Goal: Task Accomplishment & Management: Manage account settings

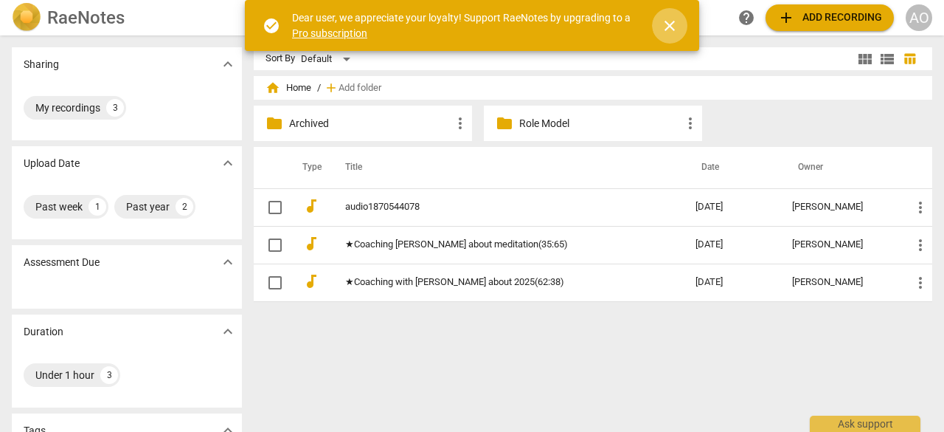
click at [677, 23] on span "close" at bounding box center [670, 26] width 18 height 18
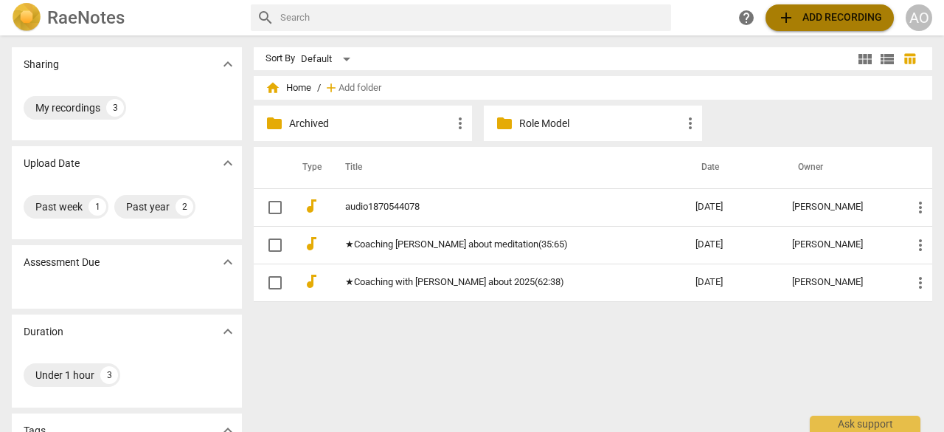
click at [812, 29] on button "add Add recording" at bounding box center [830, 17] width 128 height 27
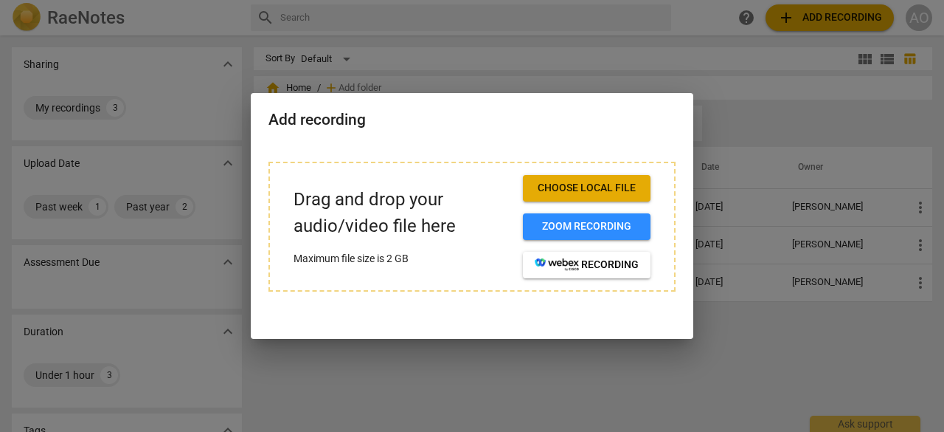
click at [605, 4] on div at bounding box center [472, 216] width 944 height 432
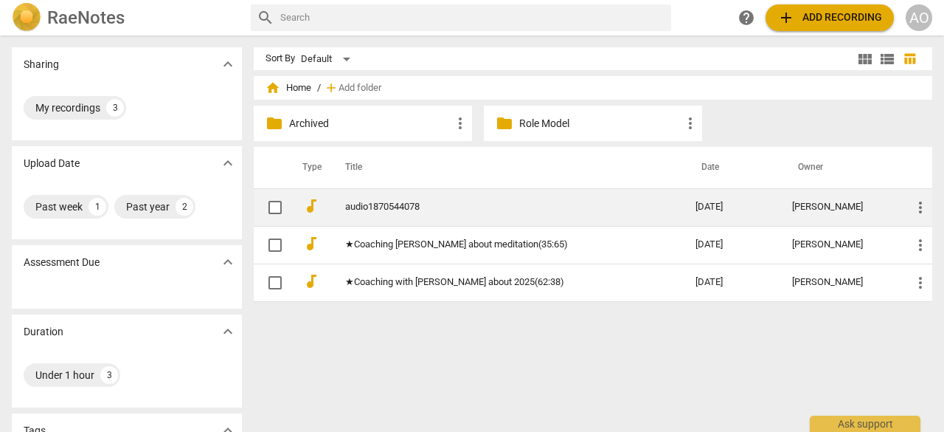
click at [369, 209] on link "audio1870544078" at bounding box center [493, 206] width 297 height 11
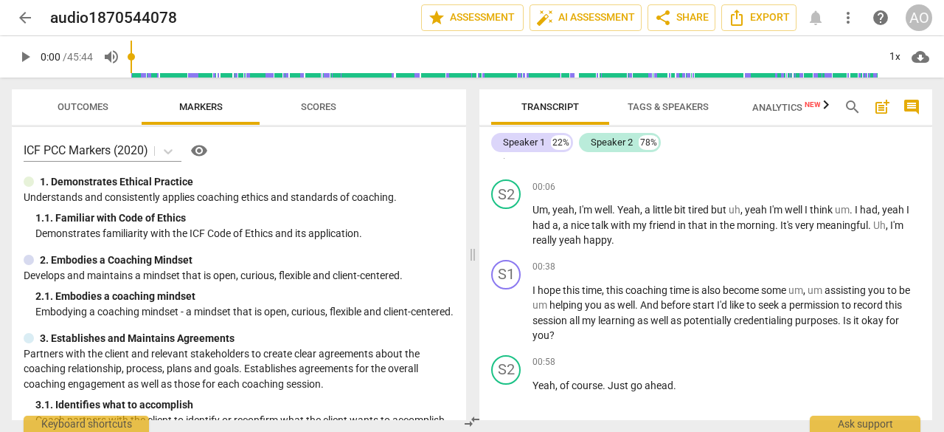
scroll to position [47, 0]
click at [30, 17] on span "arrow_back" at bounding box center [25, 18] width 18 height 18
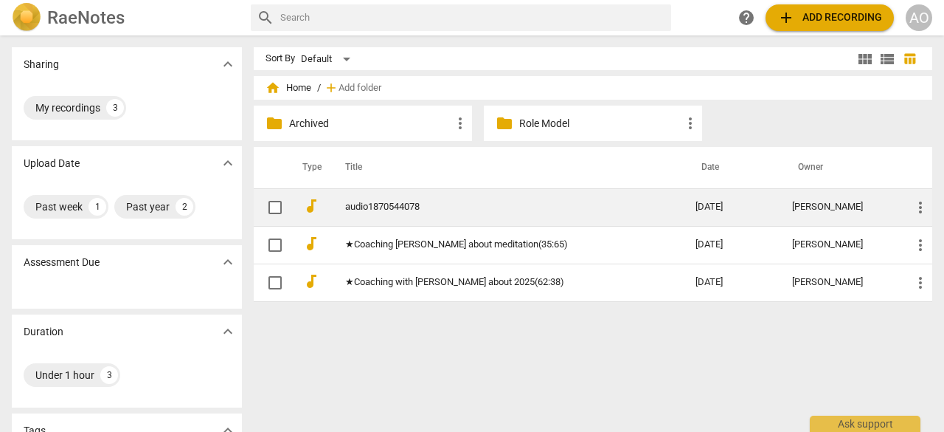
click at [537, 203] on link "audio1870544078" at bounding box center [493, 206] width 297 height 11
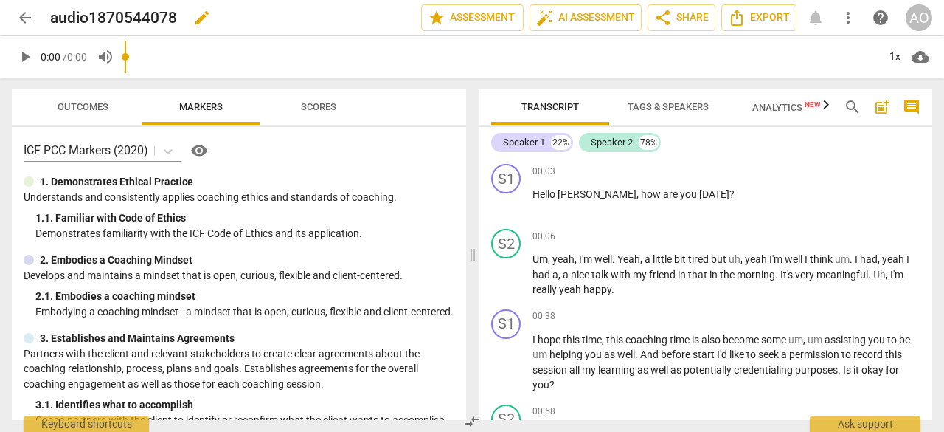
click at [198, 15] on span "edit" at bounding box center [202, 18] width 18 height 18
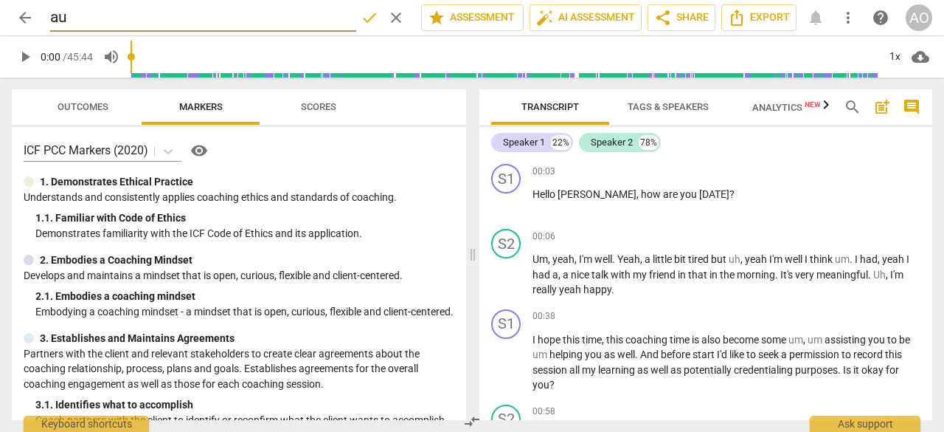
type input "a"
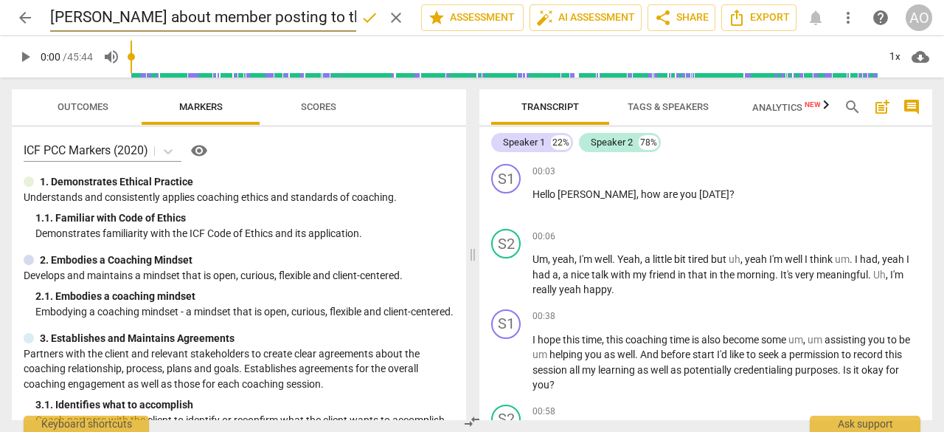
scroll to position [0, 16]
type input "Yang about member posting to the community"
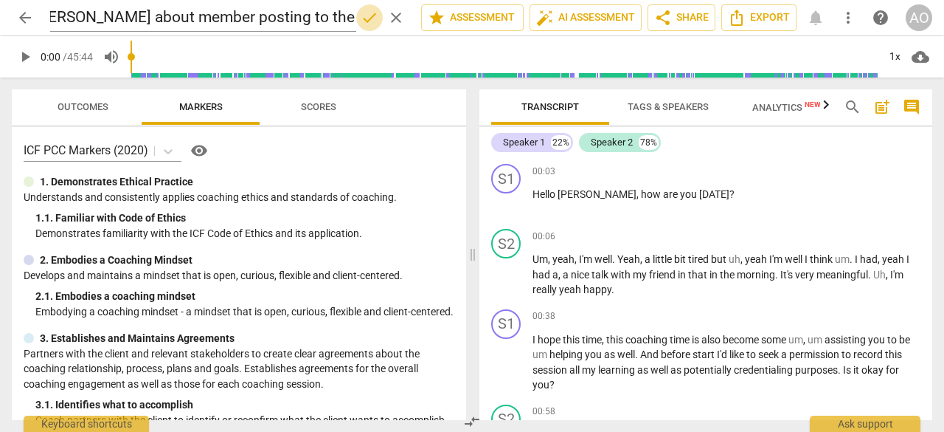
scroll to position [0, 0]
click at [369, 15] on span "done" at bounding box center [370, 18] width 18 height 18
click at [97, 14] on h2 "Yang about member posting to the community" at bounding box center [195, 18] width 291 height 18
click at [387, 17] on span "edit" at bounding box center [396, 18] width 18 height 18
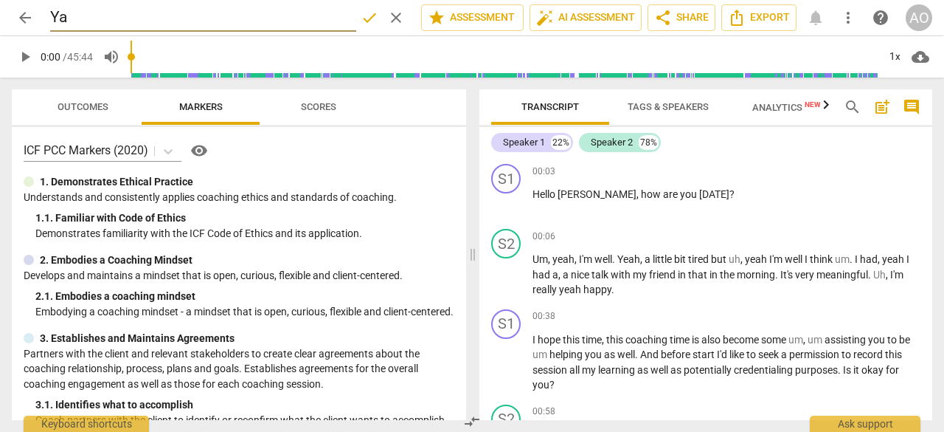
type input "Y"
type input "[DATE]_Yang about member posting to the community"
click at [364, 18] on span "done" at bounding box center [370, 18] width 18 height 18
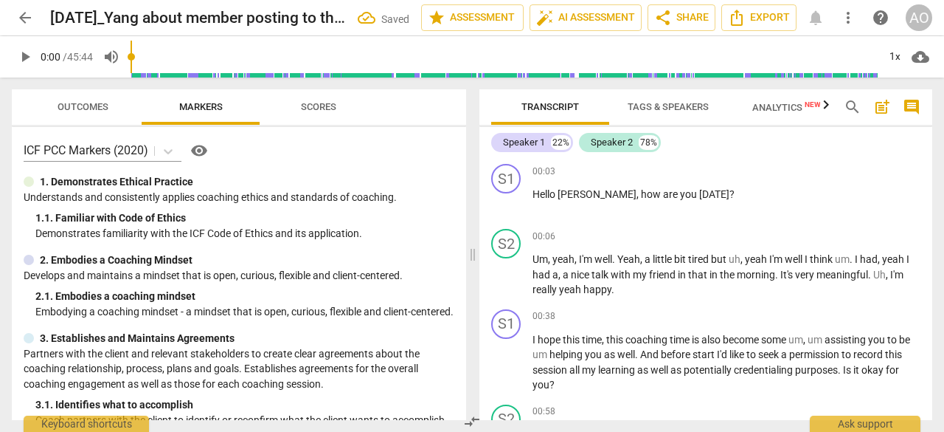
click at [22, 21] on span "arrow_back" at bounding box center [25, 18] width 18 height 18
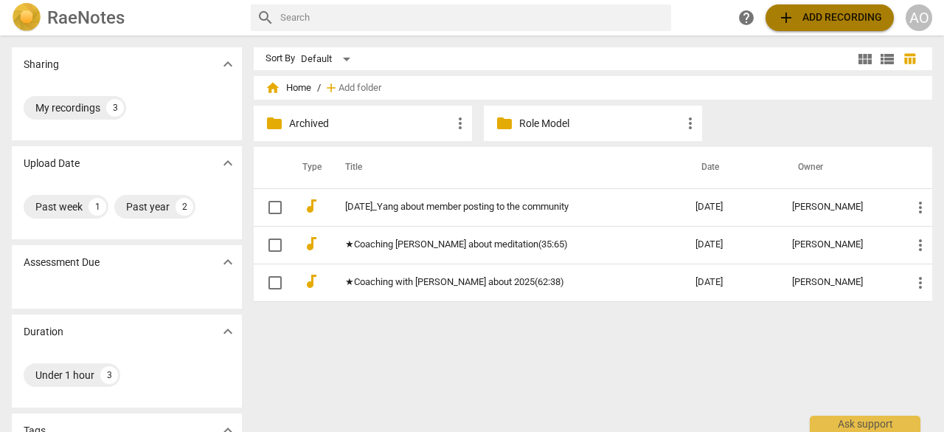
click at [826, 16] on span "add Add recording" at bounding box center [830, 18] width 105 height 18
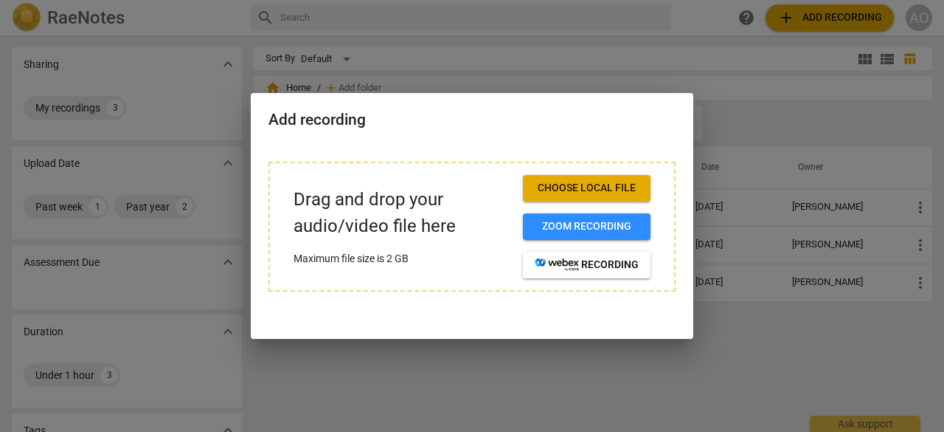
click at [625, 179] on button "Choose local file" at bounding box center [587, 188] width 128 height 27
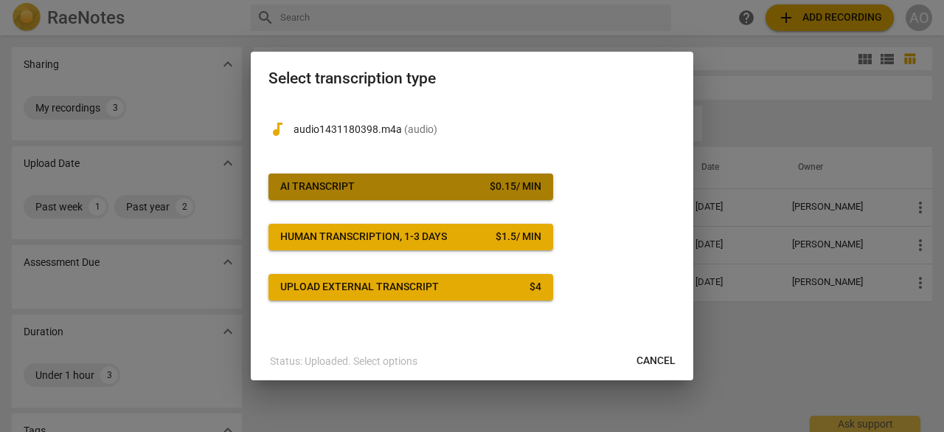
click at [421, 184] on span "AI Transcript $ 0.15 / min" at bounding box center [410, 186] width 261 height 15
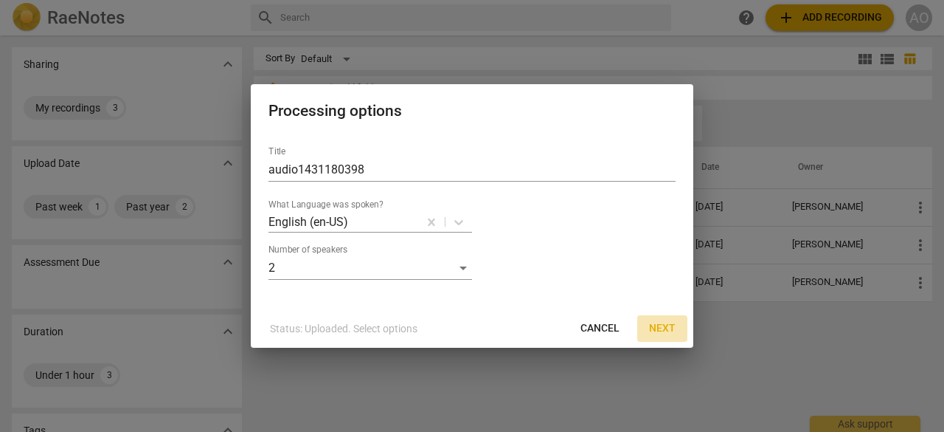
click at [670, 331] on span "Next" at bounding box center [662, 328] width 27 height 15
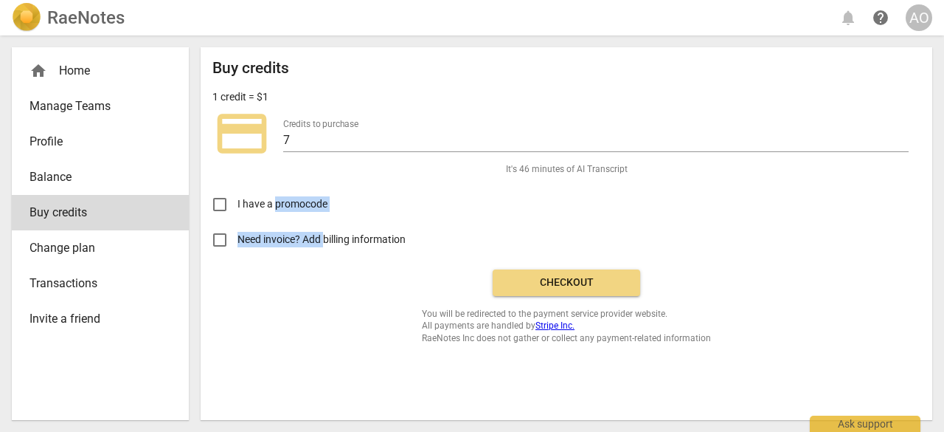
drag, startPoint x: 276, startPoint y: 210, endPoint x: 323, endPoint y: 303, distance: 104.3
click at [323, 303] on div "Buy credits 1 credit = $1 credit_card Credits to purchase 7 It's 46 minutes of …" at bounding box center [566, 201] width 708 height 285
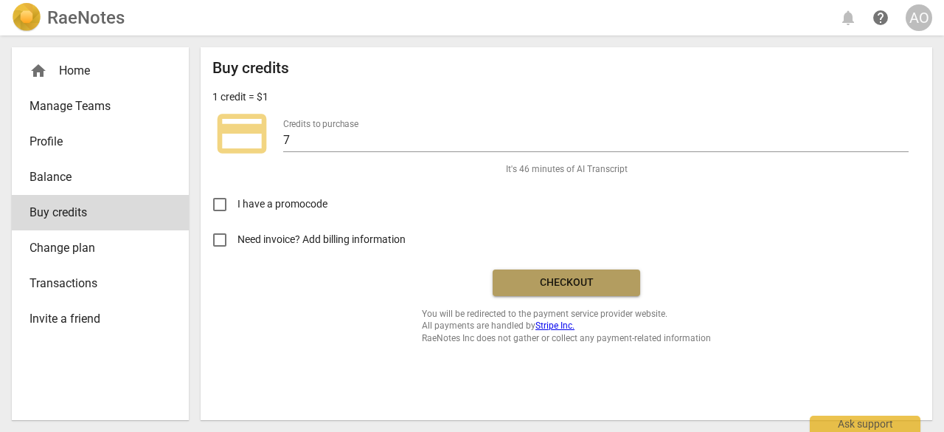
click at [553, 286] on span "Checkout" at bounding box center [567, 282] width 124 height 15
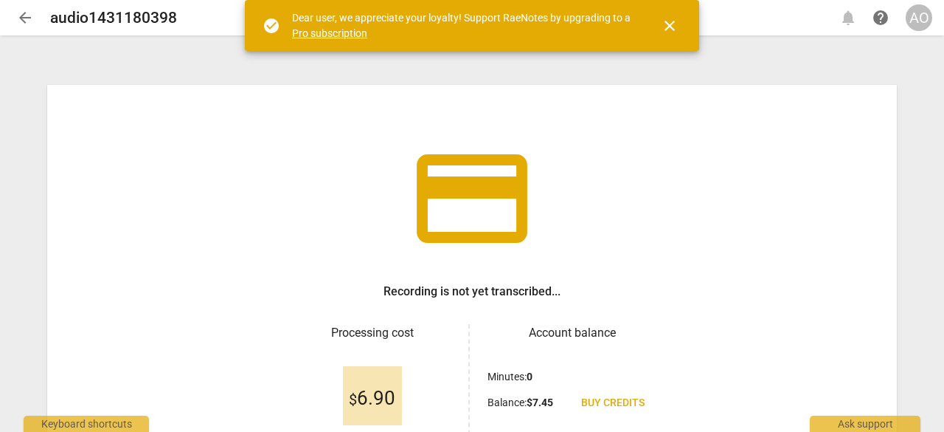
scroll to position [150, 0]
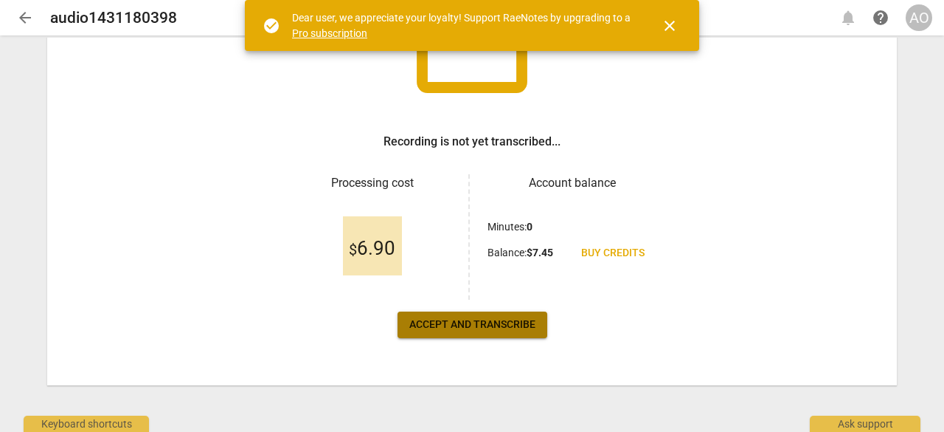
click at [510, 327] on span "Accept and transcribe" at bounding box center [472, 324] width 126 height 15
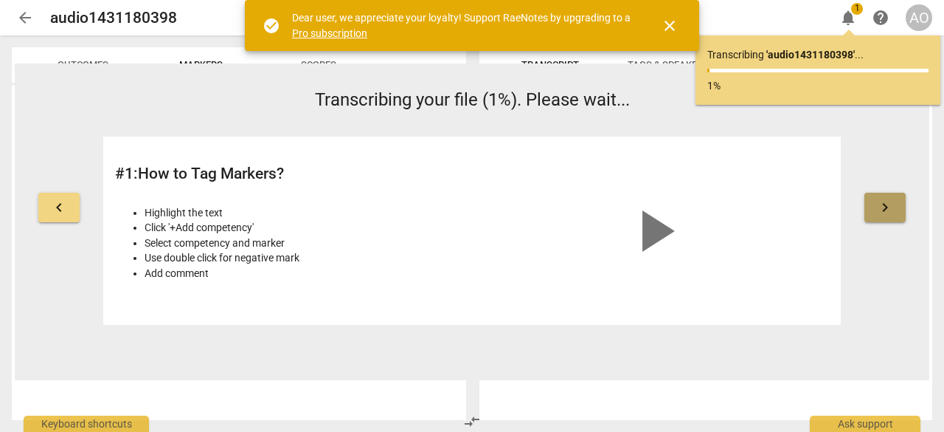
click at [891, 215] on span "keyboard_arrow_right" at bounding box center [886, 207] width 18 height 18
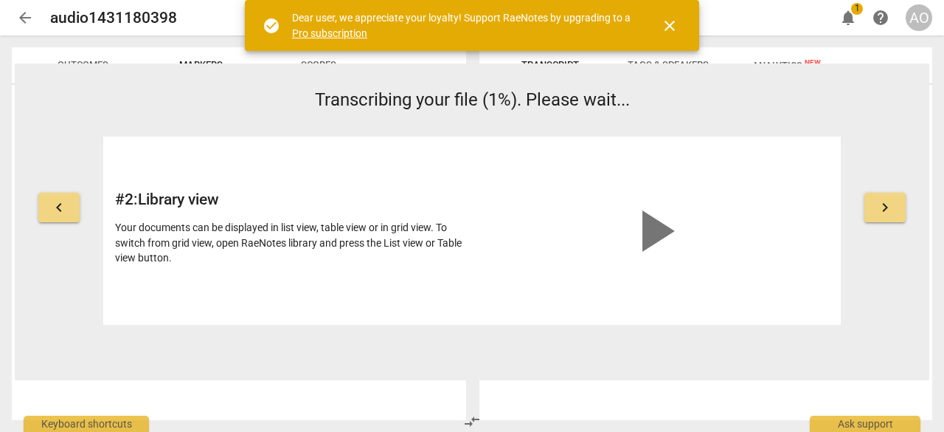
click at [342, 30] on link "Pro subscription" at bounding box center [329, 33] width 75 height 12
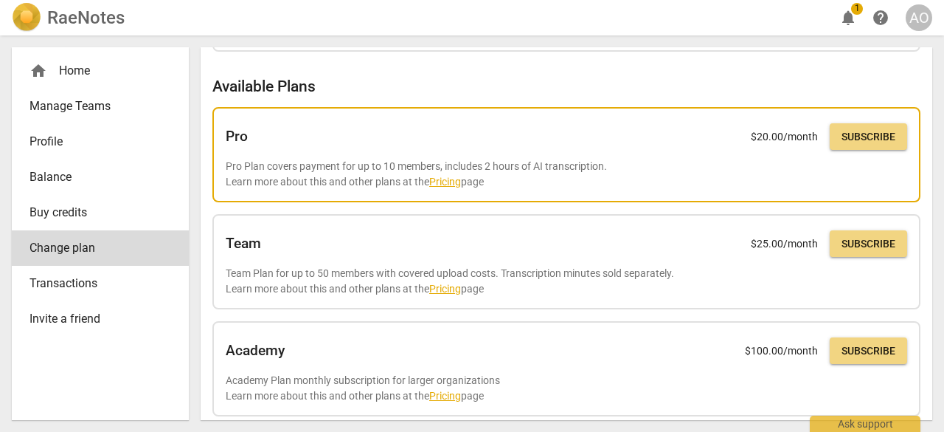
scroll to position [103, 0]
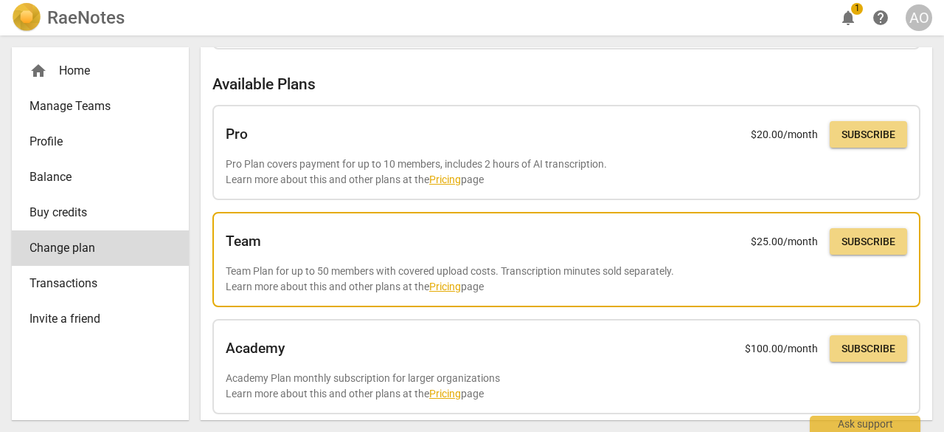
click at [440, 290] on link "Pricing" at bounding box center [445, 286] width 32 height 12
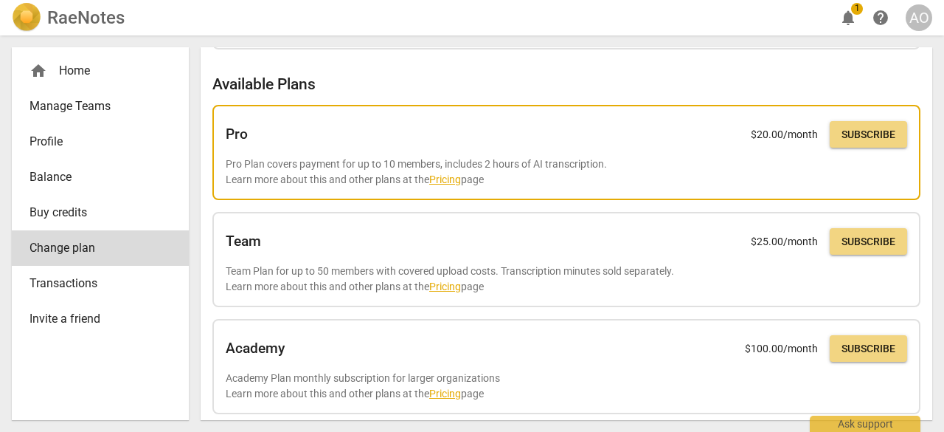
scroll to position [0, 0]
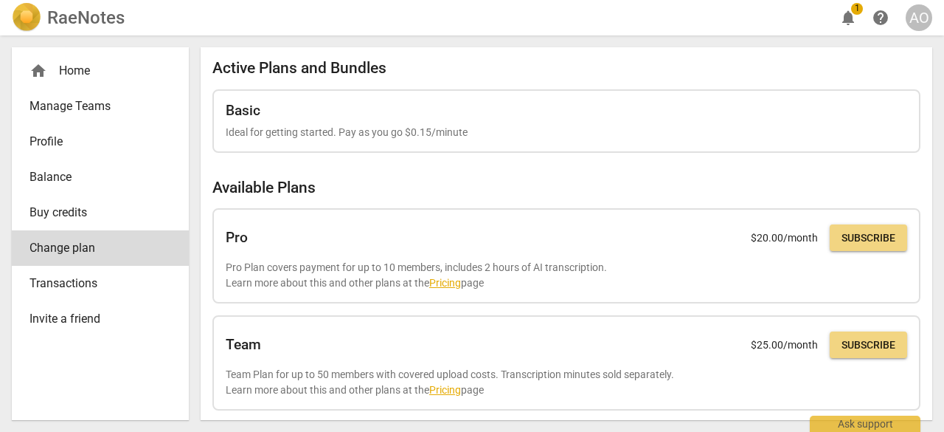
click at [89, 24] on h2 "RaeNotes" at bounding box center [85, 17] width 77 height 21
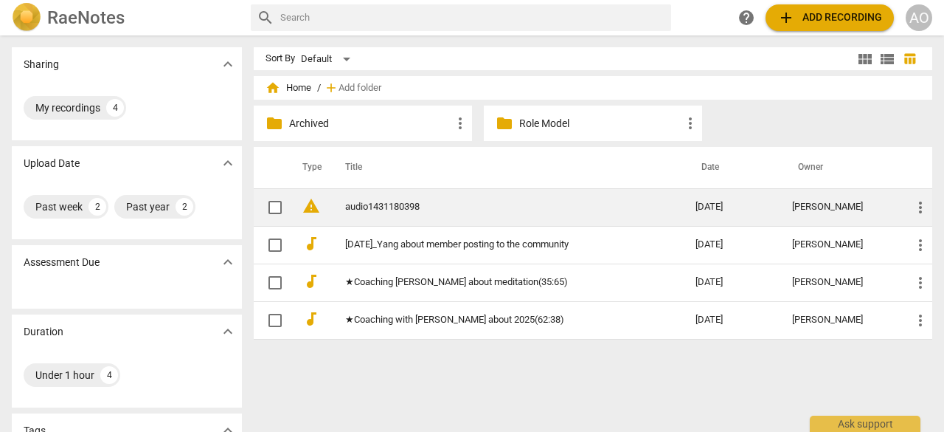
click at [360, 210] on link "audio1431180398" at bounding box center [493, 206] width 297 height 11
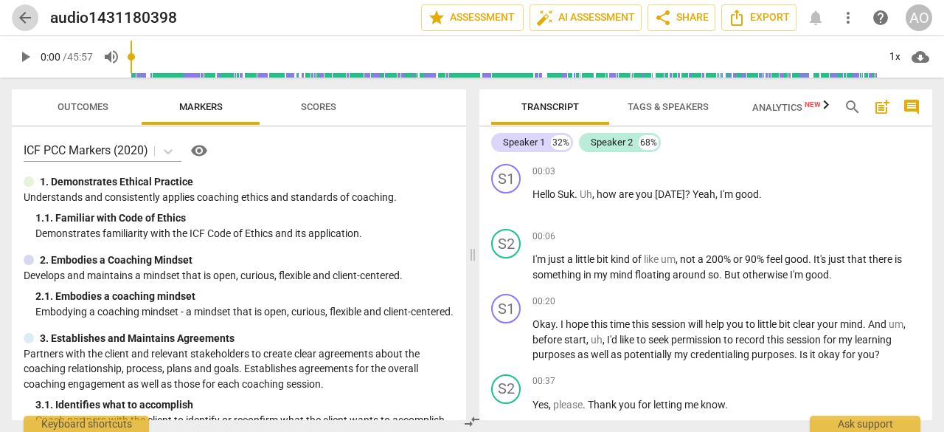
click at [25, 23] on span "arrow_back" at bounding box center [25, 18] width 18 height 18
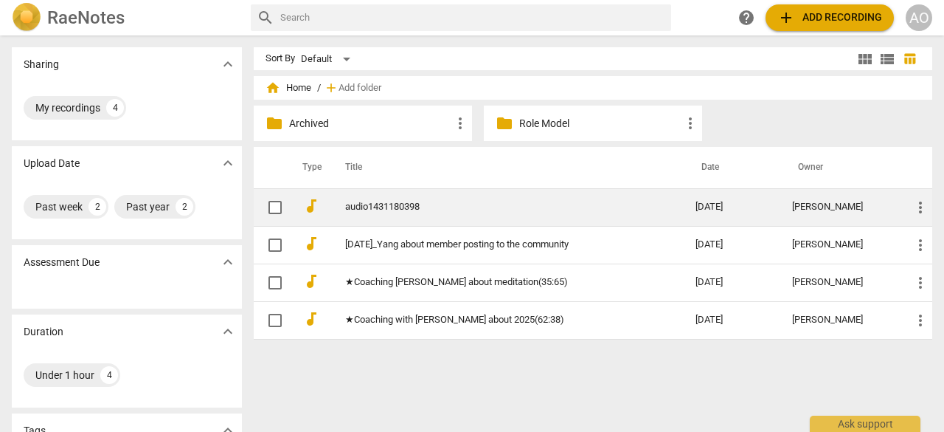
click at [386, 210] on link "audio1431180398" at bounding box center [493, 206] width 297 height 11
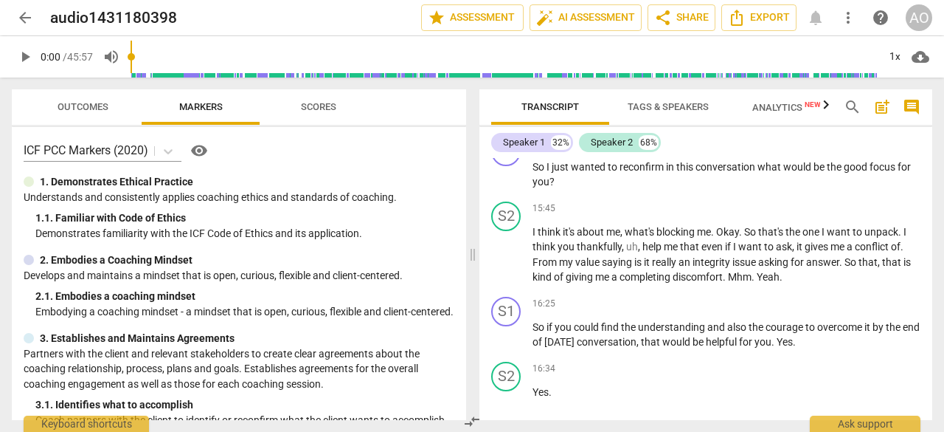
scroll to position [3907, 0]
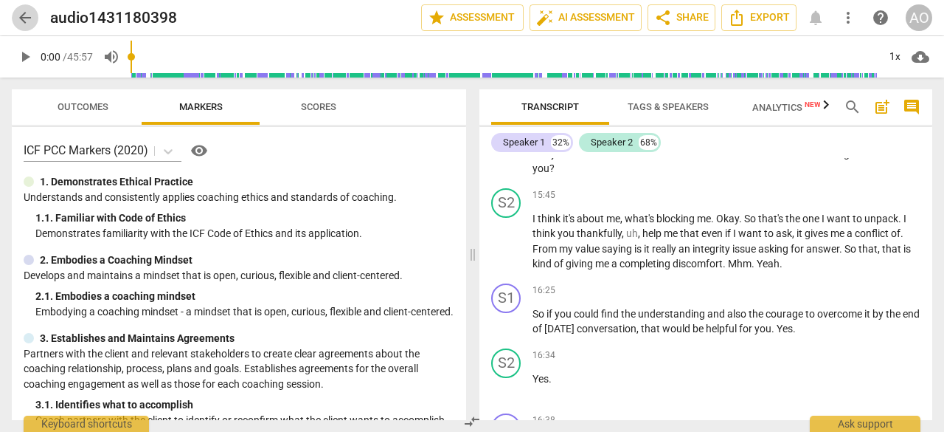
click at [21, 15] on span "arrow_back" at bounding box center [25, 18] width 18 height 18
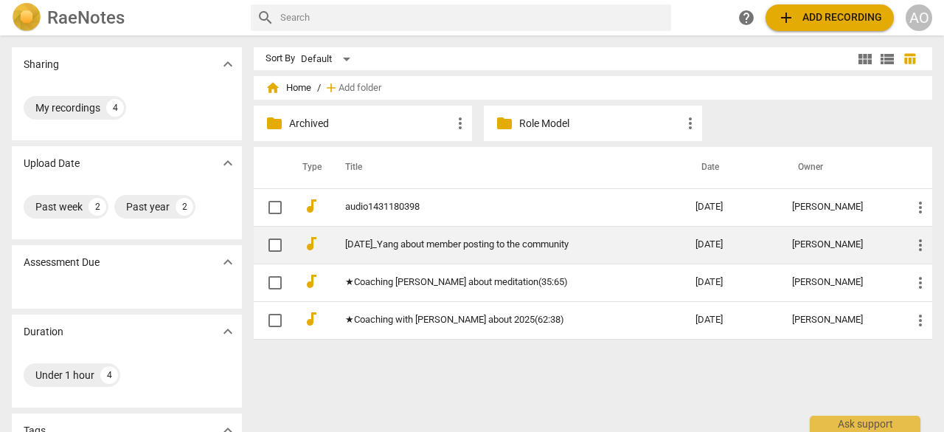
click at [379, 247] on link "[DATE]_Yang about member posting to the community" at bounding box center [493, 244] width 297 height 11
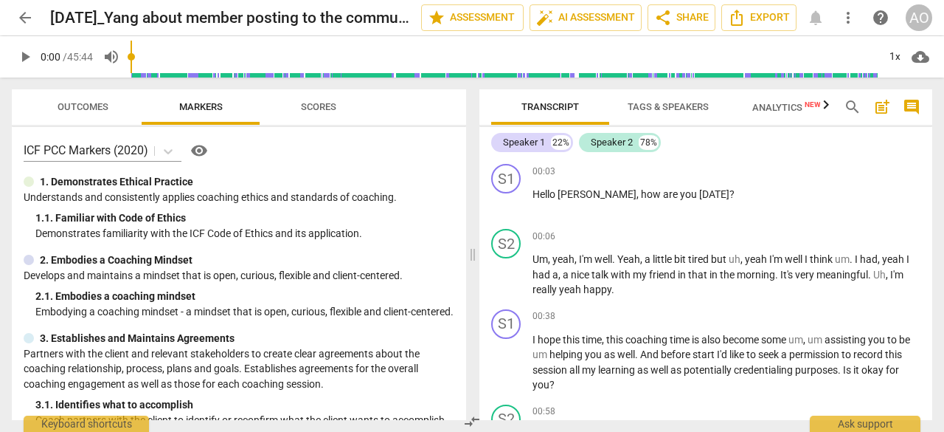
click at [27, 15] on span "arrow_back" at bounding box center [25, 18] width 18 height 18
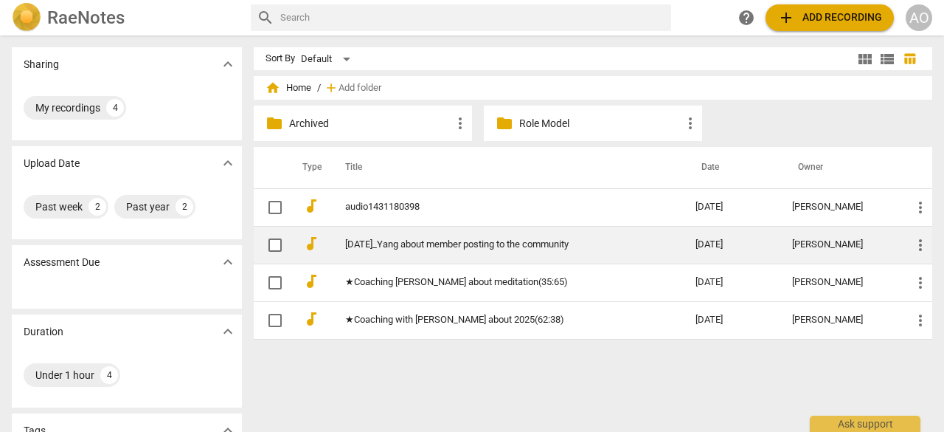
click at [410, 239] on link "[DATE]_Yang about member posting to the community" at bounding box center [493, 244] width 297 height 11
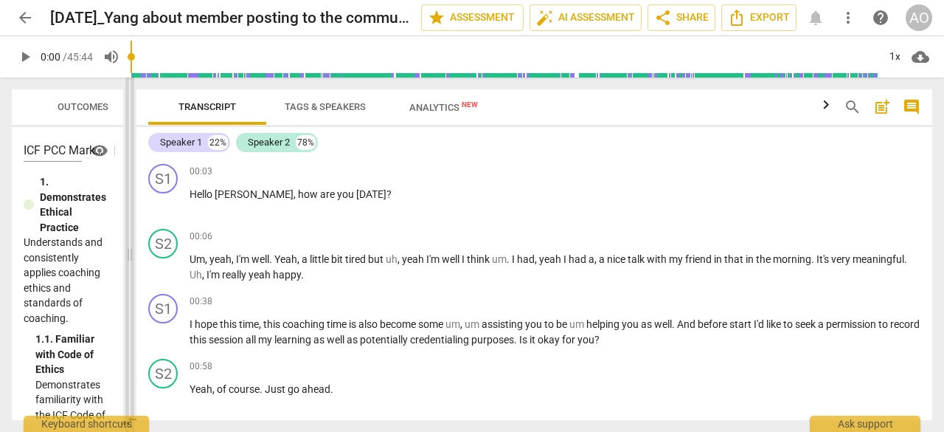
drag, startPoint x: 474, startPoint y: 252, endPoint x: 131, endPoint y: 255, distance: 343.1
click at [131, 255] on span at bounding box center [129, 254] width 9 height 354
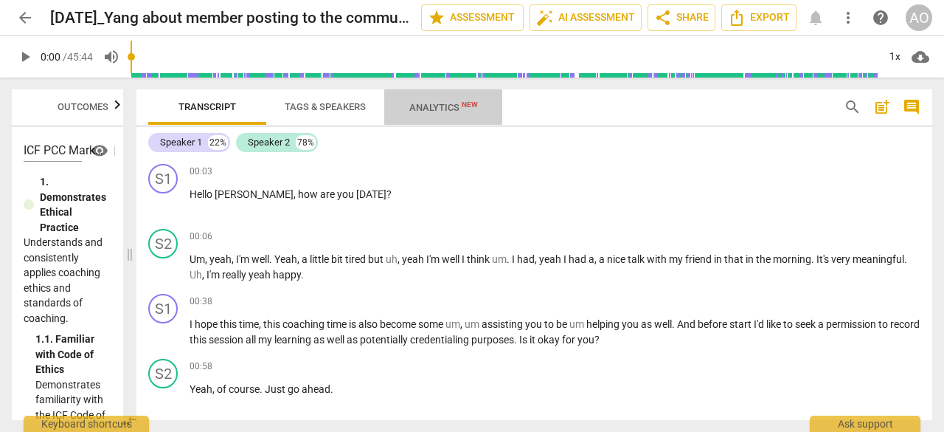
click at [432, 110] on span "Analytics New" at bounding box center [443, 107] width 69 height 11
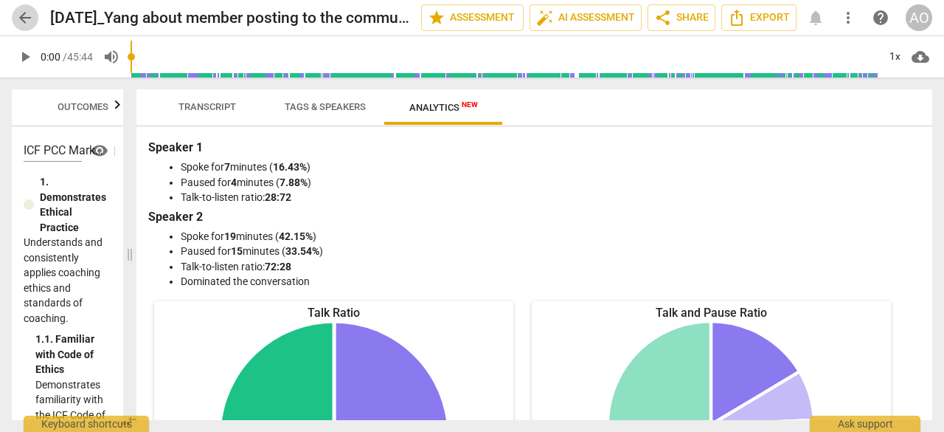
click at [27, 26] on span "arrow_back" at bounding box center [25, 18] width 18 height 18
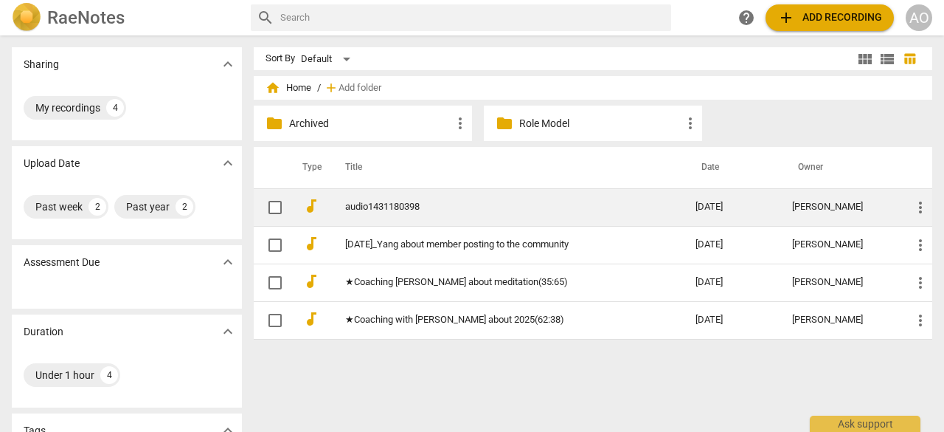
click at [397, 210] on link "audio1431180398" at bounding box center [493, 206] width 297 height 11
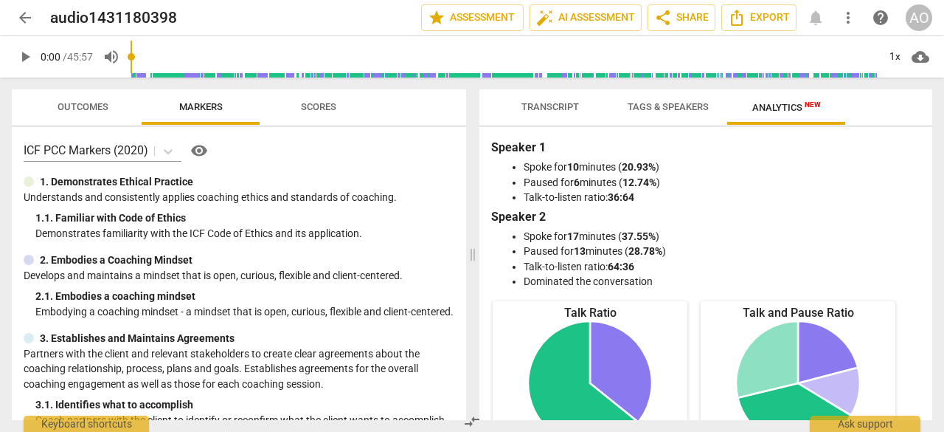
click at [558, 111] on span "Transcript" at bounding box center [551, 106] width 58 height 11
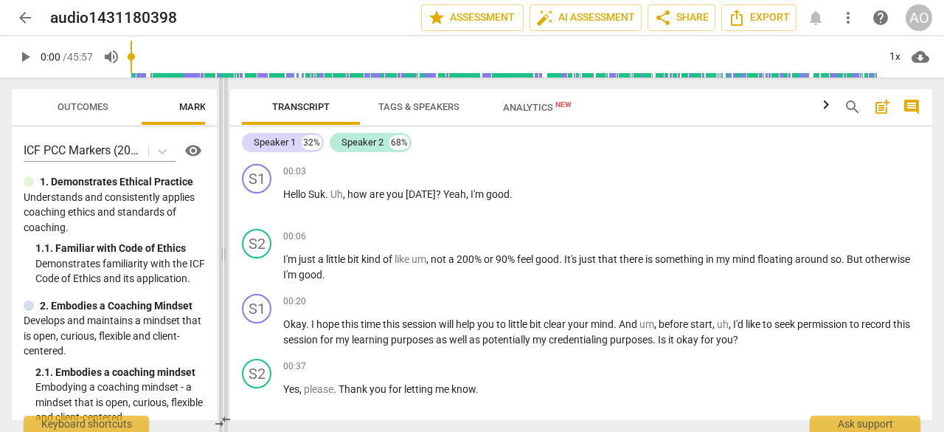
drag, startPoint x: 469, startPoint y: 257, endPoint x: 220, endPoint y: 246, distance: 249.6
click at [220, 246] on span at bounding box center [223, 254] width 9 height 354
click at [264, 182] on div "S1" at bounding box center [257, 179] width 30 height 30
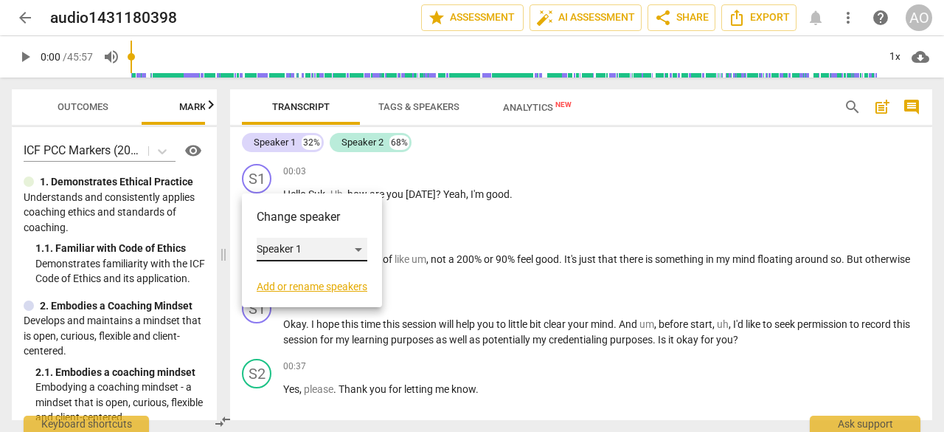
click at [338, 258] on div "Speaker 1" at bounding box center [312, 250] width 111 height 24
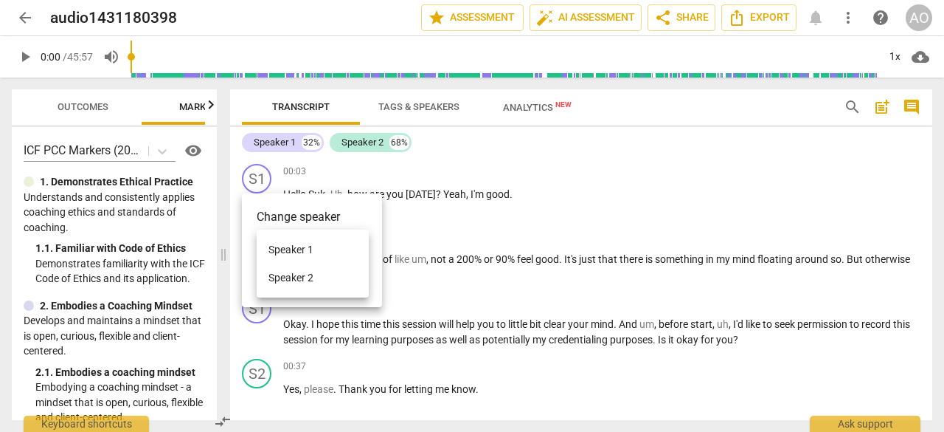
click at [338, 255] on li "Speaker 1" at bounding box center [313, 249] width 112 height 28
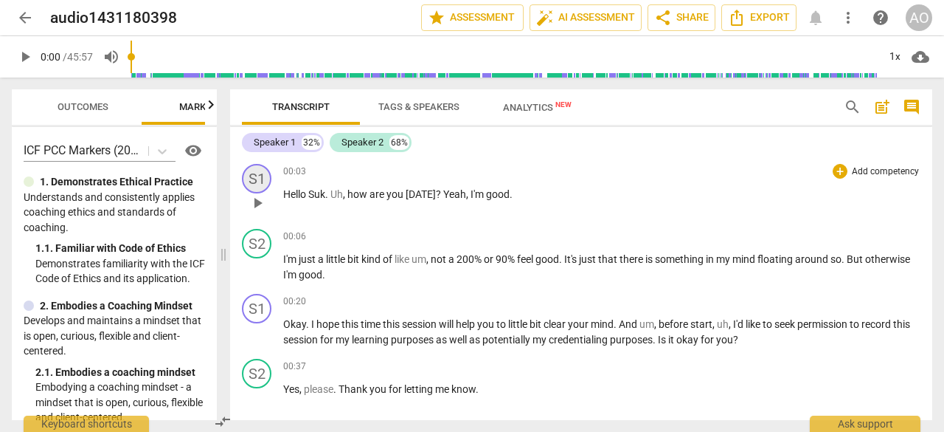
click at [266, 185] on div "S1" at bounding box center [257, 179] width 30 height 30
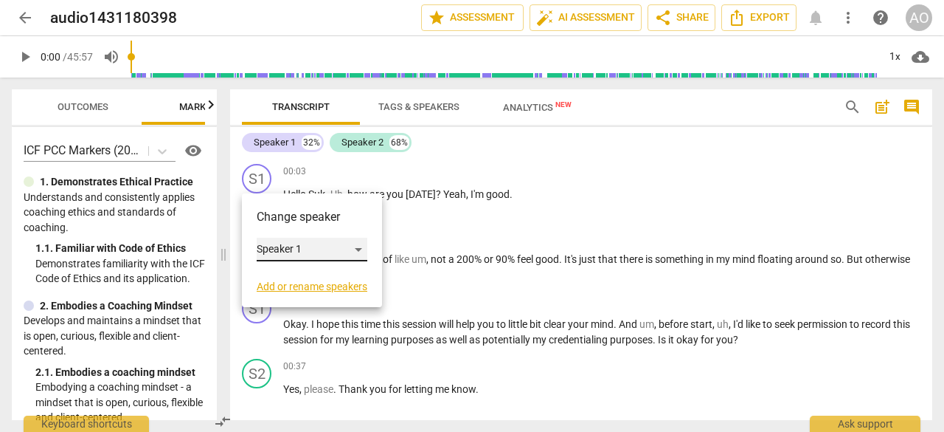
click at [311, 243] on div "Speaker 1" at bounding box center [312, 250] width 111 height 24
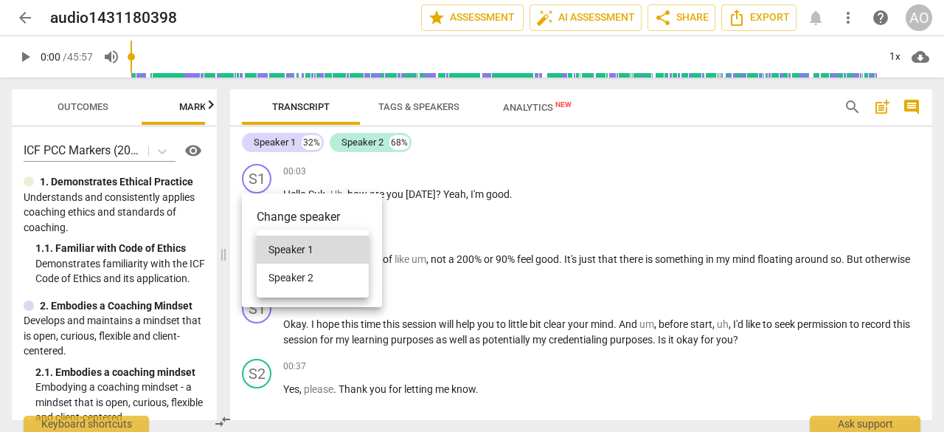
click at [364, 209] on div at bounding box center [472, 216] width 944 height 432
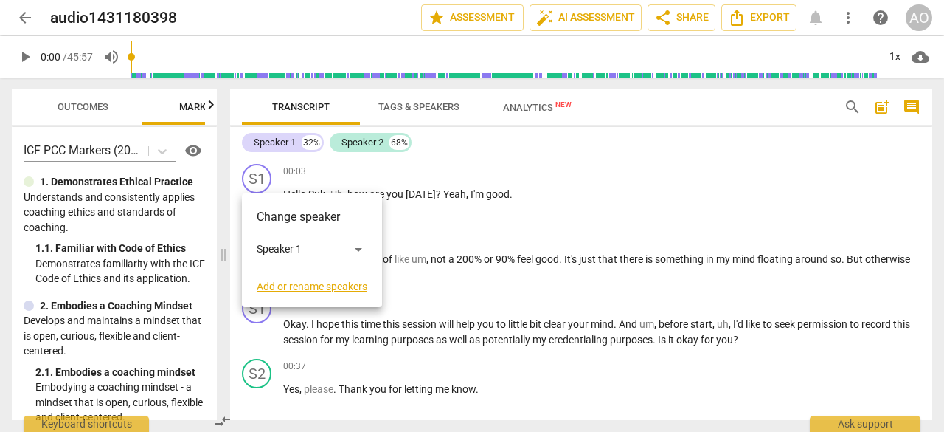
click at [341, 290] on link "Add or rename speakers" at bounding box center [312, 286] width 111 height 12
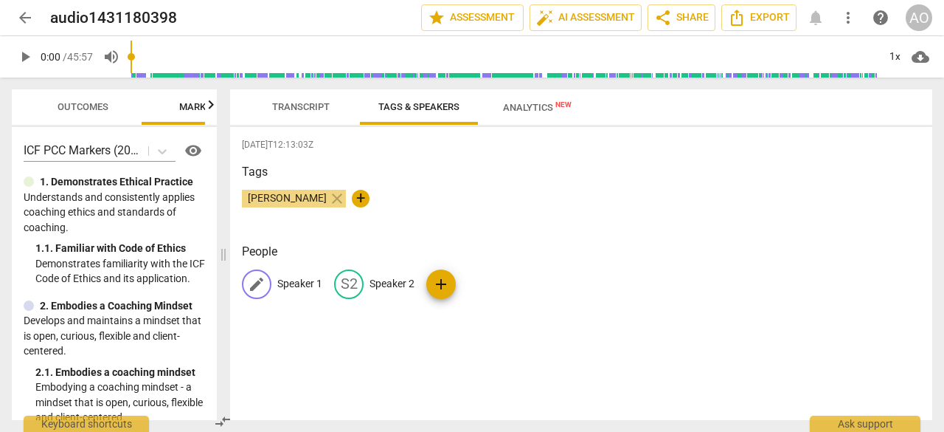
click at [304, 282] on p "Speaker 1" at bounding box center [299, 283] width 45 height 15
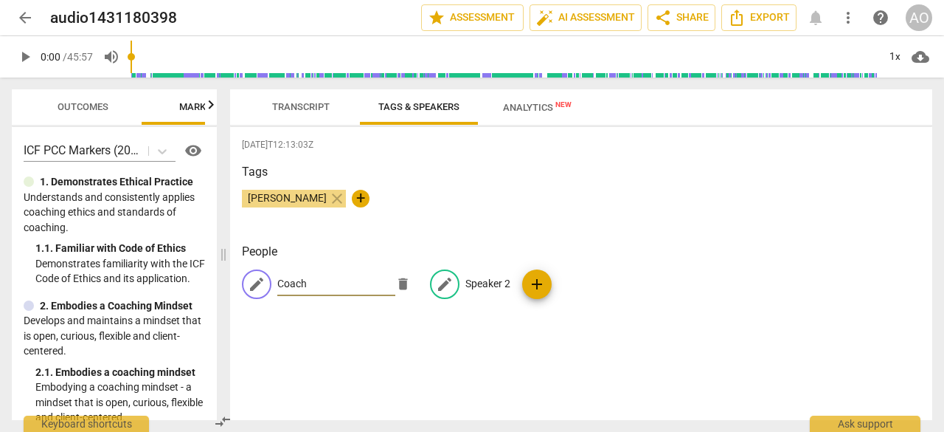
type input "Coach"
click at [486, 278] on p "Speaker 2" at bounding box center [488, 283] width 45 height 15
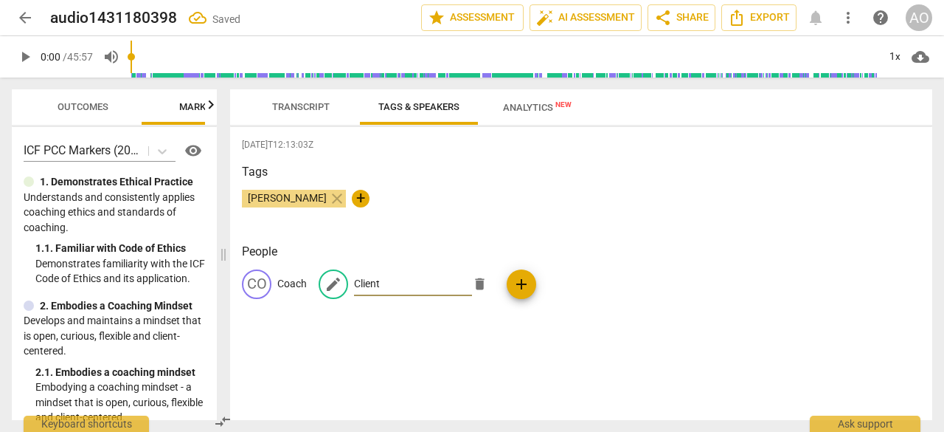
type input "Client"
click at [612, 228] on div "Tags Atsuko Ochiai close +" at bounding box center [581, 197] width 679 height 68
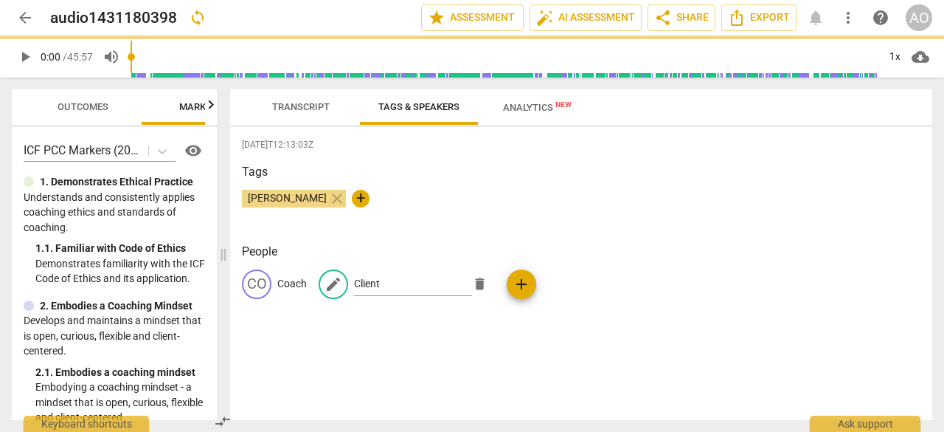
click at [282, 108] on span "Transcript" at bounding box center [301, 106] width 58 height 11
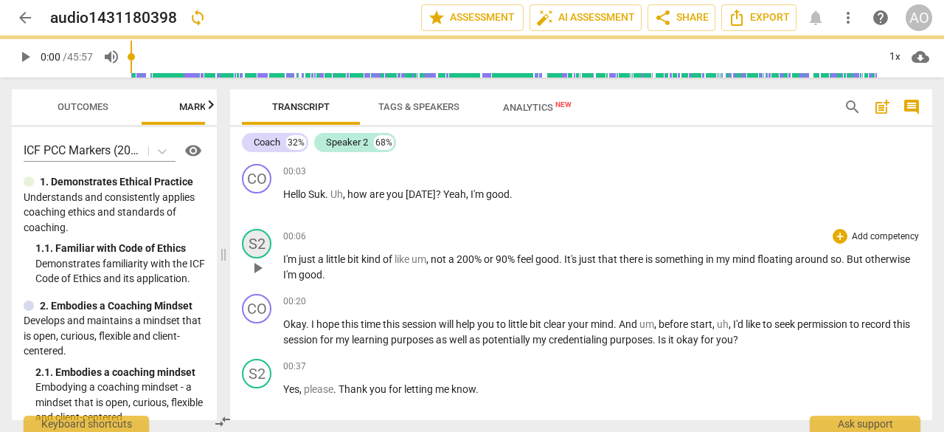
click at [258, 241] on div "S2" at bounding box center [257, 244] width 30 height 30
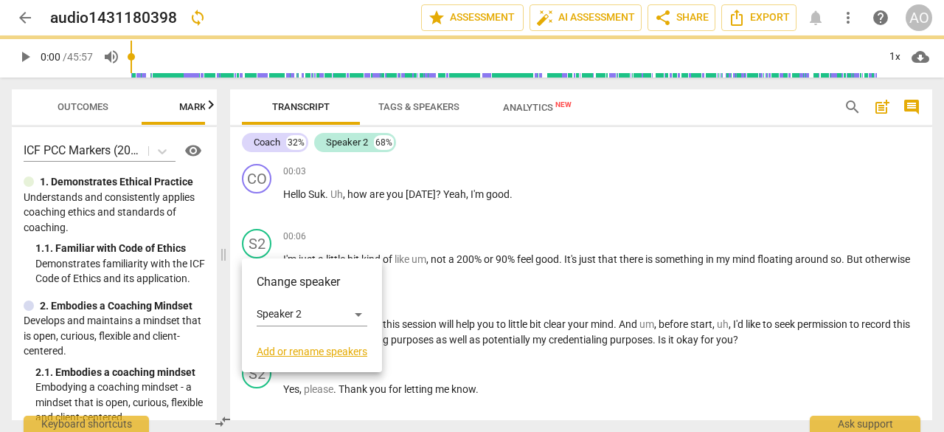
click at [310, 353] on link "Add or rename speakers" at bounding box center [312, 351] width 111 height 12
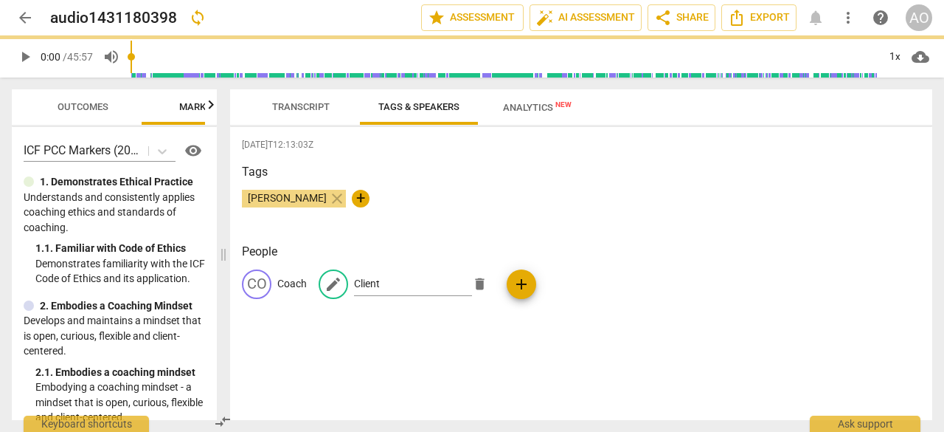
click at [513, 286] on span "add" at bounding box center [522, 284] width 18 height 18
click at [336, 283] on span "edit" at bounding box center [334, 284] width 18 height 18
click at [432, 299] on div "CO Coach edit Client delete ? No name add" at bounding box center [581, 289] width 679 height 41
click at [429, 288] on input "Client" at bounding box center [413, 284] width 118 height 24
click at [437, 229] on div "Tags Atsuko Ochiai close +" at bounding box center [581, 197] width 679 height 68
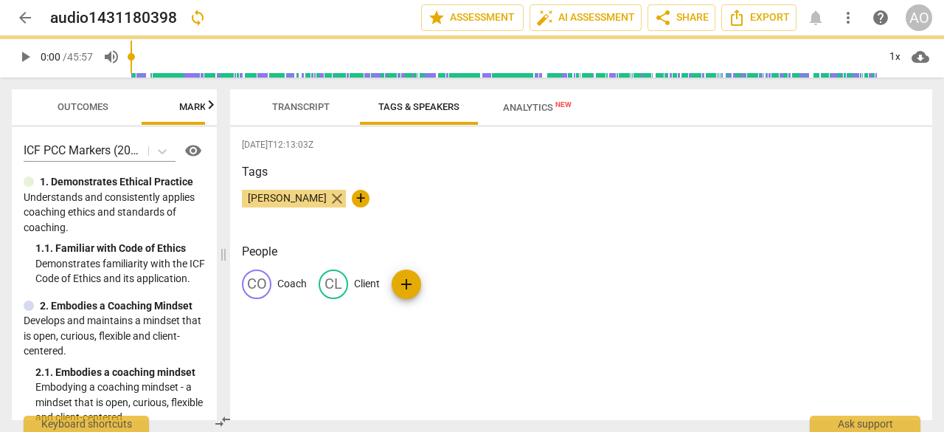
click at [328, 199] on span "close" at bounding box center [337, 199] width 18 height 18
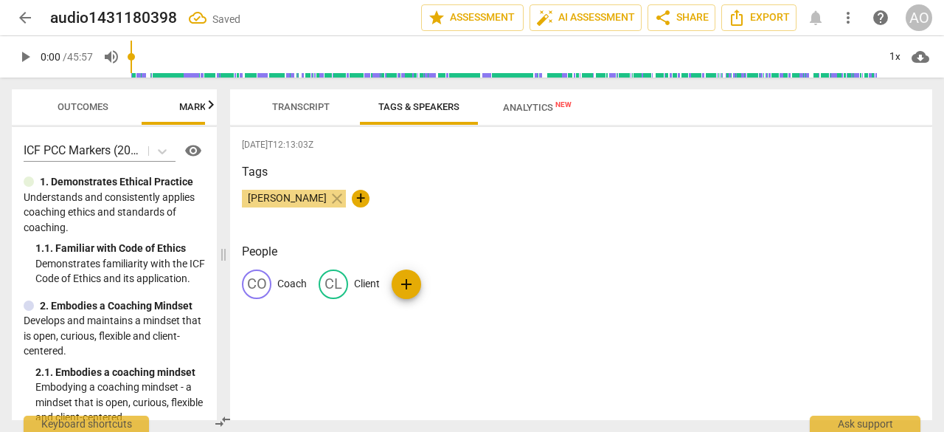
click at [305, 110] on span "Transcript" at bounding box center [301, 106] width 58 height 11
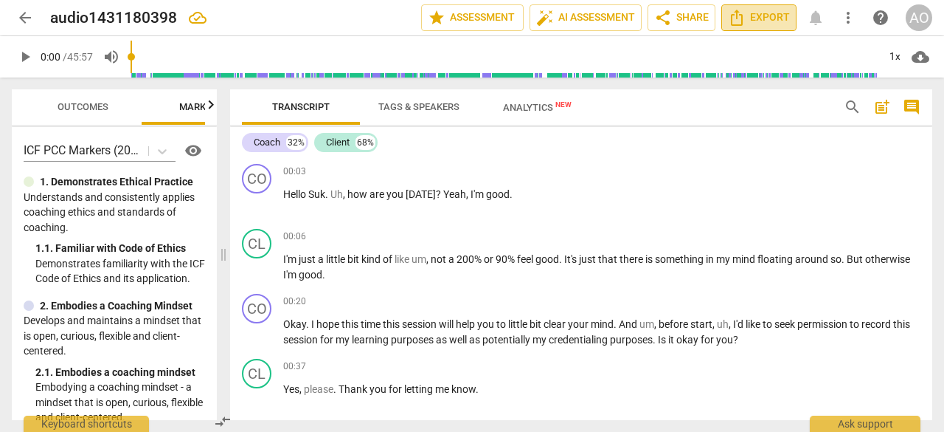
click at [761, 11] on span "Export" at bounding box center [759, 18] width 62 height 18
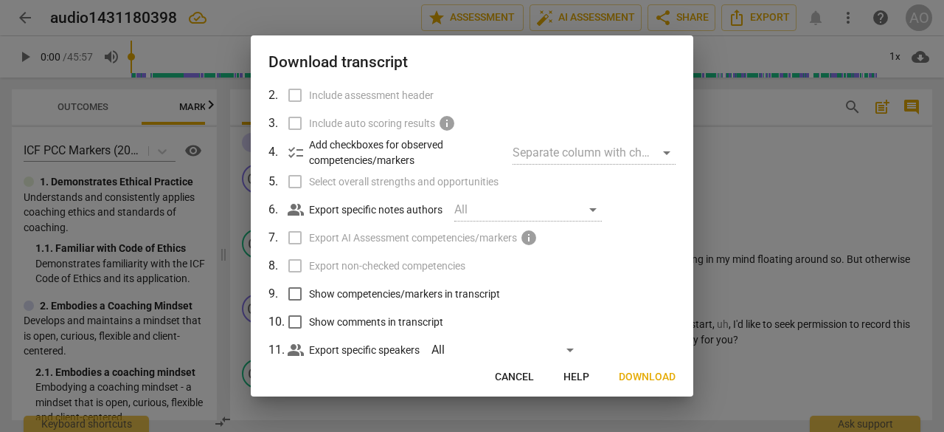
scroll to position [127, 0]
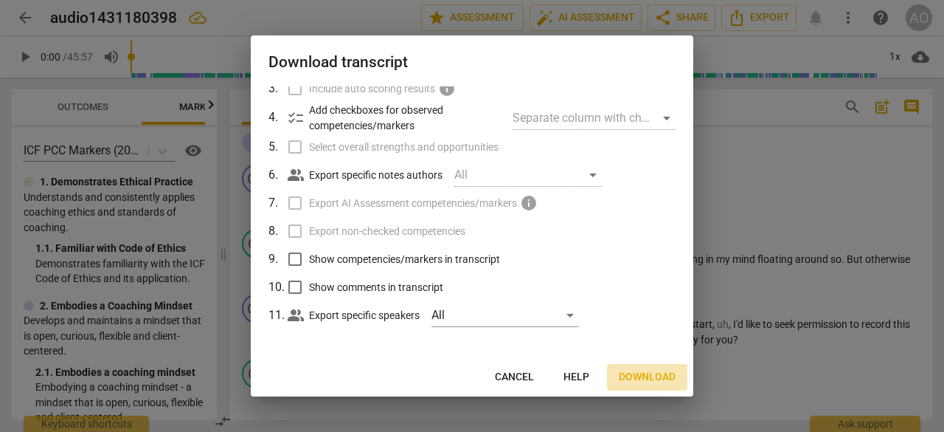
click at [639, 384] on span "Download" at bounding box center [647, 377] width 57 height 15
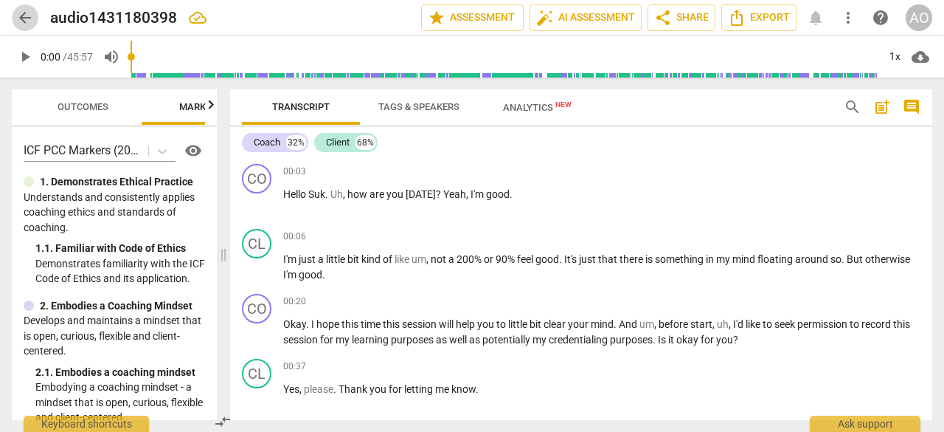
click at [19, 18] on span "arrow_back" at bounding box center [25, 18] width 18 height 18
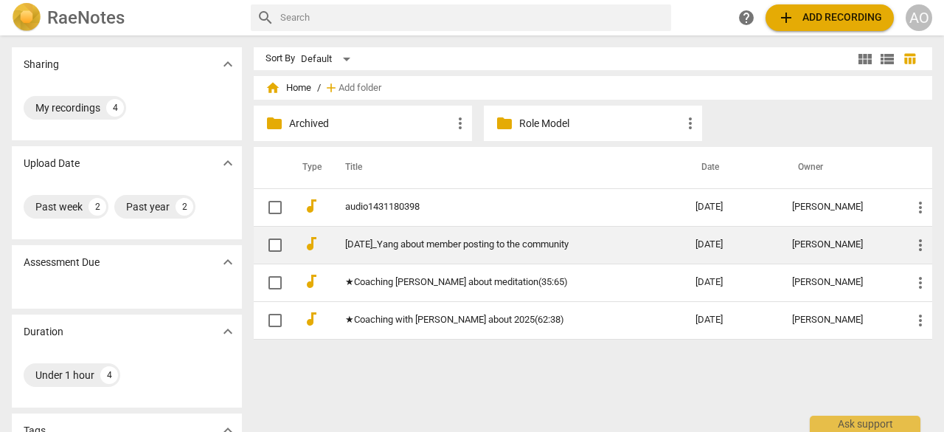
click at [428, 240] on link "2025-08-06_Yang about member posting to the community" at bounding box center [493, 244] width 297 height 11
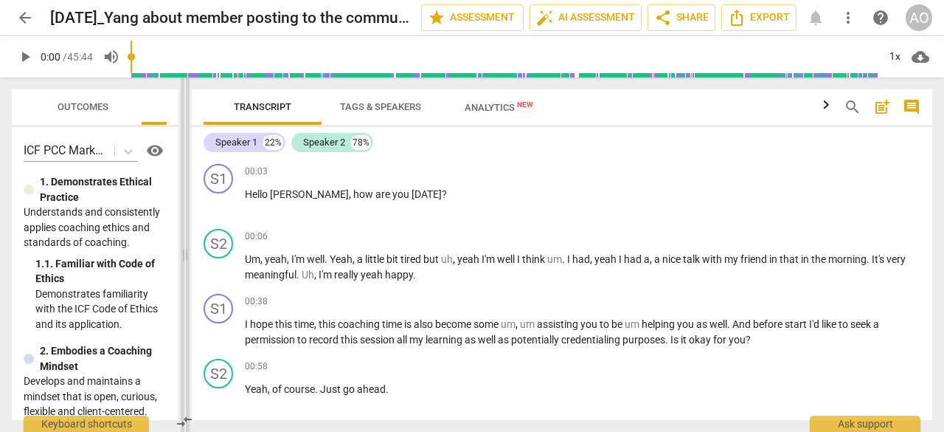
drag, startPoint x: 474, startPoint y: 257, endPoint x: 186, endPoint y: 268, distance: 287.9
click at [186, 268] on span at bounding box center [185, 254] width 9 height 354
click at [213, 177] on div "S1" at bounding box center [219, 179] width 30 height 30
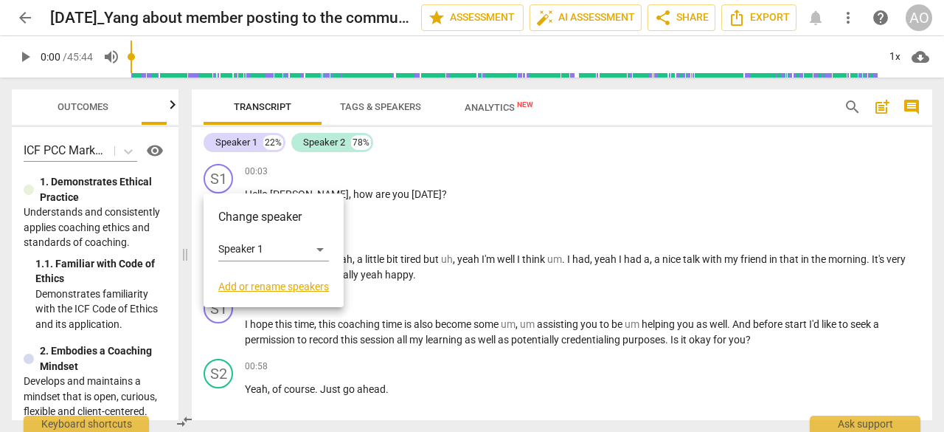
click at [255, 286] on link "Add or rename speakers" at bounding box center [273, 286] width 111 height 12
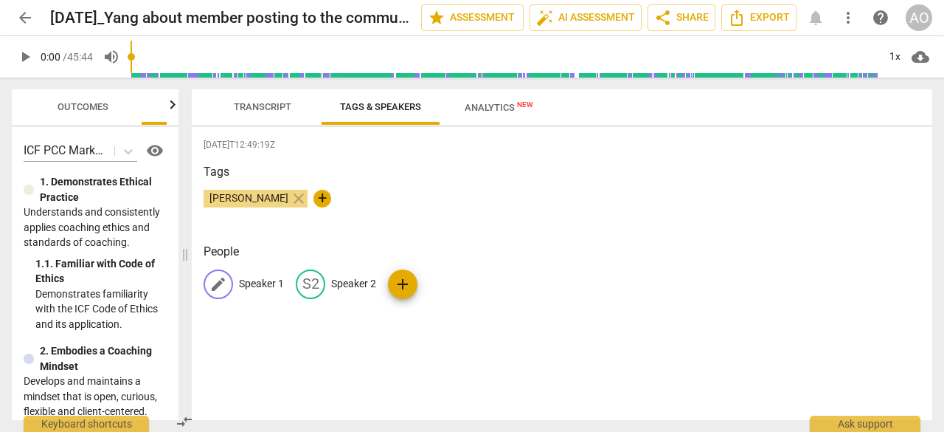
click at [269, 285] on p "Speaker 1" at bounding box center [261, 283] width 45 height 15
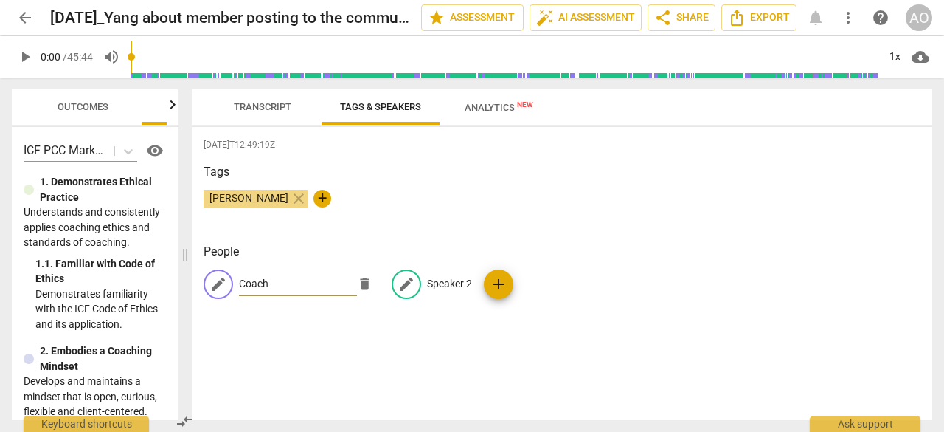
type input "Coach"
click at [427, 287] on p "Speaker 2" at bounding box center [449, 283] width 45 height 15
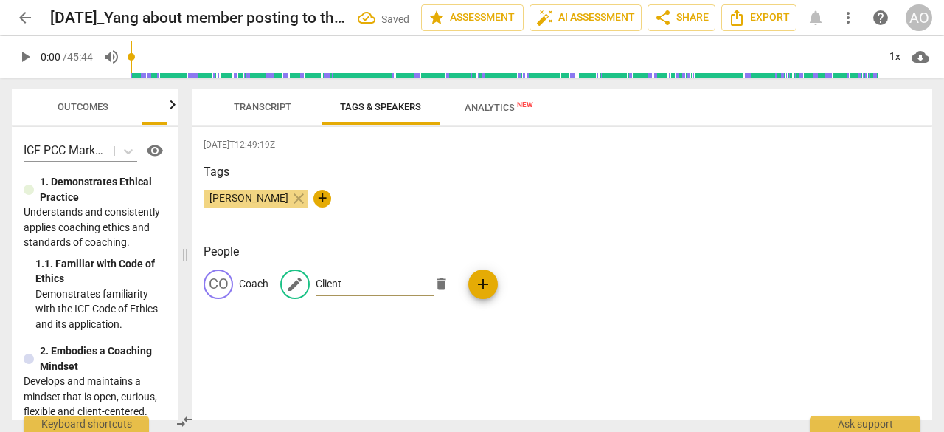
click at [422, 282] on input "Client" at bounding box center [375, 284] width 118 height 24
type input "Client"
click at [267, 108] on span "Transcript" at bounding box center [263, 106] width 58 height 11
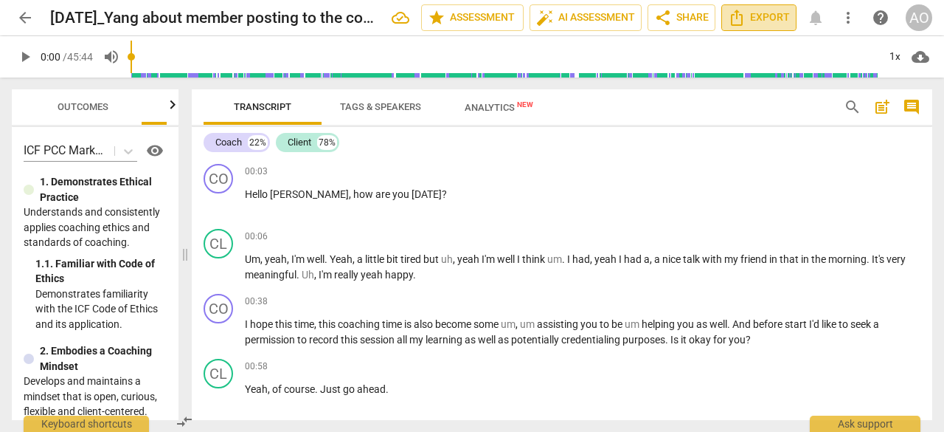
click at [753, 13] on span "Export" at bounding box center [759, 18] width 62 height 18
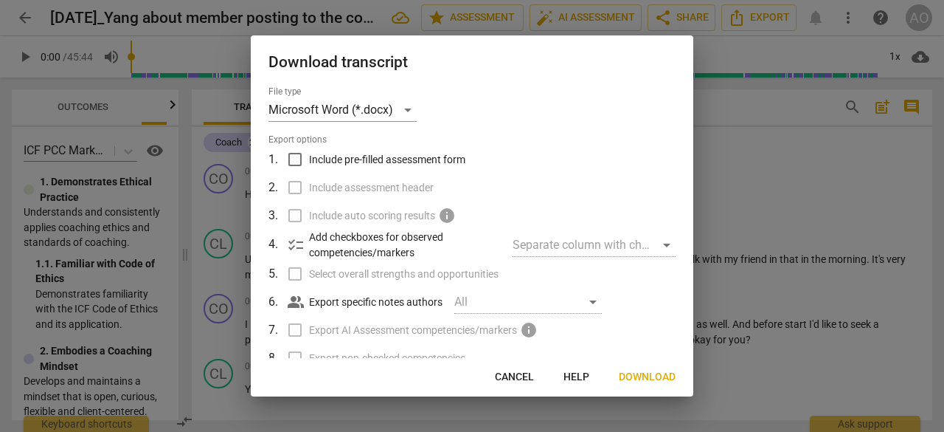
click at [639, 376] on span "Download" at bounding box center [647, 377] width 57 height 15
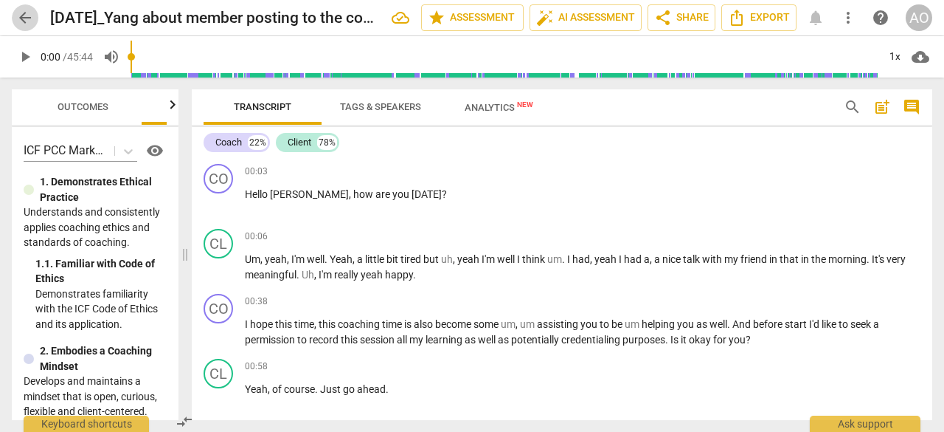
click at [24, 23] on span "arrow_back" at bounding box center [25, 18] width 18 height 18
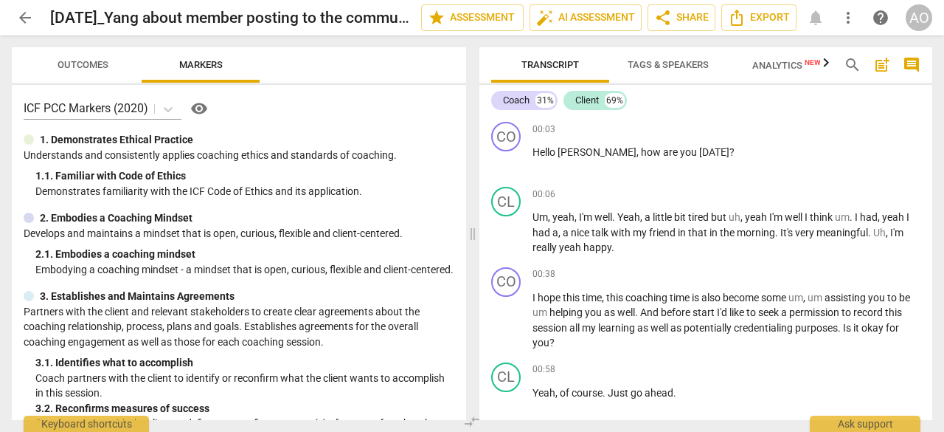
click at [19, 21] on span "arrow_back" at bounding box center [25, 18] width 18 height 18
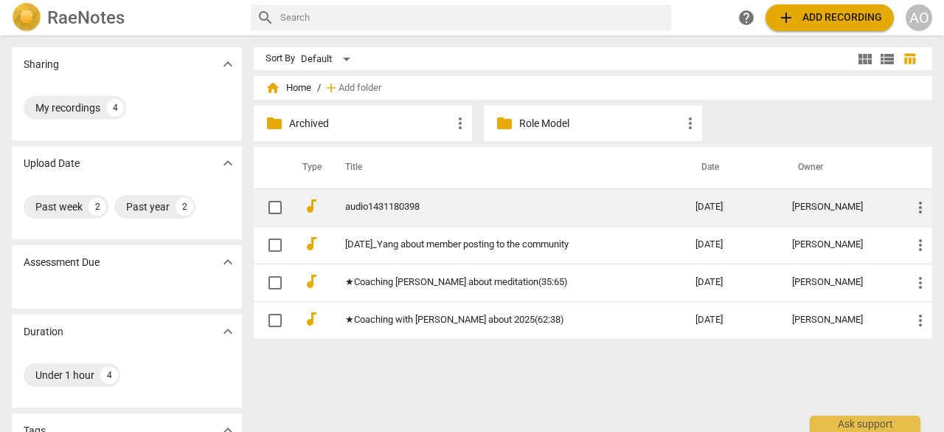
click at [416, 210] on link "audio1431180398" at bounding box center [493, 206] width 297 height 11
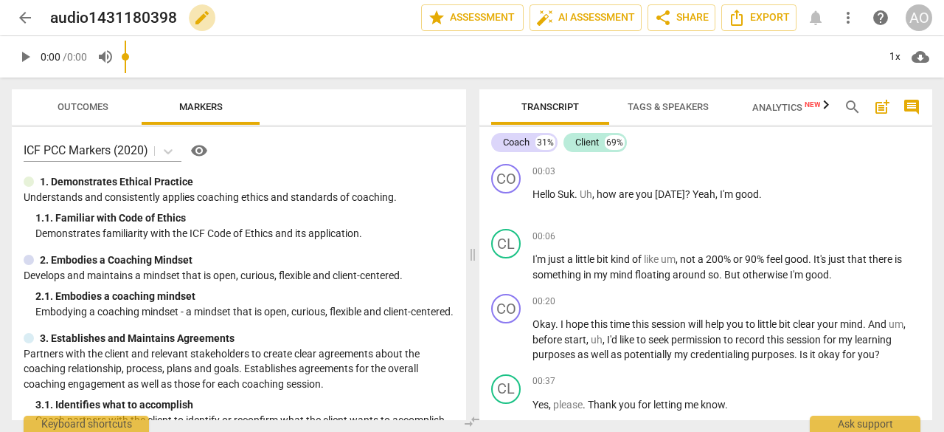
click at [205, 16] on span "edit" at bounding box center [202, 18] width 18 height 18
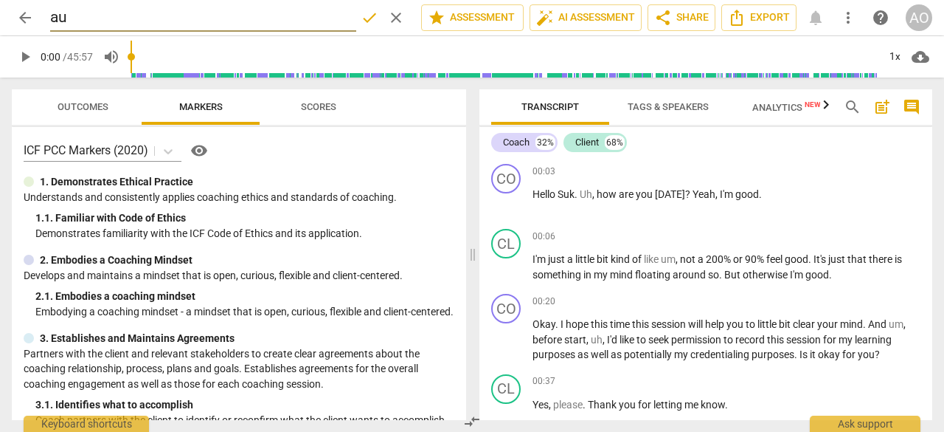
type input "a"
click at [185, 16] on input "2025-08-20 Sook about temptetion to control the client" at bounding box center [203, 18] width 306 height 28
click at [155, 17] on input "2025-08-20 Sook about temptetion to control the client" at bounding box center [203, 18] width 306 height 28
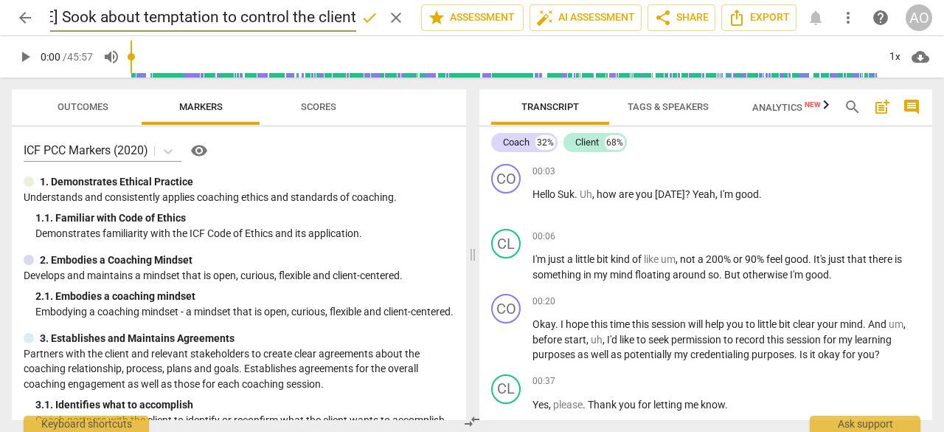
type input "2025-08-20 Sook about temptation to control the client"
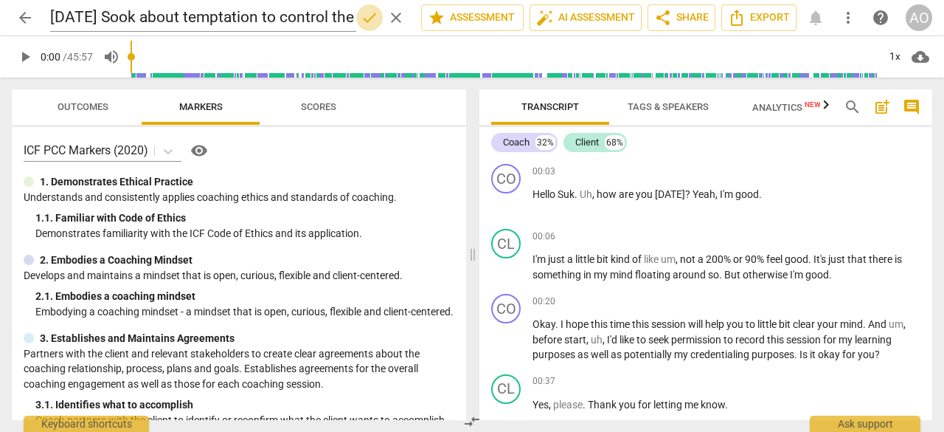
click at [367, 13] on span "done" at bounding box center [370, 18] width 18 height 18
click at [21, 26] on span "arrow_back" at bounding box center [25, 18] width 18 height 18
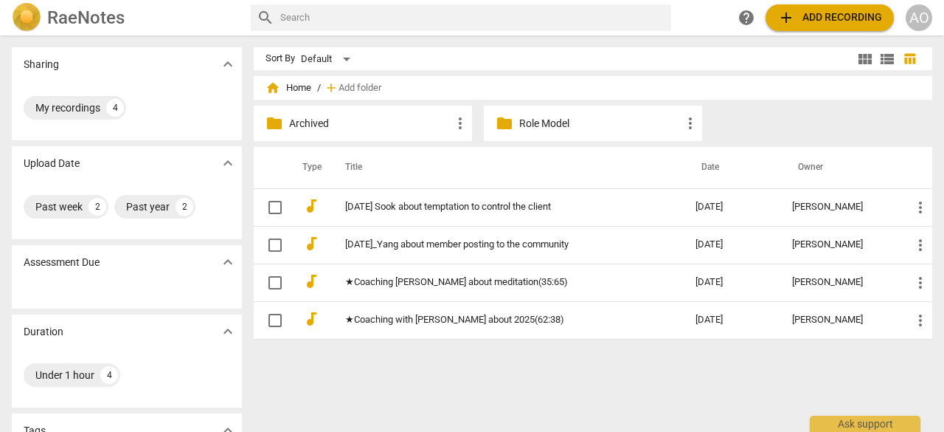
click at [850, 21] on span "add Add recording" at bounding box center [830, 18] width 105 height 18
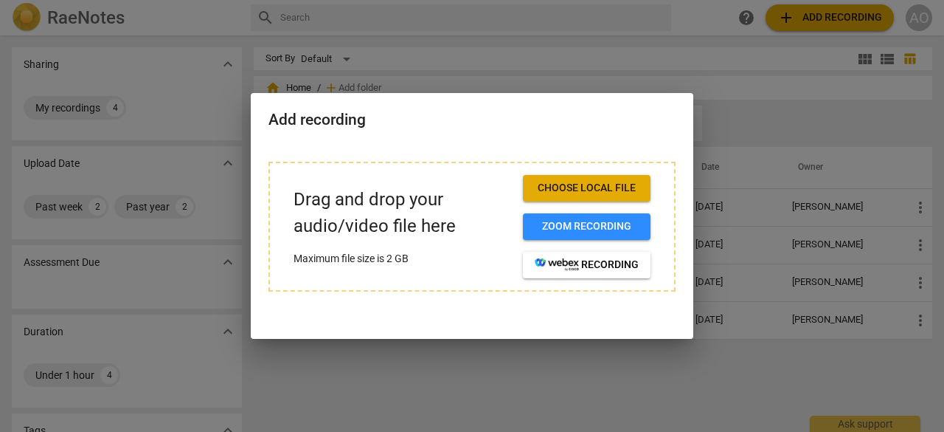
click at [593, 187] on span "Choose local file" at bounding box center [587, 188] width 104 height 15
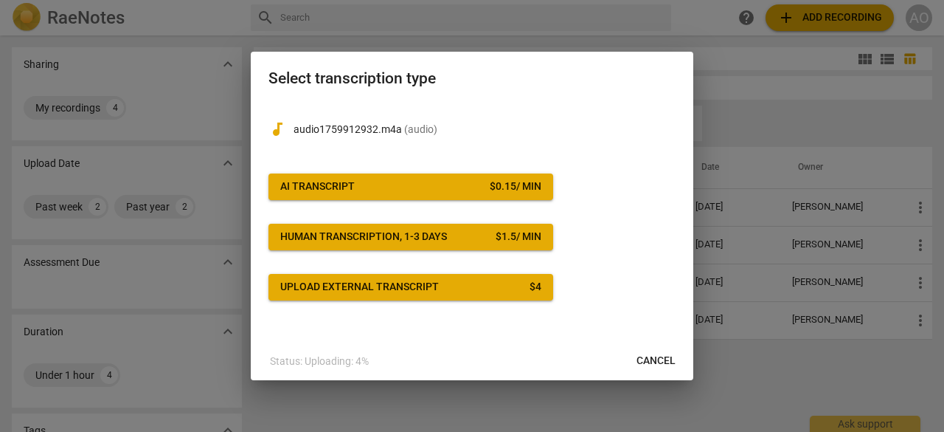
click at [459, 196] on button "AI Transcript $ 0.15 / min" at bounding box center [411, 186] width 285 height 27
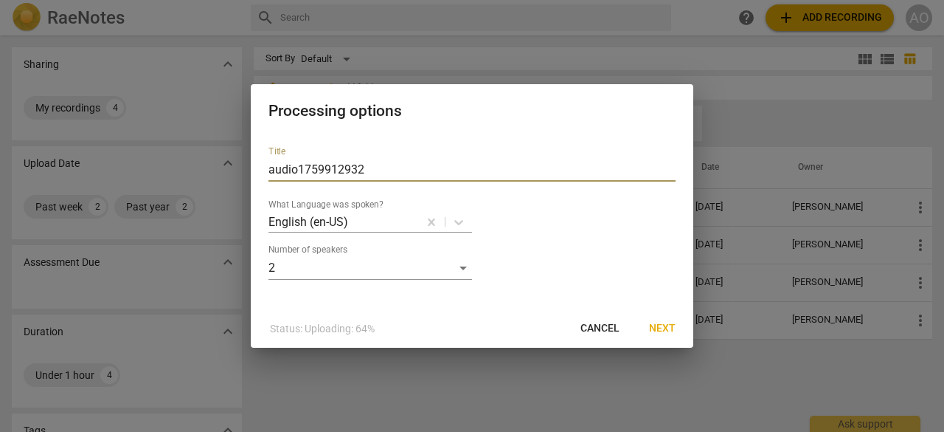
drag, startPoint x: 406, startPoint y: 170, endPoint x: 196, endPoint y: 170, distance: 209.5
click at [196, 170] on div "Processing options Title audio1759912932 What Language was spoken? English (en-…" at bounding box center [472, 216] width 944 height 432
paste input "2025-08-20 Sook about temptetion to control the client"
click at [257, 187] on div "Title audio1759912932 What Language was spoken? English (en-US) Number of speak…" at bounding box center [472, 221] width 443 height 175
click at [387, 170] on input "audio1759912932" at bounding box center [472, 170] width 407 height 24
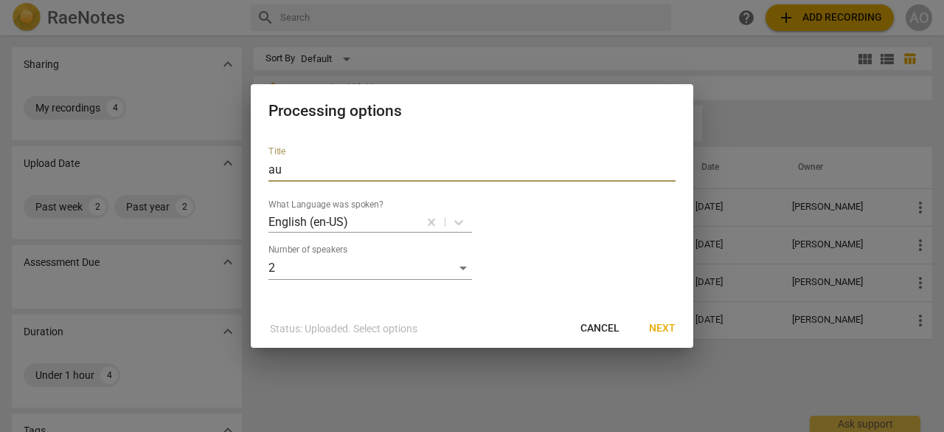
type input "a"
paste input "2025-07-16 Yang about living with her family"
type input "2025-07-16 Yang about living with her family"
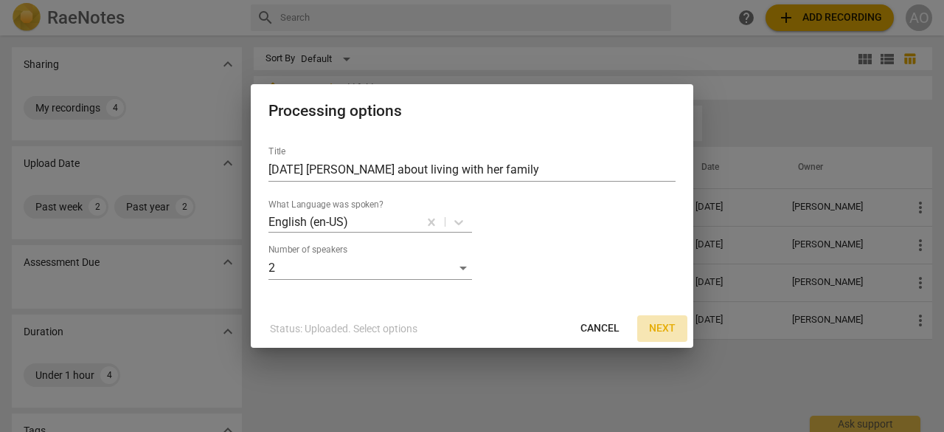
click at [670, 326] on span "Next" at bounding box center [662, 328] width 27 height 15
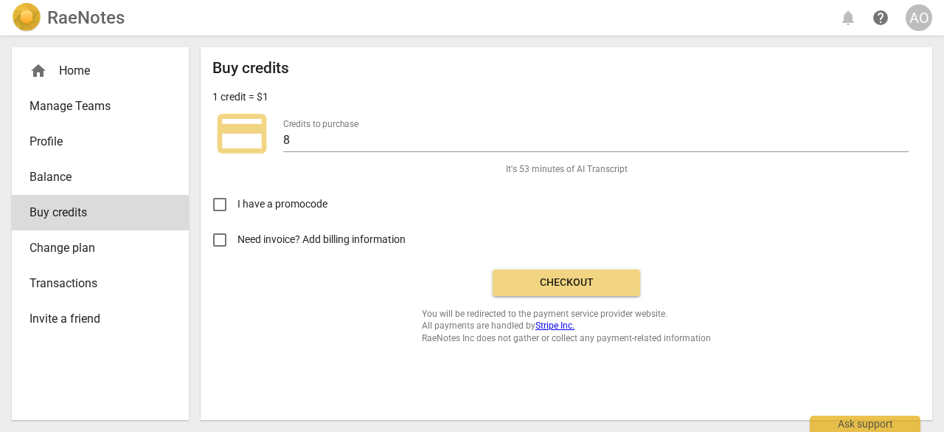
click at [531, 274] on button "Checkout" at bounding box center [567, 282] width 148 height 27
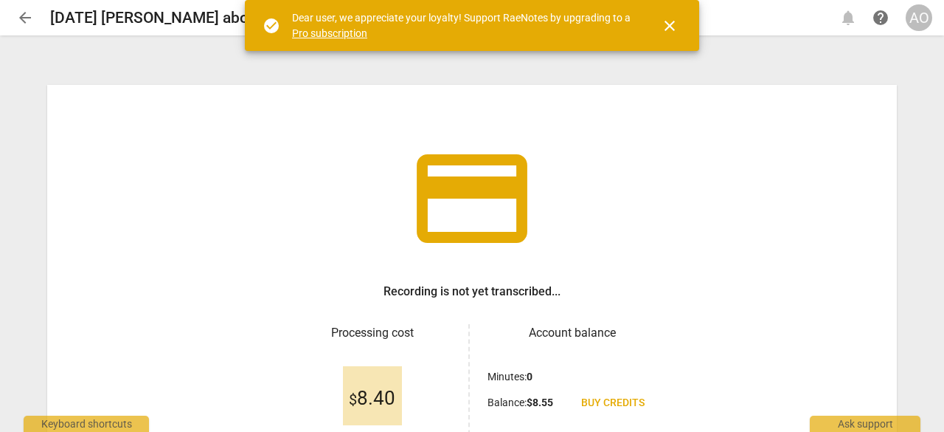
scroll to position [150, 0]
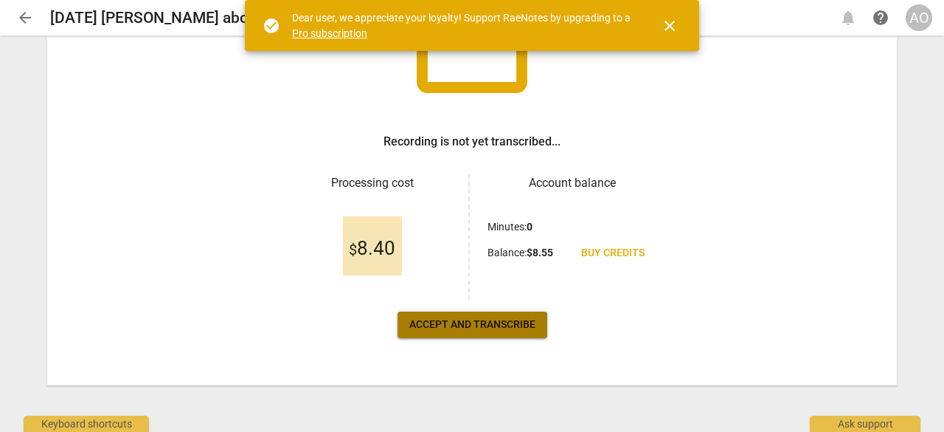
click at [508, 325] on span "Accept and transcribe" at bounding box center [472, 324] width 126 height 15
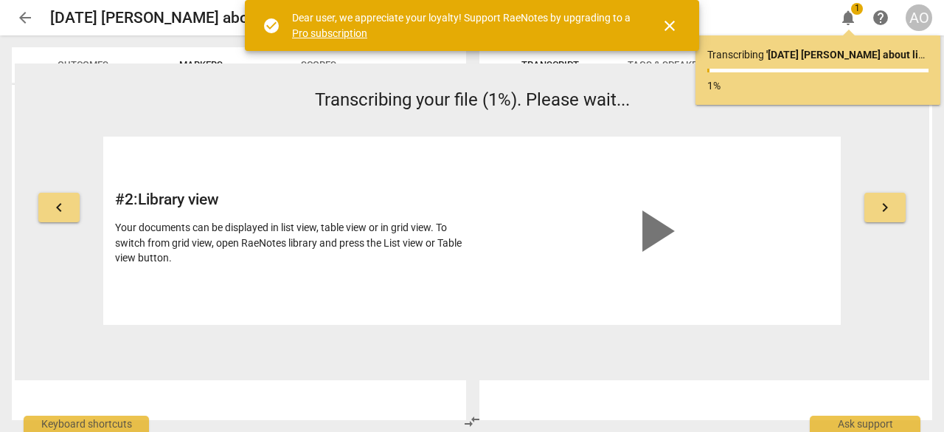
click at [679, 25] on span "close" at bounding box center [669, 26] width 35 height 18
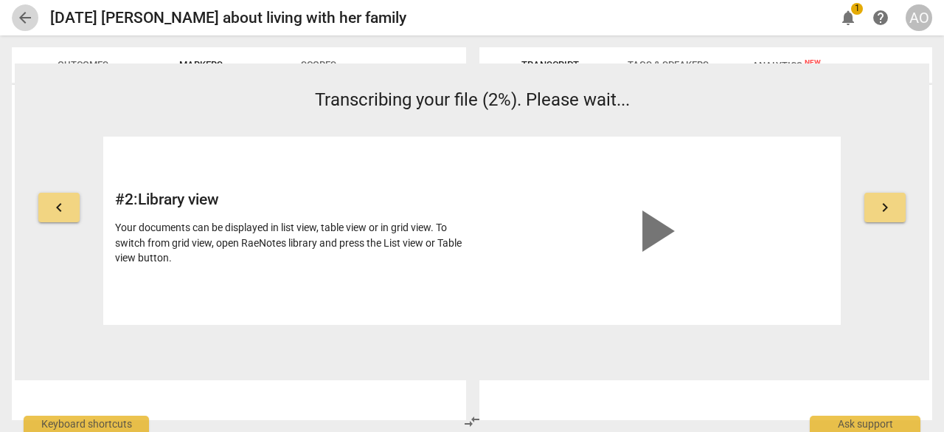
click at [25, 17] on span "arrow_back" at bounding box center [25, 18] width 18 height 18
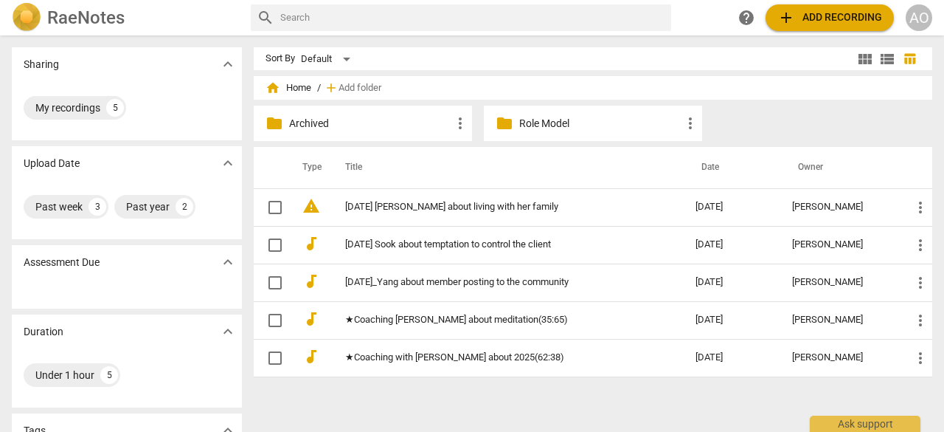
click at [804, 18] on span "add Add recording" at bounding box center [830, 18] width 105 height 18
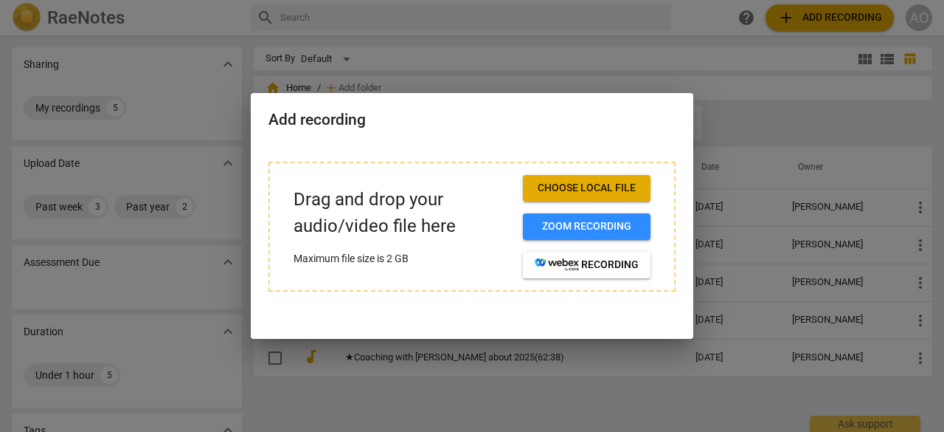
click at [618, 193] on span "Choose local file" at bounding box center [587, 188] width 104 height 15
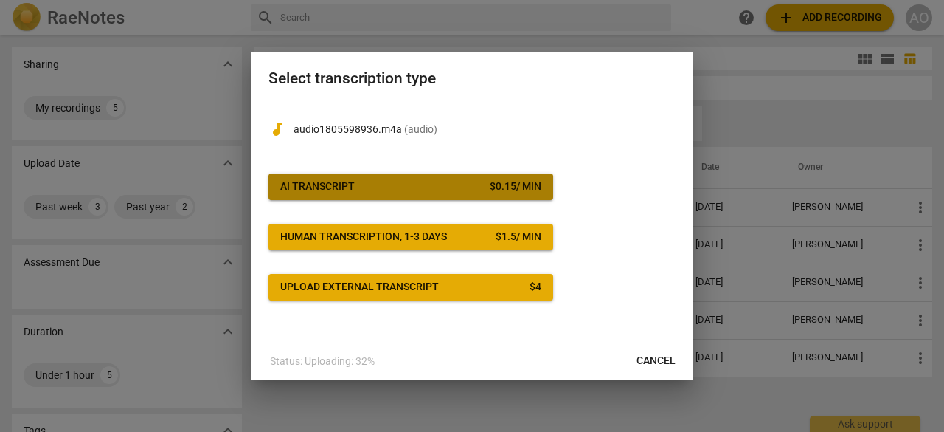
click at [387, 179] on span "AI Transcript $ 0.15 / min" at bounding box center [410, 186] width 261 height 15
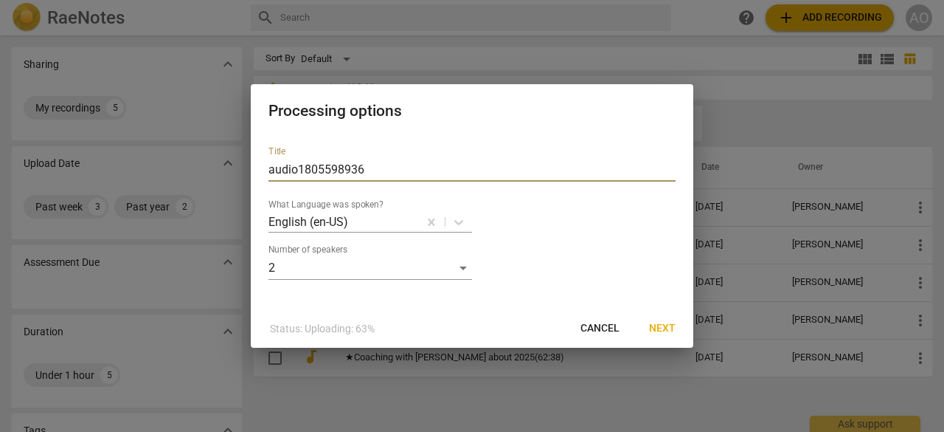
click at [390, 166] on input "audio1805598936" at bounding box center [472, 170] width 407 height 24
type input "a"
paste input "[DATE] [PERSON_NAME] about learning new things"
type input "[DATE] [PERSON_NAME] about learning new things"
click at [657, 333] on span "Next" at bounding box center [662, 328] width 27 height 15
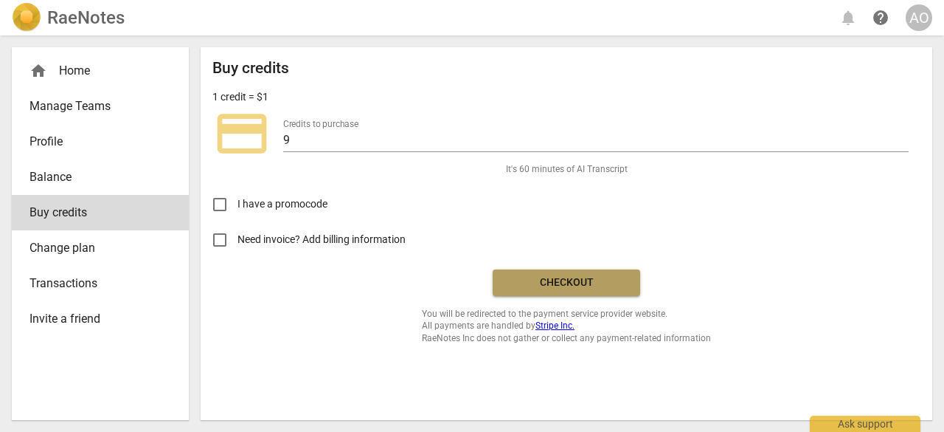
click at [612, 274] on button "Checkout" at bounding box center [567, 282] width 148 height 27
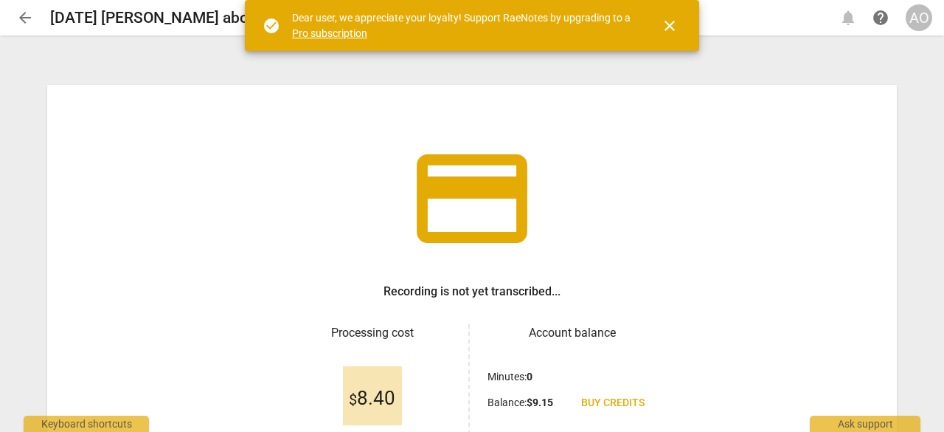
scroll to position [150, 0]
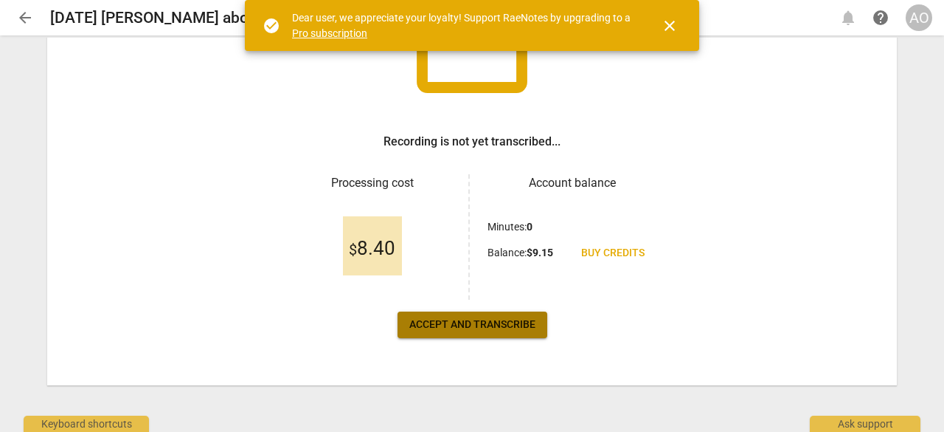
click at [488, 328] on span "Accept and transcribe" at bounding box center [472, 324] width 126 height 15
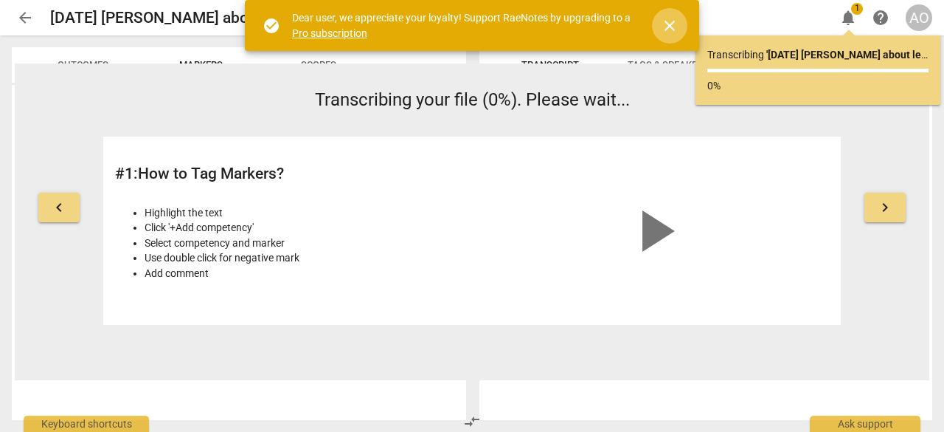
click at [675, 17] on span "close" at bounding box center [670, 26] width 18 height 18
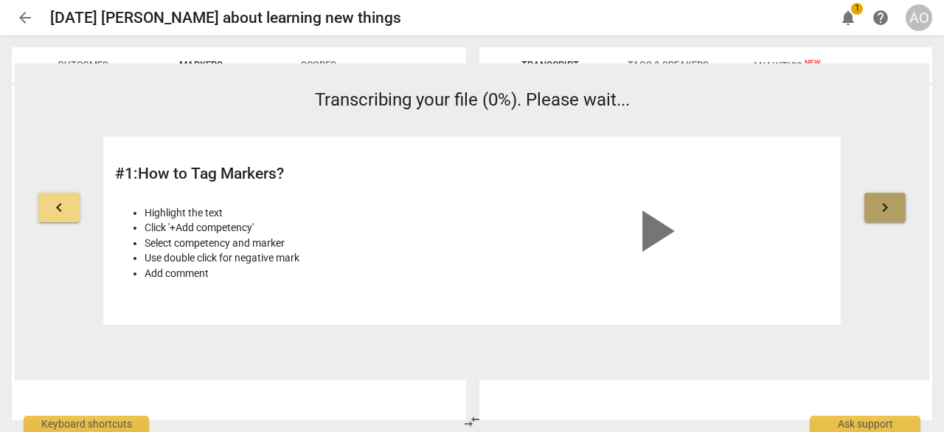
click at [884, 210] on span "keyboard_arrow_right" at bounding box center [886, 207] width 18 height 18
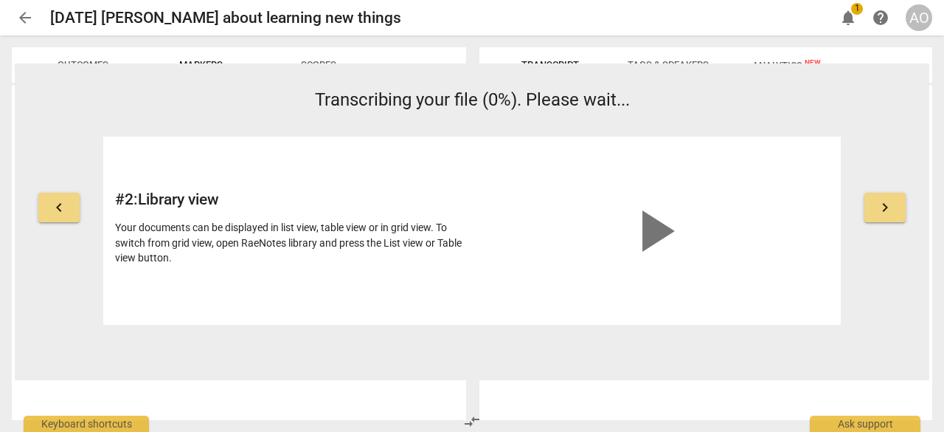
click at [30, 16] on span "arrow_back" at bounding box center [25, 18] width 18 height 18
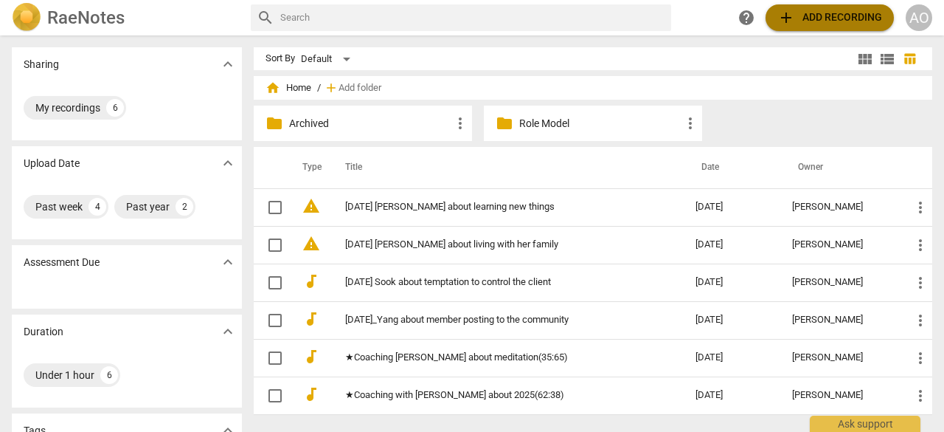
click at [806, 15] on span "add Add recording" at bounding box center [830, 18] width 105 height 18
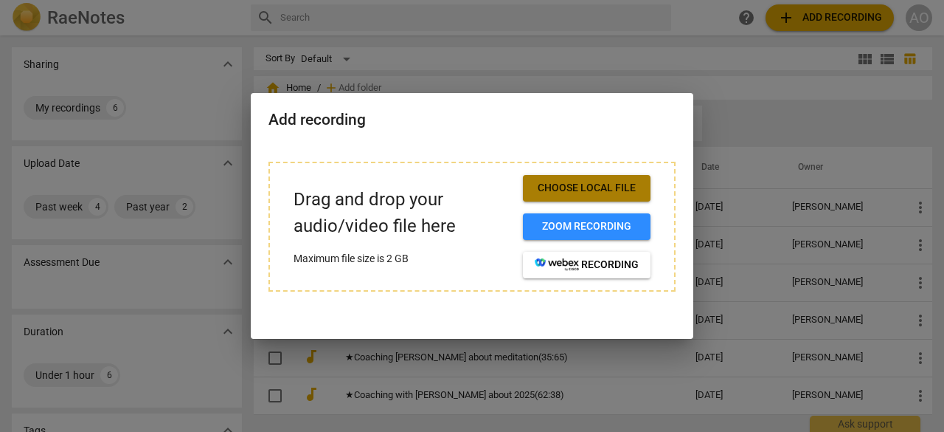
click at [612, 196] on button "Choose local file" at bounding box center [587, 188] width 128 height 27
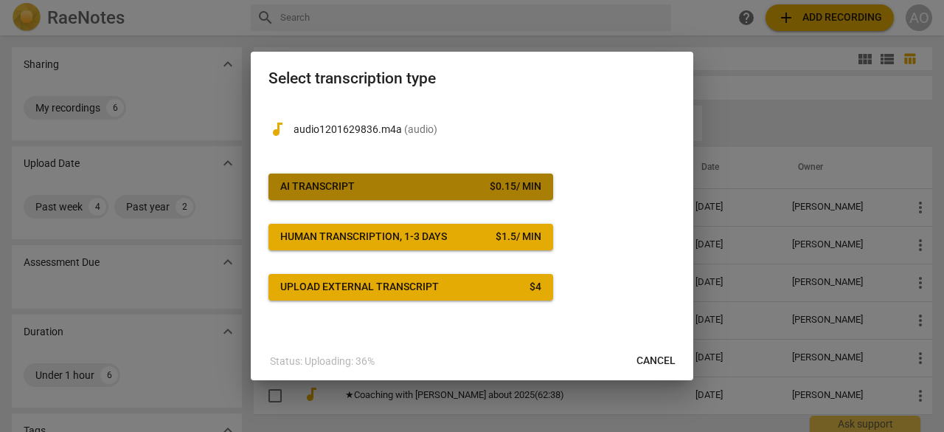
click at [492, 176] on button "AI Transcript $ 0.15 / min" at bounding box center [411, 186] width 285 height 27
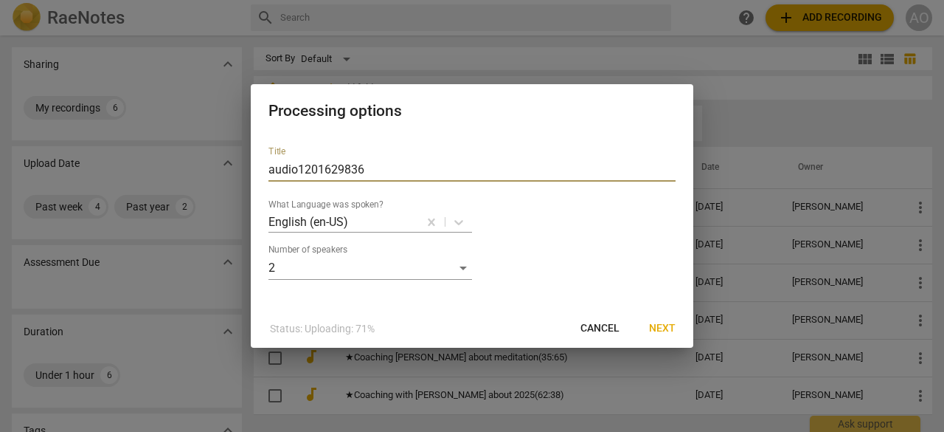
click at [492, 176] on input "audio1201629836" at bounding box center [472, 170] width 407 height 24
type input "a"
paste input "2025-06-18 Yang about caring own needs too"
type input "2025-06-18 Yang about caring own needs too"
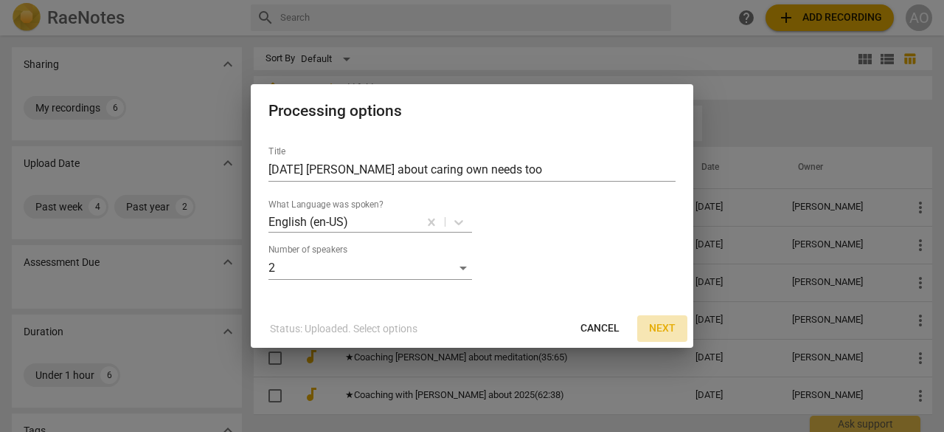
click at [656, 332] on span "Next" at bounding box center [662, 328] width 27 height 15
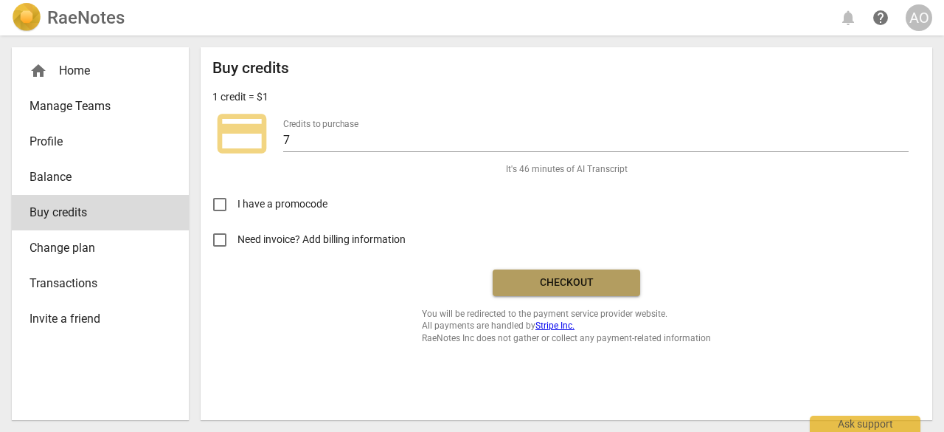
click at [594, 286] on span "Checkout" at bounding box center [567, 282] width 124 height 15
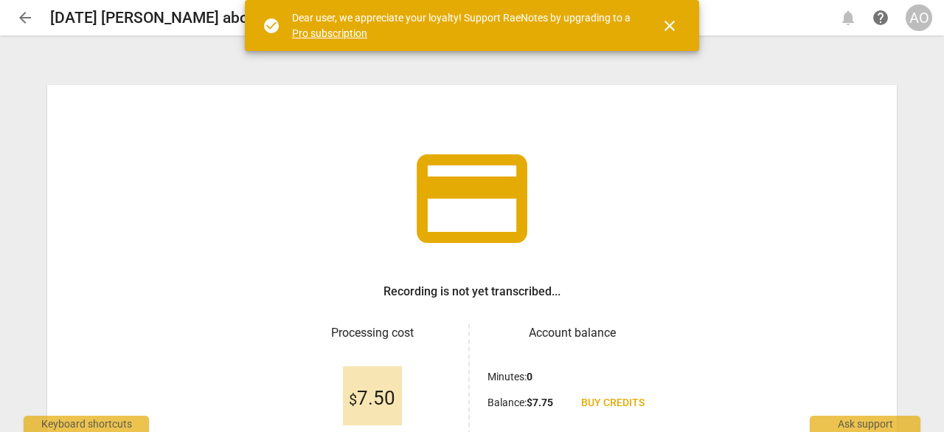
scroll to position [150, 0]
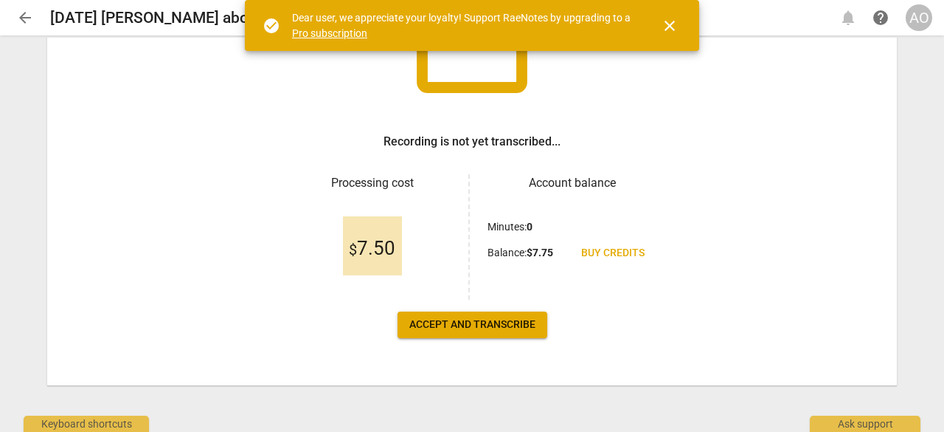
click at [518, 318] on span "Accept and transcribe" at bounding box center [472, 324] width 126 height 15
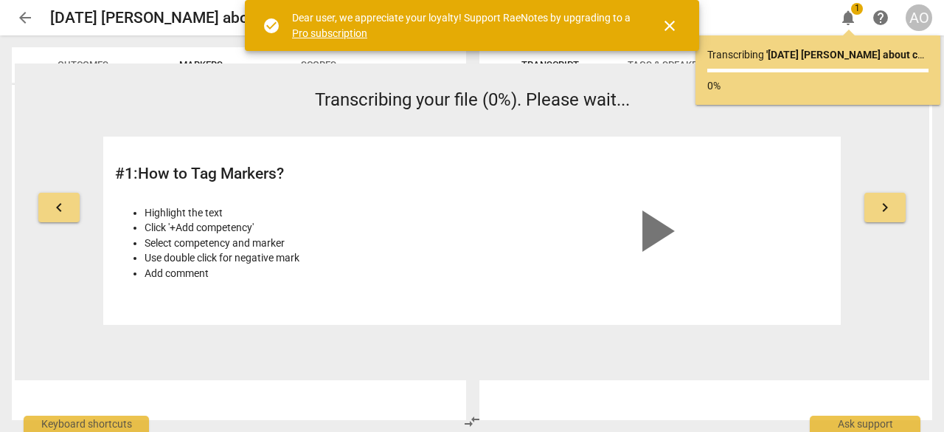
click at [28, 17] on span "arrow_back" at bounding box center [25, 18] width 18 height 18
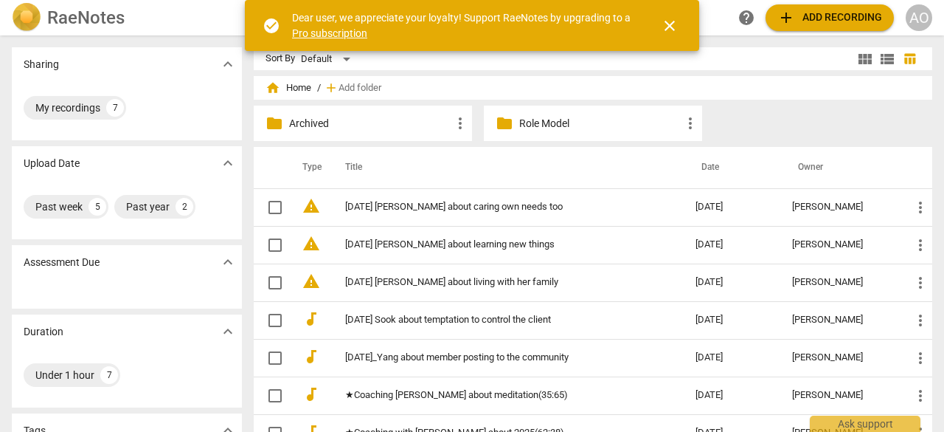
click at [208, 20] on div "RaeNotes" at bounding box center [125, 18] width 227 height 30
click at [664, 27] on span "close" at bounding box center [670, 26] width 18 height 18
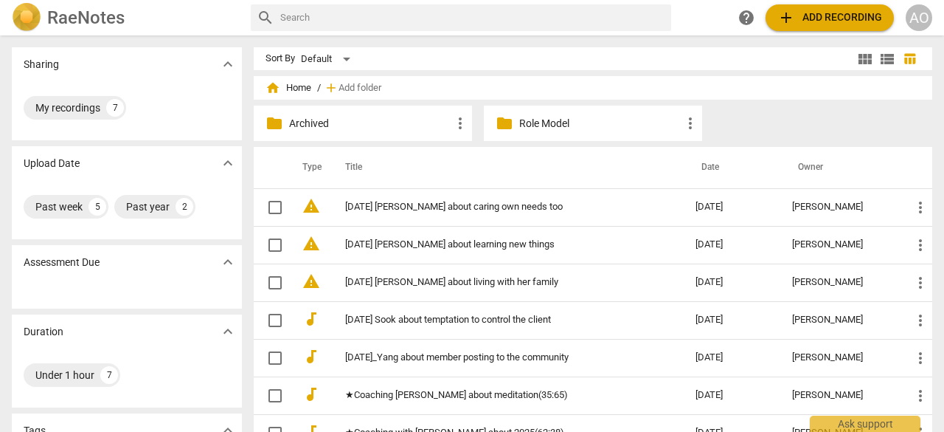
click at [819, 26] on span "add Add recording" at bounding box center [830, 18] width 105 height 18
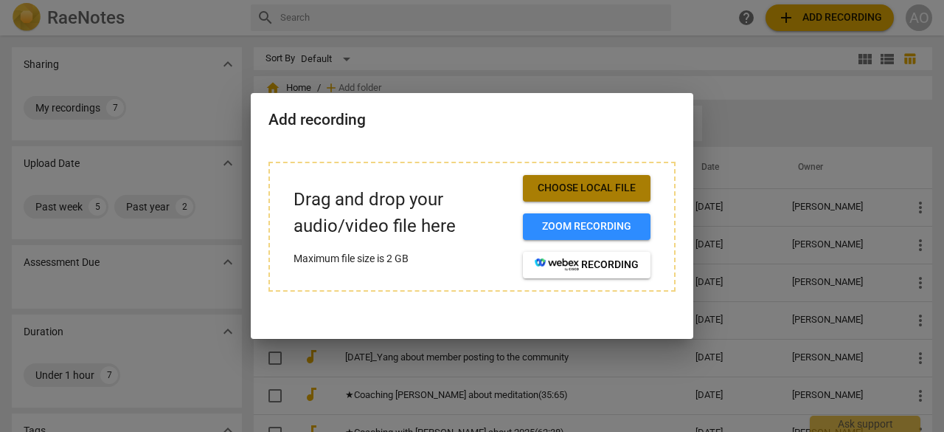
click at [613, 191] on span "Choose local file" at bounding box center [587, 188] width 104 height 15
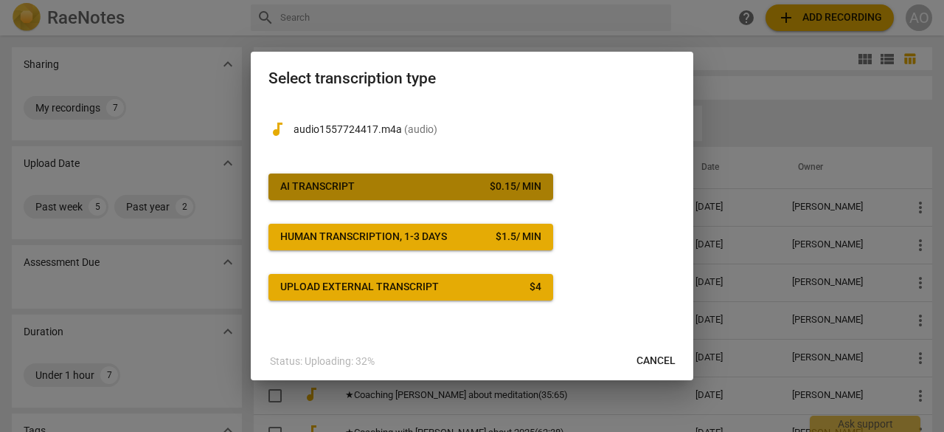
click at [419, 190] on span "AI Transcript $ 0.15 / min" at bounding box center [410, 186] width 261 height 15
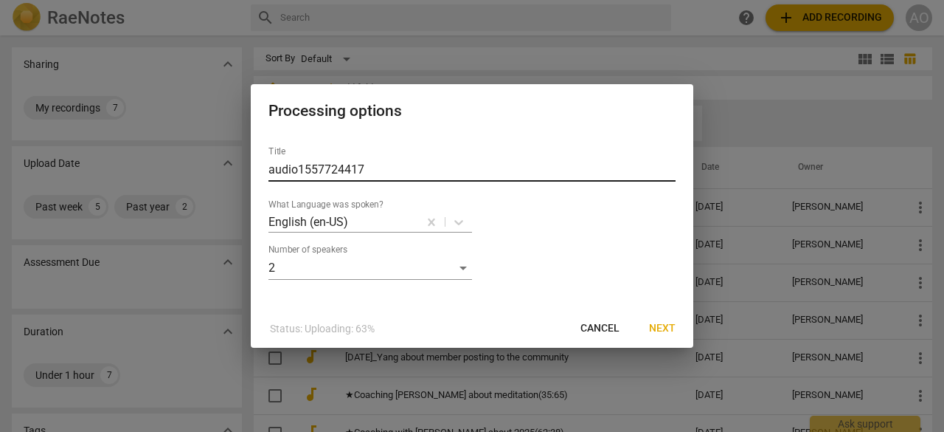
click at [422, 175] on input "audio1557724417" at bounding box center [472, 170] width 407 height 24
type input "a"
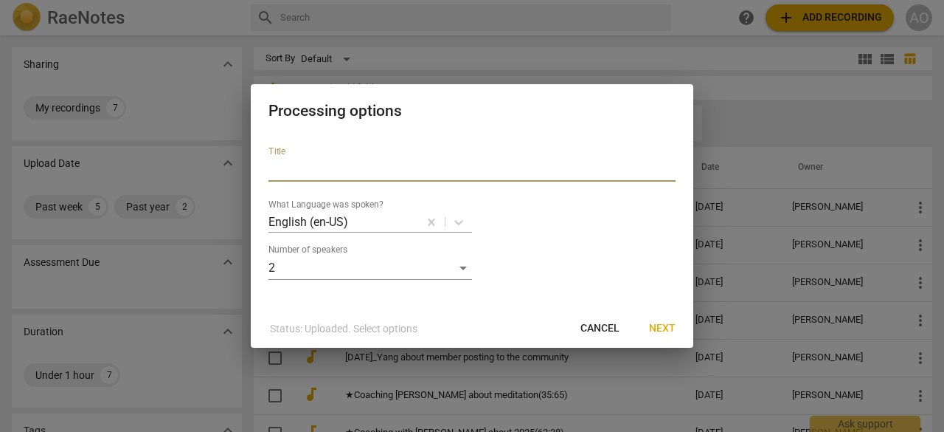
paste input "[DATE] with [PERSON_NAME] about being present"
type input "[DATE] with [PERSON_NAME] about being present"
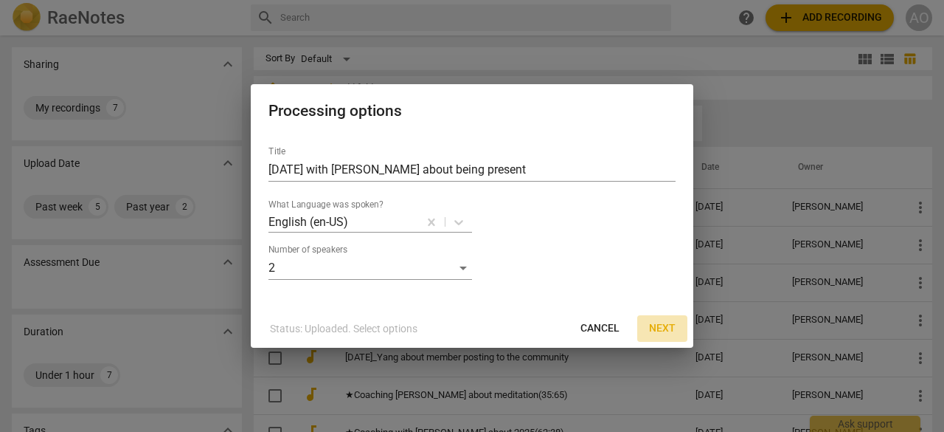
click at [657, 331] on span "Next" at bounding box center [662, 328] width 27 height 15
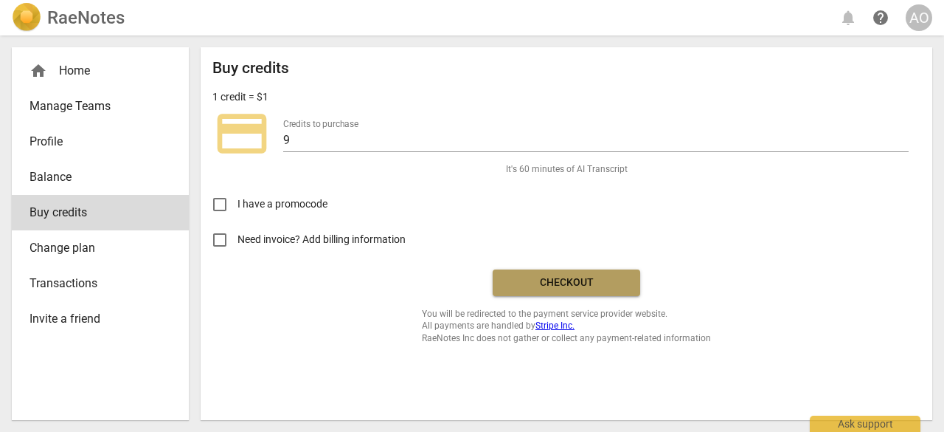
click at [622, 278] on span "Checkout" at bounding box center [567, 282] width 124 height 15
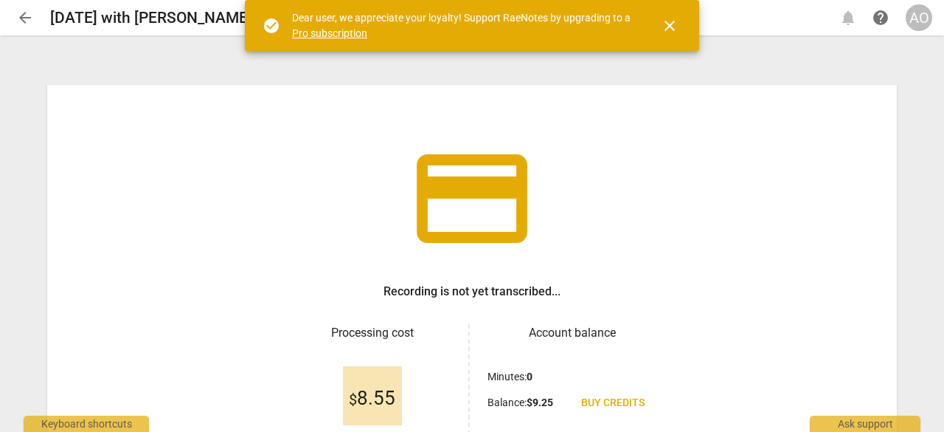
scroll to position [150, 0]
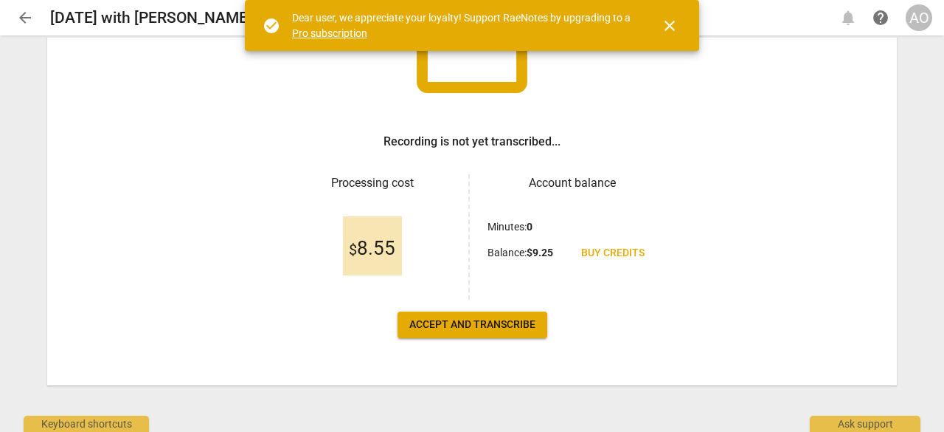
click at [482, 322] on span "Accept and transcribe" at bounding box center [472, 324] width 126 height 15
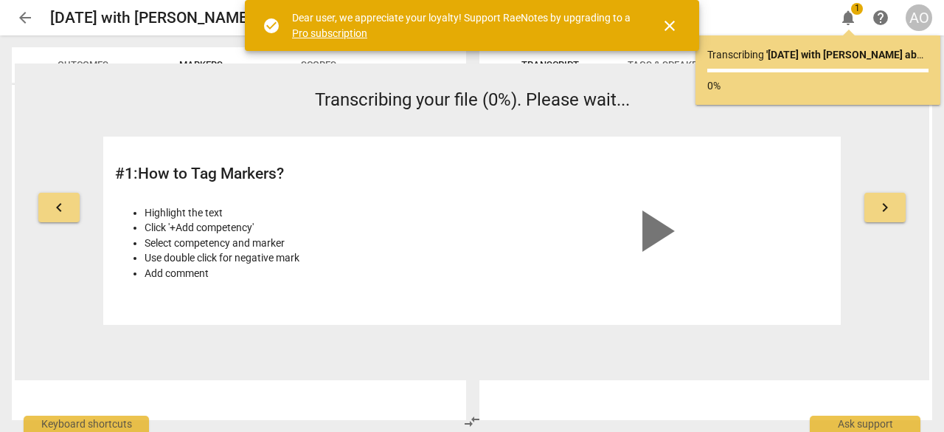
click at [674, 22] on span "close" at bounding box center [670, 26] width 18 height 18
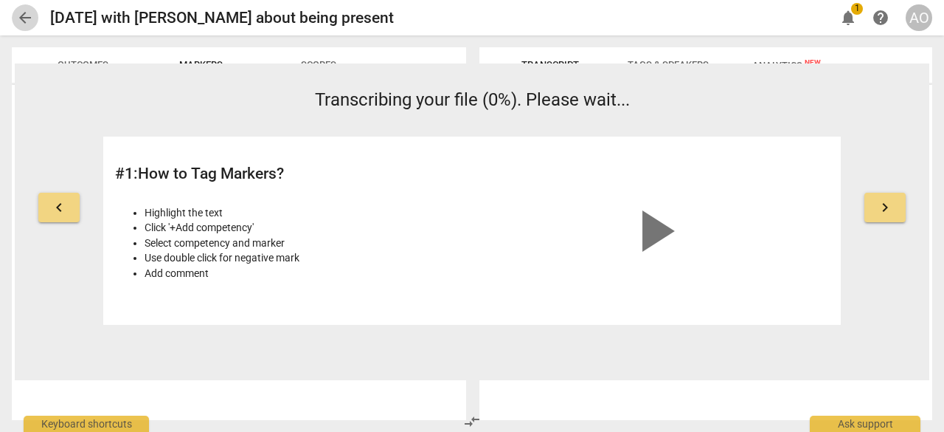
click at [25, 18] on span "arrow_back" at bounding box center [25, 18] width 18 height 18
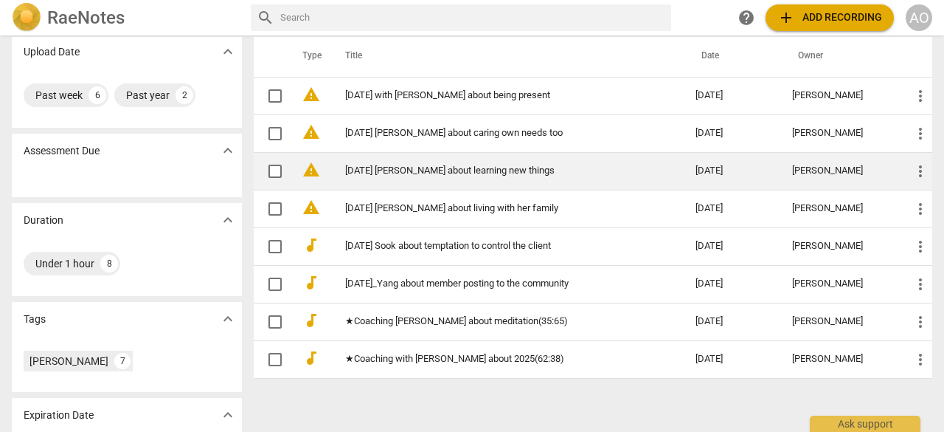
scroll to position [112, 0]
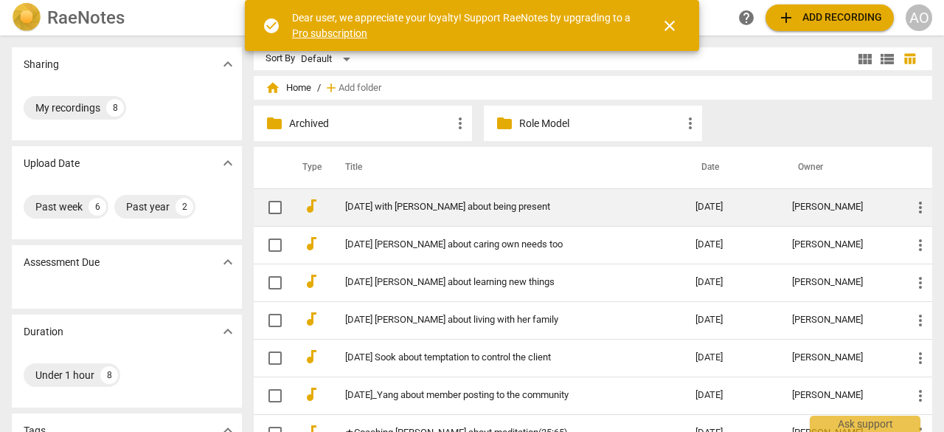
click at [472, 212] on td "[DATE] with [PERSON_NAME] about being present" at bounding box center [506, 207] width 356 height 38
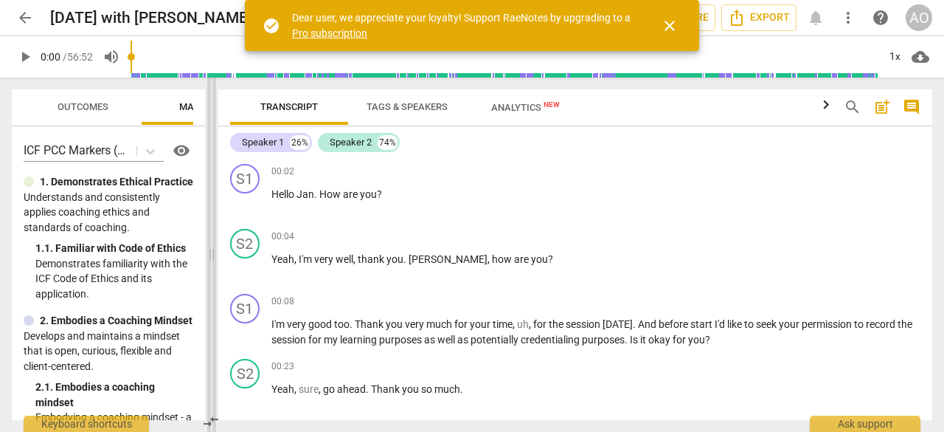
drag, startPoint x: 472, startPoint y: 212, endPoint x: 204, endPoint y: 232, distance: 268.6
click at [207, 232] on span at bounding box center [211, 254] width 9 height 354
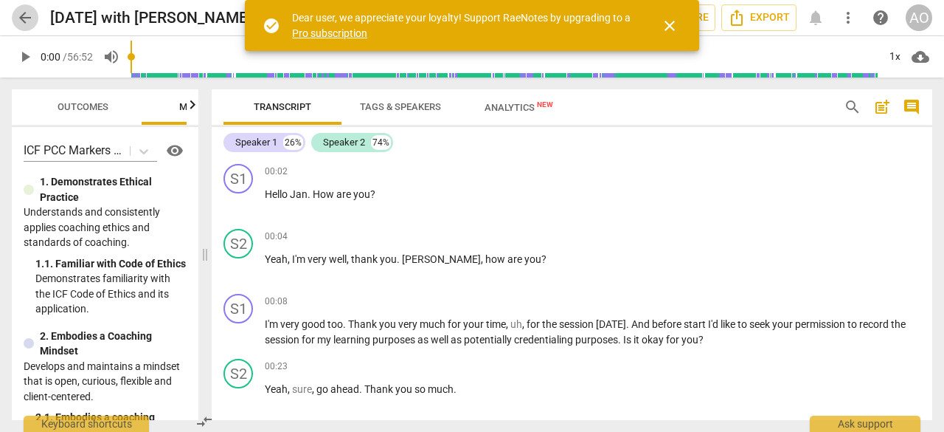
click at [19, 21] on span "arrow_back" at bounding box center [25, 18] width 18 height 18
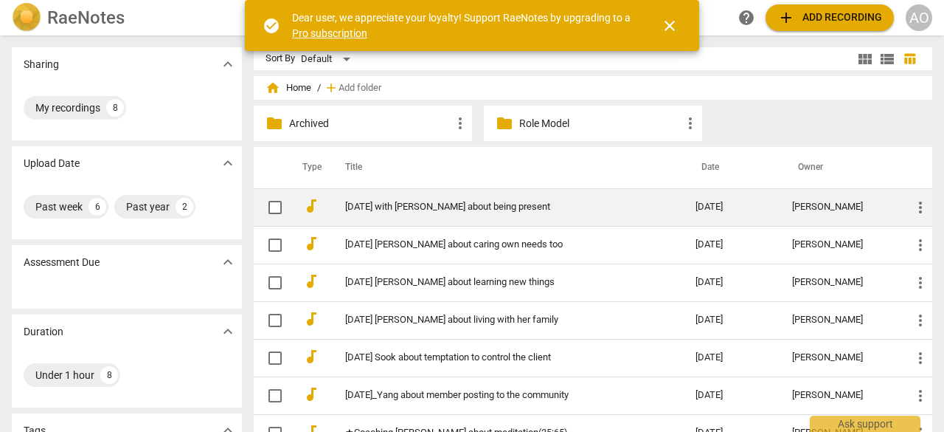
drag, startPoint x: 536, startPoint y: 210, endPoint x: 434, endPoint y: 203, distance: 102.1
click at [434, 203] on link "[DATE] with [PERSON_NAME] about being present" at bounding box center [493, 206] width 297 height 11
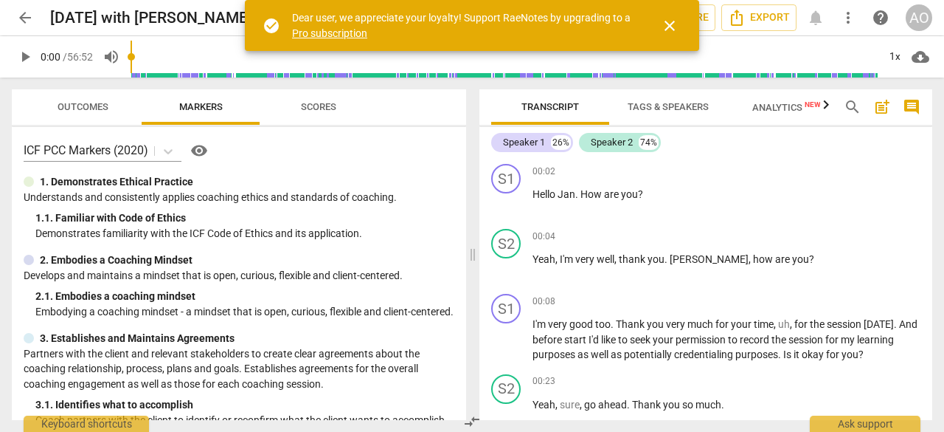
click at [672, 33] on span "close" at bounding box center [670, 26] width 18 height 18
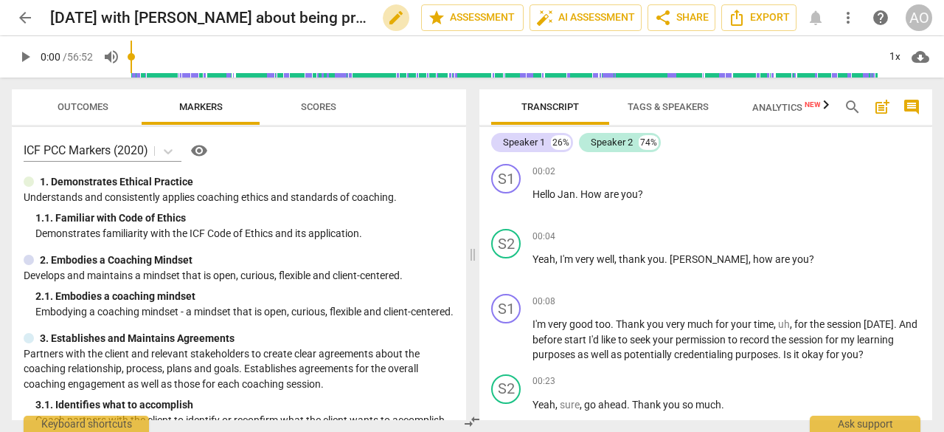
click at [387, 16] on span "edit" at bounding box center [396, 18] width 18 height 18
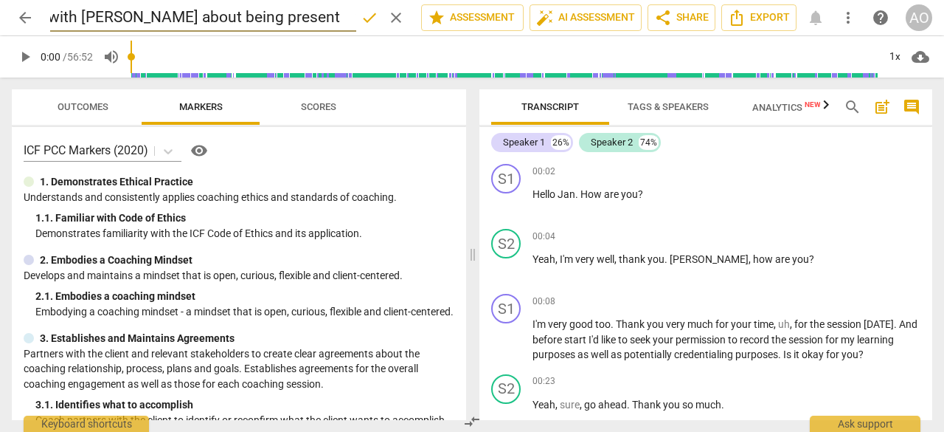
scroll to position [0, 41]
type input "[DATE] with [PERSON_NAME] about being present　26:74"
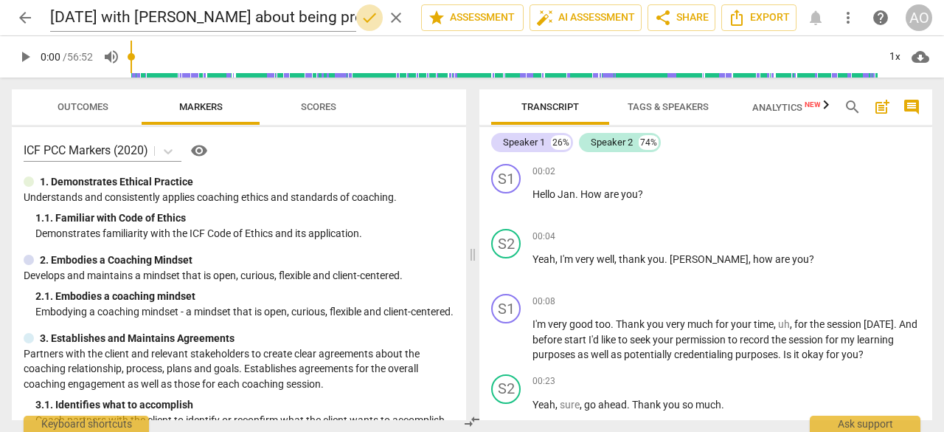
click at [369, 18] on span "done" at bounding box center [370, 18] width 18 height 18
click at [24, 18] on span "arrow_back" at bounding box center [25, 18] width 18 height 18
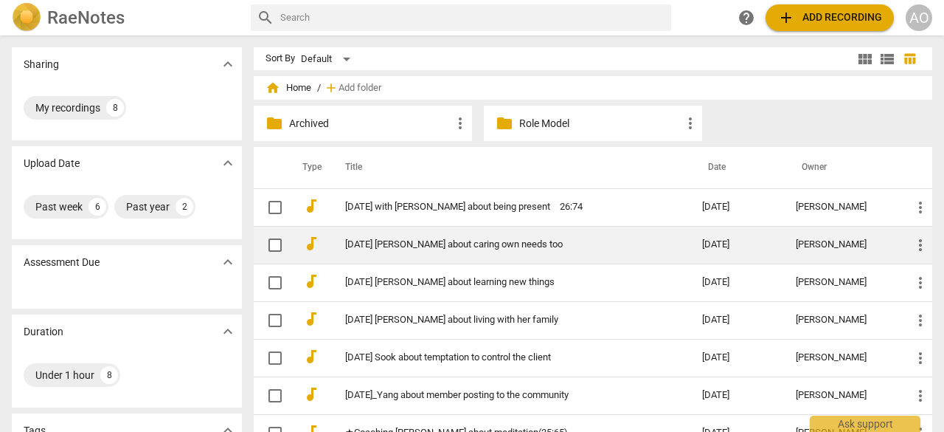
click at [500, 237] on td "[DATE] [PERSON_NAME] about caring own needs too" at bounding box center [509, 245] width 363 height 38
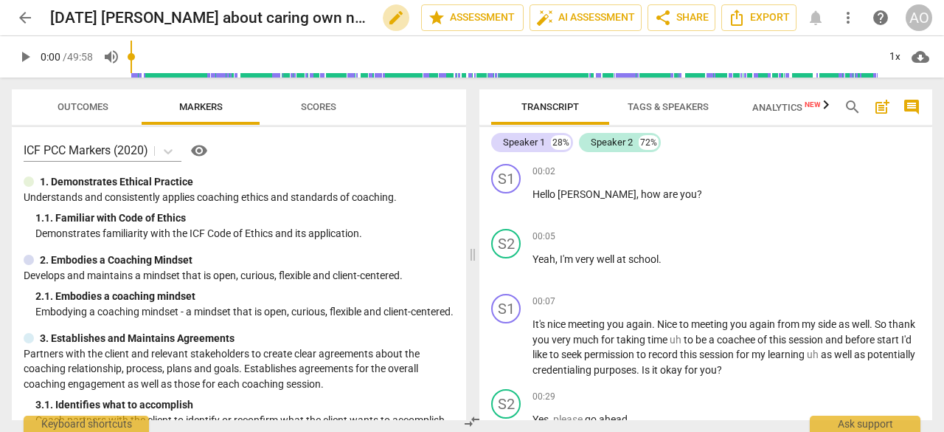
click at [387, 21] on span "edit" at bounding box center [396, 18] width 18 height 18
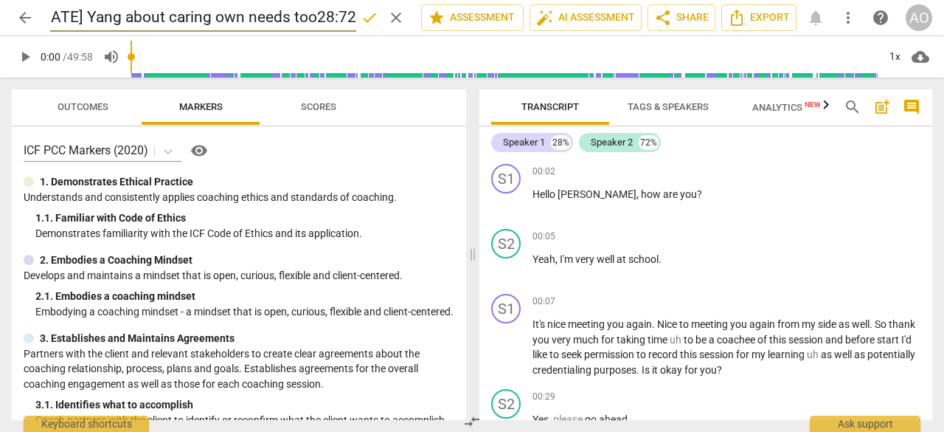
scroll to position [0, 47]
type input "[DATE] Yang about caring own needs too28:72"
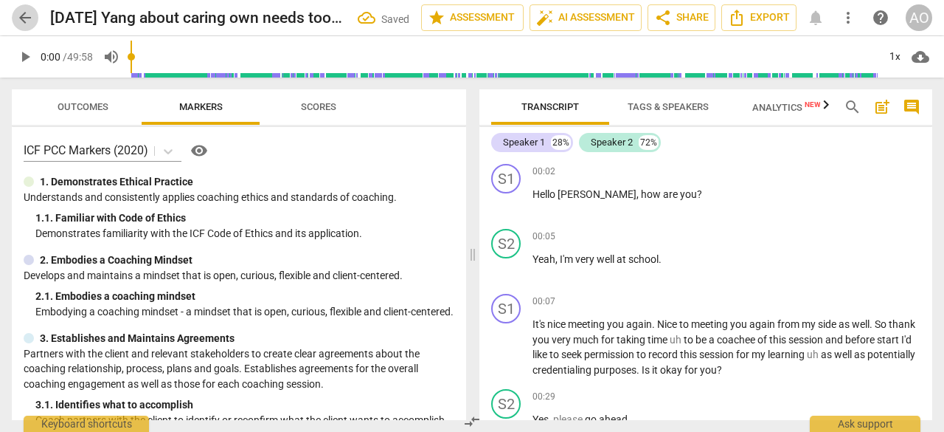
click at [30, 18] on span "arrow_back" at bounding box center [25, 18] width 18 height 18
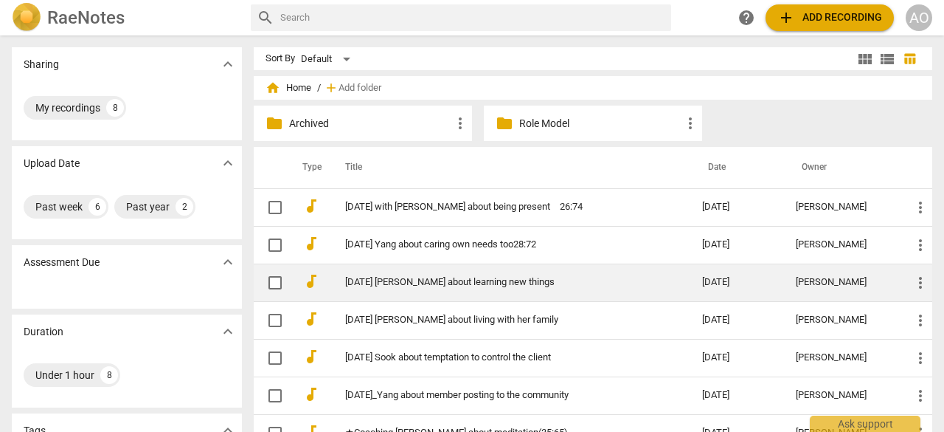
click at [524, 274] on td "[DATE] [PERSON_NAME] about learning new things" at bounding box center [509, 282] width 363 height 38
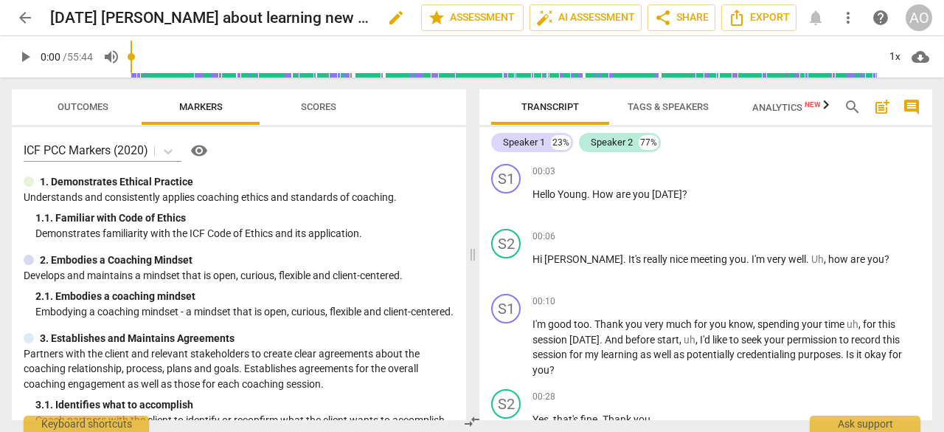
click at [387, 20] on span "edit" at bounding box center [396, 18] width 18 height 18
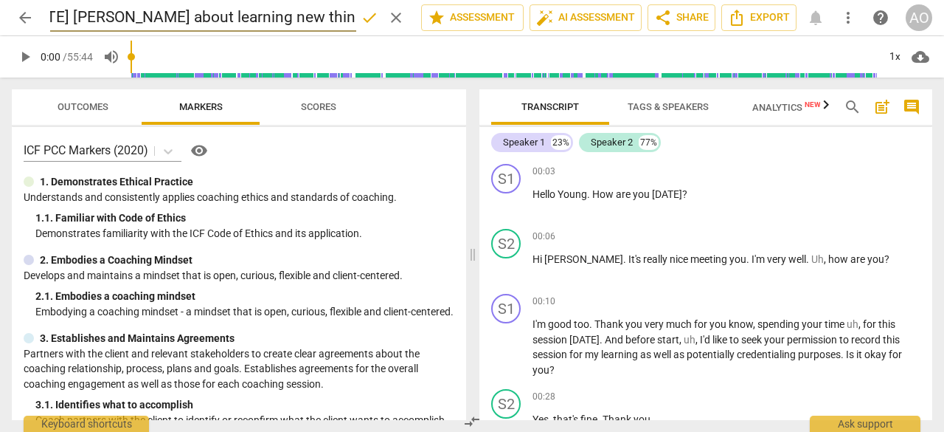
scroll to position [0, 37]
type input "[DATE] [PERSON_NAME] about learning new things 23:77"
click at [369, 18] on span "done" at bounding box center [370, 18] width 18 height 18
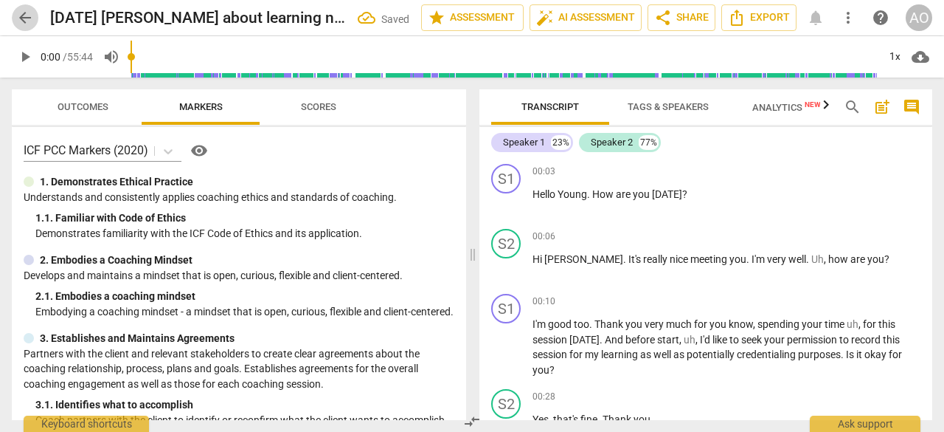
click at [21, 24] on span "arrow_back" at bounding box center [25, 18] width 18 height 18
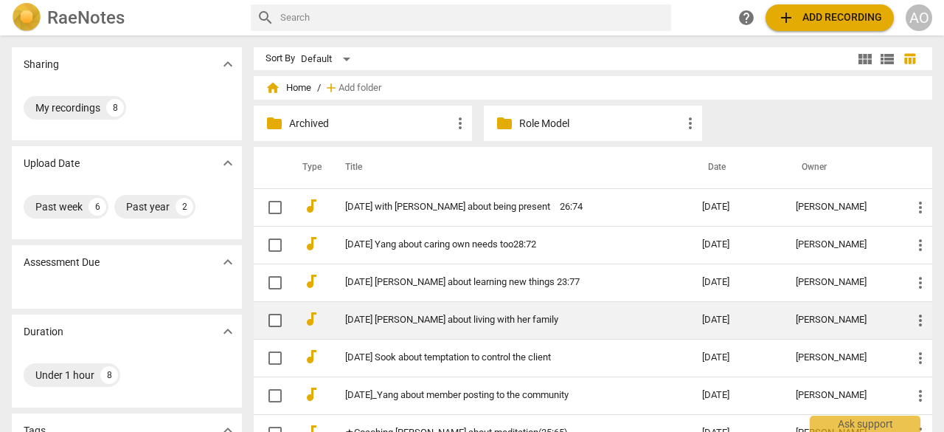
click at [414, 325] on td "[DATE] [PERSON_NAME] about living with her family" at bounding box center [509, 320] width 363 height 38
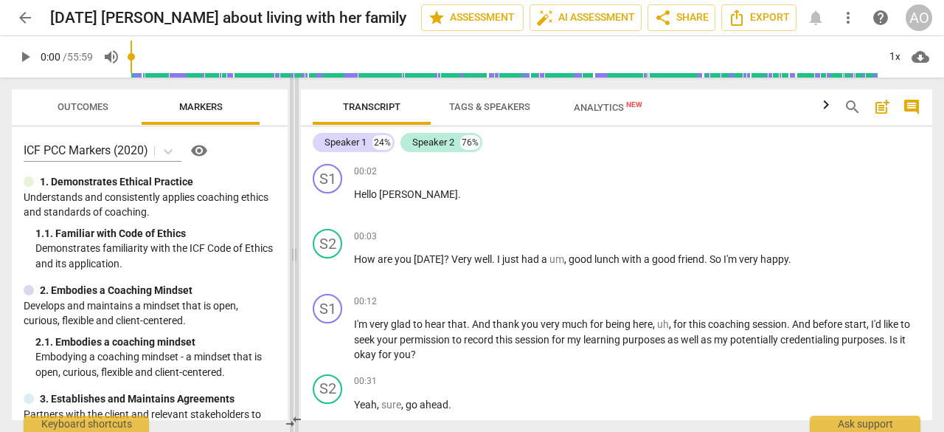
drag, startPoint x: 471, startPoint y: 165, endPoint x: 291, endPoint y: 181, distance: 180.0
click at [291, 181] on span at bounding box center [294, 254] width 9 height 354
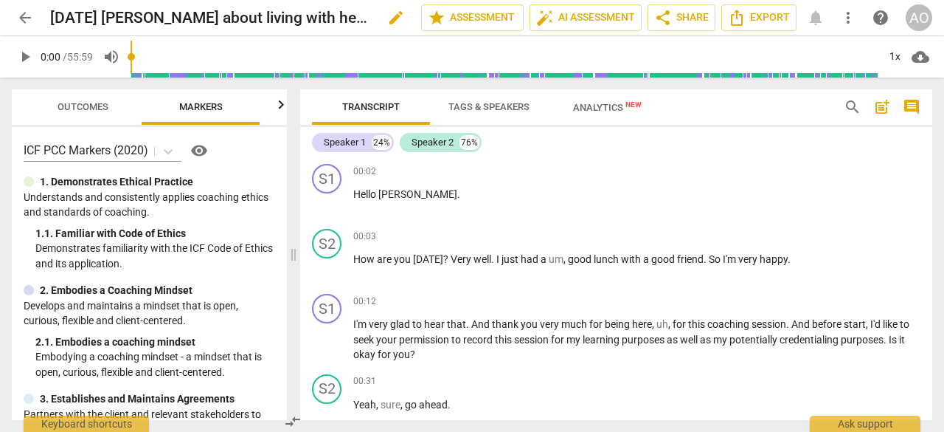
click at [387, 14] on span "edit" at bounding box center [396, 18] width 18 height 18
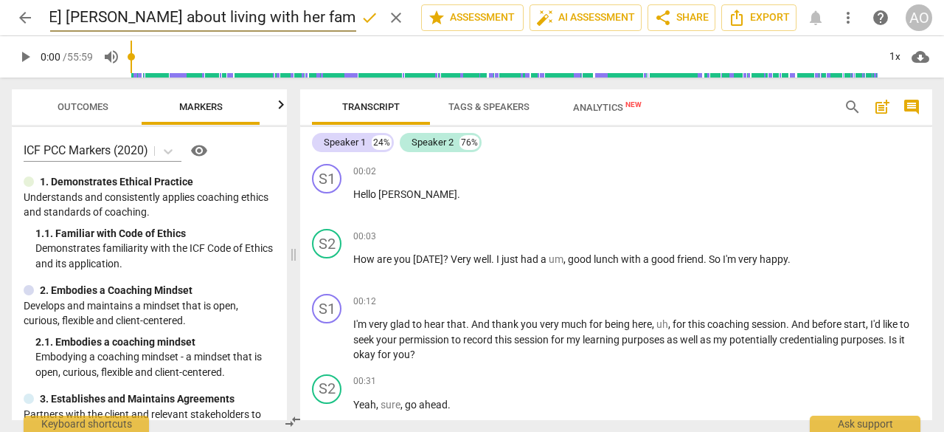
scroll to position [0, 44]
type input "[DATE] [PERSON_NAME] about living with her family 24:76"
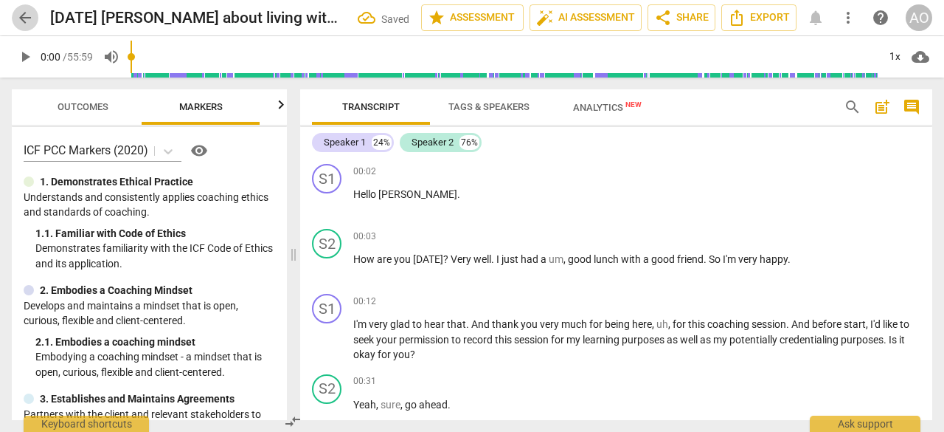
click at [26, 21] on span "arrow_back" at bounding box center [25, 18] width 18 height 18
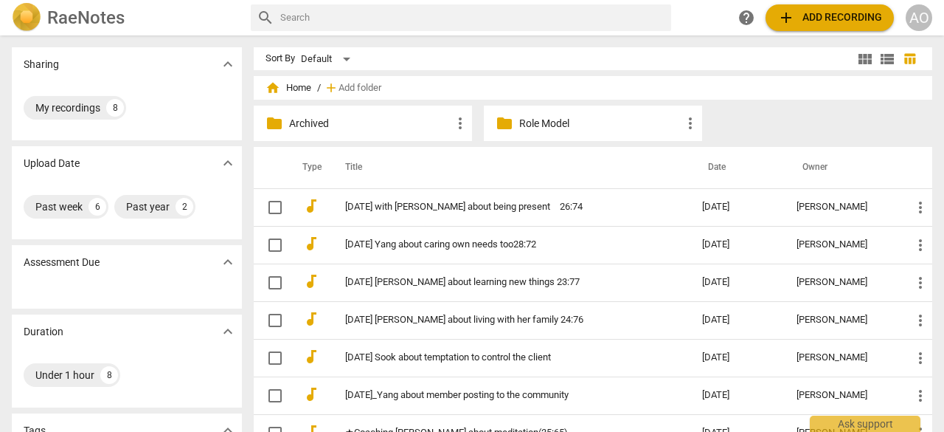
scroll to position [75, 0]
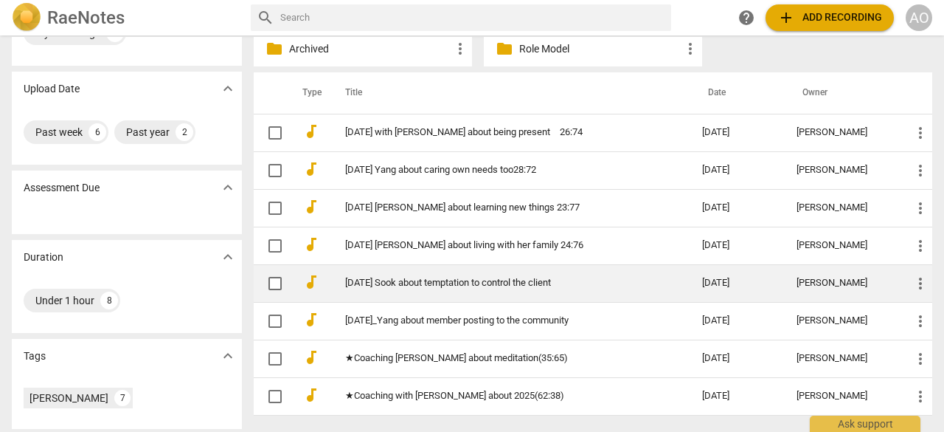
click at [431, 279] on link "2025-08-20 Sook about temptation to control the client" at bounding box center [497, 282] width 304 height 11
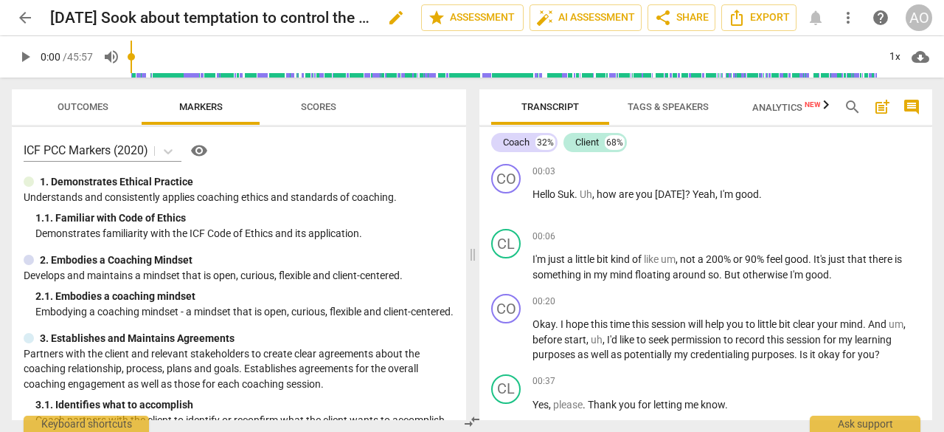
click at [393, 18] on span "edit" at bounding box center [396, 18] width 18 height 18
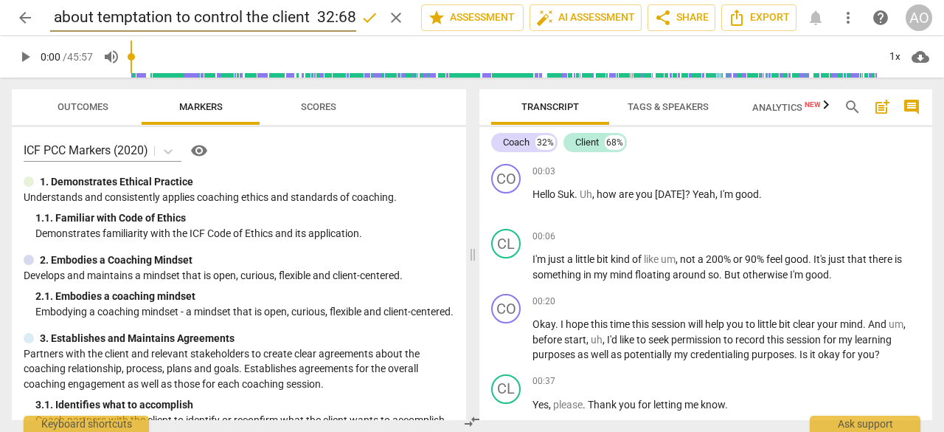
scroll to position [0, 120]
type input "[DATE] Sook about temptation to control the client 32:68"
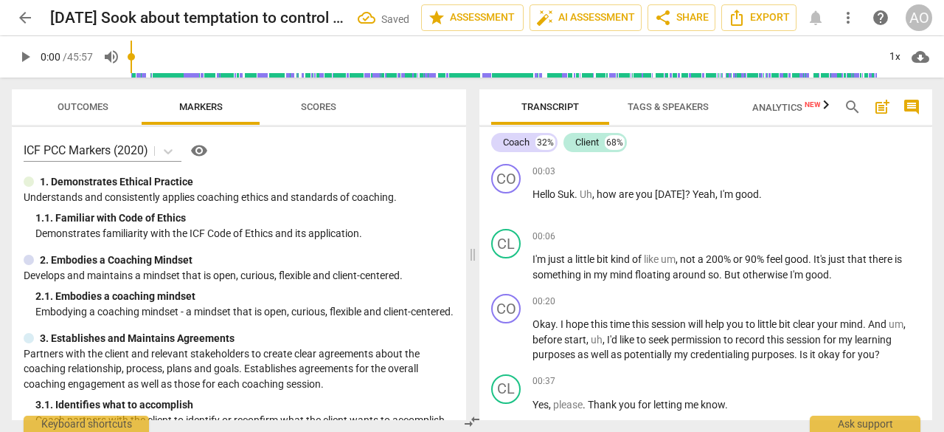
click at [24, 18] on span "arrow_back" at bounding box center [25, 18] width 18 height 18
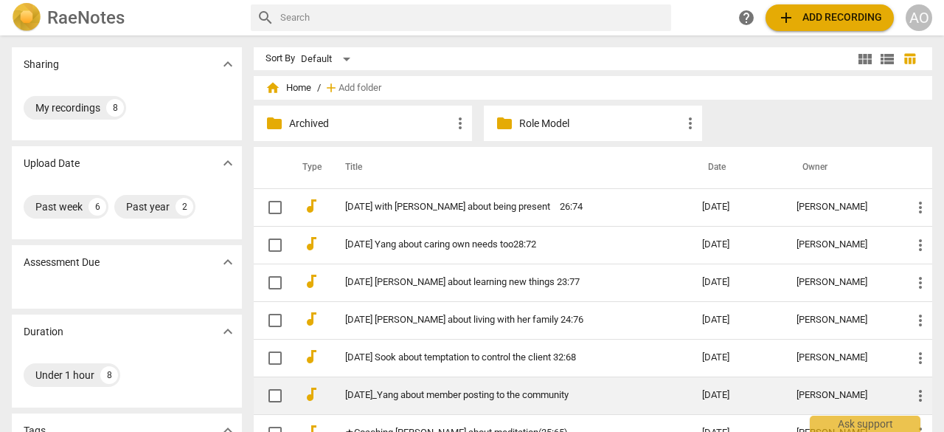
click at [550, 395] on link "2025-08-06_Yang about member posting to the community" at bounding box center [497, 395] width 304 height 11
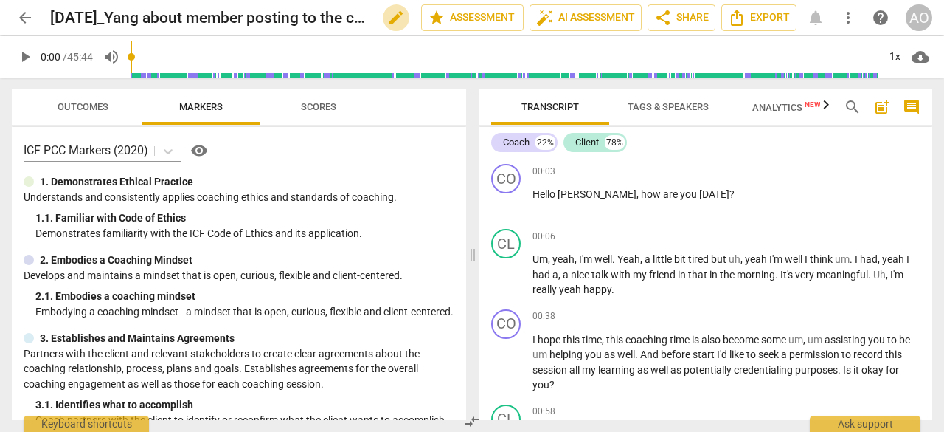
click at [393, 20] on span "edit" at bounding box center [396, 18] width 18 height 18
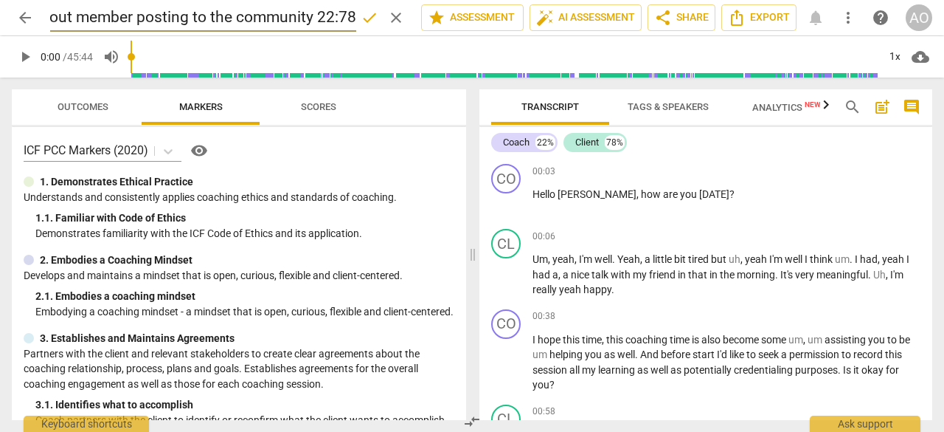
scroll to position [0, 144]
type input "2025-08-06_Yang about member posting to the community 22:78"
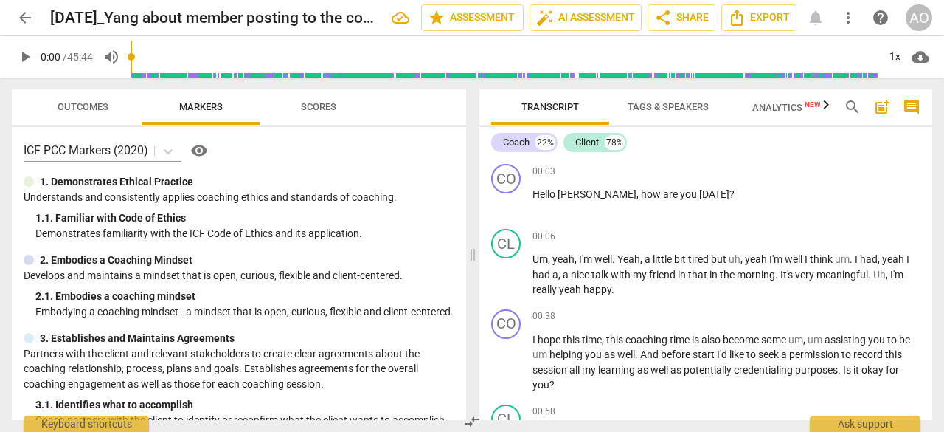
click at [32, 15] on span "arrow_back" at bounding box center [25, 18] width 18 height 18
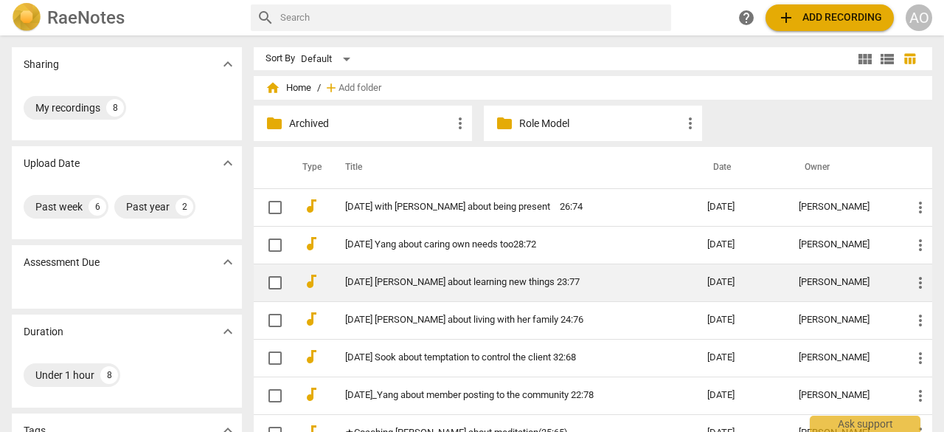
click at [587, 280] on link "2025-07-02 Yang about learning new things 23:77" at bounding box center [499, 282] width 309 height 11
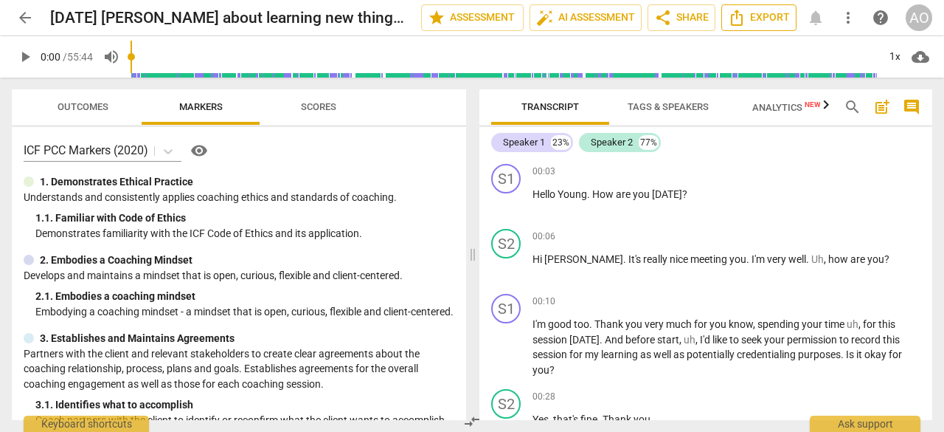
click at [765, 18] on span "Export" at bounding box center [759, 18] width 62 height 18
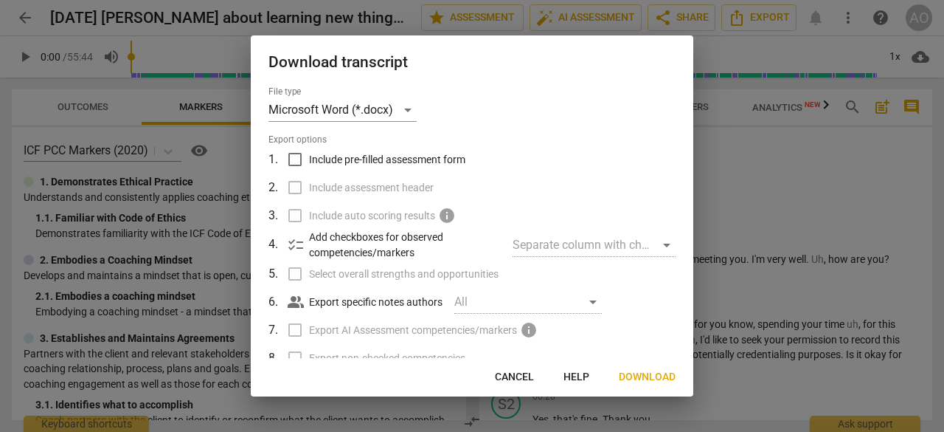
scroll to position [127, 0]
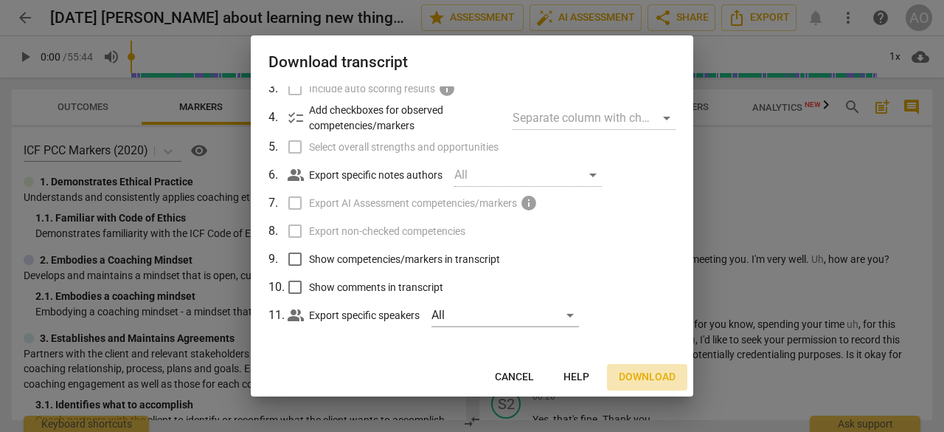
click at [642, 385] on button "Download" at bounding box center [647, 377] width 80 height 27
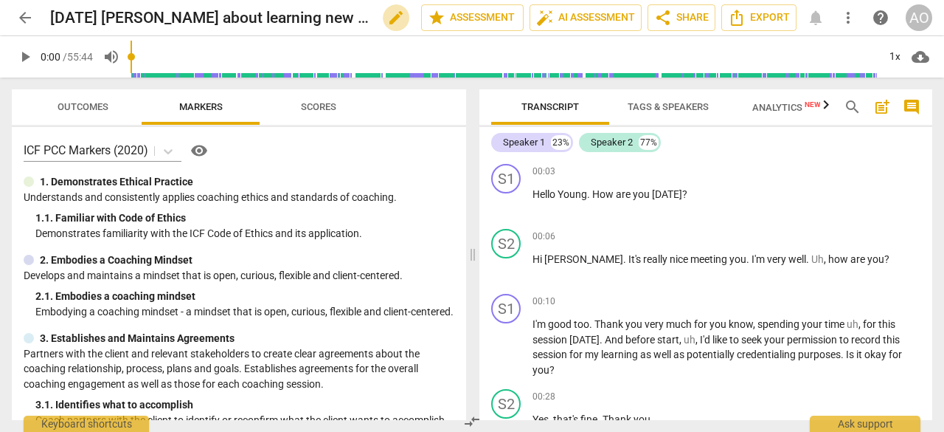
click at [392, 20] on span "edit" at bounding box center [396, 18] width 18 height 18
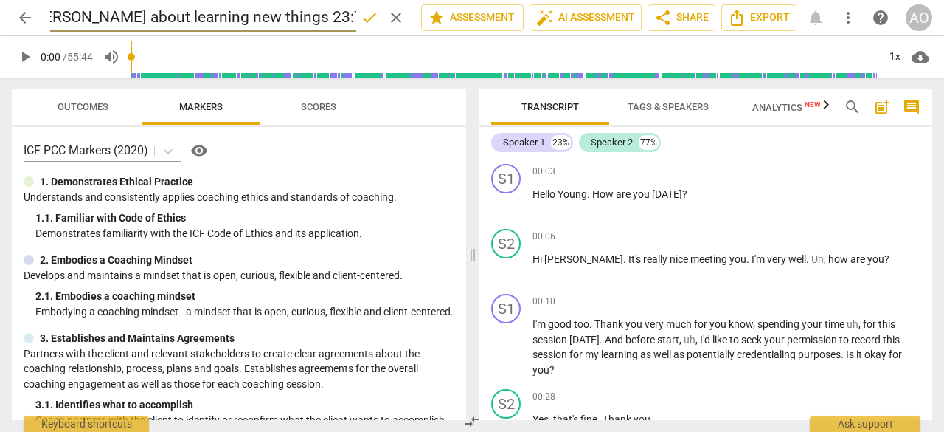
scroll to position [0, 56]
type input "2025-07-02 Yang about learning new things 23:77 ★"
click at [367, 13] on span "done" at bounding box center [370, 18] width 18 height 18
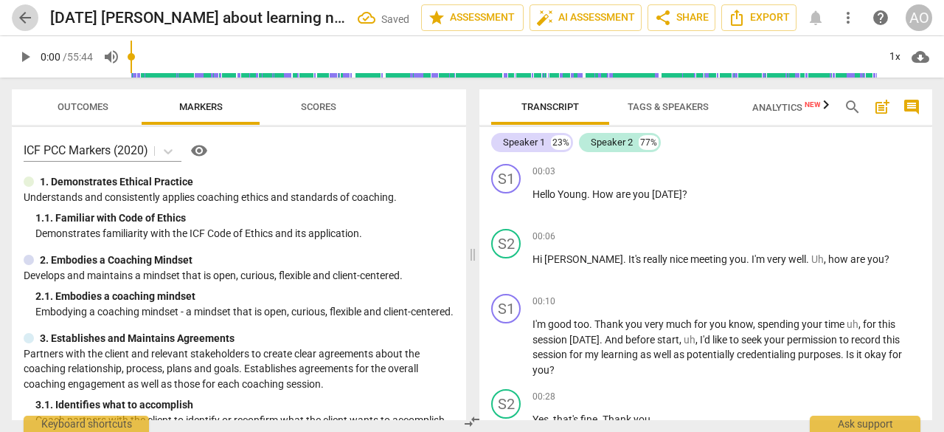
click at [31, 21] on span "arrow_back" at bounding box center [25, 18] width 18 height 18
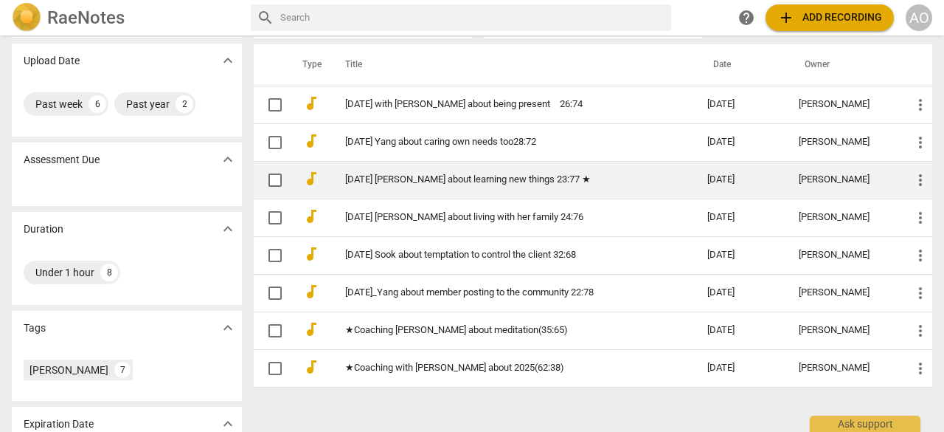
scroll to position [103, 0]
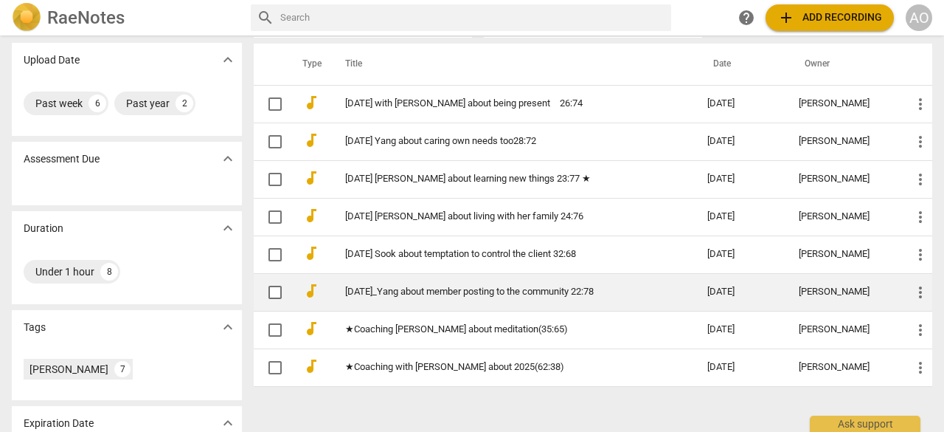
drag, startPoint x: 528, startPoint y: 294, endPoint x: 490, endPoint y: 284, distance: 39.0
click at [490, 286] on link "2025-08-06_Yang about member posting to the community 22:78" at bounding box center [499, 291] width 309 height 11
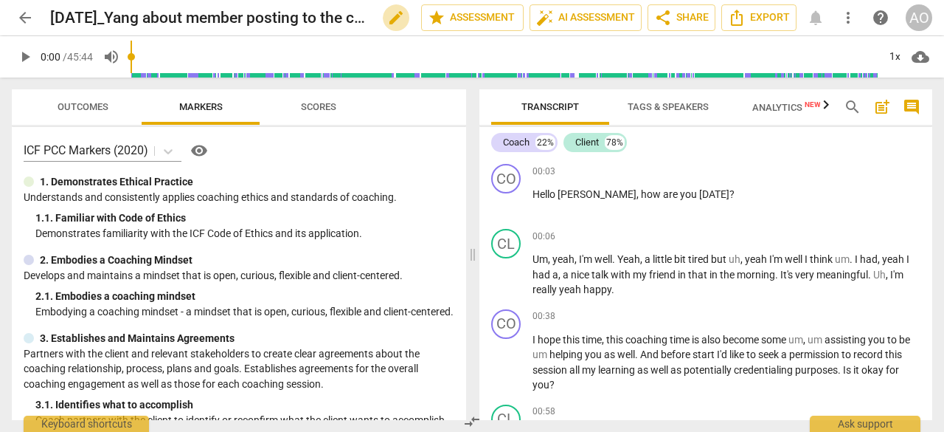
click at [390, 18] on span "edit" at bounding box center [396, 18] width 18 height 18
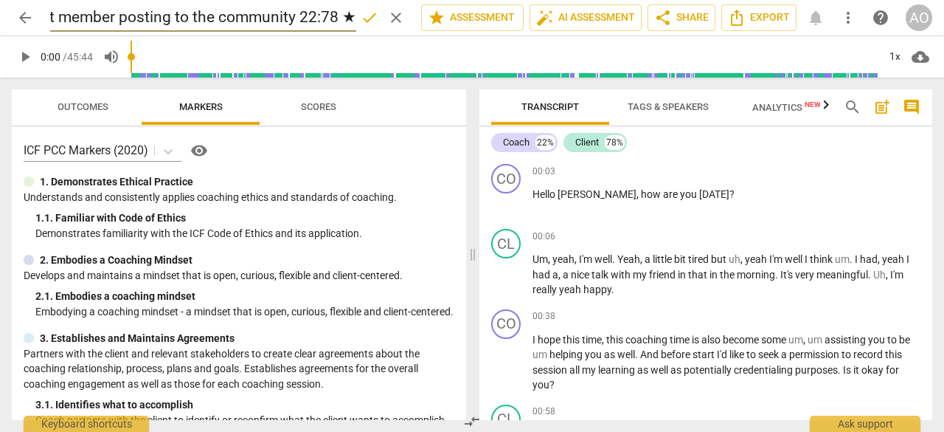
scroll to position [0, 163]
type input "[DATE]_Yang about member posting to the community 22:78 ★"
click at [364, 22] on span "done" at bounding box center [370, 18] width 18 height 18
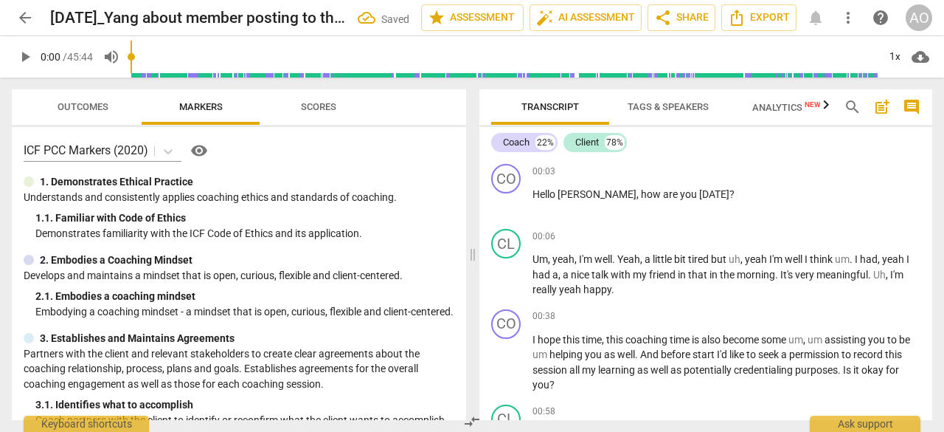
click at [24, 23] on span "arrow_back" at bounding box center [25, 18] width 18 height 18
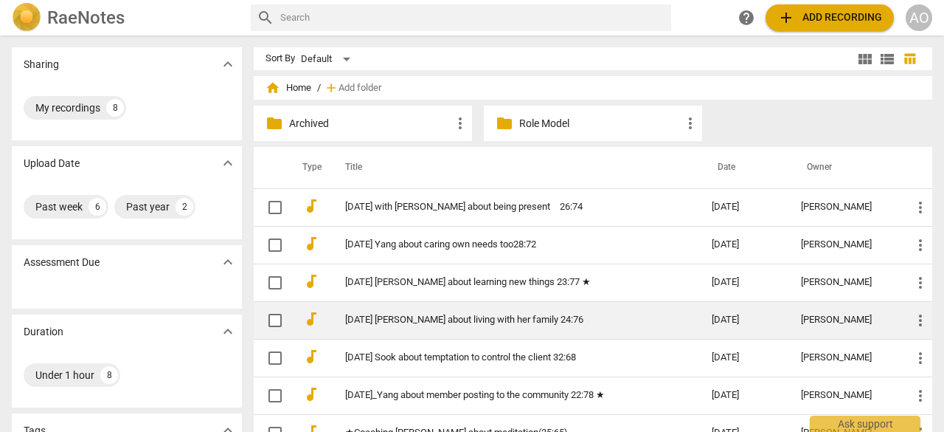
click at [556, 317] on link "[DATE] [PERSON_NAME] about living with her family 24:76" at bounding box center [502, 319] width 314 height 11
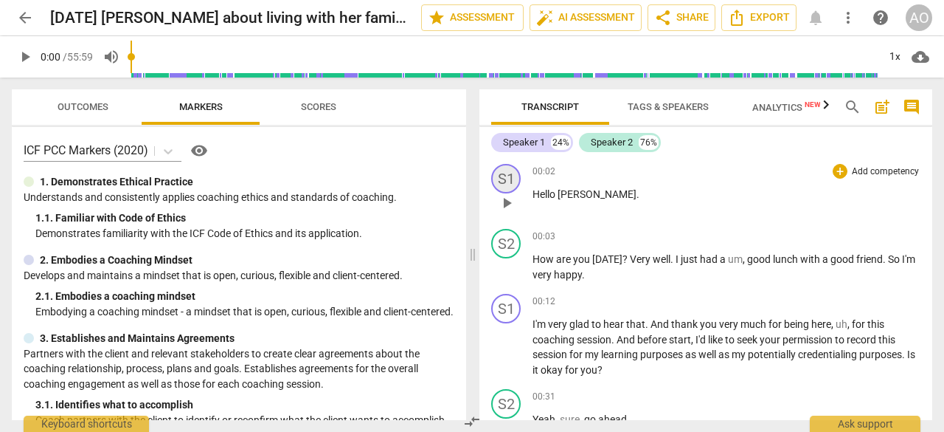
click at [508, 181] on div "S1" at bounding box center [506, 179] width 30 height 30
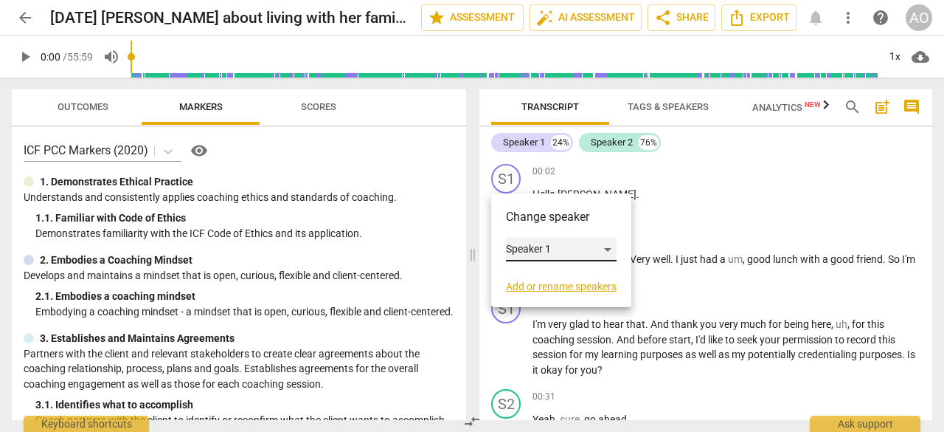
click at [522, 247] on div "Speaker 1" at bounding box center [561, 250] width 111 height 24
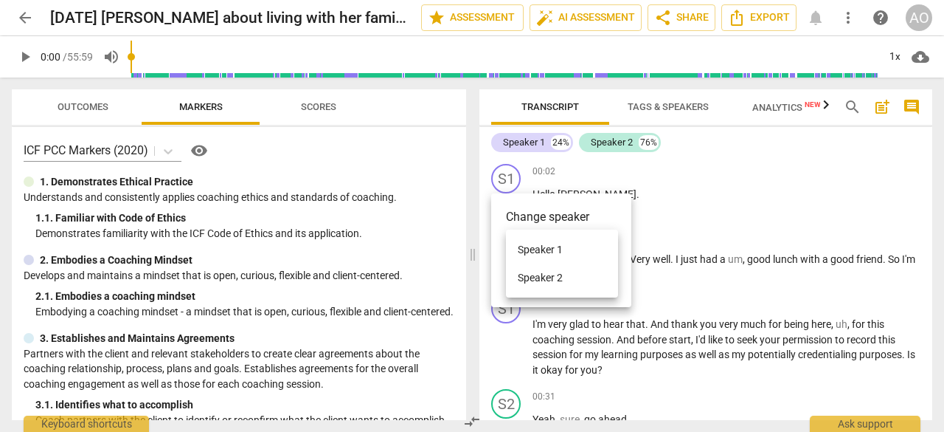
click at [530, 249] on li "Speaker 1" at bounding box center [562, 249] width 112 height 28
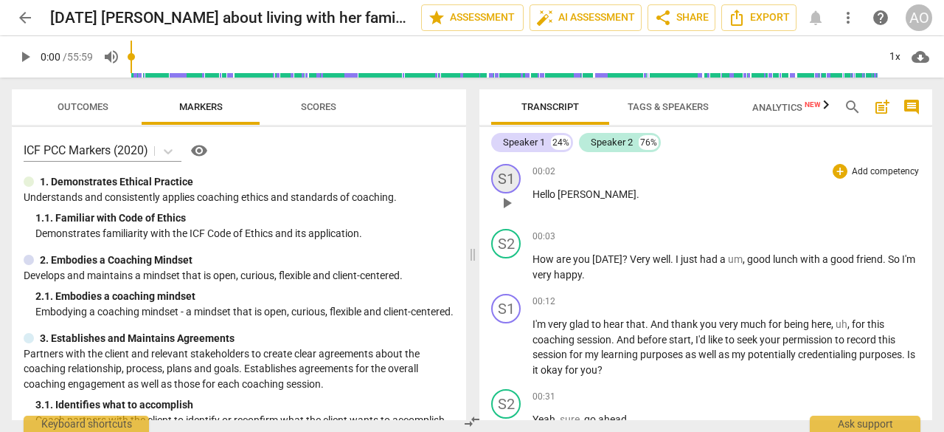
click at [520, 179] on div "S1" at bounding box center [506, 179] width 30 height 30
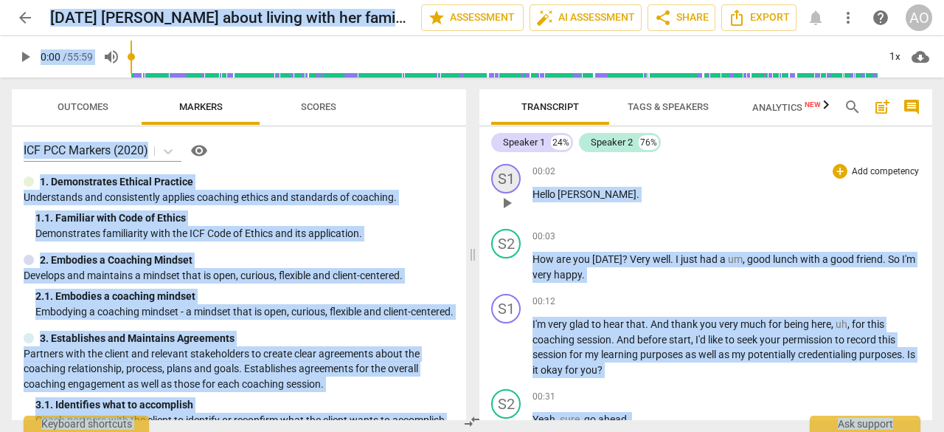
click at [497, 176] on div "S1" at bounding box center [506, 179] width 30 height 30
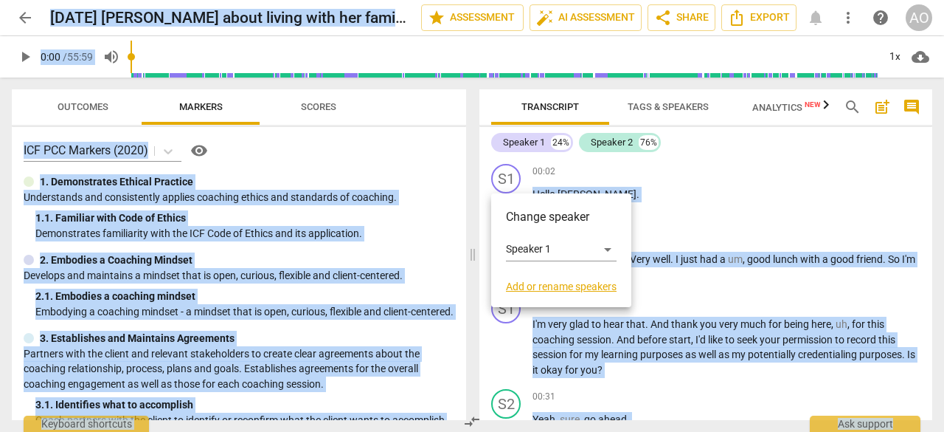
click at [536, 288] on link "Add or rename speakers" at bounding box center [561, 286] width 111 height 12
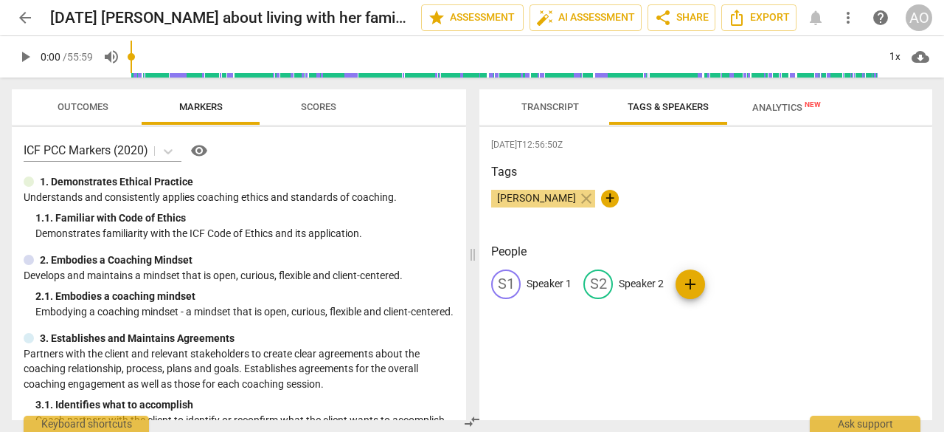
click at [546, 277] on p "Speaker 1" at bounding box center [549, 283] width 45 height 15
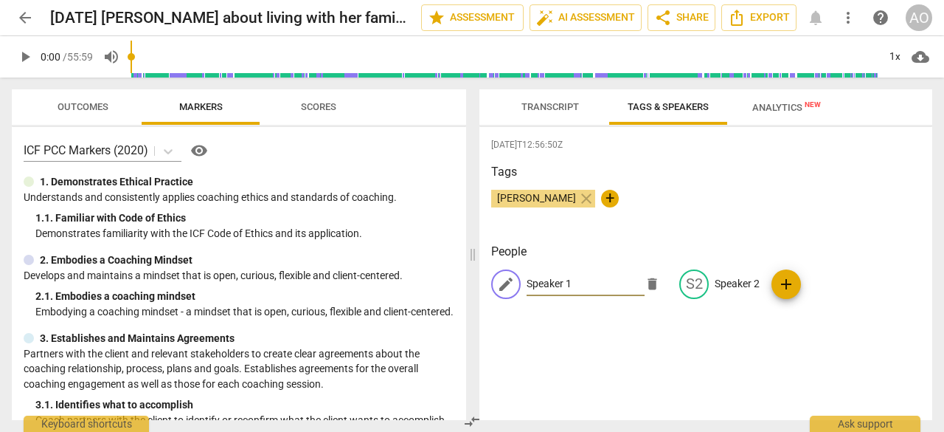
click at [546, 277] on input "Speaker 1" at bounding box center [586, 284] width 118 height 24
type input "Coach"
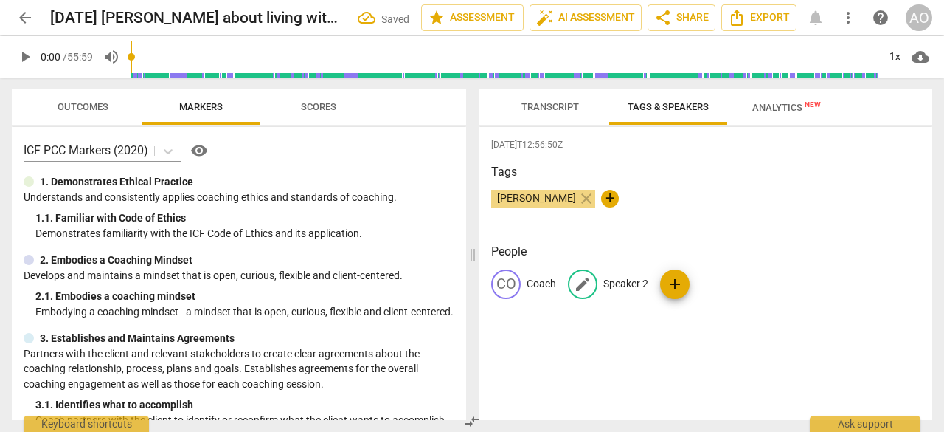
click at [626, 280] on p "Speaker 2" at bounding box center [626, 283] width 45 height 15
click at [626, 280] on input "Speaker 2" at bounding box center [663, 284] width 118 height 24
type input "Client"
click at [546, 376] on div "2025-08-23T12:56:50Z Tags Atsuko Ochiai close + People CO Coach CL Client add" at bounding box center [706, 273] width 453 height 293
click at [553, 98] on span "Transcript" at bounding box center [550, 107] width 93 height 20
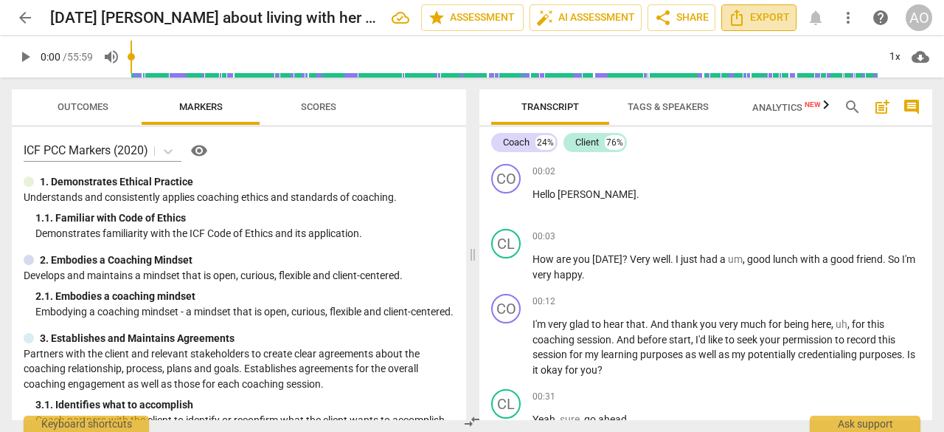
click at [768, 15] on span "Export" at bounding box center [759, 18] width 62 height 18
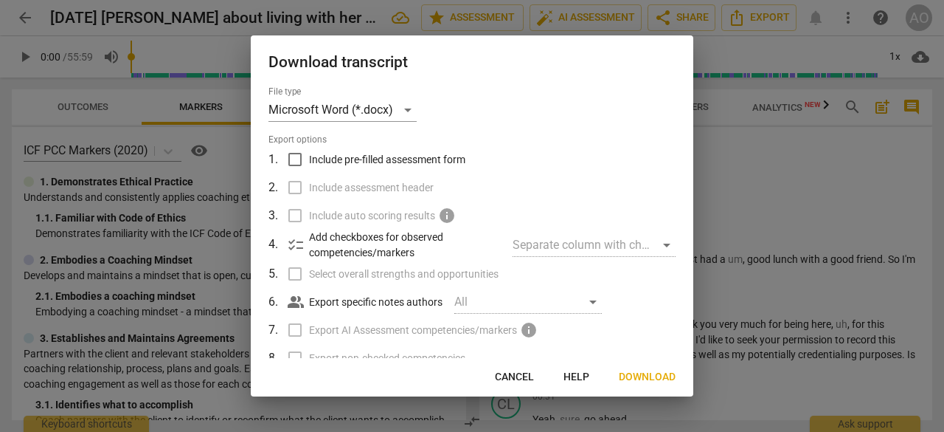
click at [654, 381] on span "Download" at bounding box center [647, 377] width 57 height 15
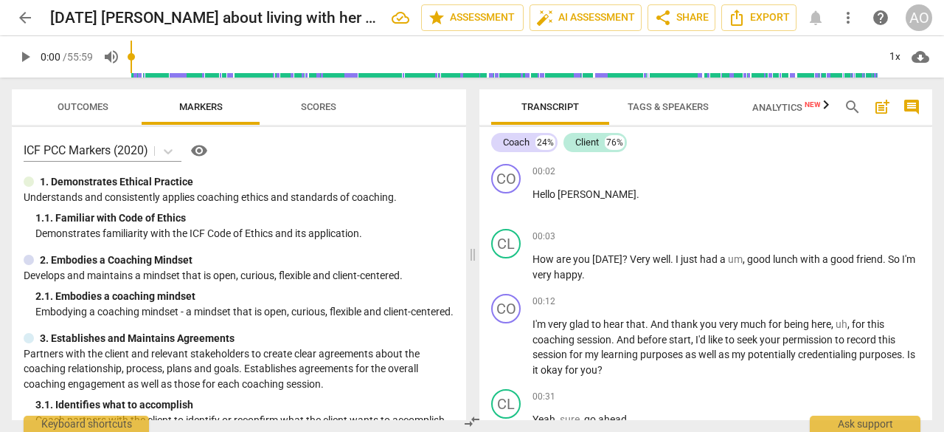
click at [27, 19] on span "arrow_back" at bounding box center [25, 18] width 18 height 18
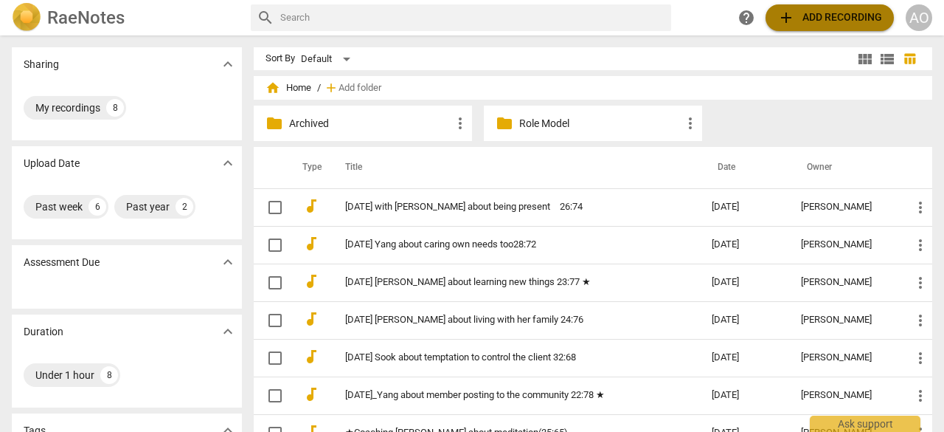
click at [843, 20] on span "add Add recording" at bounding box center [830, 18] width 105 height 18
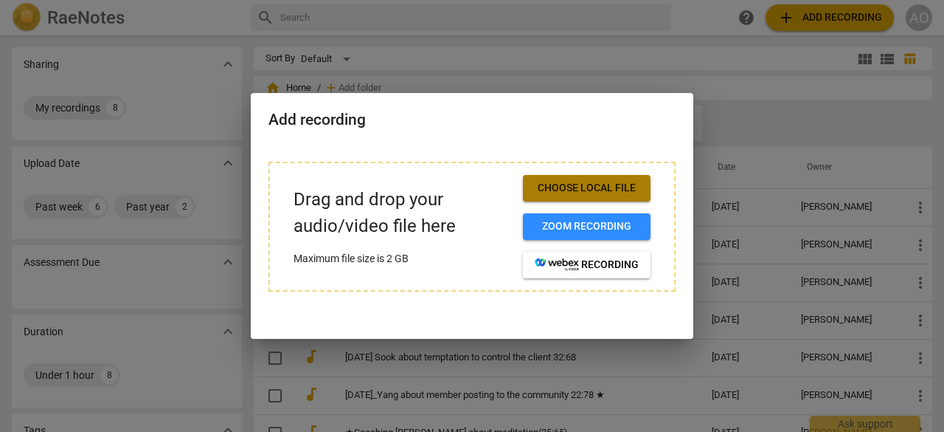
click at [595, 188] on span "Choose local file" at bounding box center [587, 188] width 104 height 15
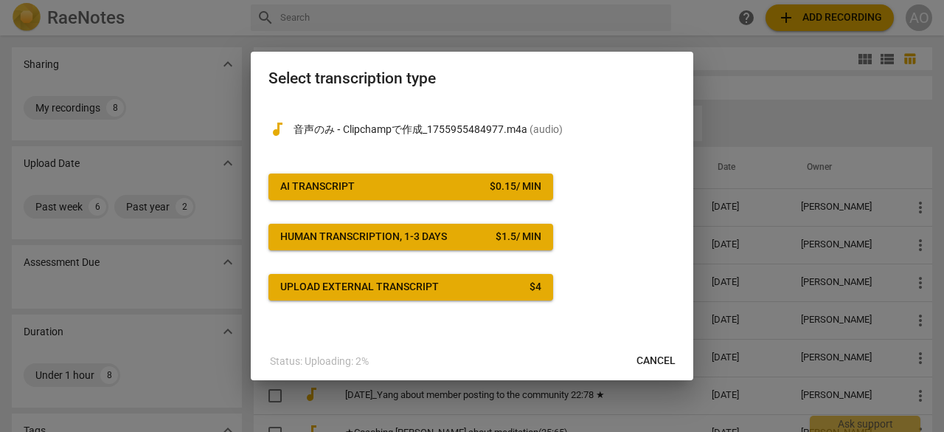
click at [405, 177] on button "AI Transcript $ 0.15 / min" at bounding box center [411, 186] width 285 height 27
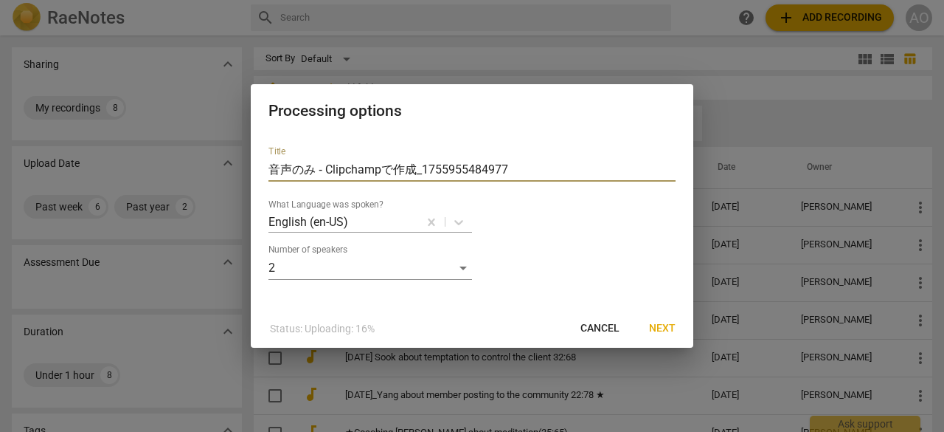
drag, startPoint x: 530, startPoint y: 176, endPoint x: 231, endPoint y: 134, distance: 301.8
click at [231, 134] on div "Processing options Title 音声のみ ‐ Clipchampで作成_1755955484977 What Language was sp…" at bounding box center [472, 216] width 944 height 432
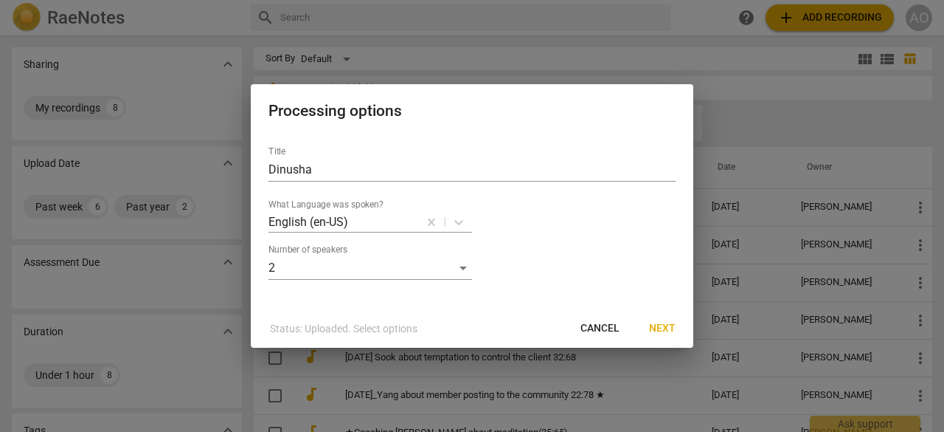
drag, startPoint x: 205, startPoint y: 23, endPoint x: 595, endPoint y: 77, distance: 393.4
click at [205, 23] on div at bounding box center [472, 216] width 944 height 432
click at [413, 170] on input "Dinusha" at bounding box center [472, 170] width 407 height 24
type input "Dinusha　April 28"
click at [680, 326] on button "Next" at bounding box center [662, 328] width 50 height 27
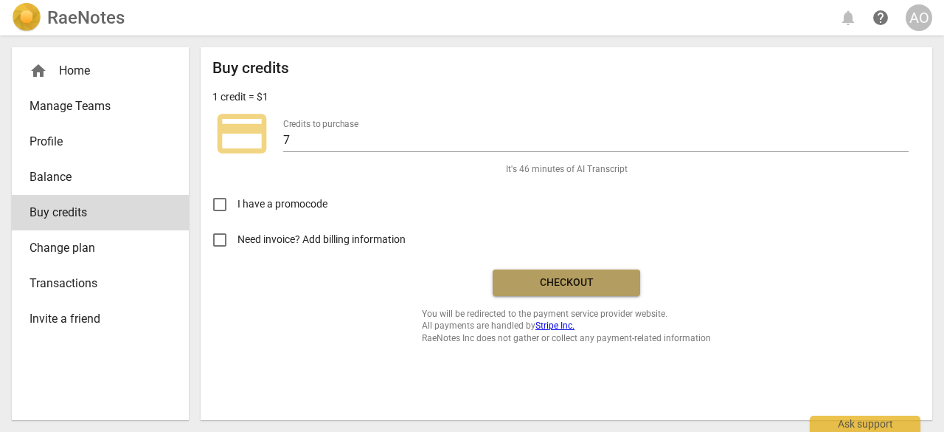
click at [615, 287] on span "Checkout" at bounding box center [567, 282] width 124 height 15
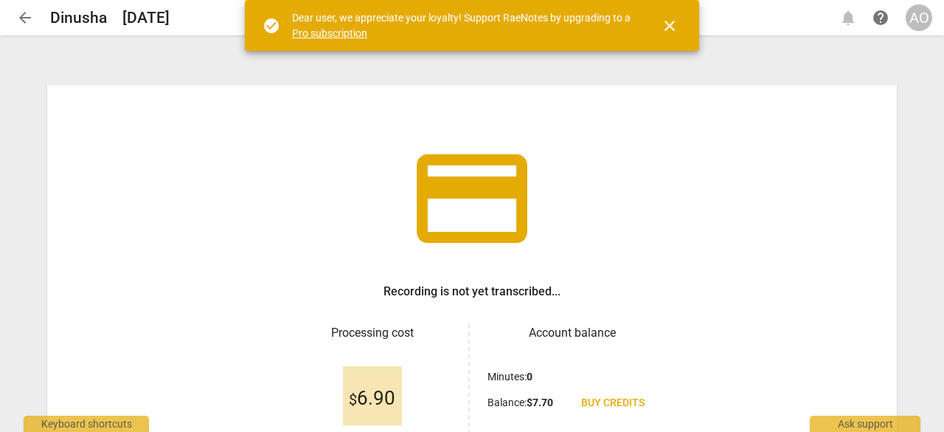
scroll to position [150, 0]
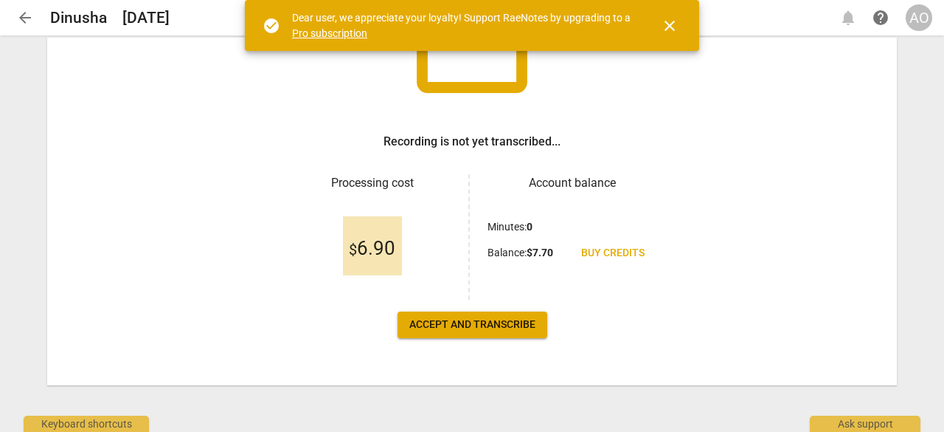
click at [515, 323] on span "Accept and transcribe" at bounding box center [472, 324] width 126 height 15
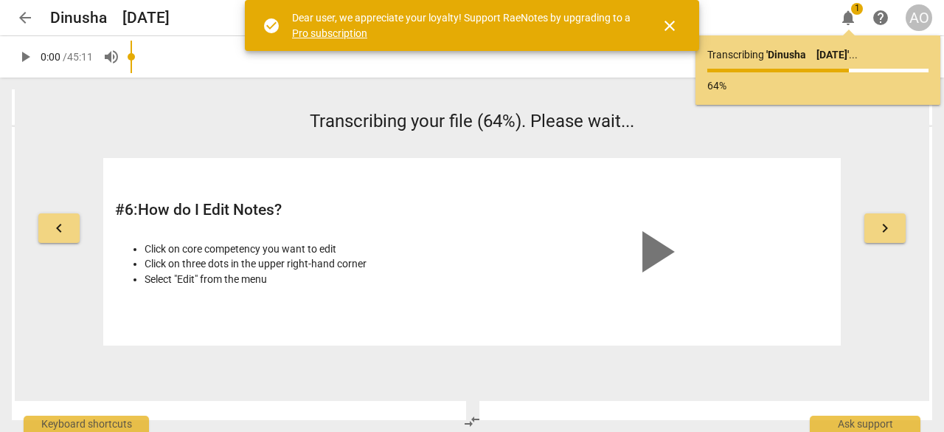
click at [673, 27] on span "close" at bounding box center [670, 26] width 18 height 18
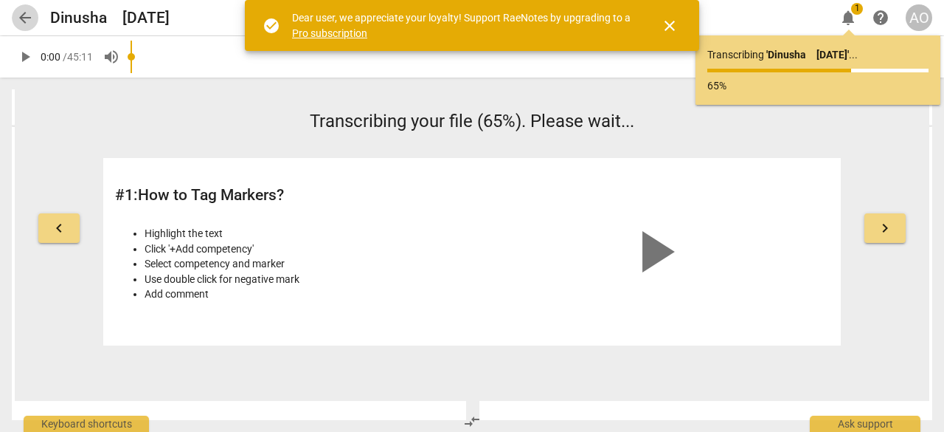
click at [27, 17] on span "arrow_back" at bounding box center [25, 18] width 18 height 18
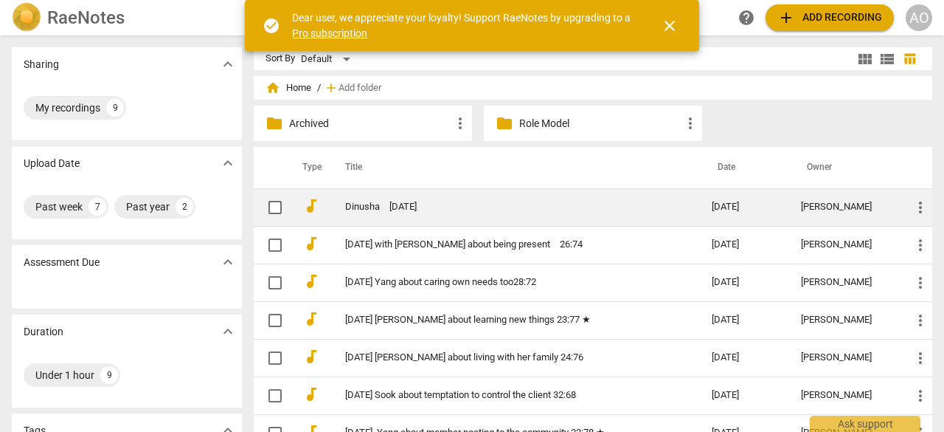
click at [391, 201] on link "Dinusha　[DATE]" at bounding box center [502, 206] width 314 height 11
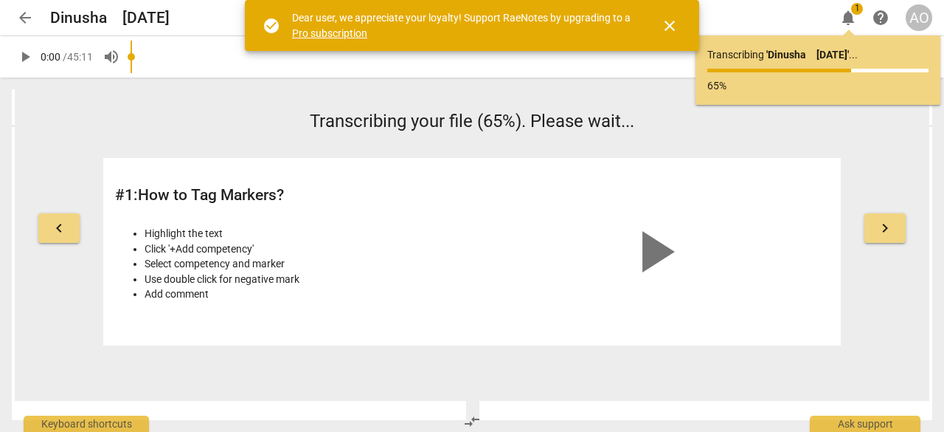
click at [676, 24] on span "close" at bounding box center [670, 26] width 18 height 18
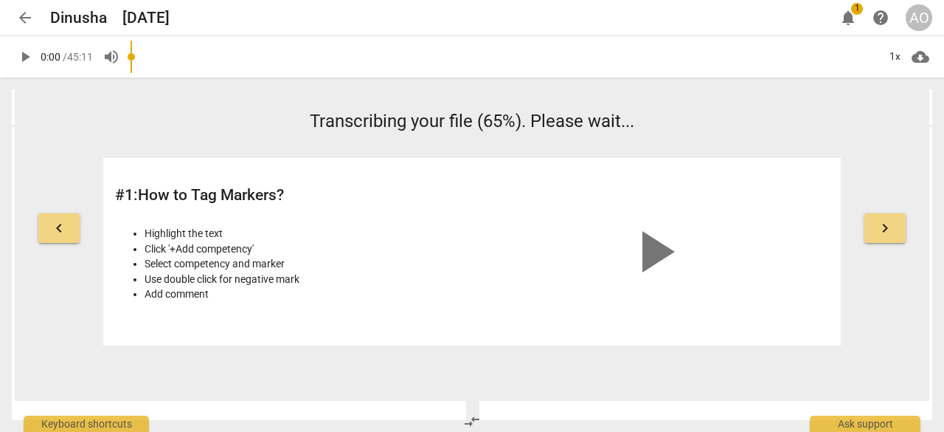
click at [21, 9] on span "arrow_back" at bounding box center [25, 18] width 18 height 18
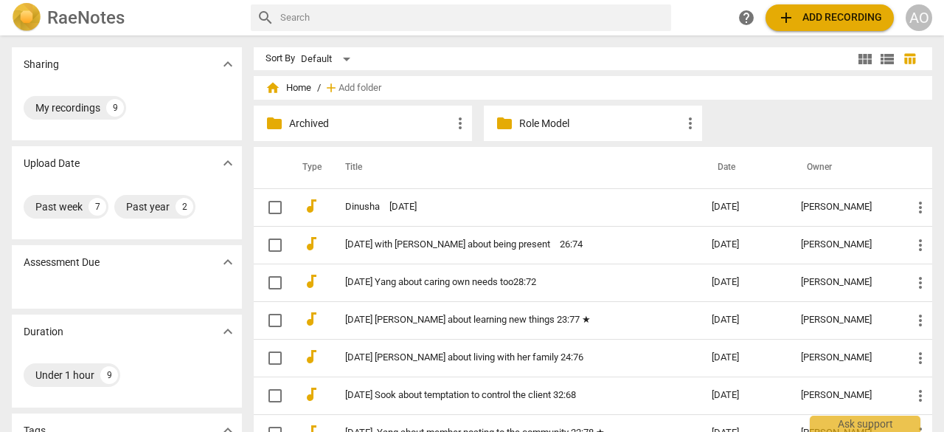
click at [821, 26] on span "add Add recording" at bounding box center [830, 18] width 105 height 18
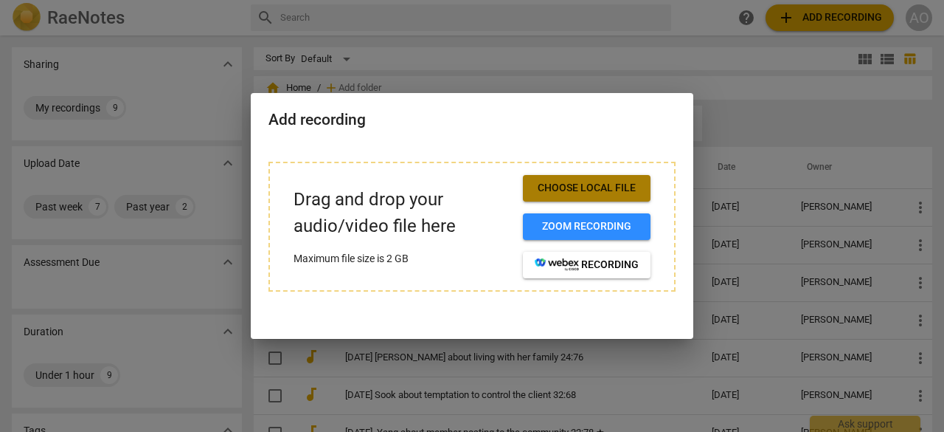
click at [630, 189] on span "Choose local file" at bounding box center [587, 188] width 104 height 15
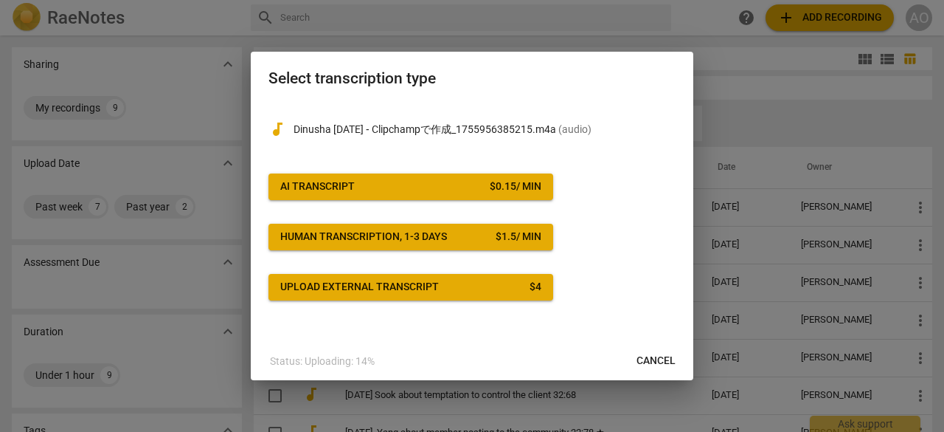
click at [475, 188] on span "AI Transcript $ 0.15 / min" at bounding box center [410, 186] width 261 height 15
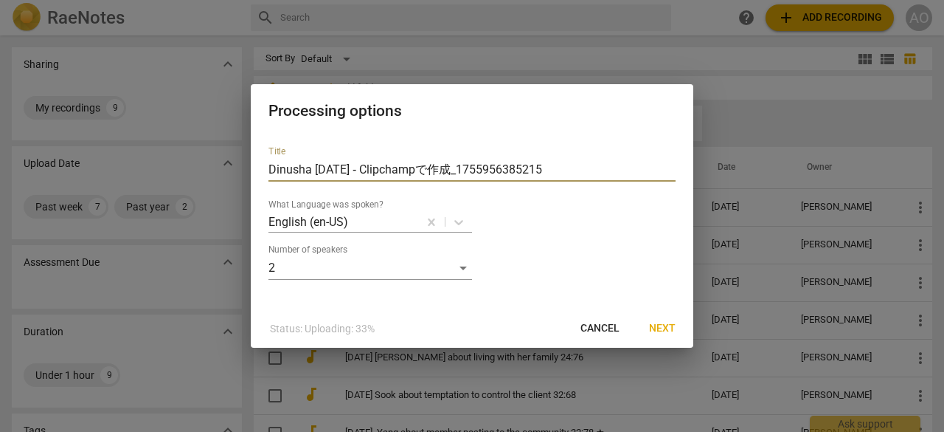
drag, startPoint x: 353, startPoint y: 166, endPoint x: 646, endPoint y: 155, distance: 293.1
click at [646, 155] on div "Title Dinusha [DATE] ‐ Clipchampで作成_1755956385215" at bounding box center [472, 163] width 407 height 35
type input "Dinusha [DATE]"
click at [671, 328] on span "Next" at bounding box center [662, 328] width 27 height 15
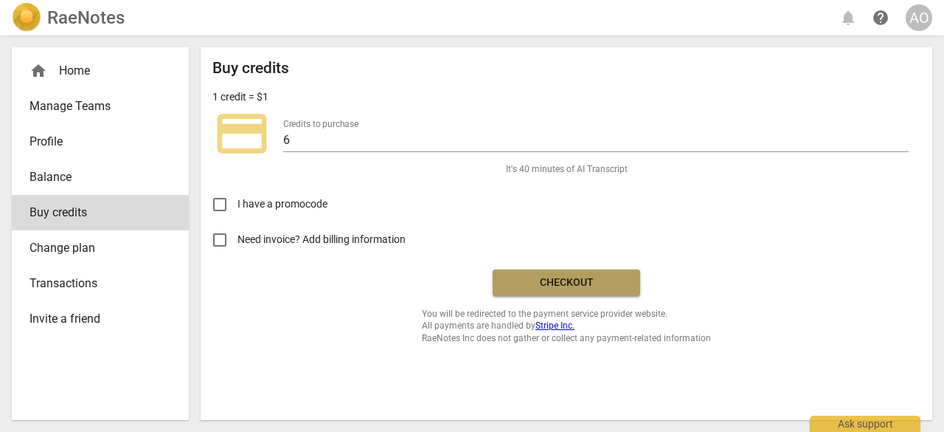
click at [593, 274] on button "Checkout" at bounding box center [567, 282] width 148 height 27
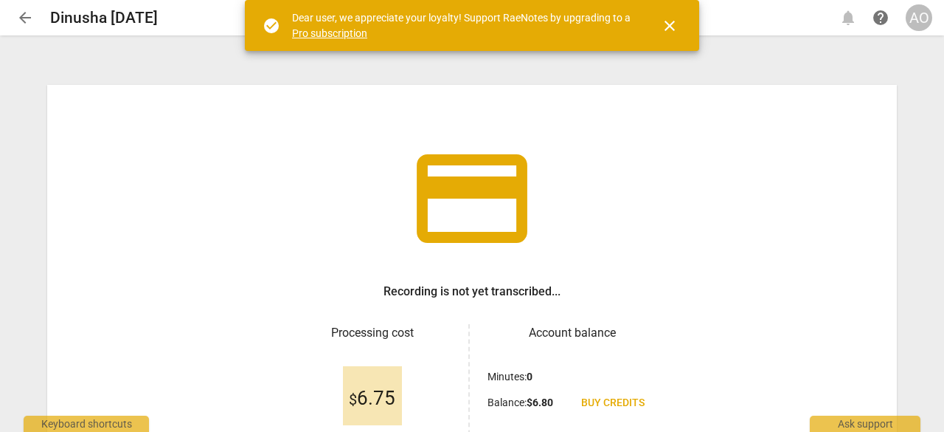
scroll to position [150, 0]
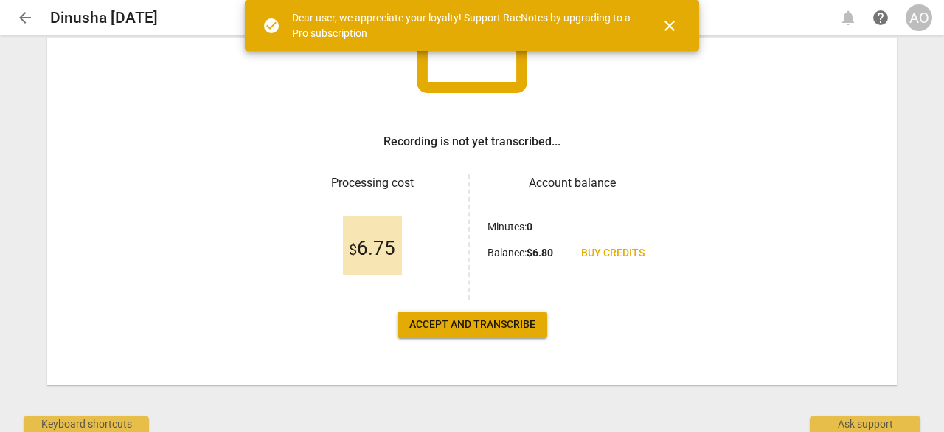
click at [508, 320] on span "Accept and transcribe" at bounding box center [472, 324] width 126 height 15
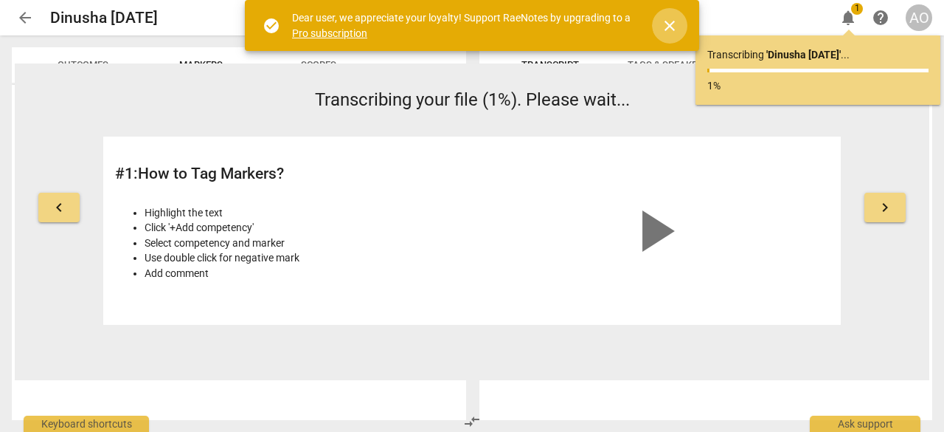
click at [671, 24] on span "close" at bounding box center [670, 26] width 18 height 18
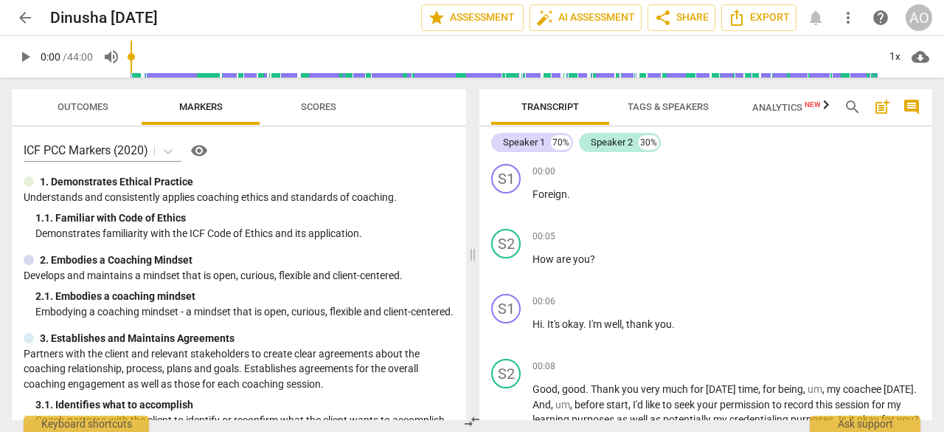
click at [27, 26] on span "arrow_back" at bounding box center [25, 18] width 18 height 18
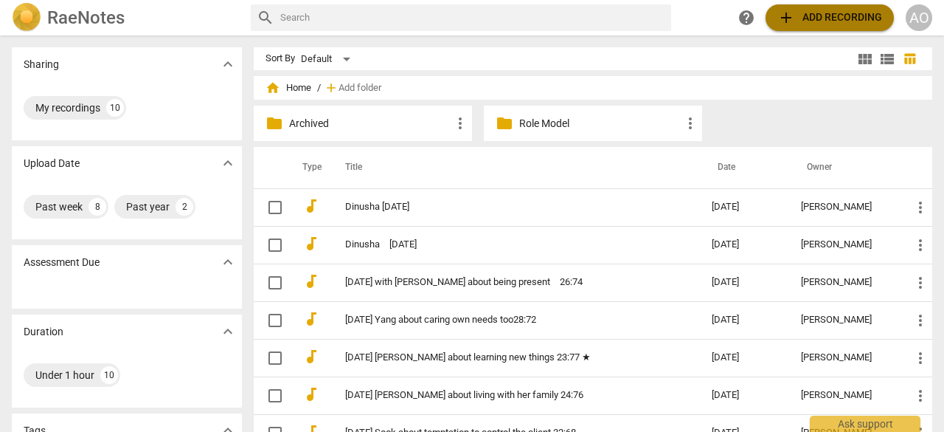
click at [815, 20] on span "add Add recording" at bounding box center [830, 18] width 105 height 18
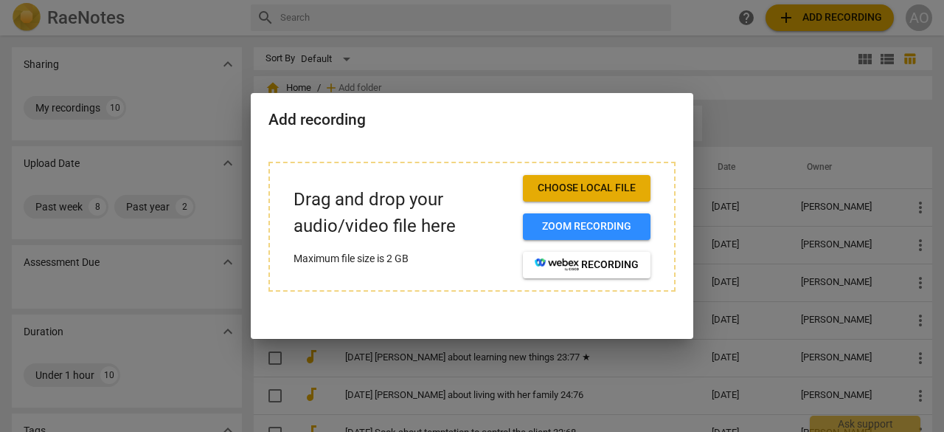
click at [607, 193] on span "Choose local file" at bounding box center [587, 188] width 104 height 15
click at [194, 84] on div at bounding box center [472, 216] width 944 height 432
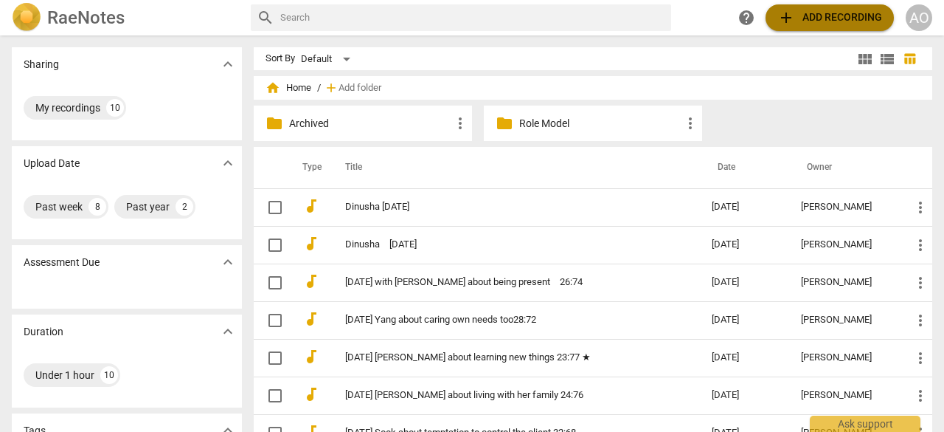
click at [813, 24] on span "add Add recording" at bounding box center [830, 18] width 105 height 18
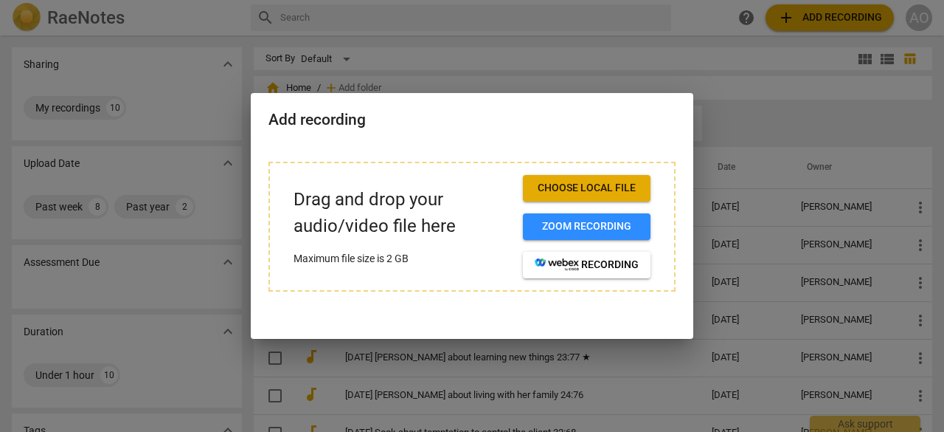
click at [617, 185] on span "Choose local file" at bounding box center [587, 188] width 104 height 15
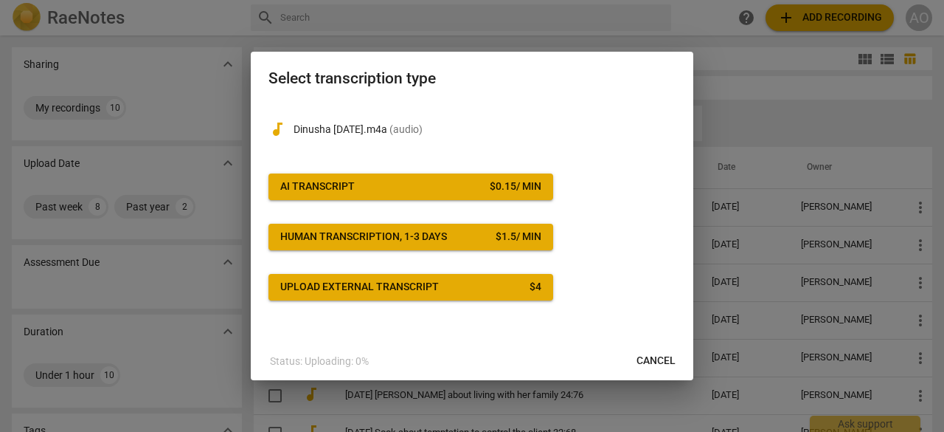
click at [450, 185] on span "AI Transcript $ 0.15 / min" at bounding box center [410, 186] width 261 height 15
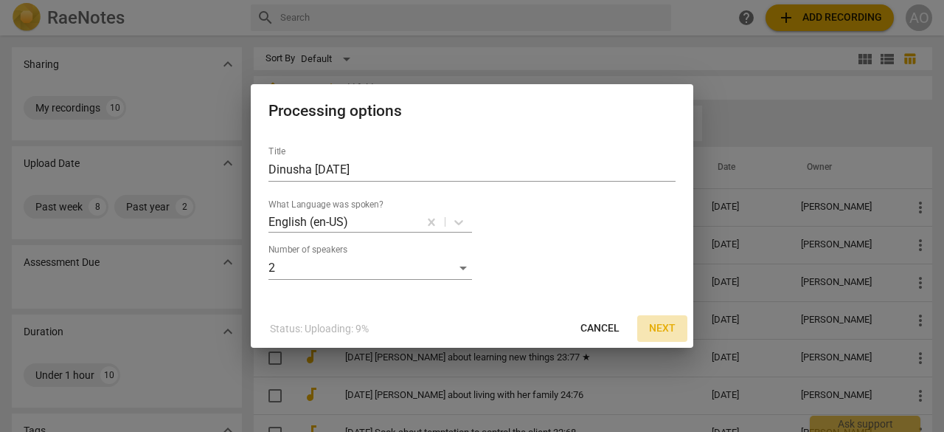
click at [671, 322] on span "Next" at bounding box center [662, 328] width 27 height 15
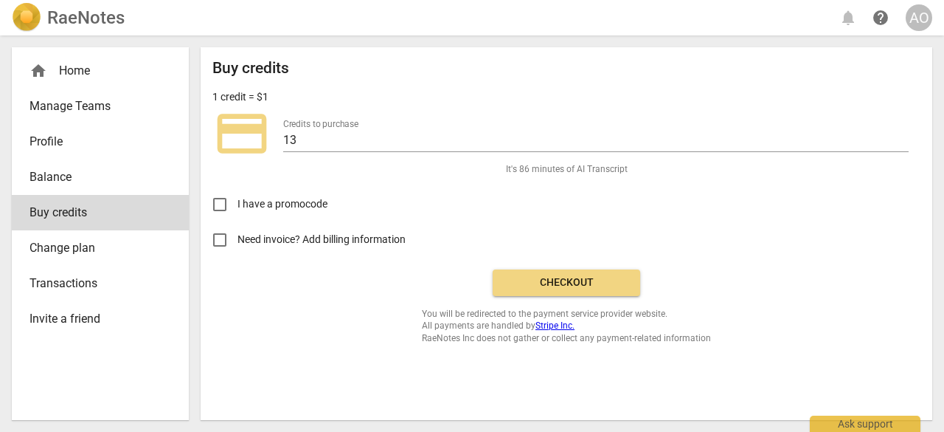
click at [590, 281] on span "Checkout" at bounding box center [567, 282] width 124 height 15
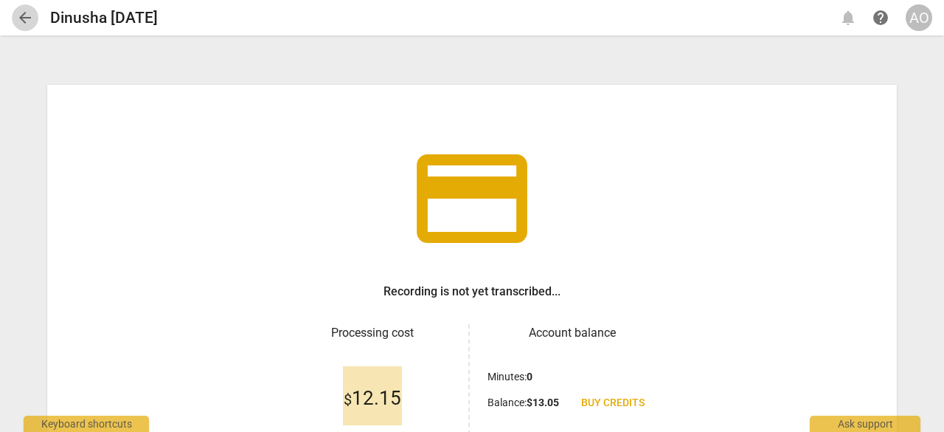
click at [26, 17] on span "arrow_back" at bounding box center [25, 18] width 18 height 18
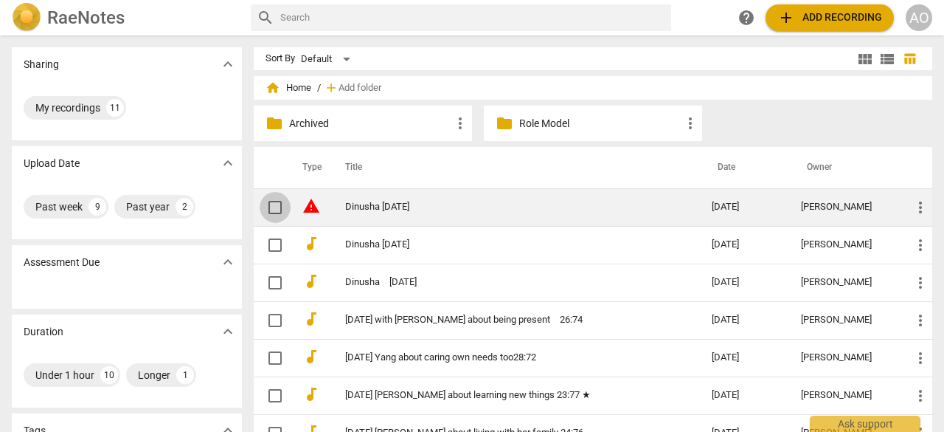
click at [277, 206] on input "checkbox" at bounding box center [275, 207] width 31 height 18
checkbox input "false"
click at [918, 207] on span "more_vert" at bounding box center [921, 207] width 18 height 18
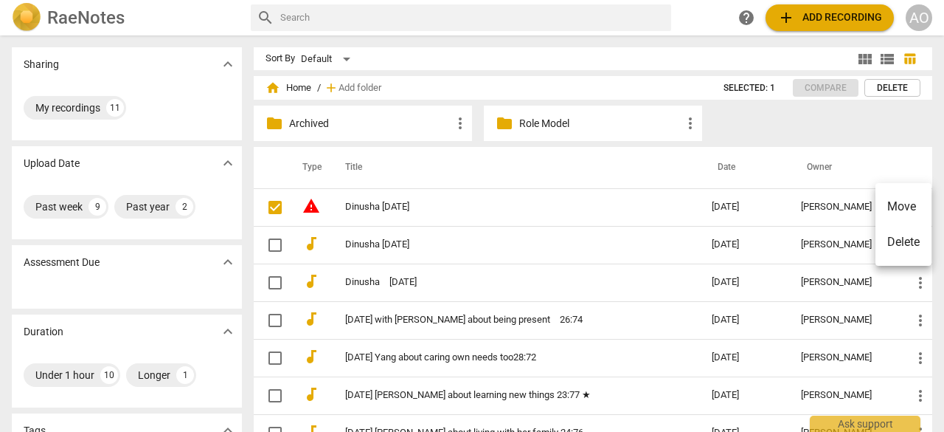
click at [899, 248] on li "Delete" at bounding box center [904, 241] width 56 height 35
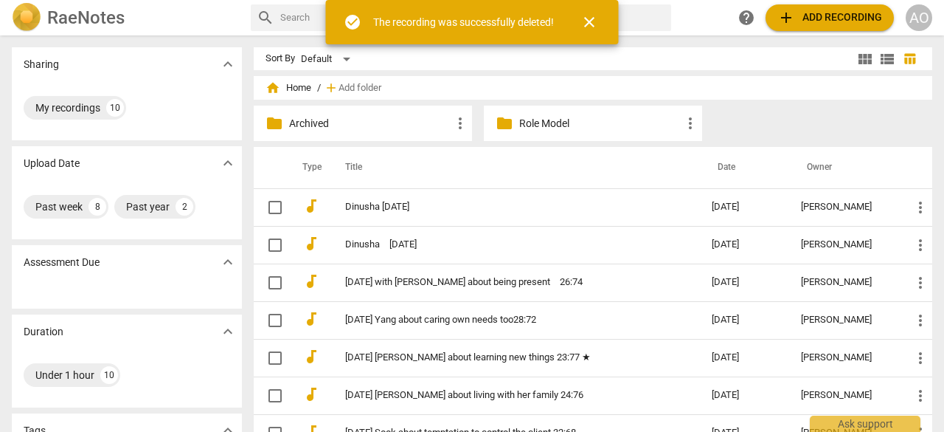
click at [804, 23] on span "add Add recording" at bounding box center [830, 18] width 105 height 18
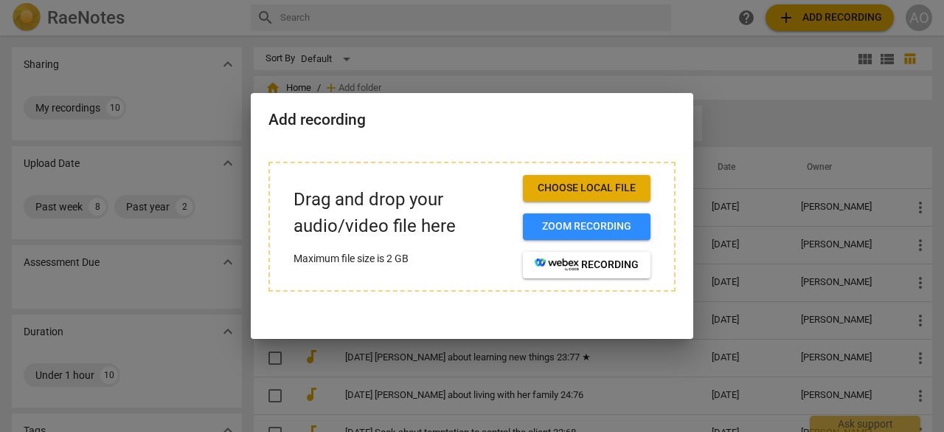
click at [601, 188] on span "Choose local file" at bounding box center [587, 188] width 104 height 15
click at [578, 197] on button "Choose local file" at bounding box center [587, 188] width 128 height 27
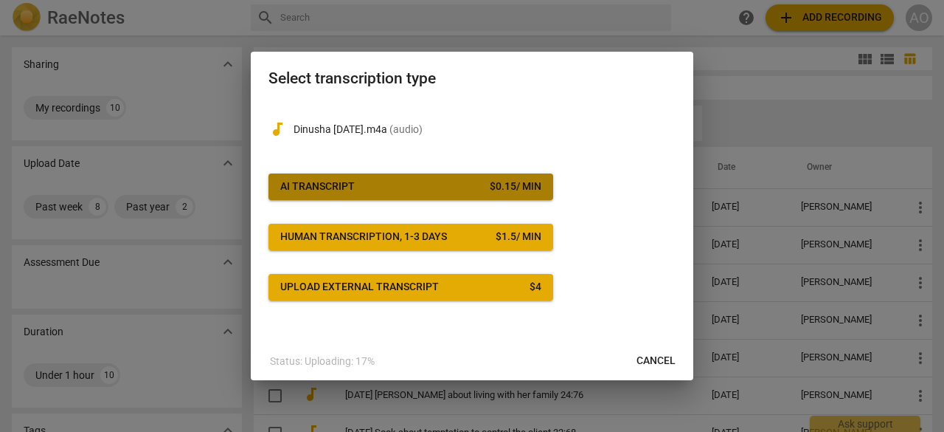
click at [429, 191] on span "AI Transcript $ 0.15 / min" at bounding box center [410, 186] width 261 height 15
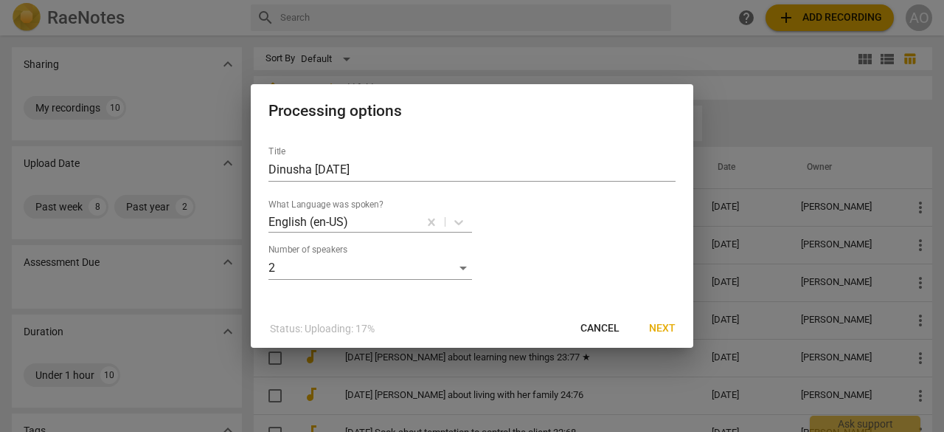
click at [645, 331] on button "Next" at bounding box center [662, 328] width 50 height 27
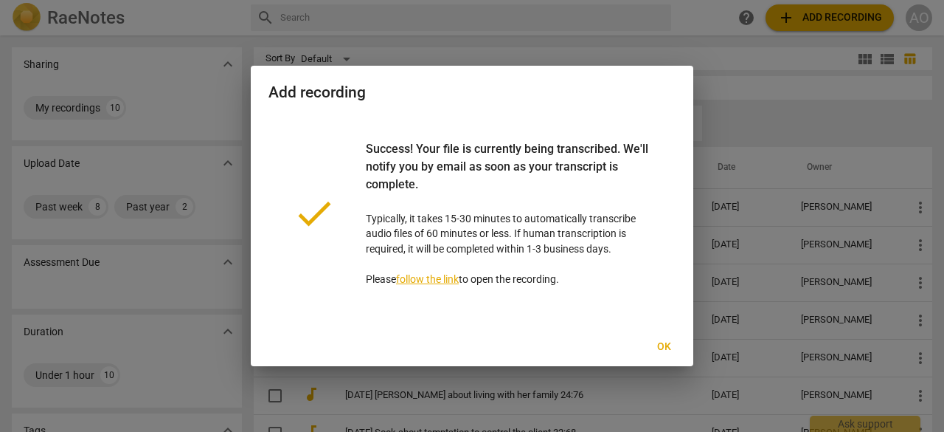
click at [665, 343] on span "Ok" at bounding box center [664, 346] width 24 height 15
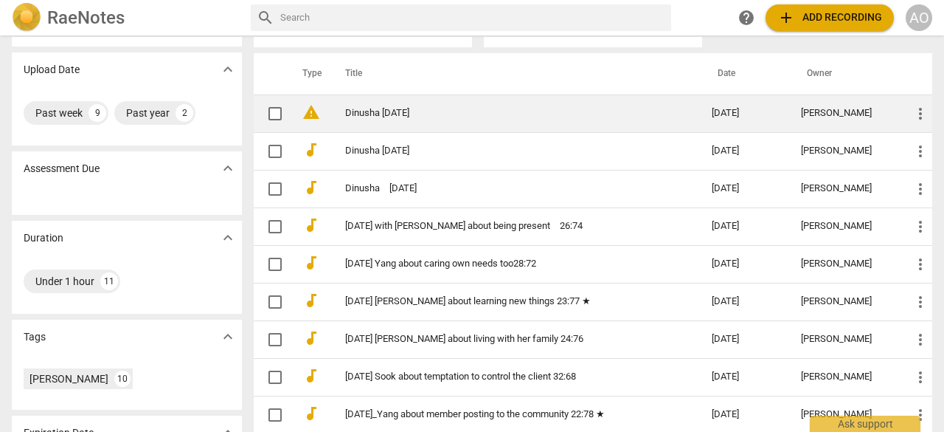
scroll to position [97, 0]
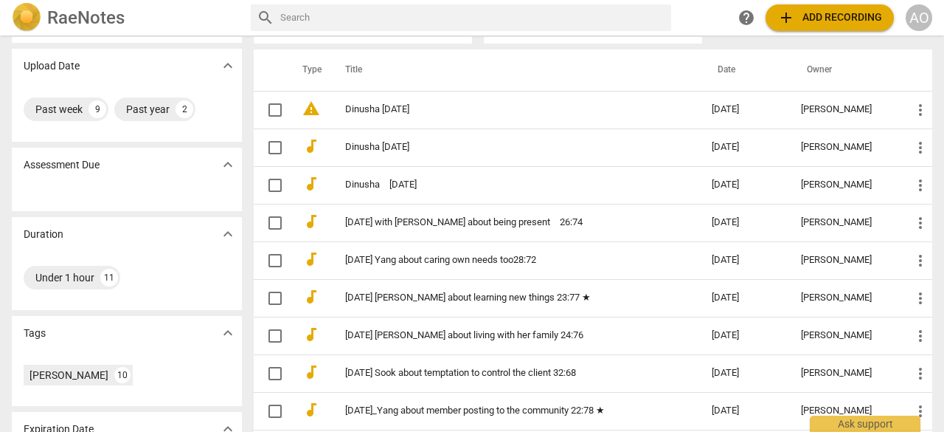
click at [871, 17] on span "add Add recording" at bounding box center [830, 18] width 105 height 18
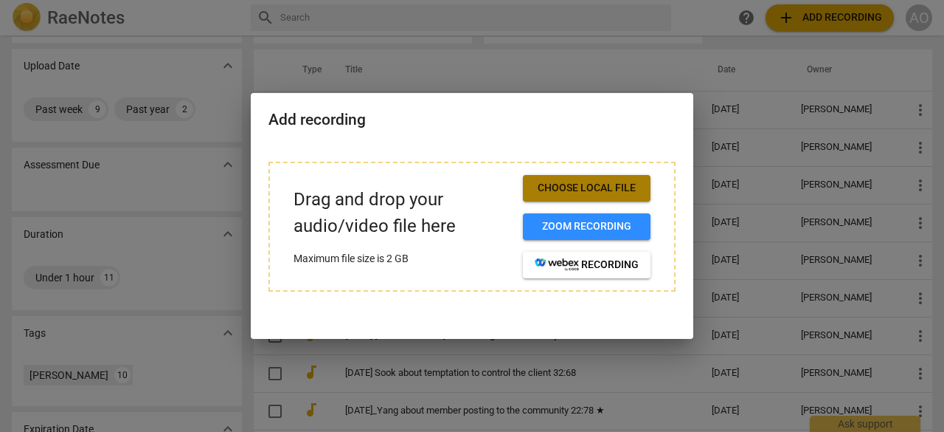
click at [607, 194] on span "Choose local file" at bounding box center [587, 188] width 104 height 15
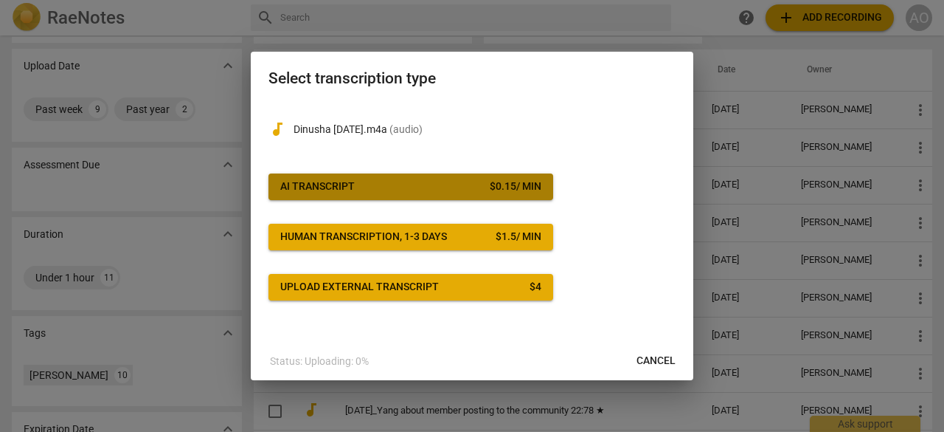
click at [474, 188] on span "AI Transcript $ 0.15 / min" at bounding box center [410, 186] width 261 height 15
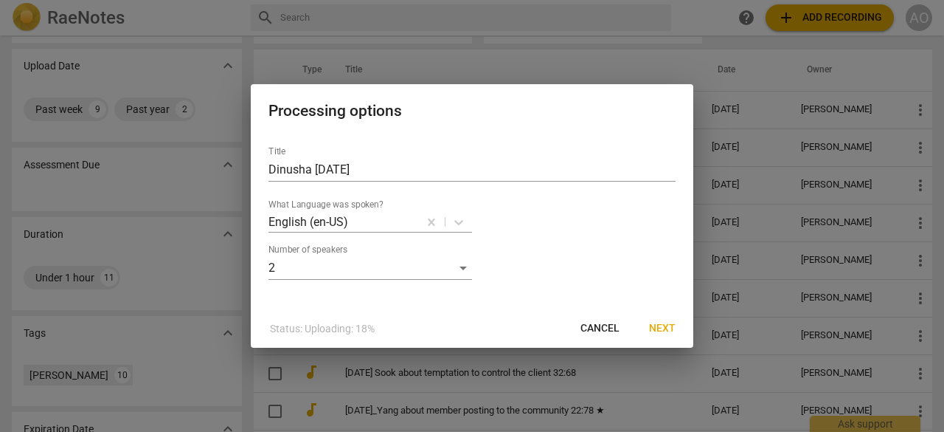
click at [669, 328] on span "Next" at bounding box center [662, 328] width 27 height 15
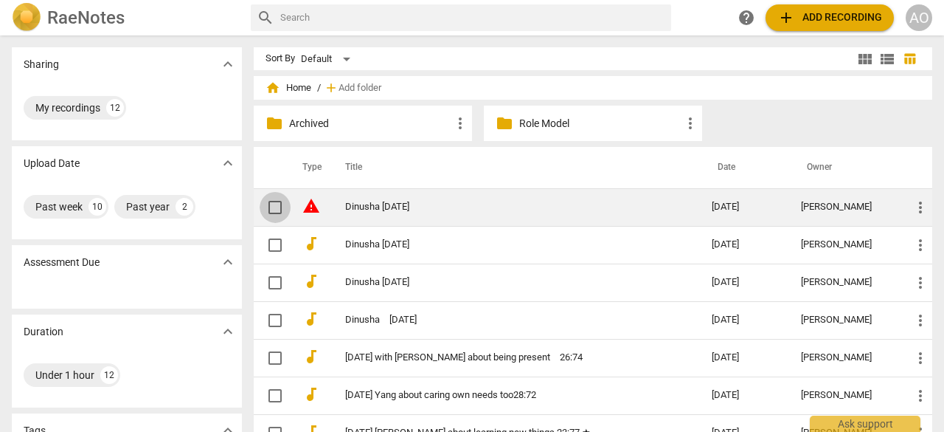
click at [273, 209] on input "checkbox" at bounding box center [275, 207] width 31 height 18
checkbox input "false"
click at [913, 207] on span "more_vert" at bounding box center [921, 207] width 18 height 18
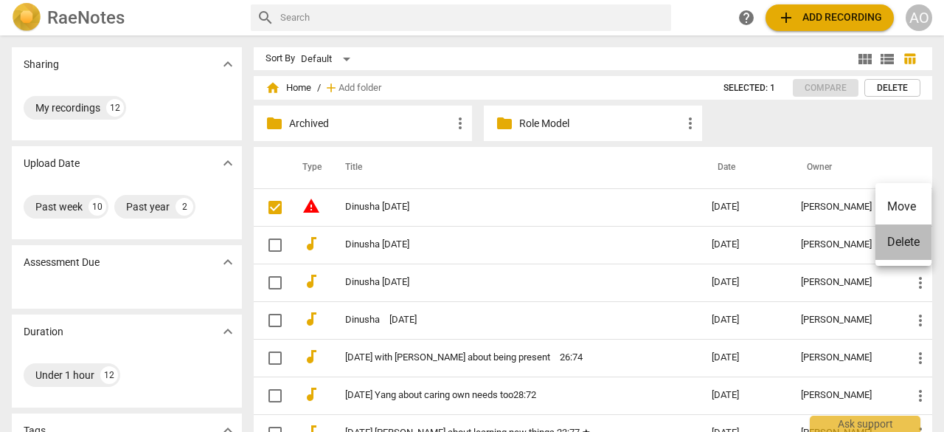
click at [905, 241] on li "Delete" at bounding box center [904, 241] width 56 height 35
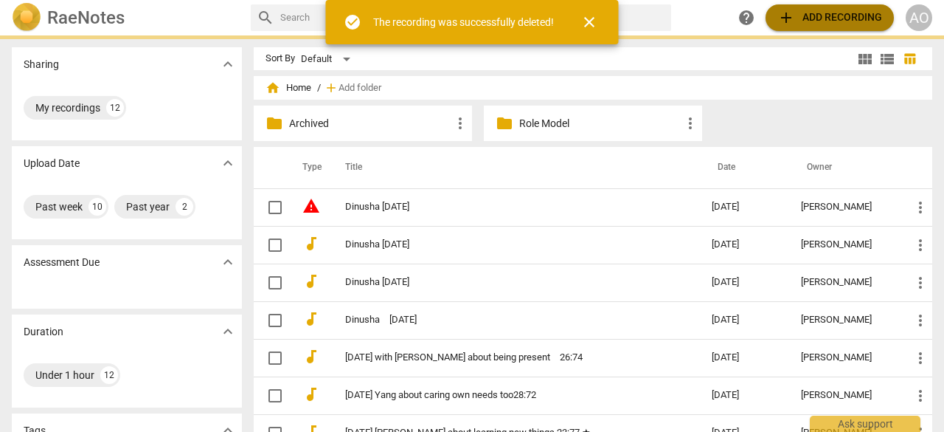
click at [847, 17] on span "add Add recording" at bounding box center [830, 18] width 105 height 18
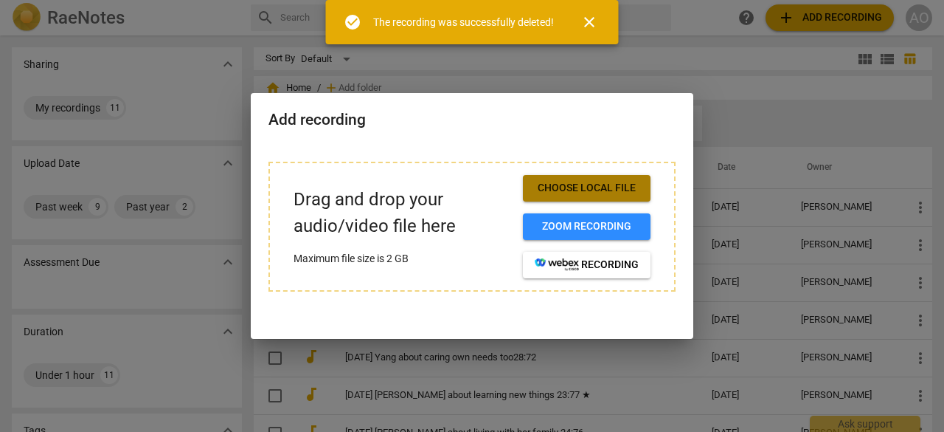
click at [615, 187] on span "Choose local file" at bounding box center [587, 188] width 104 height 15
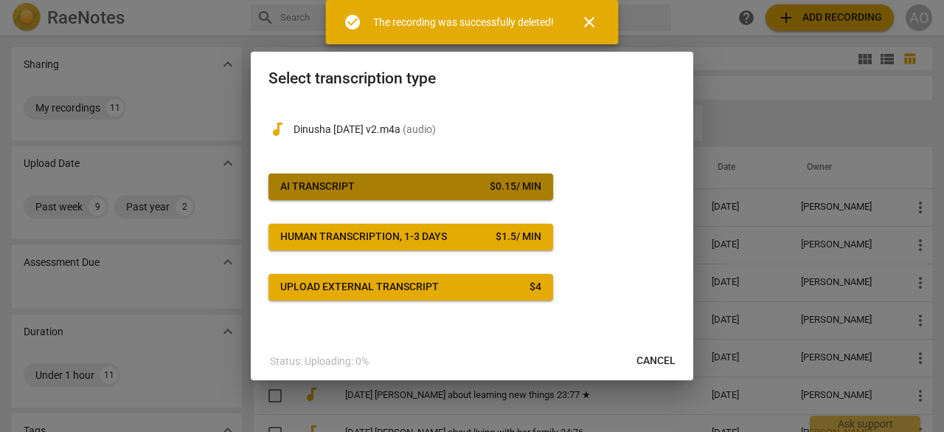
click at [513, 187] on div "$ 0.15 / min" at bounding box center [516, 186] width 52 height 15
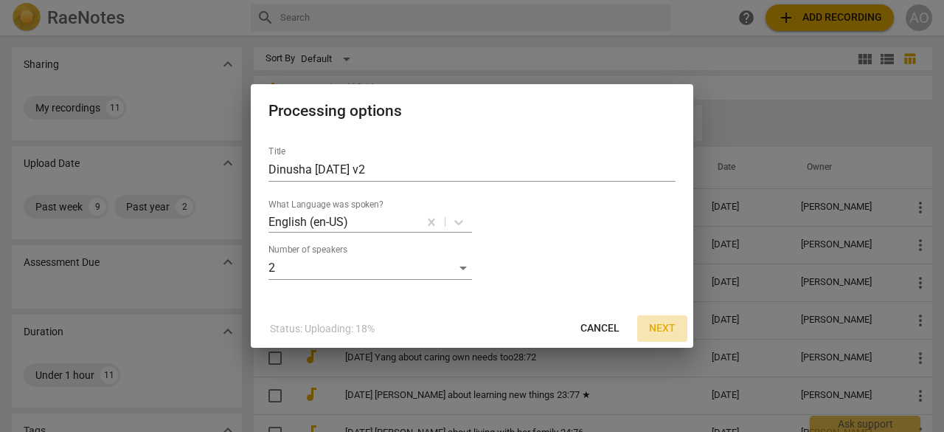
click at [668, 326] on span "Next" at bounding box center [662, 328] width 27 height 15
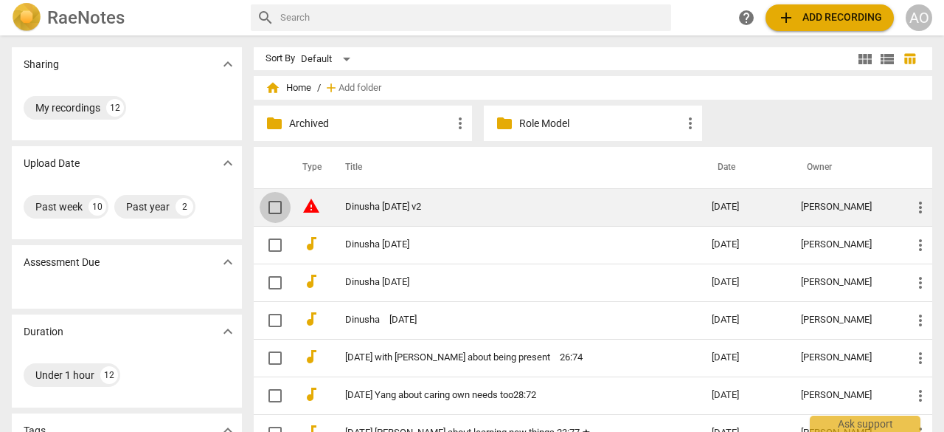
click at [277, 206] on input "checkbox" at bounding box center [275, 207] width 31 height 18
checkbox input "false"
click at [912, 207] on span "more_vert" at bounding box center [921, 207] width 18 height 18
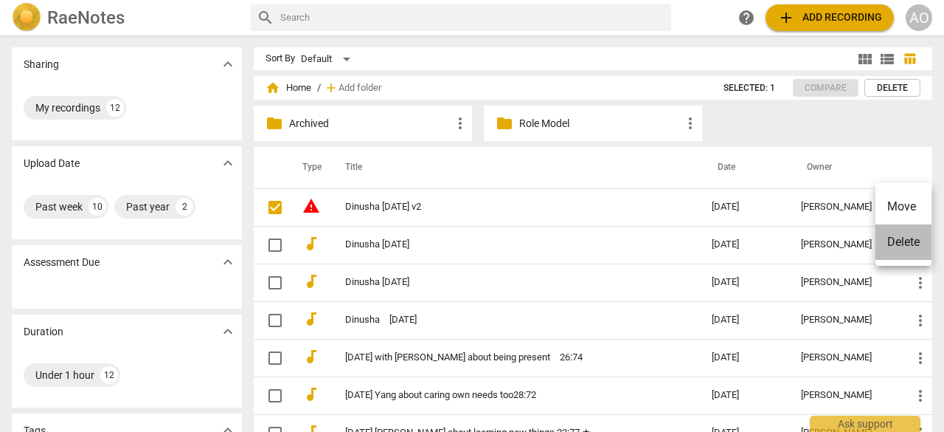
click at [902, 243] on li "Delete" at bounding box center [904, 241] width 56 height 35
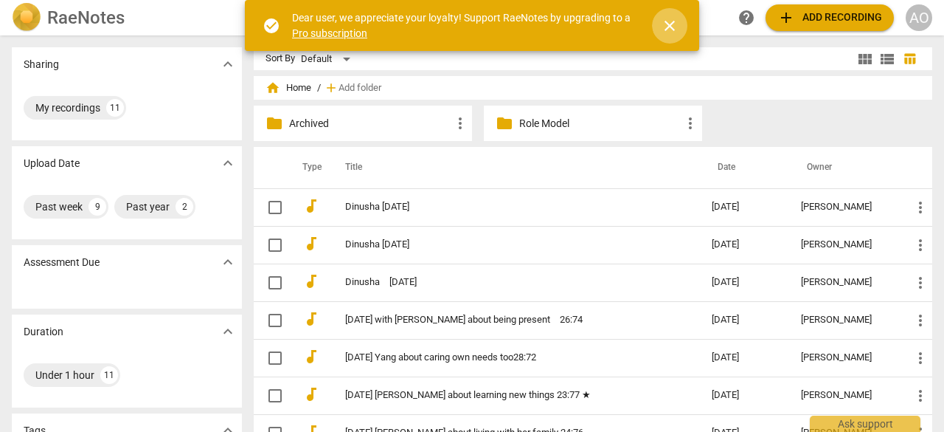
click at [676, 21] on span "close" at bounding box center [670, 26] width 18 height 18
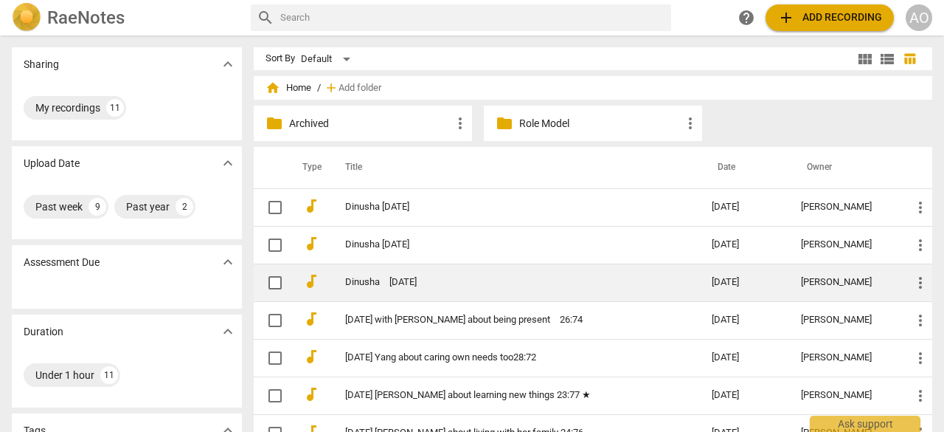
click at [469, 272] on td "Dinusha　[DATE]" at bounding box center [514, 282] width 373 height 38
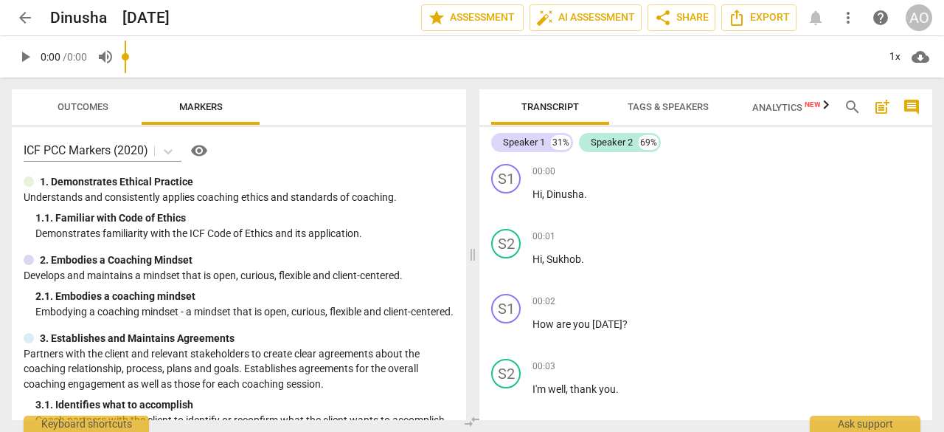
click at [24, 27] on button "arrow_back" at bounding box center [25, 17] width 27 height 27
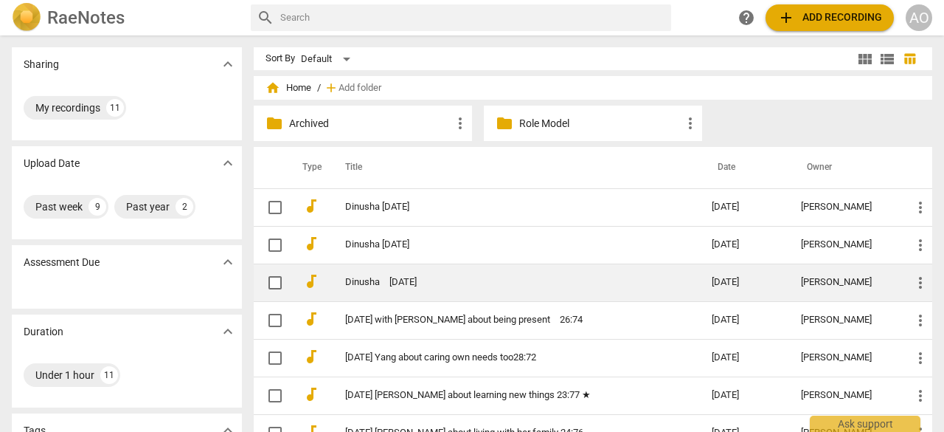
click at [418, 290] on td "Dinusha　April 28" at bounding box center [514, 282] width 373 height 38
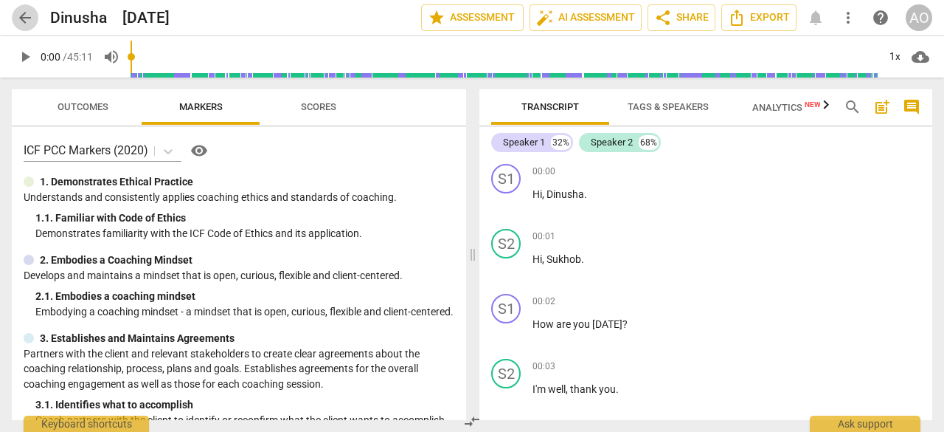
click at [27, 15] on span "arrow_back" at bounding box center [25, 18] width 18 height 18
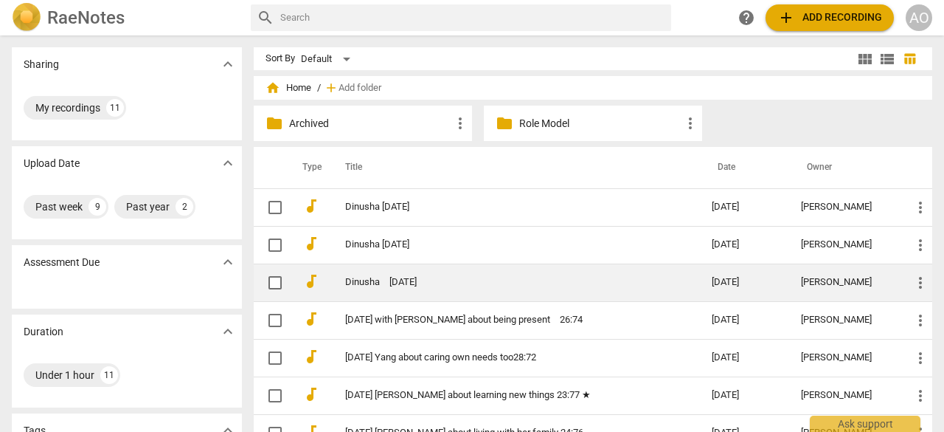
drag, startPoint x: 488, startPoint y: 277, endPoint x: 409, endPoint y: 282, distance: 79.8
click at [409, 282] on link "Dinusha　April 28" at bounding box center [502, 282] width 314 height 11
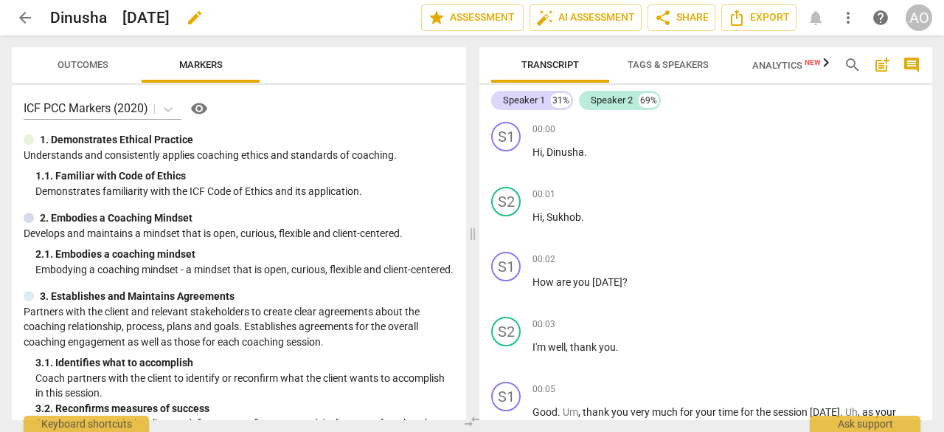
click at [196, 23] on span "edit" at bounding box center [195, 18] width 18 height 18
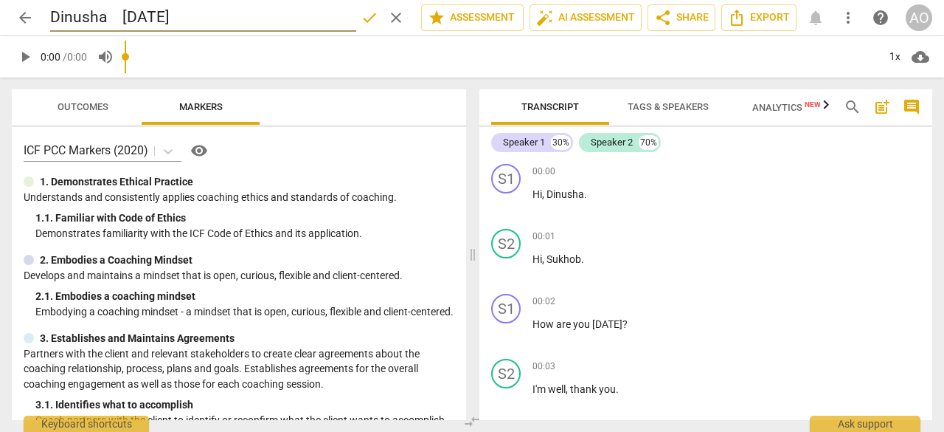
click at [196, 19] on input "Dinusha　April 28" at bounding box center [203, 18] width 306 height 28
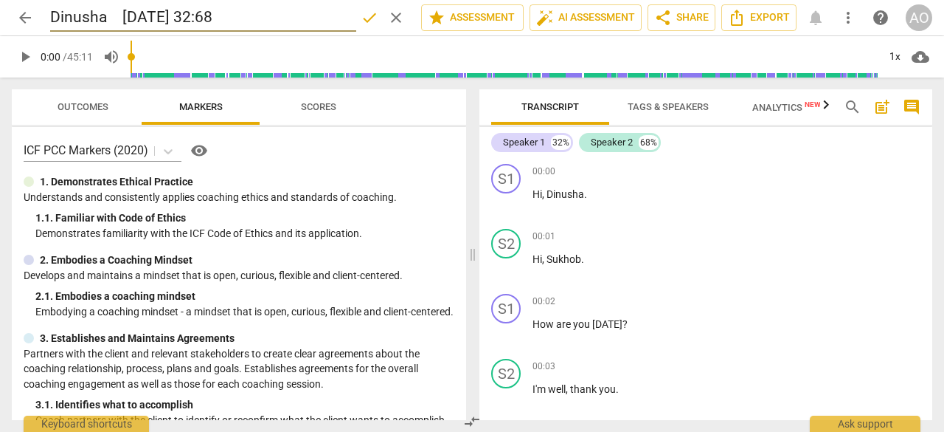
type input "Dinusha　[DATE] 32:68"
click at [361, 15] on span "done" at bounding box center [370, 18] width 18 height 18
click at [20, 22] on span "arrow_back" at bounding box center [25, 18] width 18 height 18
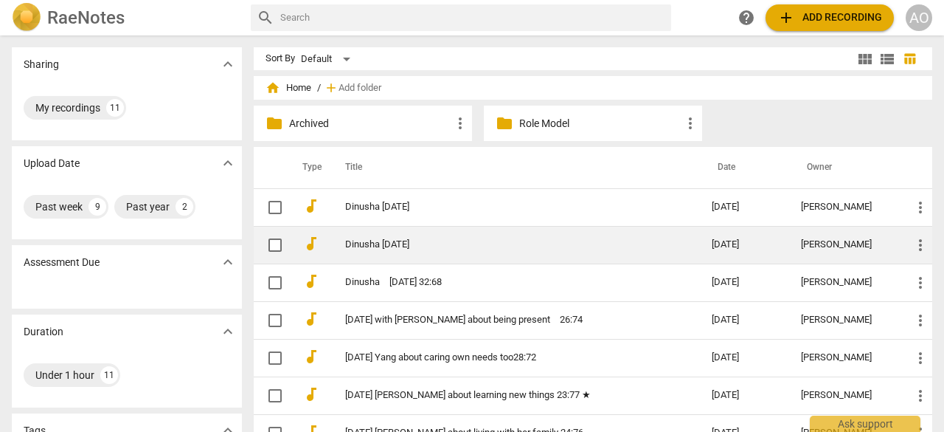
click at [413, 241] on link "Dinusha Feb 25" at bounding box center [502, 244] width 314 height 11
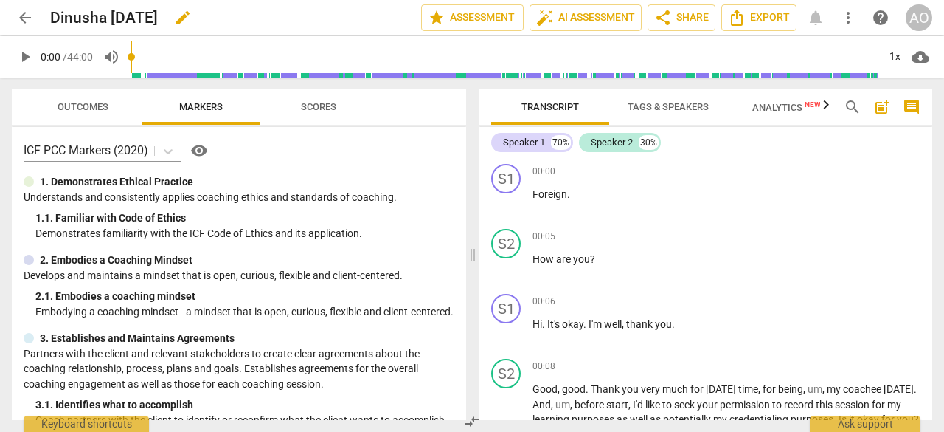
click at [184, 22] on span "edit" at bounding box center [183, 18] width 18 height 18
type input "Dinusha [DATE] 30:70"
click at [363, 20] on span "done" at bounding box center [370, 18] width 18 height 18
click at [24, 16] on span "arrow_back" at bounding box center [25, 18] width 18 height 18
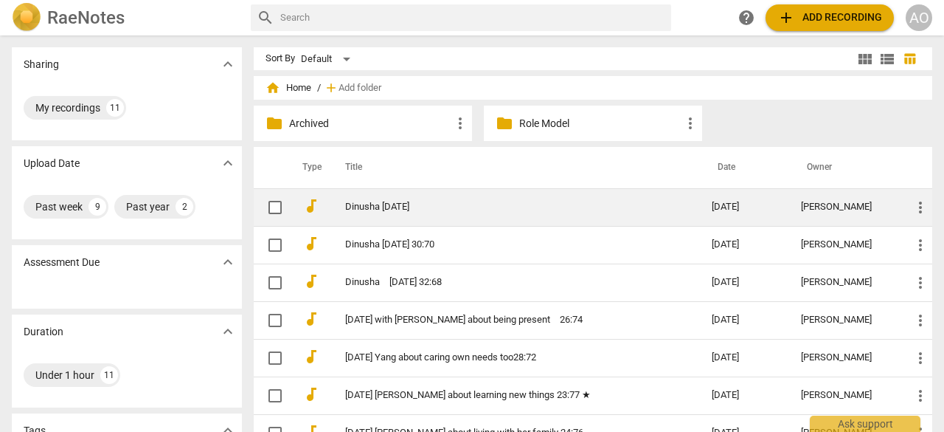
click at [530, 204] on link "Dinusha June 23" at bounding box center [502, 206] width 314 height 11
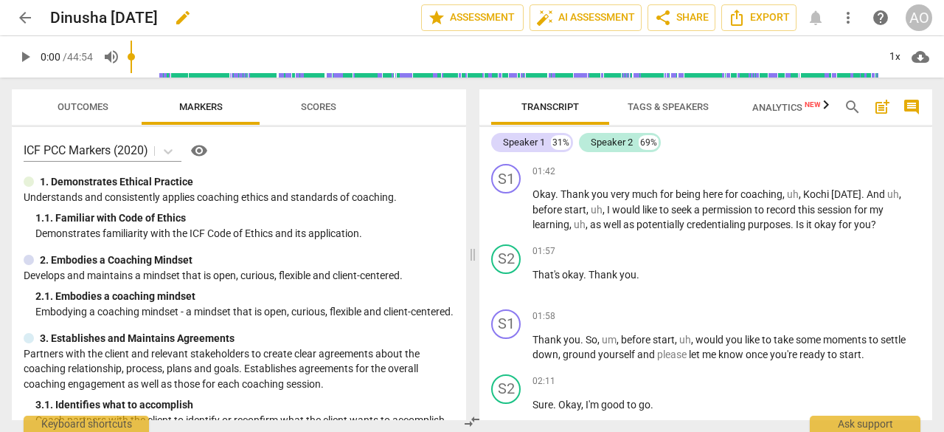
click at [188, 17] on span "edit" at bounding box center [183, 18] width 18 height 18
type input "Dinusha [DATE] 31:69"
click at [375, 11] on span "done" at bounding box center [370, 18] width 18 height 18
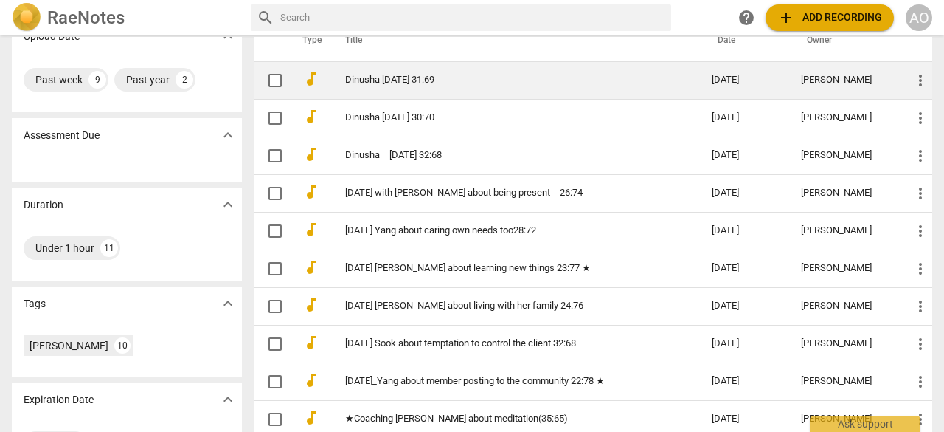
scroll to position [156, 0]
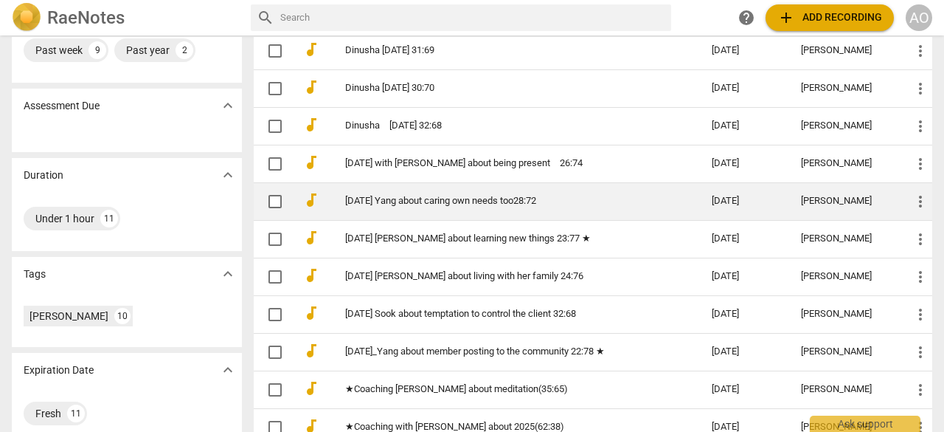
click at [515, 196] on link "2025-06-18 Yang about caring own needs too28:72" at bounding box center [502, 201] width 314 height 11
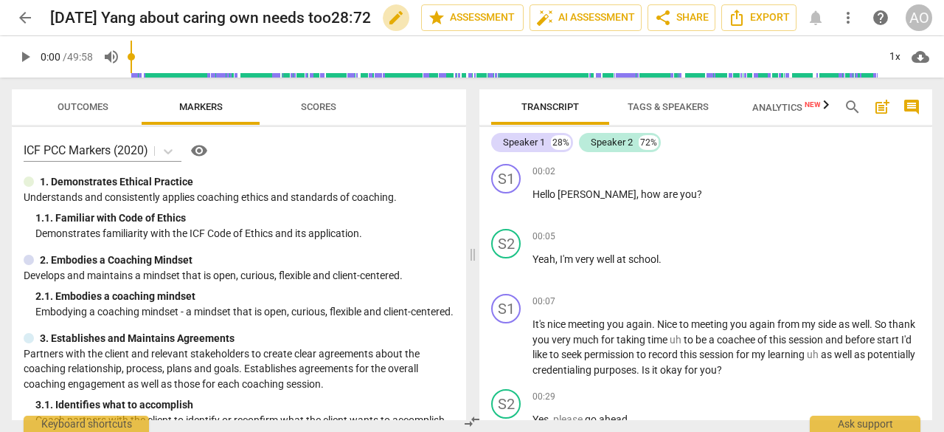
click at [392, 17] on span "edit" at bounding box center [396, 18] width 18 height 18
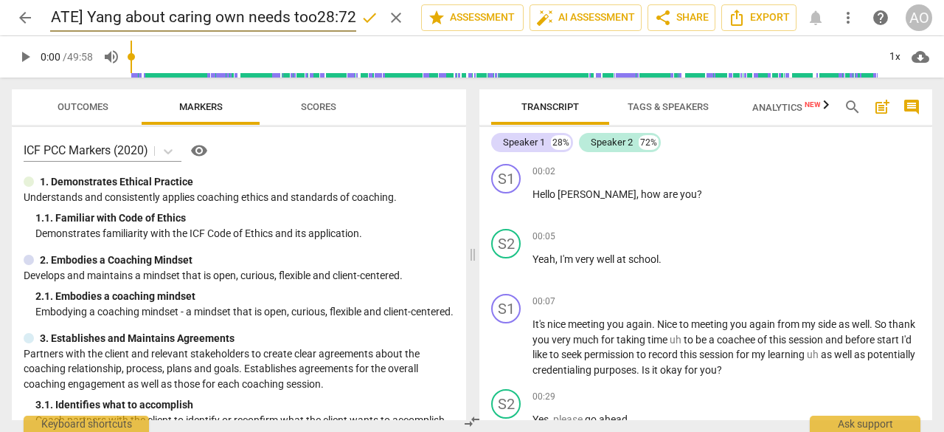
click at [317, 15] on input "2025-06-18 Yang about caring own needs too28:72" at bounding box center [203, 18] width 306 height 28
type input "[DATE] Yang about caring own needs too 28:72"
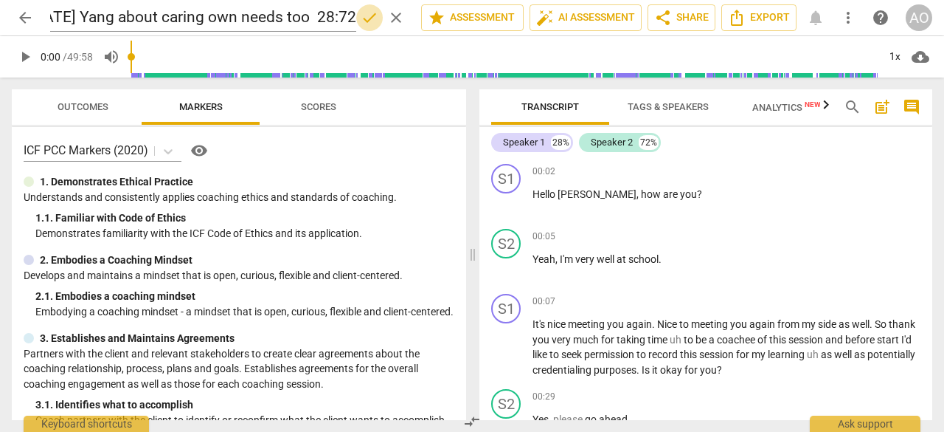
scroll to position [0, 0]
click at [376, 21] on span "done" at bounding box center [369, 18] width 27 height 18
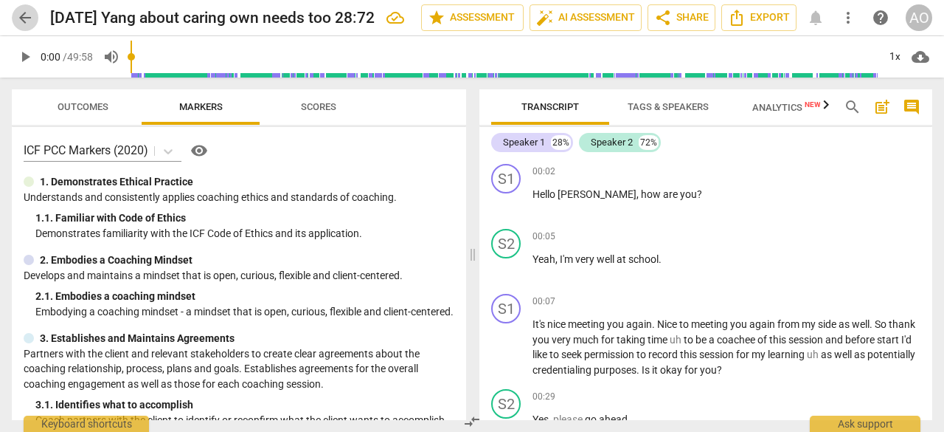
click at [24, 18] on span "arrow_back" at bounding box center [25, 18] width 18 height 18
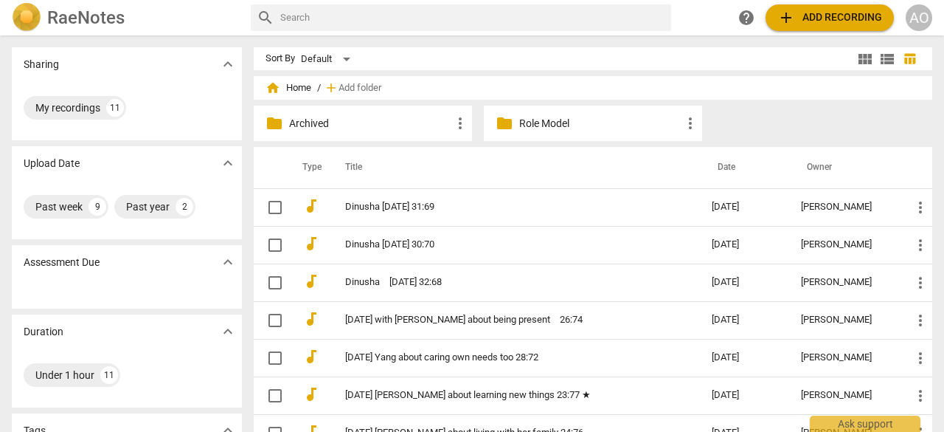
click at [825, 17] on span "add Add recording" at bounding box center [830, 18] width 105 height 18
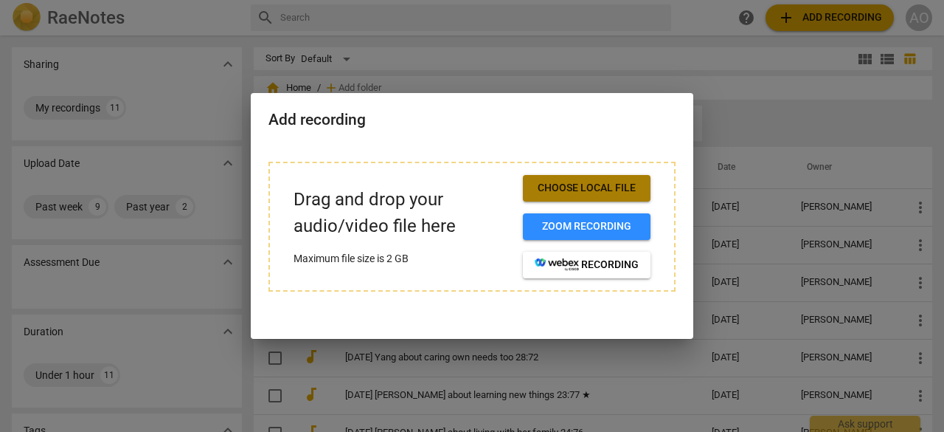
click at [628, 191] on span "Choose local file" at bounding box center [587, 188] width 104 height 15
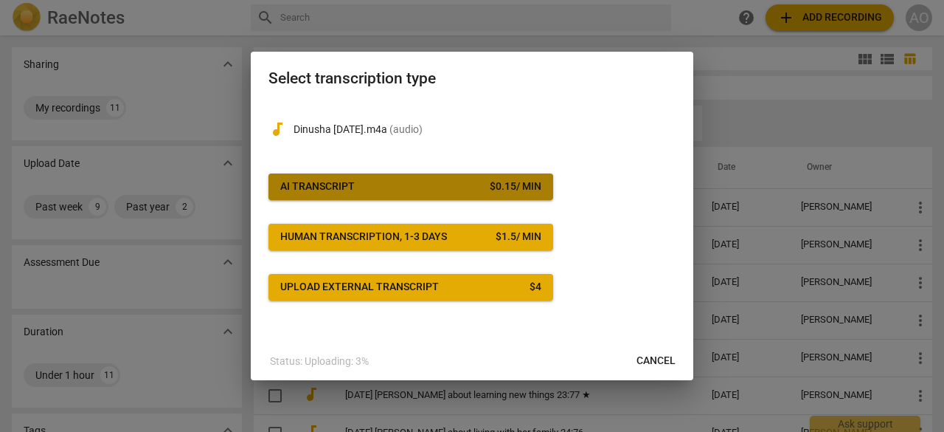
click at [454, 176] on button "AI Transcript $ 0.15 / min" at bounding box center [411, 186] width 285 height 27
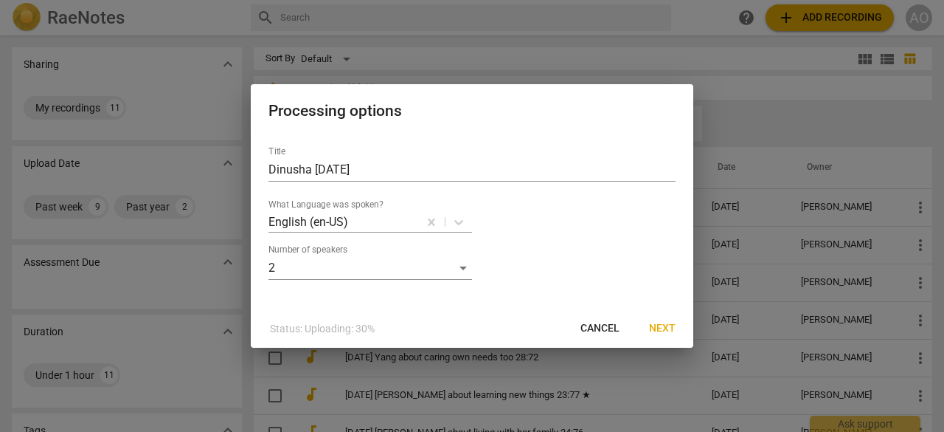
click at [656, 322] on span "Next" at bounding box center [662, 328] width 27 height 15
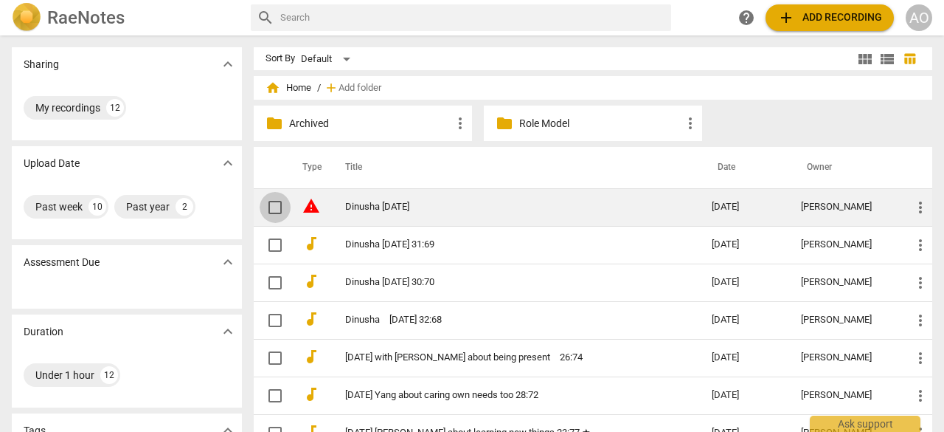
click at [271, 204] on input "checkbox" at bounding box center [275, 207] width 31 height 18
checkbox input "false"
click at [920, 211] on span "more_vert" at bounding box center [921, 207] width 18 height 18
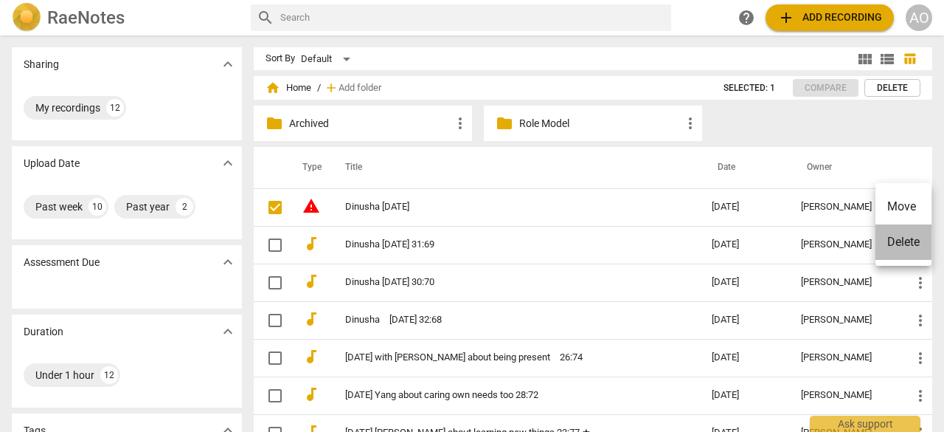
click at [909, 248] on li "Delete" at bounding box center [904, 241] width 56 height 35
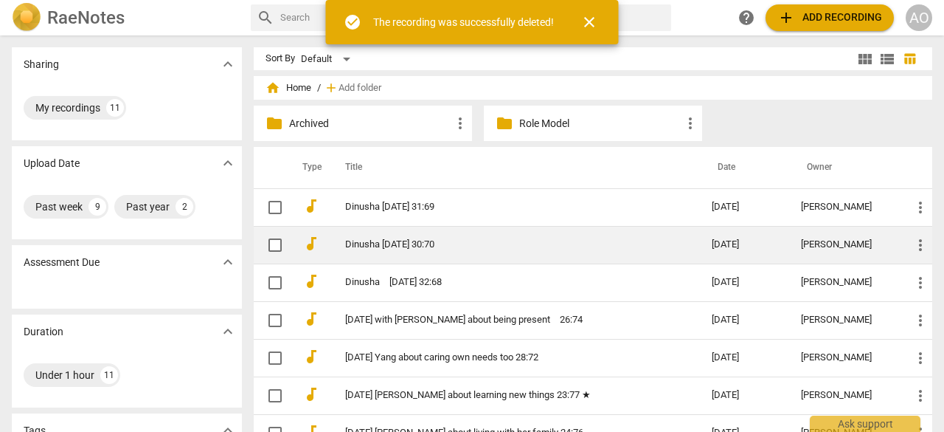
scroll to position [125, 0]
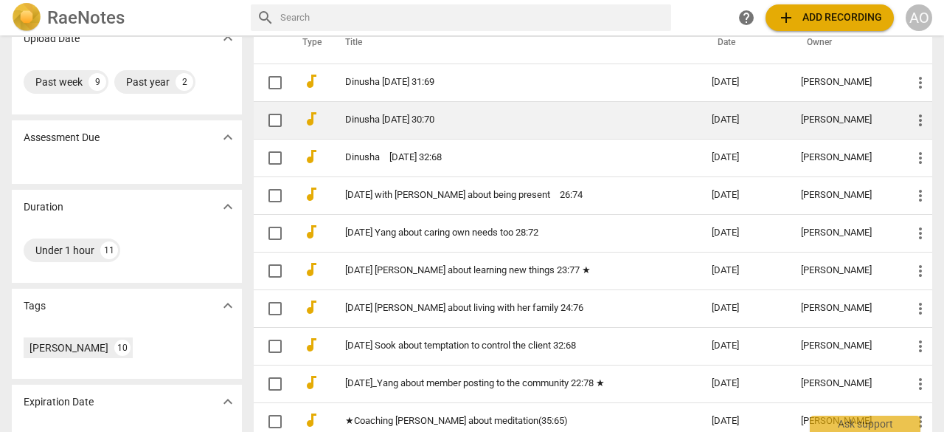
click at [523, 116] on link "Dinusha [DATE] 30:70" at bounding box center [502, 119] width 314 height 11
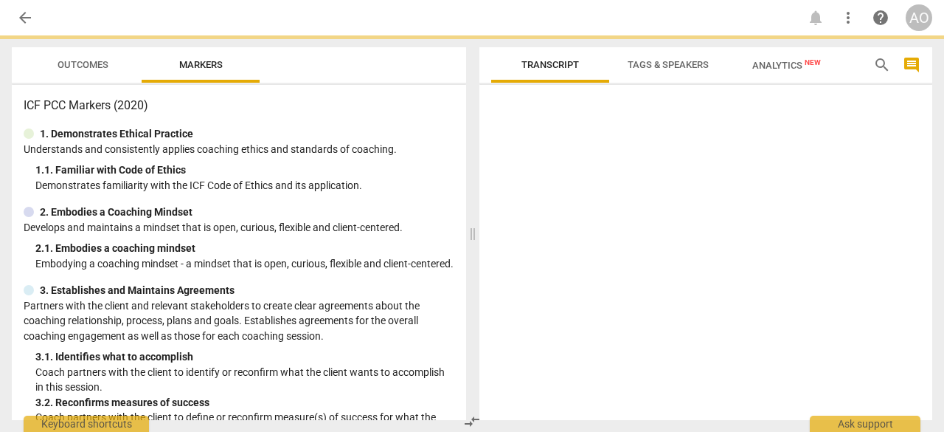
click at [523, 116] on div at bounding box center [706, 255] width 453 height 329
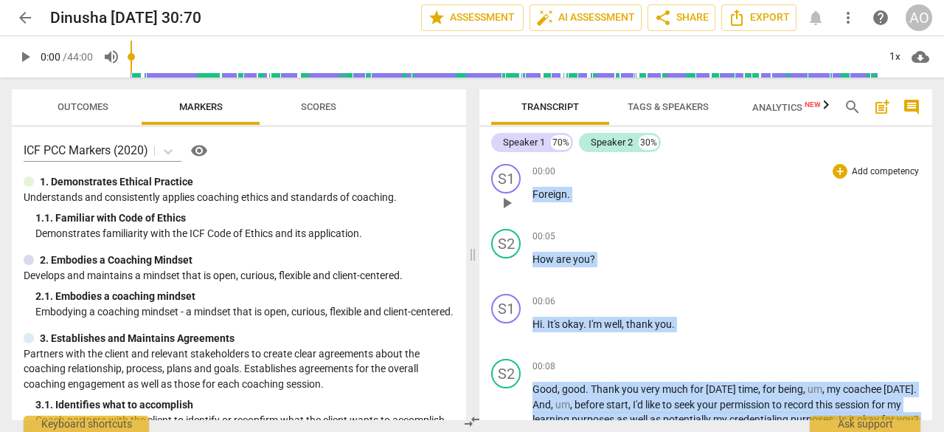
click at [644, 215] on div "00:00 + Add competency keyboard_arrow_right Foreign ." at bounding box center [727, 190] width 388 height 53
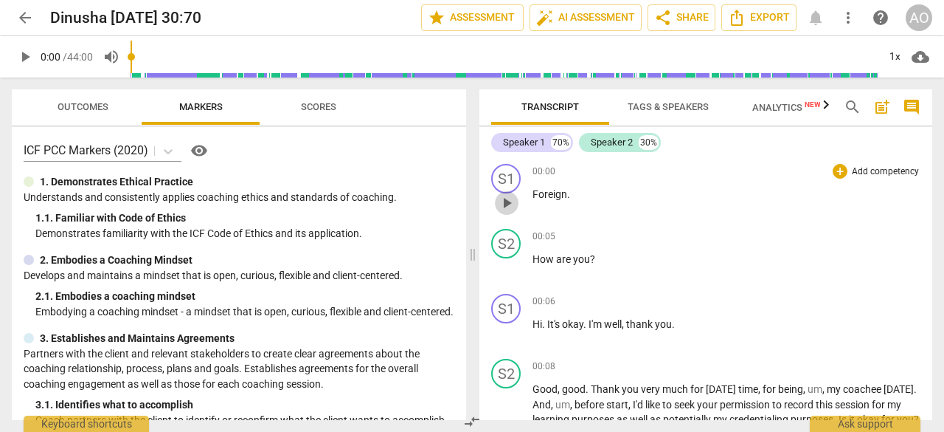
click at [507, 205] on span "play_arrow" at bounding box center [507, 203] width 18 height 18
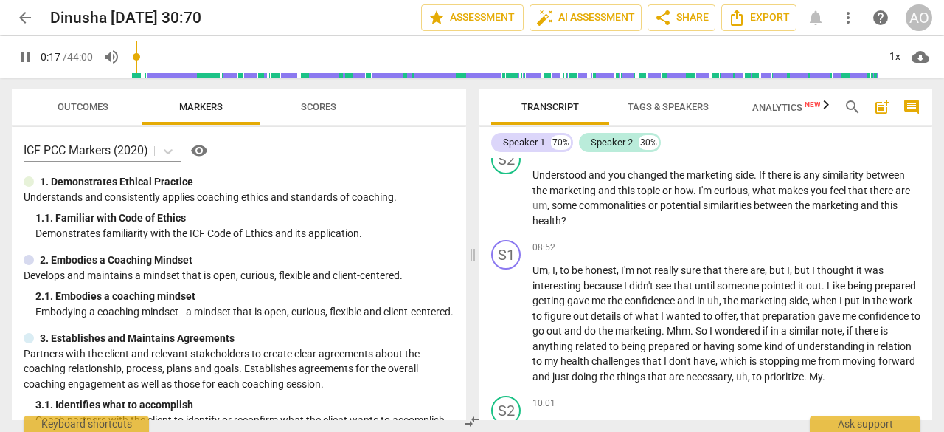
scroll to position [1919, 0]
click at [17, 63] on span "pause" at bounding box center [25, 57] width 18 height 18
type input "20"
click at [18, 18] on span "arrow_back" at bounding box center [25, 18] width 18 height 18
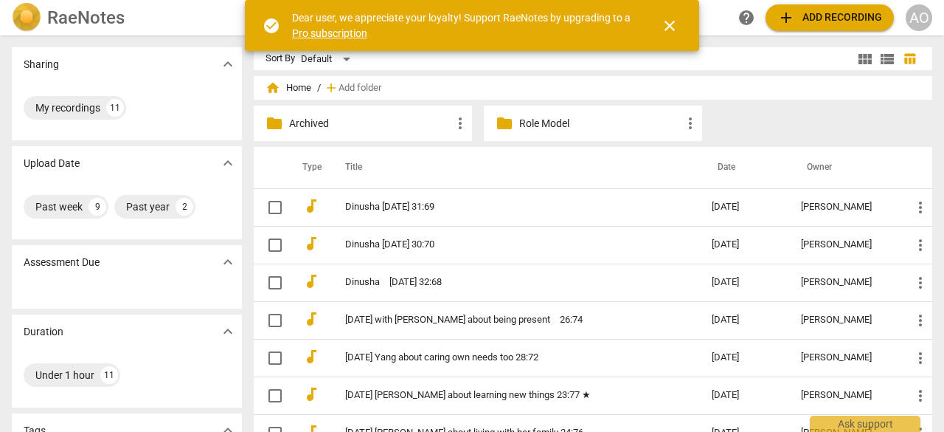
click at [676, 27] on span "close" at bounding box center [670, 26] width 18 height 18
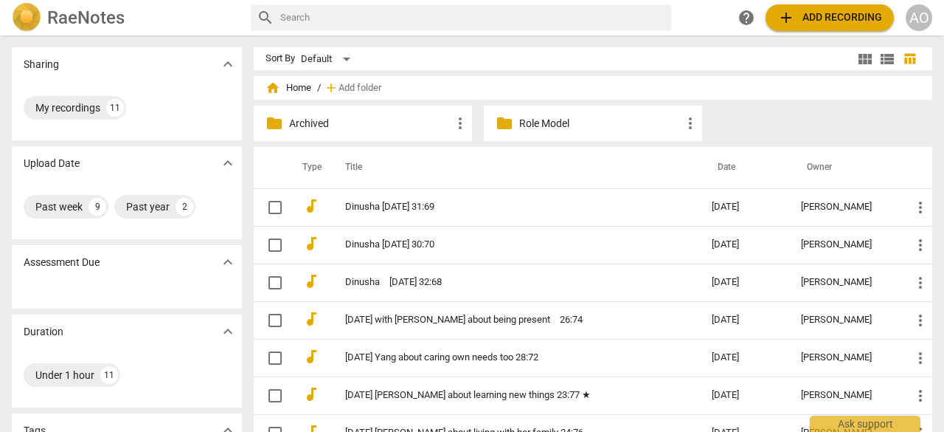
click at [817, 13] on span "add Add recording" at bounding box center [830, 18] width 105 height 18
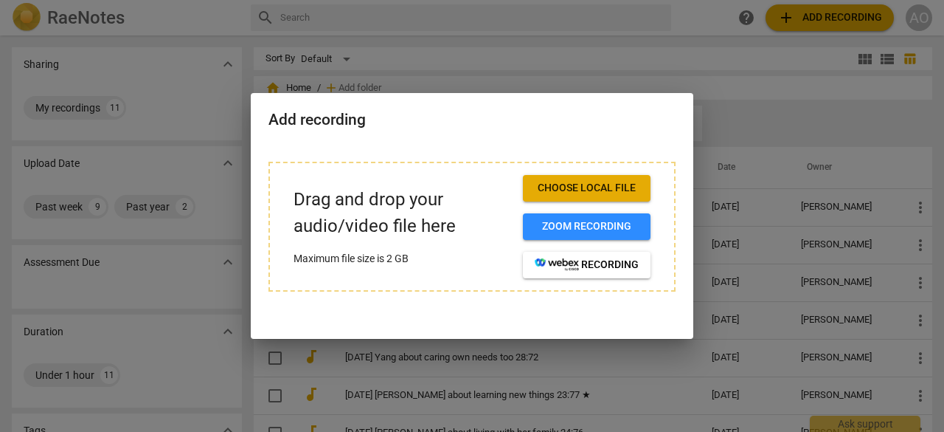
click at [609, 193] on span "Choose local file" at bounding box center [587, 188] width 104 height 15
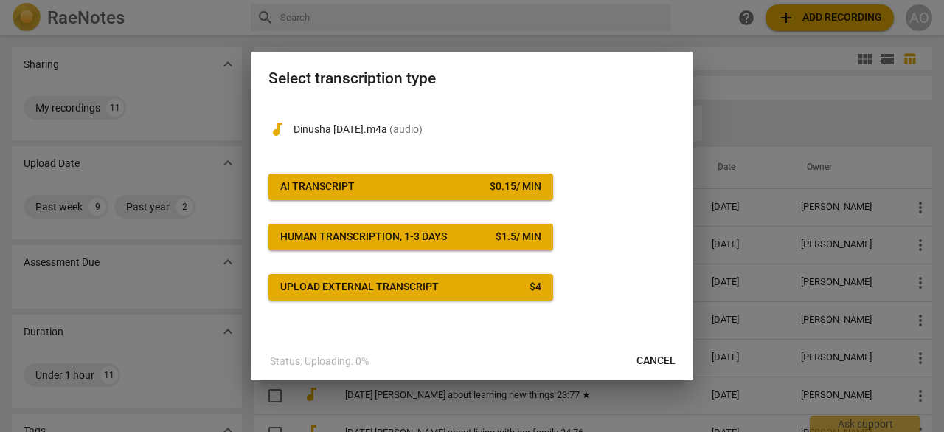
click at [328, 179] on button "AI Transcript $ 0.15 / min" at bounding box center [411, 186] width 285 height 27
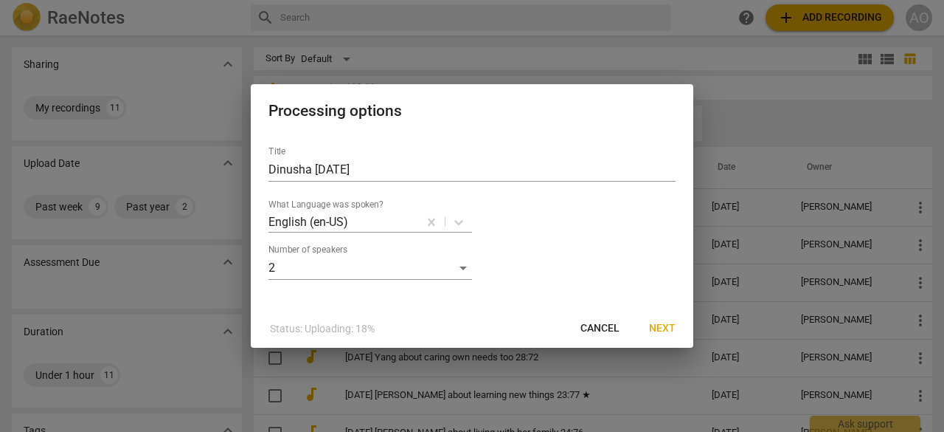
click at [665, 327] on span "Next" at bounding box center [662, 328] width 27 height 15
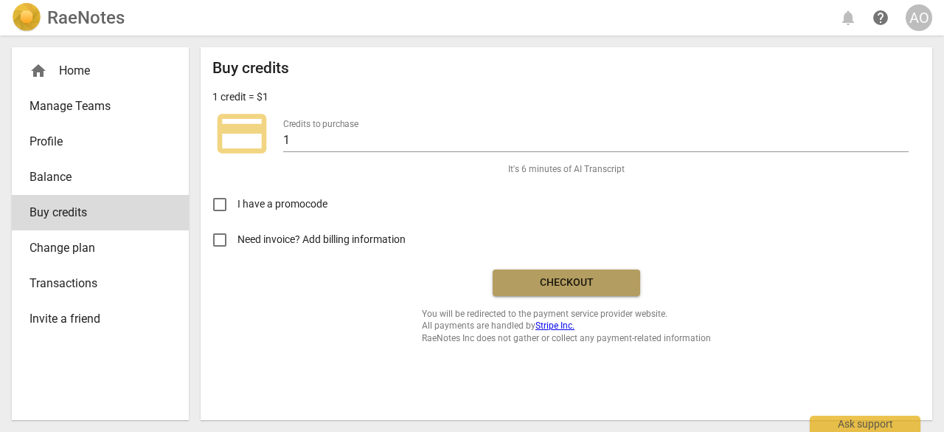
click at [621, 284] on span "Checkout" at bounding box center [567, 282] width 124 height 15
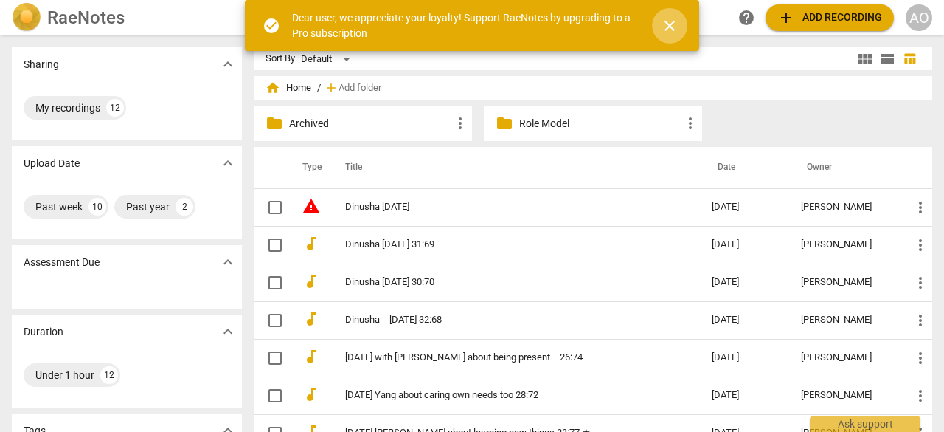
click at [674, 17] on span "close" at bounding box center [670, 26] width 18 height 18
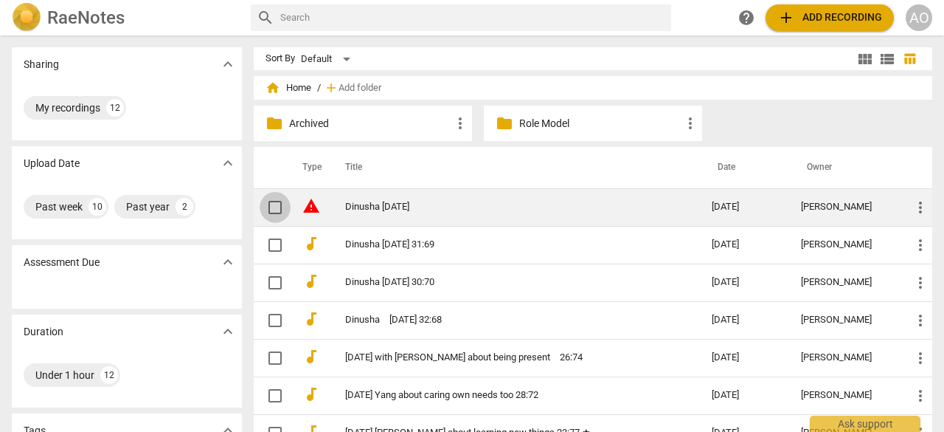
click at [273, 209] on input "checkbox" at bounding box center [275, 207] width 31 height 18
checkbox input "false"
click at [919, 204] on span "more_vert" at bounding box center [921, 207] width 18 height 18
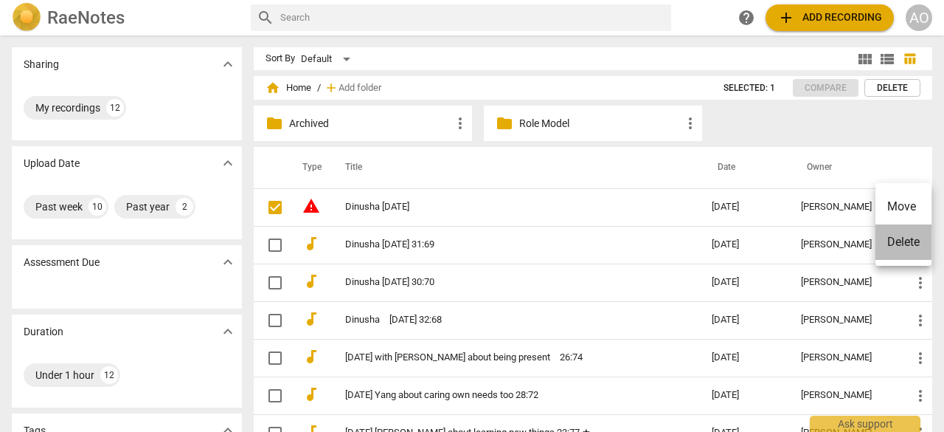
click at [886, 241] on li "Delete" at bounding box center [904, 241] width 56 height 35
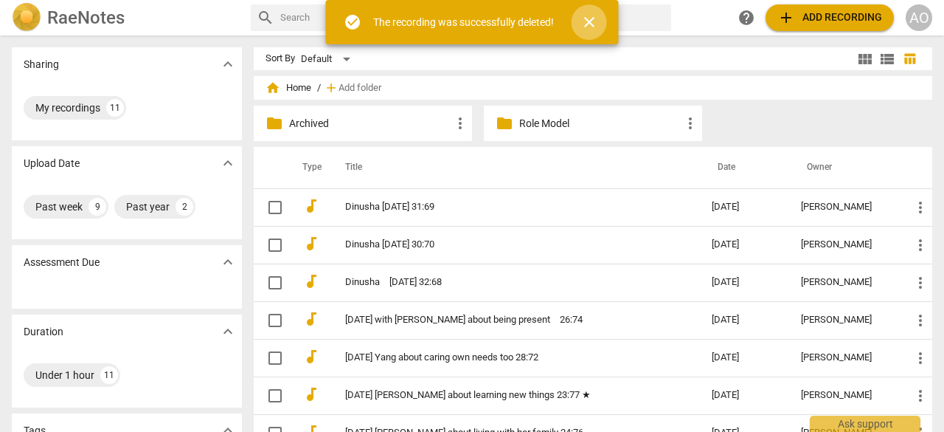
click at [589, 14] on span "close" at bounding box center [590, 22] width 18 height 18
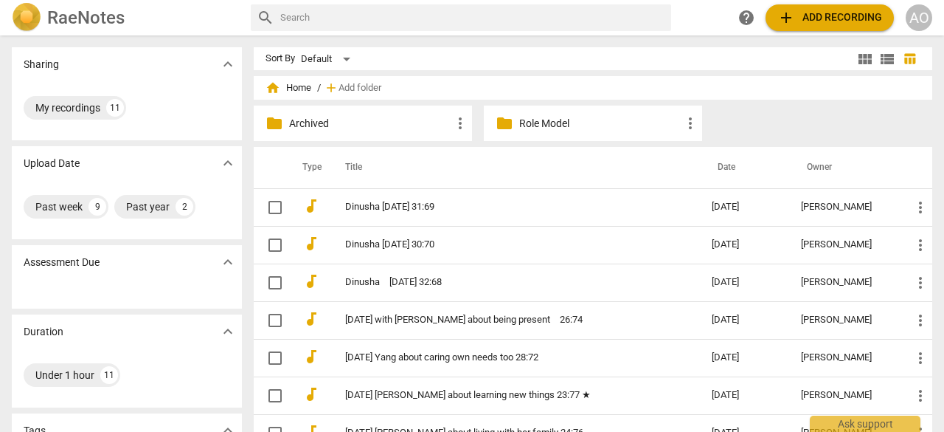
click at [561, 120] on p "Role Model" at bounding box center [600, 123] width 162 height 15
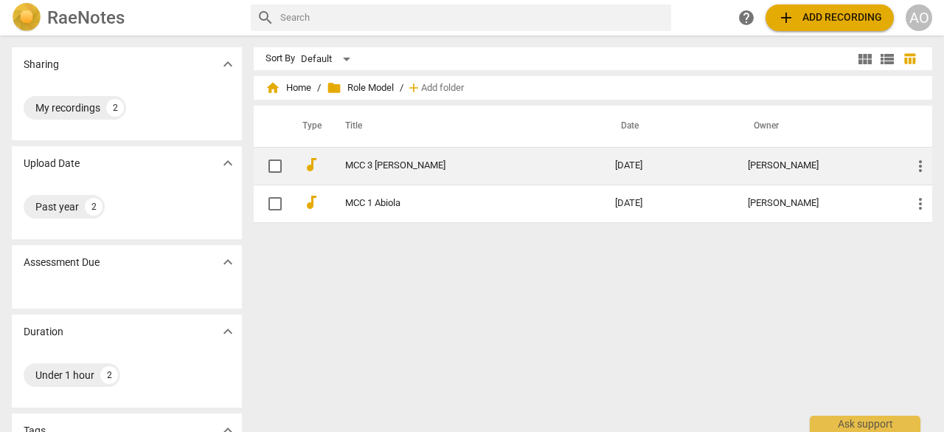
click at [389, 161] on link "MCC 3 [PERSON_NAME]" at bounding box center [453, 165] width 217 height 11
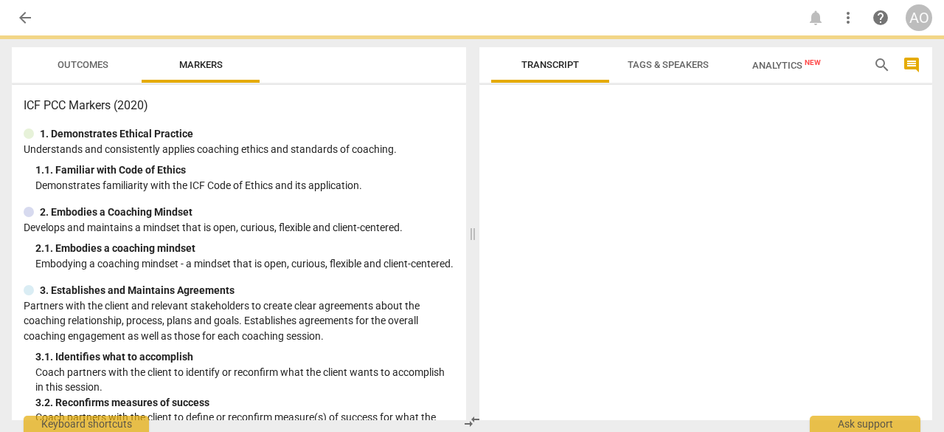
click at [389, 161] on div "1. Demonstrates Ethical Practice Understands and consistently applies coaching …" at bounding box center [239, 159] width 431 height 66
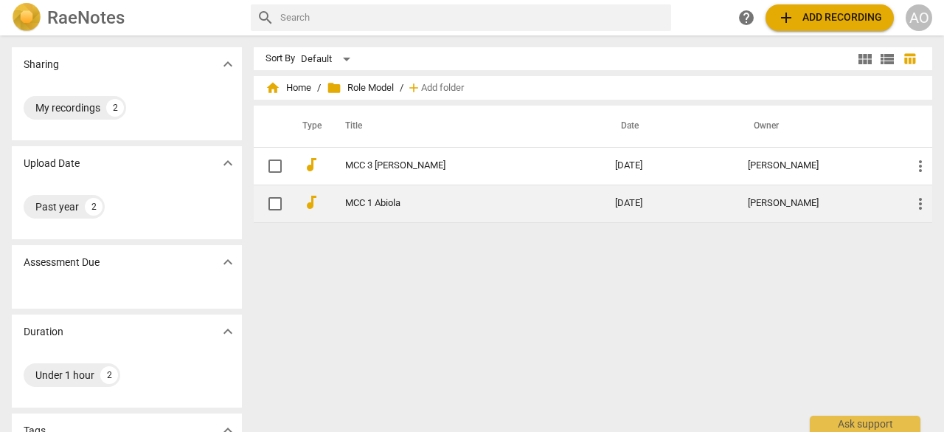
click at [378, 207] on link "MCC 1 Abiola" at bounding box center [453, 203] width 217 height 11
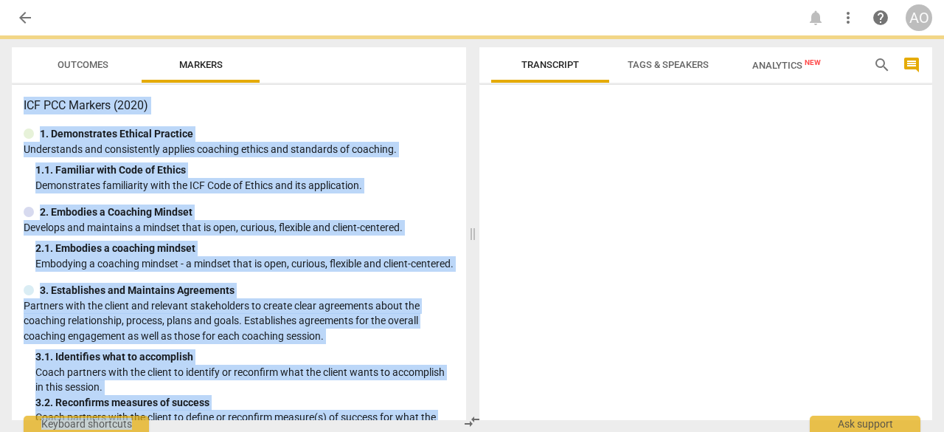
click at [378, 207] on div "2. Embodies a Coaching Mindset" at bounding box center [239, 211] width 431 height 15
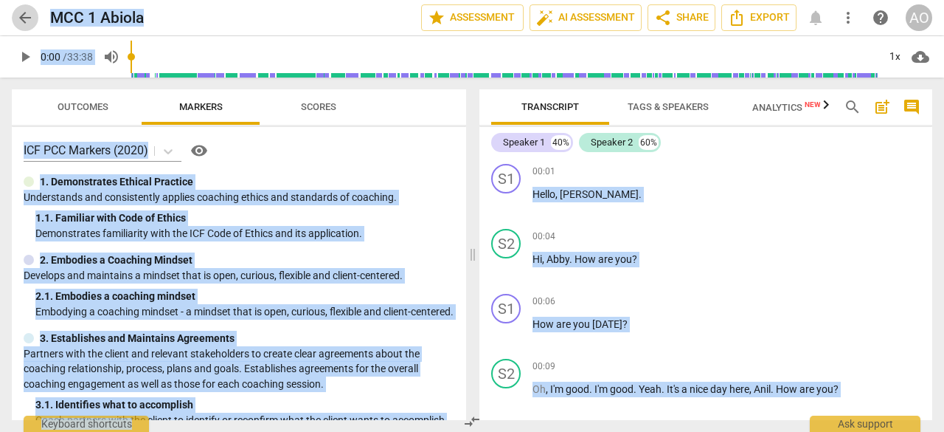
click at [33, 17] on span "arrow_back" at bounding box center [25, 18] width 18 height 18
click at [33, 19] on span "arrow_back" at bounding box center [25, 18] width 18 height 18
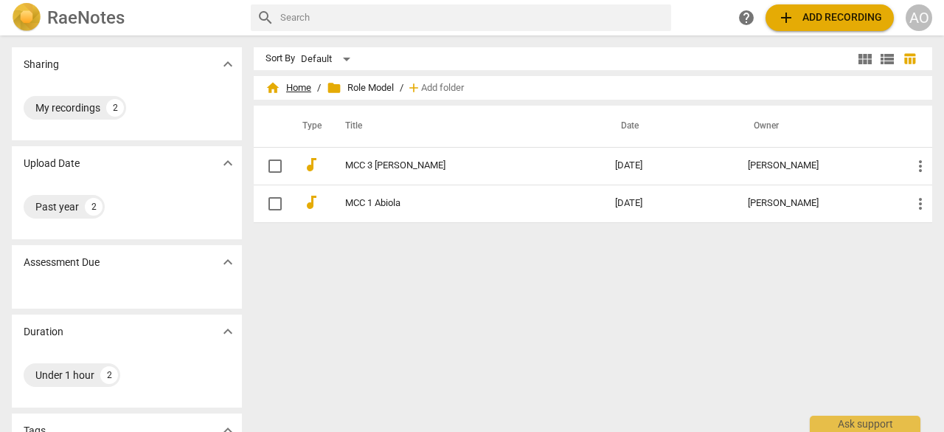
click at [297, 90] on span "home Home" at bounding box center [289, 87] width 46 height 15
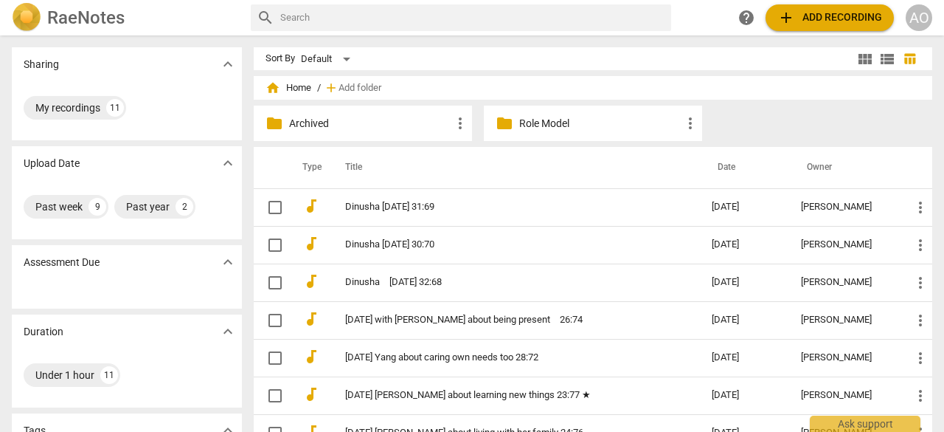
click at [364, 131] on div "folder Archived more_vert" at bounding box center [363, 123] width 218 height 35
click at [361, 126] on p "Archived" at bounding box center [370, 123] width 162 height 15
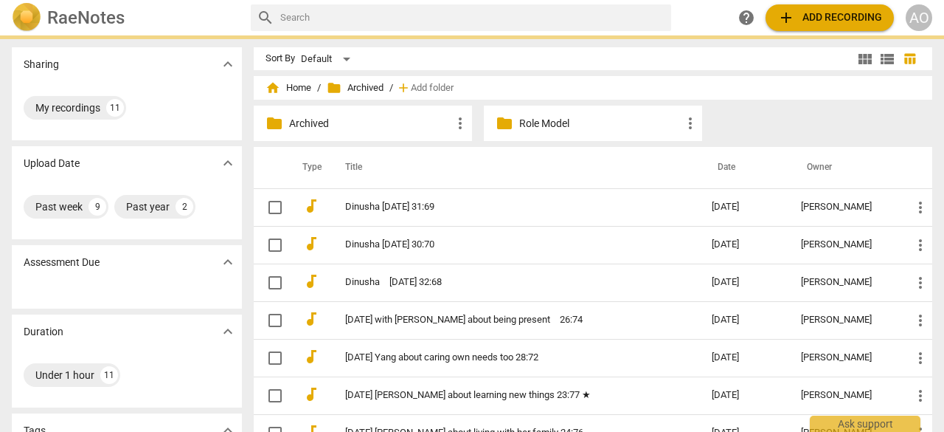
click at [361, 126] on p "Archived" at bounding box center [370, 123] width 162 height 15
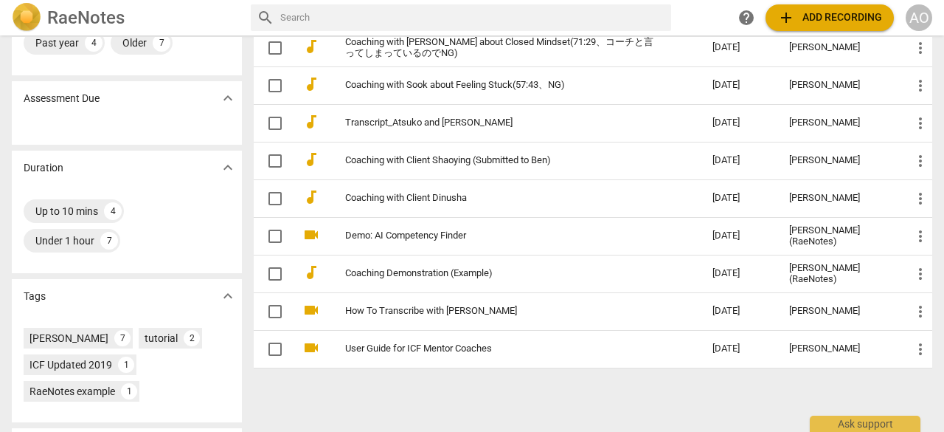
scroll to position [194, 0]
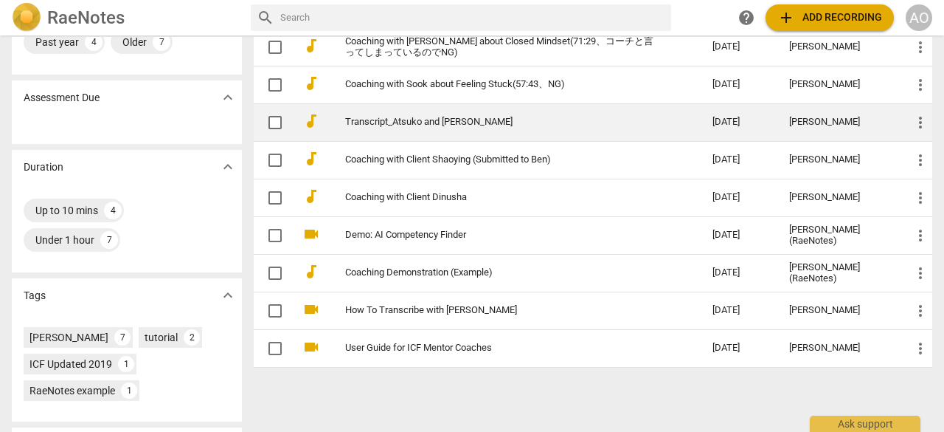
click at [422, 130] on td "Transcript_Atsuko and [PERSON_NAME]" at bounding box center [514, 122] width 373 height 38
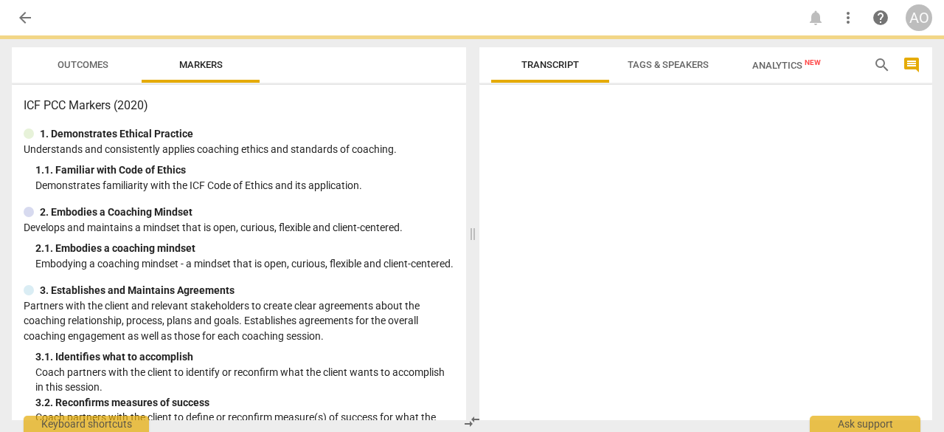
click at [422, 130] on div "1. Demonstrates Ethical Practice" at bounding box center [239, 133] width 431 height 15
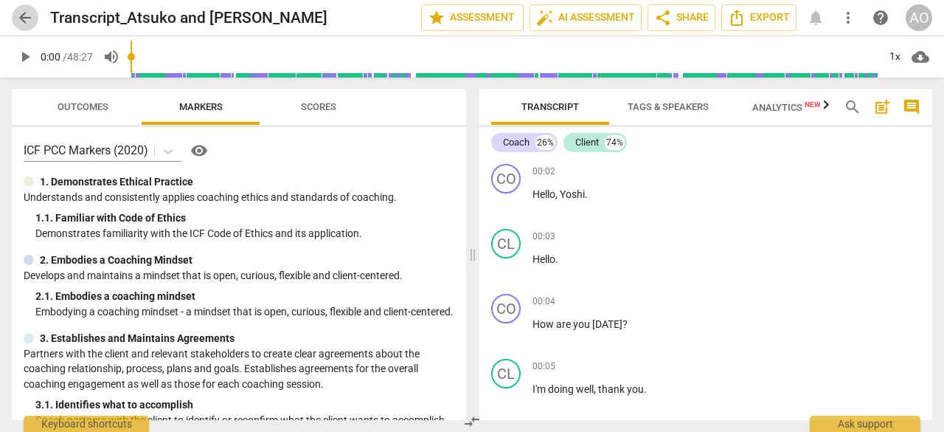
click at [26, 18] on span "arrow_back" at bounding box center [25, 18] width 18 height 18
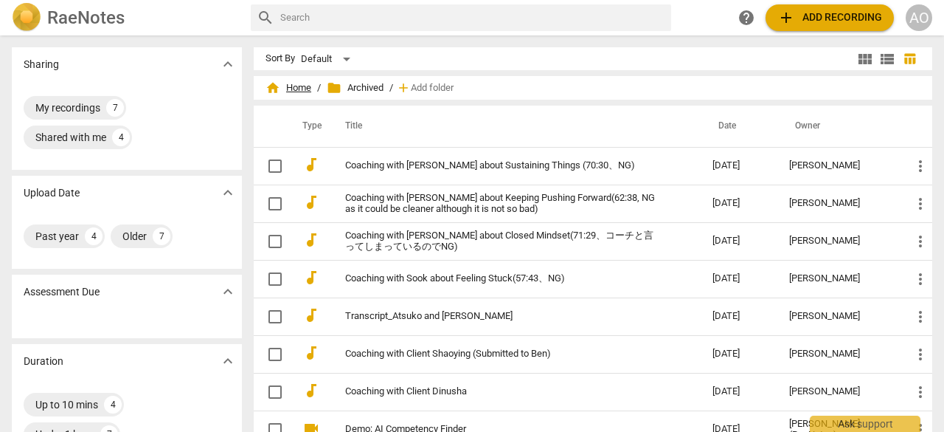
click at [307, 90] on span "home Home" at bounding box center [289, 87] width 46 height 15
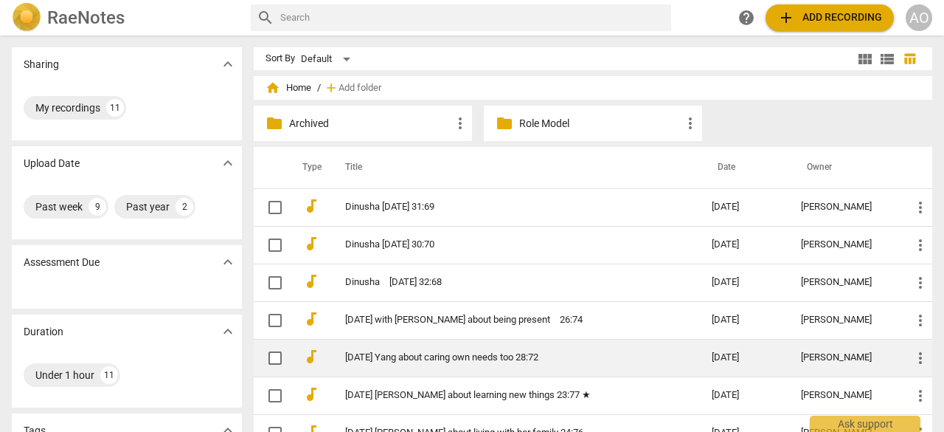
scroll to position [179, 0]
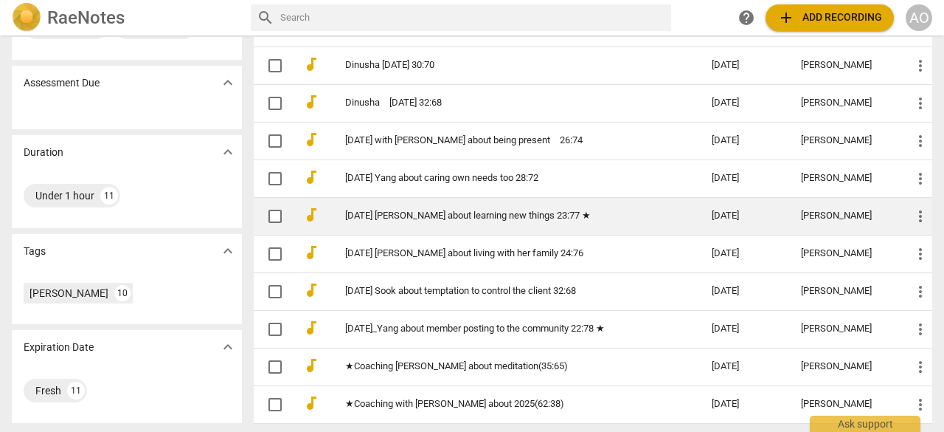
click at [461, 210] on link "[DATE] [PERSON_NAME] about learning new things 23:77 ★" at bounding box center [502, 215] width 314 height 11
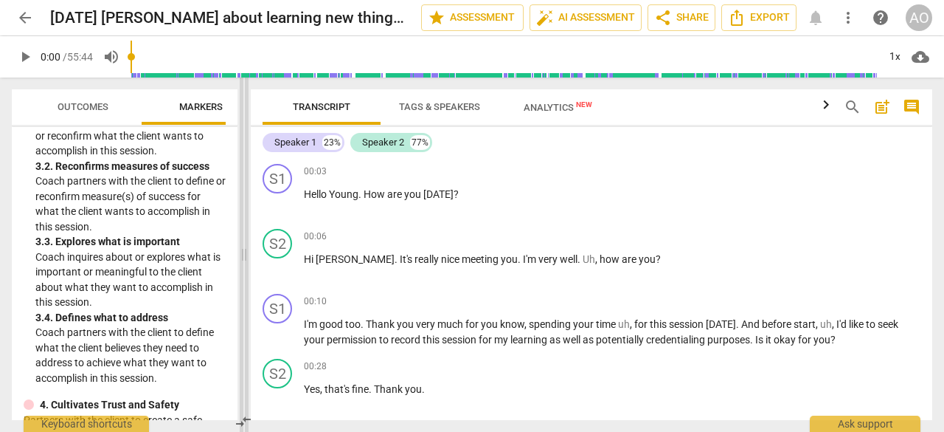
scroll to position [404, 0]
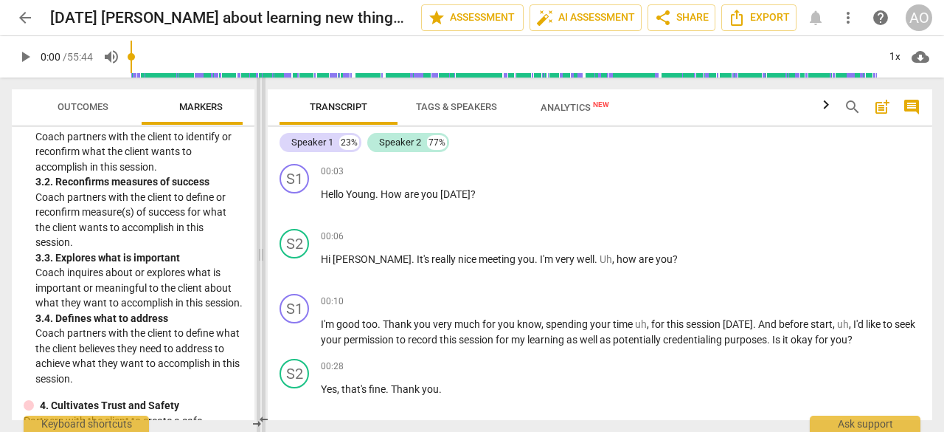
drag, startPoint x: 474, startPoint y: 218, endPoint x: 262, endPoint y: 288, distance: 223.3
click at [262, 288] on span at bounding box center [261, 254] width 9 height 354
click at [91, 108] on span "Outcomes" at bounding box center [83, 106] width 51 height 11
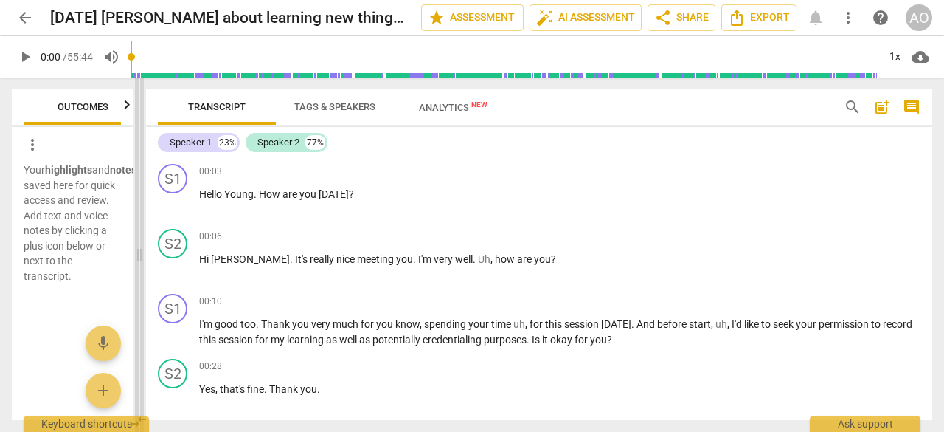
drag, startPoint x: 263, startPoint y: 254, endPoint x: 141, endPoint y: 253, distance: 121.7
click at [141, 253] on span at bounding box center [139, 254] width 9 height 354
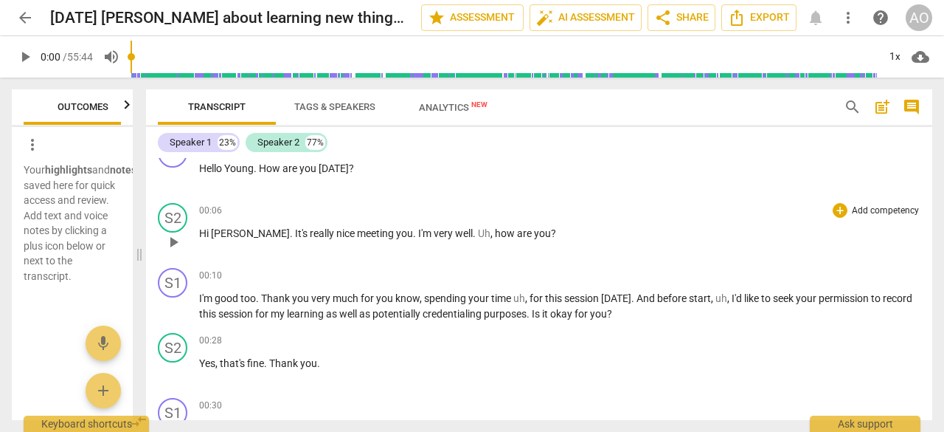
scroll to position [113, 0]
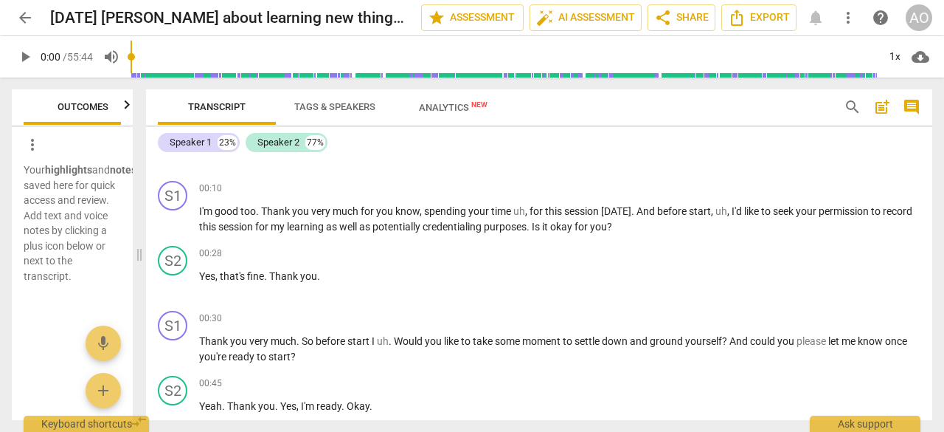
click at [435, 117] on span "Analytics New" at bounding box center [453, 107] width 104 height 22
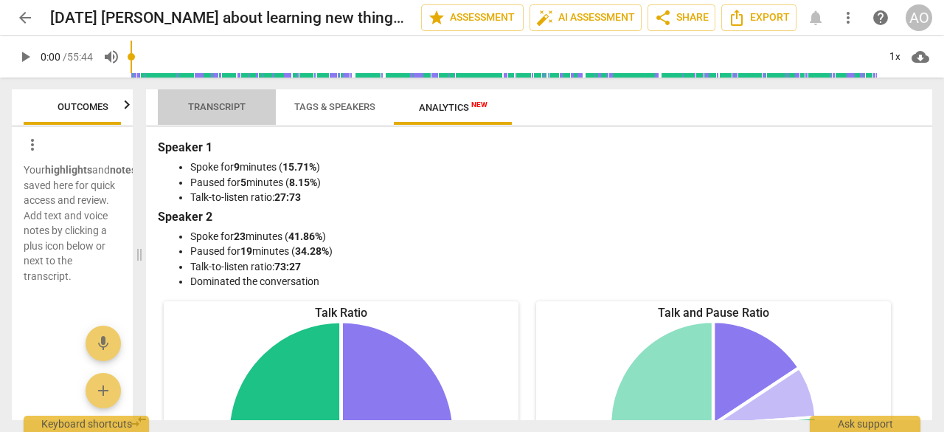
click at [224, 103] on span "Transcript" at bounding box center [217, 106] width 58 height 11
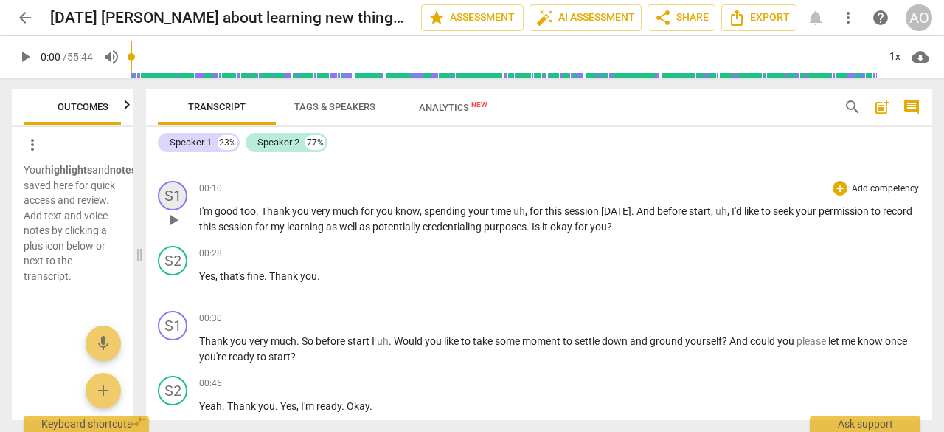
click at [168, 197] on div "S1" at bounding box center [173, 196] width 30 height 30
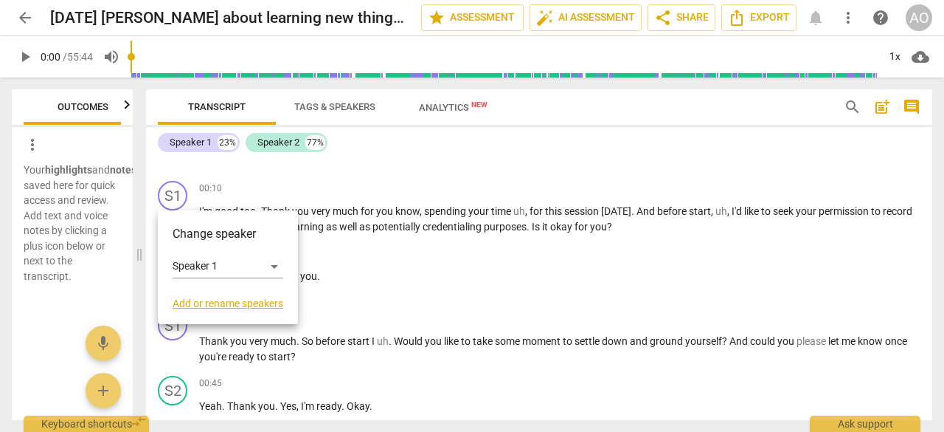
click at [214, 305] on link "Add or rename speakers" at bounding box center [228, 303] width 111 height 12
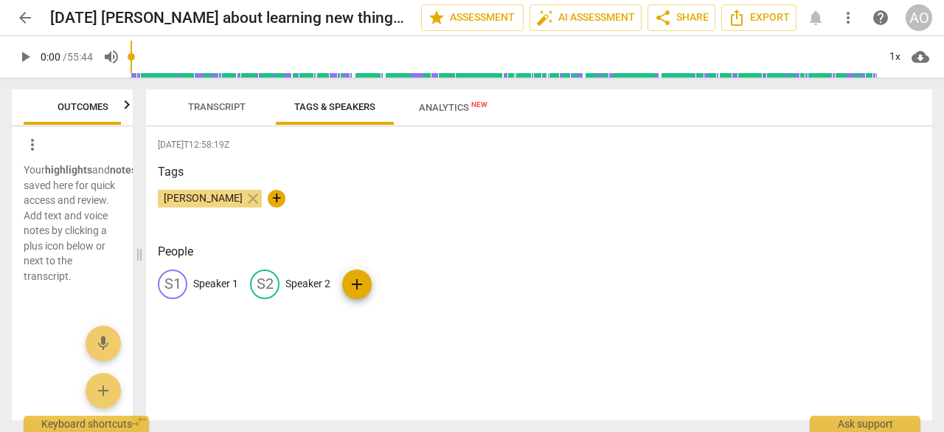
click at [210, 108] on span "Transcript" at bounding box center [217, 106] width 58 height 11
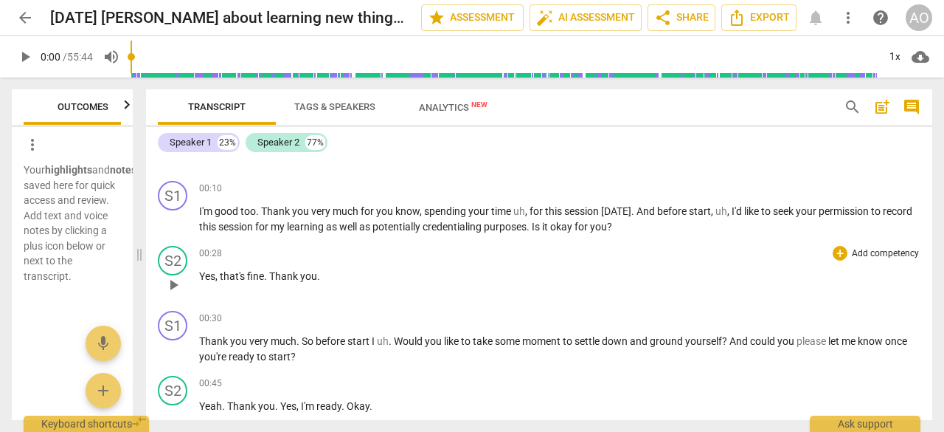
scroll to position [0, 0]
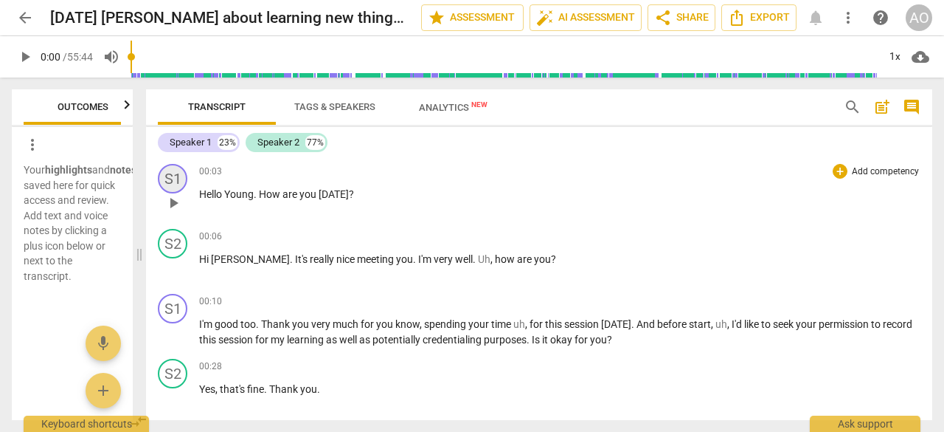
click at [171, 178] on div "S1" at bounding box center [173, 179] width 30 height 30
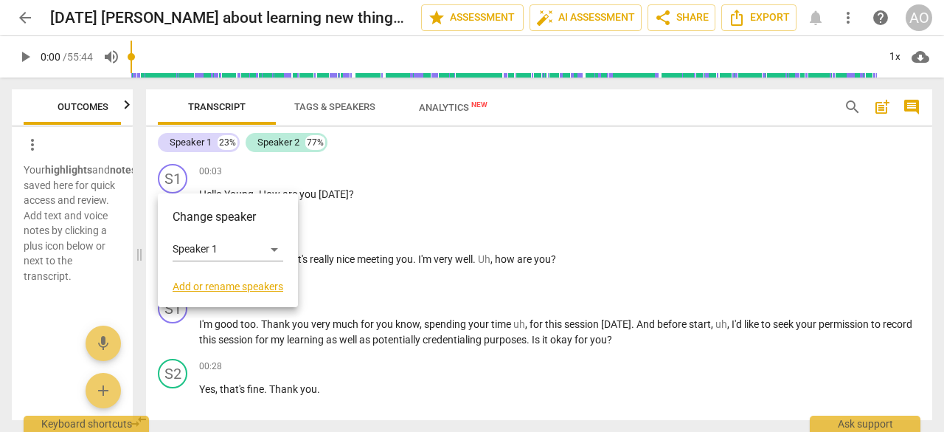
click at [197, 283] on link "Add or rename speakers" at bounding box center [228, 286] width 111 height 12
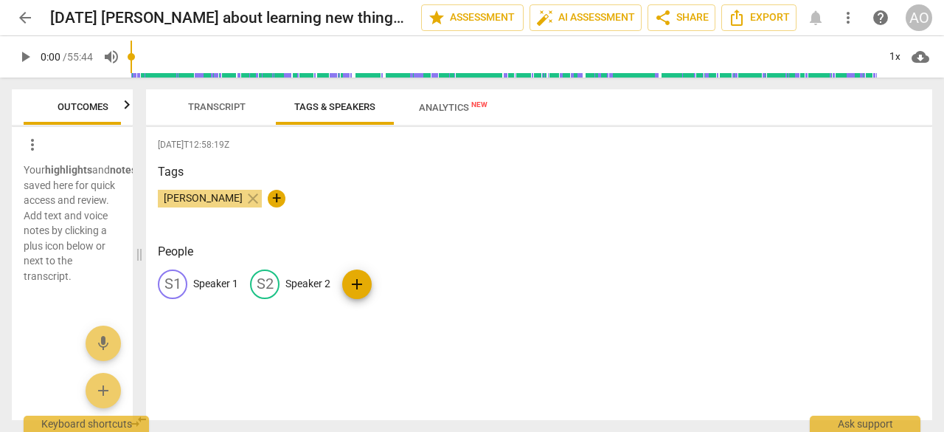
click at [204, 282] on p "Speaker 1" at bounding box center [215, 283] width 45 height 15
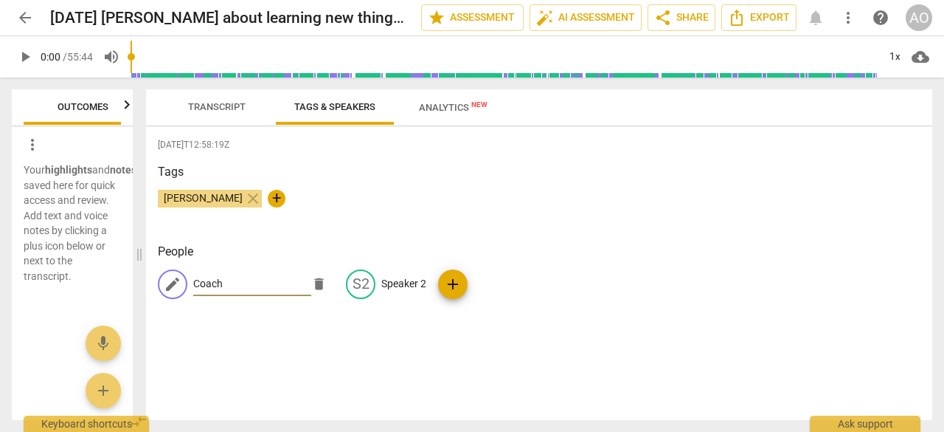
type input "Coach"
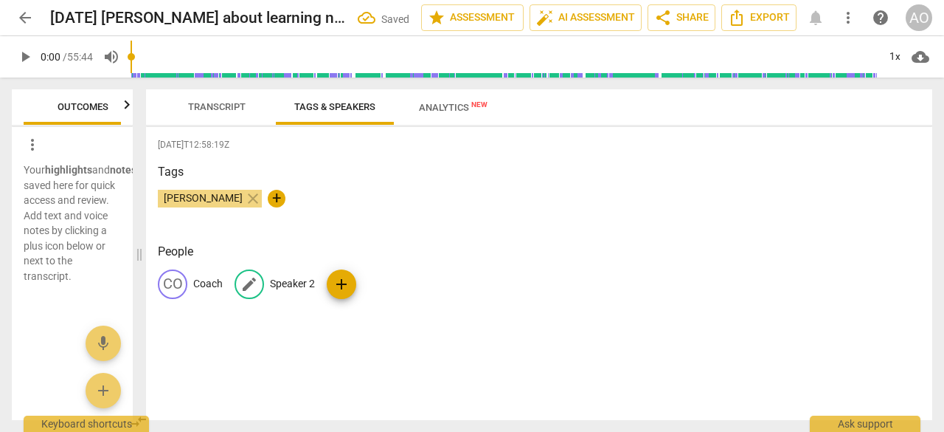
click at [289, 285] on p "Speaker 2" at bounding box center [292, 283] width 45 height 15
type input "Client"
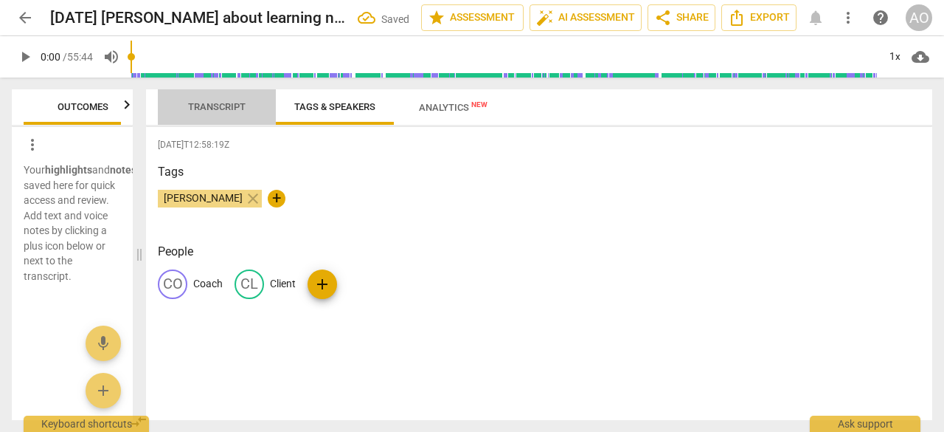
click at [214, 111] on span "Transcript" at bounding box center [217, 106] width 58 height 11
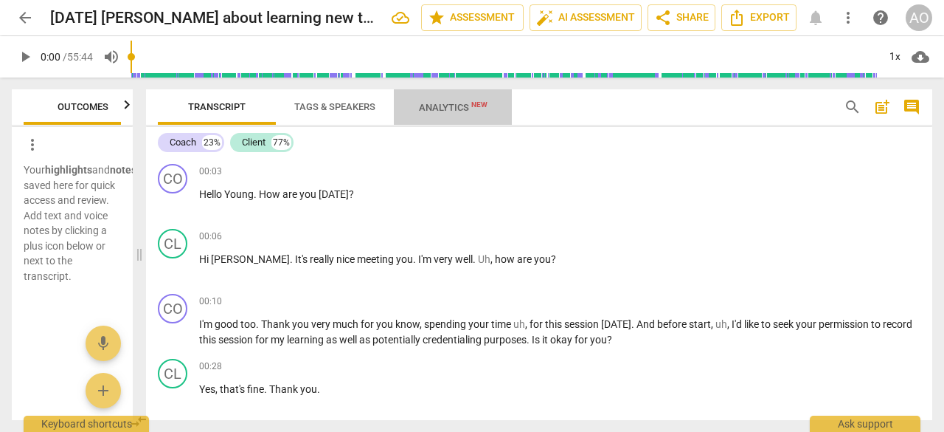
click at [460, 103] on span "Analytics New" at bounding box center [453, 107] width 69 height 11
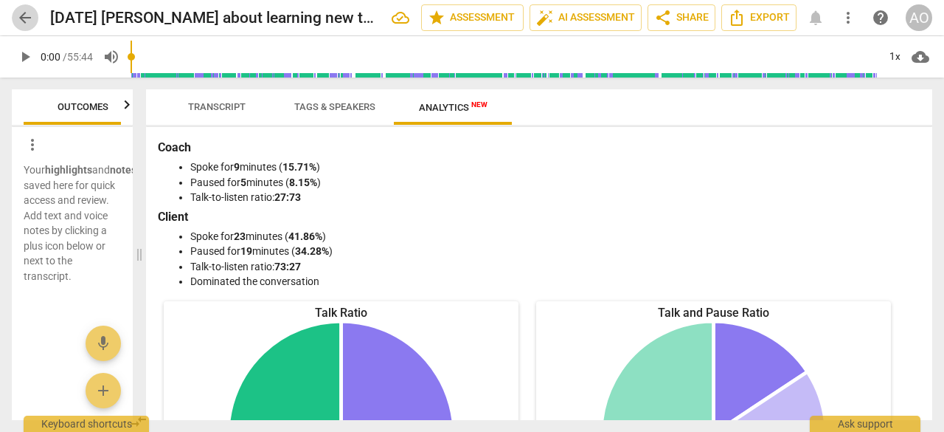
click at [25, 21] on span "arrow_back" at bounding box center [25, 18] width 18 height 18
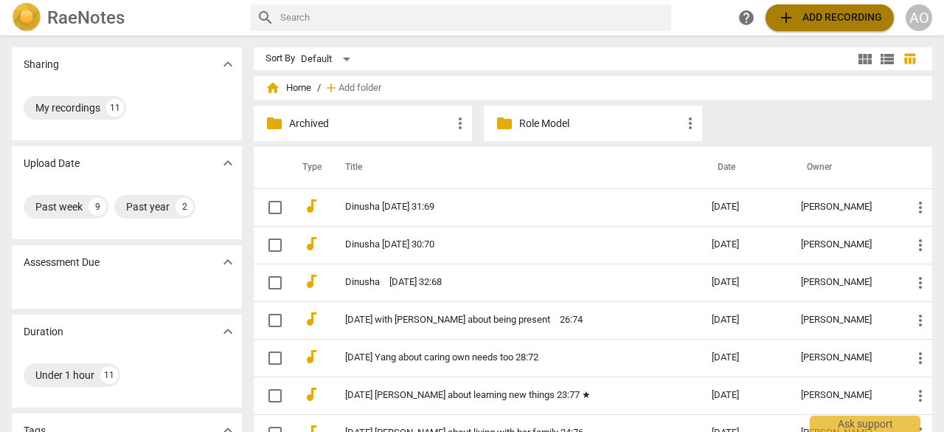
click at [829, 17] on span "add Add recording" at bounding box center [830, 18] width 105 height 18
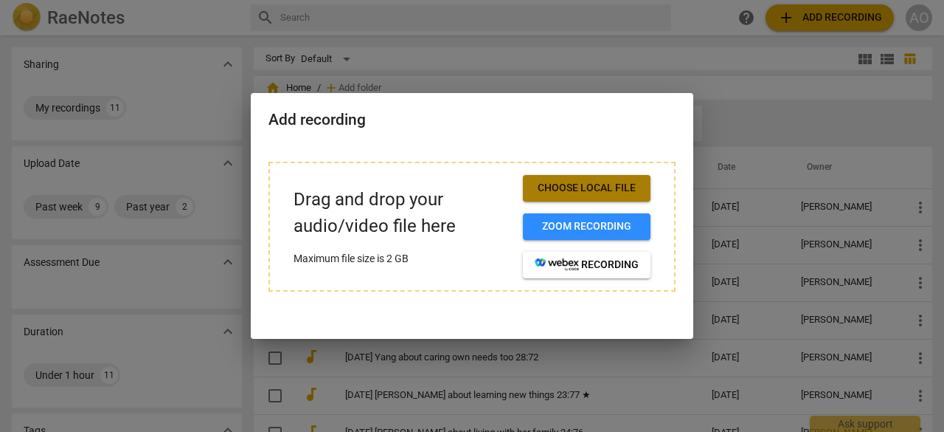
click at [618, 188] on span "Choose local file" at bounding box center [587, 188] width 104 height 15
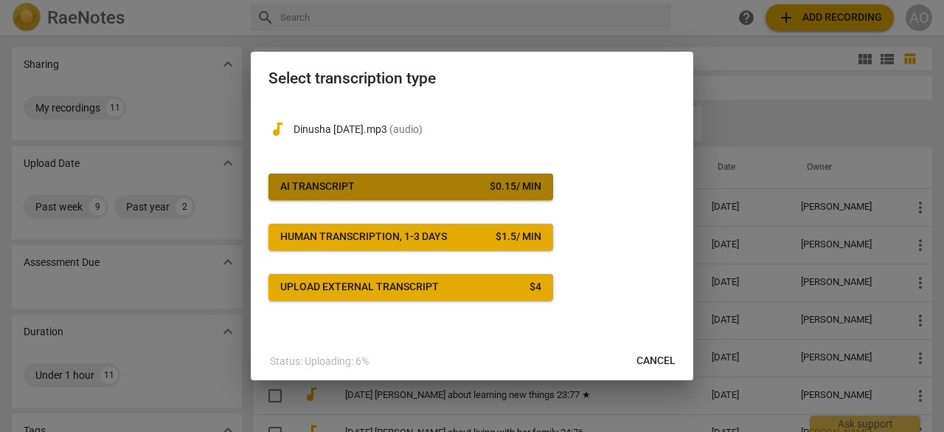
click at [351, 190] on div "AI Transcript" at bounding box center [317, 186] width 75 height 15
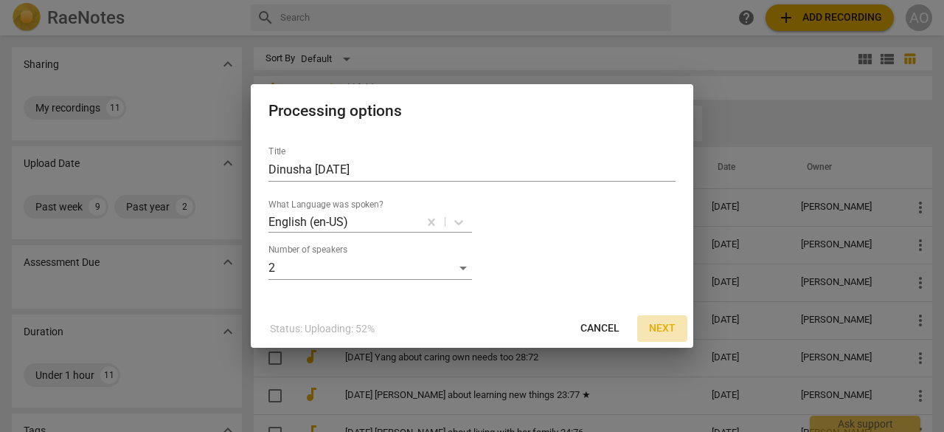
click at [662, 328] on span "Next" at bounding box center [662, 328] width 27 height 15
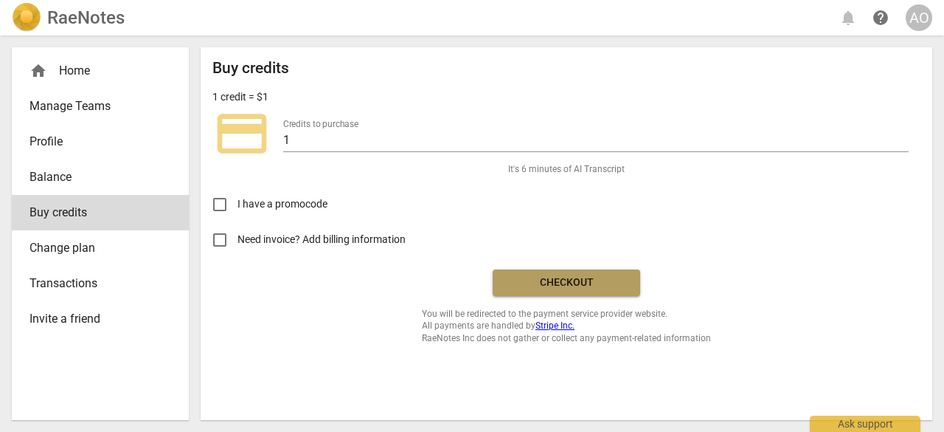
click at [614, 281] on span "Checkout" at bounding box center [567, 282] width 124 height 15
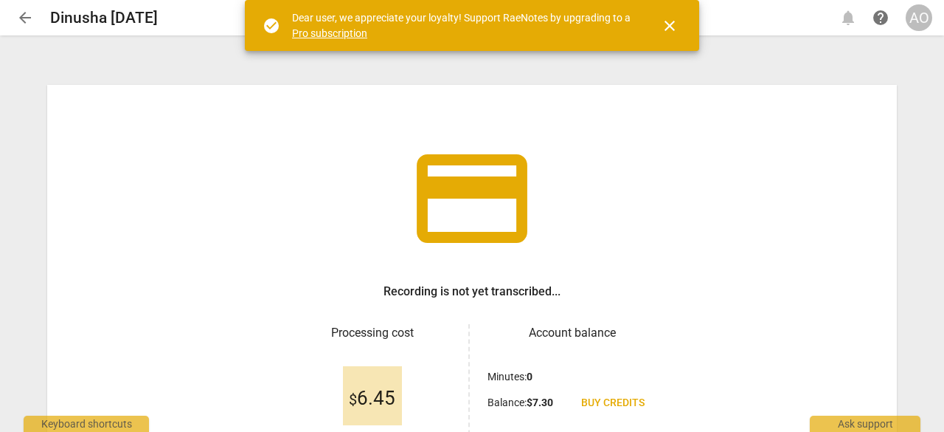
scroll to position [150, 0]
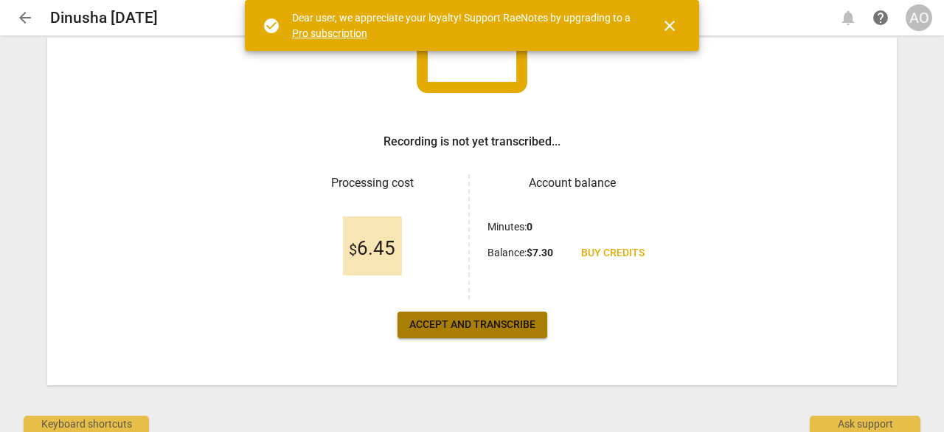
click at [515, 319] on span "Accept and transcribe" at bounding box center [472, 324] width 126 height 15
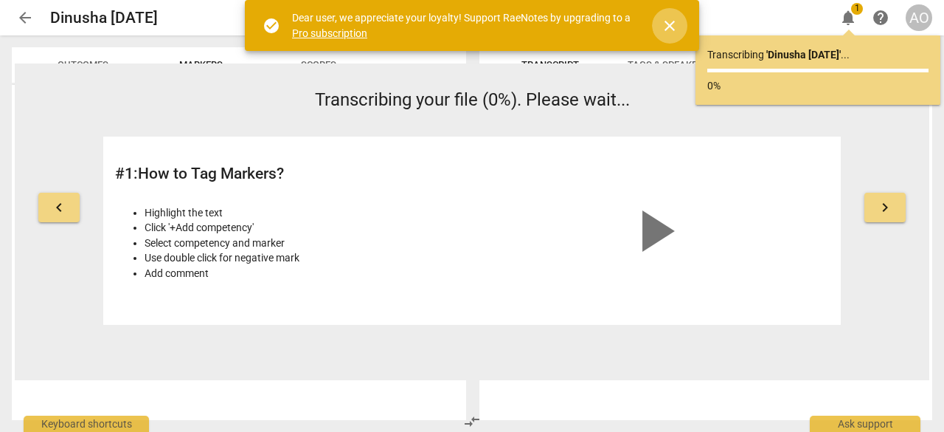
click at [672, 27] on span "close" at bounding box center [670, 26] width 18 height 18
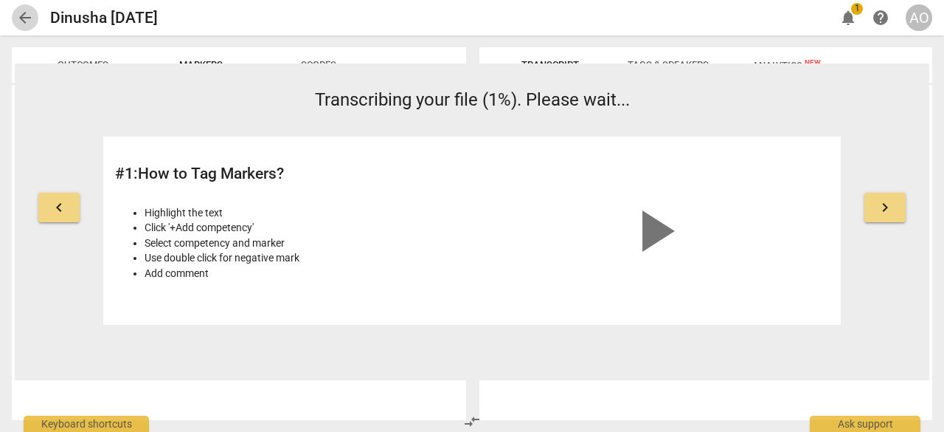
click at [21, 16] on span "arrow_back" at bounding box center [25, 18] width 18 height 18
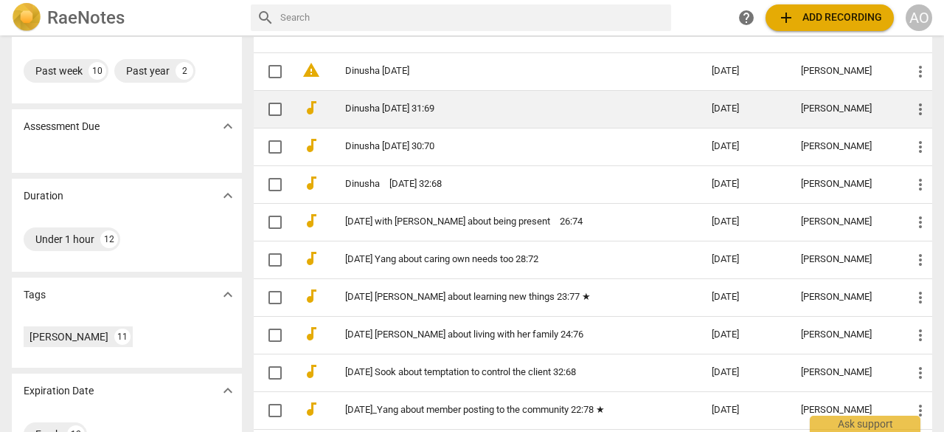
scroll to position [217, 0]
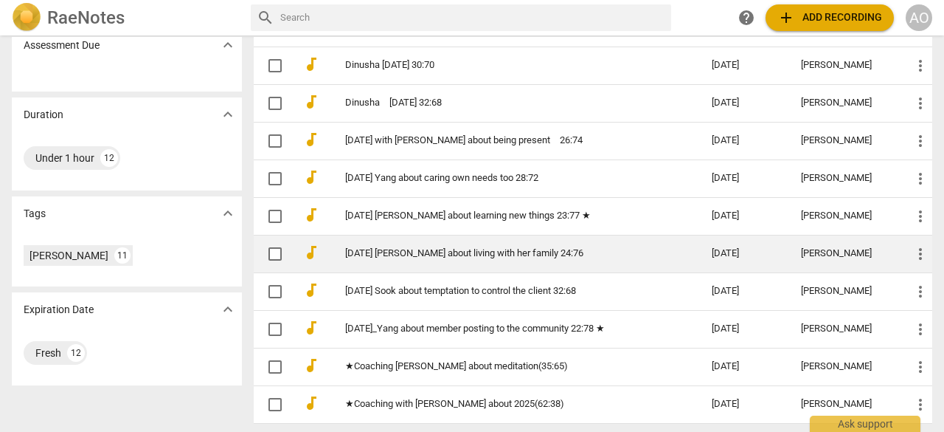
click at [522, 254] on link "[DATE] [PERSON_NAME] about living with her family 24:76" at bounding box center [502, 253] width 314 height 11
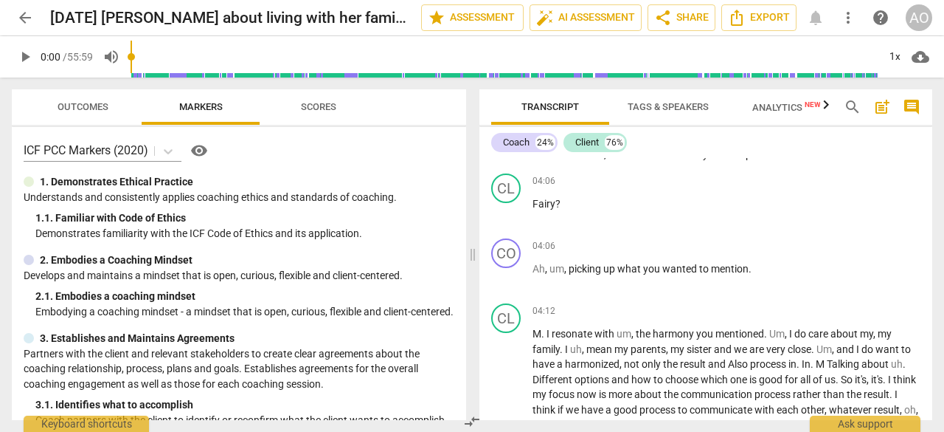
scroll to position [848, 0]
click at [27, 18] on span "arrow_back" at bounding box center [25, 18] width 18 height 18
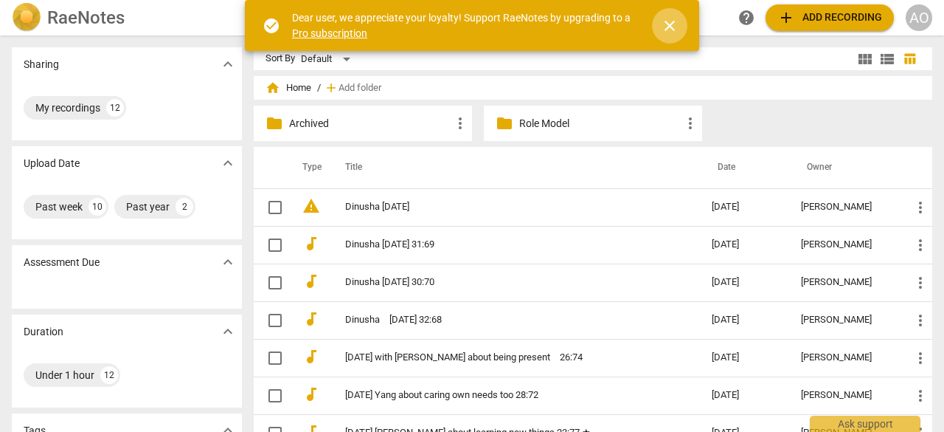
click at [668, 21] on span "close" at bounding box center [670, 26] width 18 height 18
click at [674, 20] on span "close" at bounding box center [670, 26] width 18 height 18
click at [664, 24] on span "close" at bounding box center [670, 26] width 18 height 18
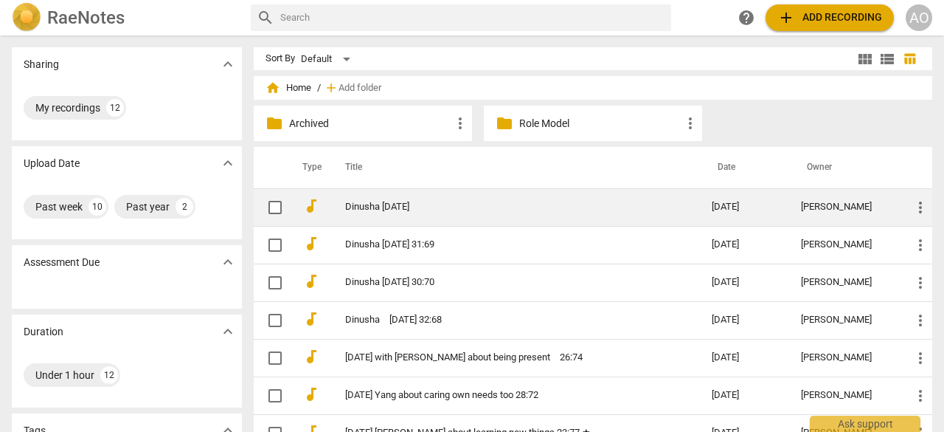
click at [497, 210] on link "Dinusha [DATE]" at bounding box center [502, 206] width 314 height 11
click at [426, 213] on td "Dinusha [DATE]" at bounding box center [514, 207] width 373 height 38
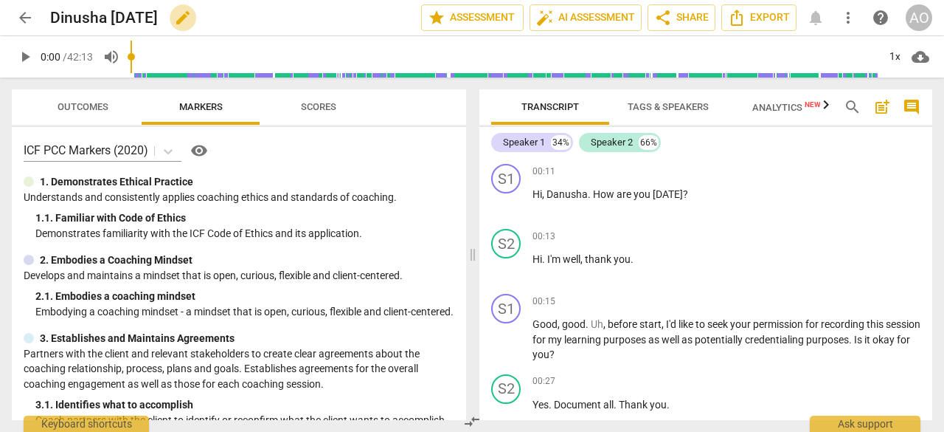
click at [192, 13] on span "edit" at bounding box center [183, 18] width 18 height 18
type input "Dinusha [DATE] 34:66"
click at [370, 17] on span "done" at bounding box center [370, 18] width 18 height 18
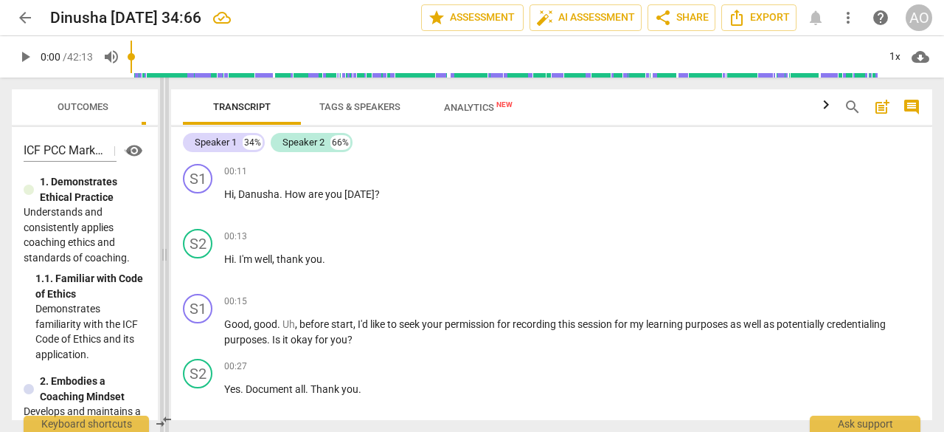
drag, startPoint x: 472, startPoint y: 250, endPoint x: 164, endPoint y: 240, distance: 308.6
click at [164, 240] on span at bounding box center [164, 254] width 9 height 354
click at [20, 26] on span "arrow_back" at bounding box center [25, 18] width 18 height 18
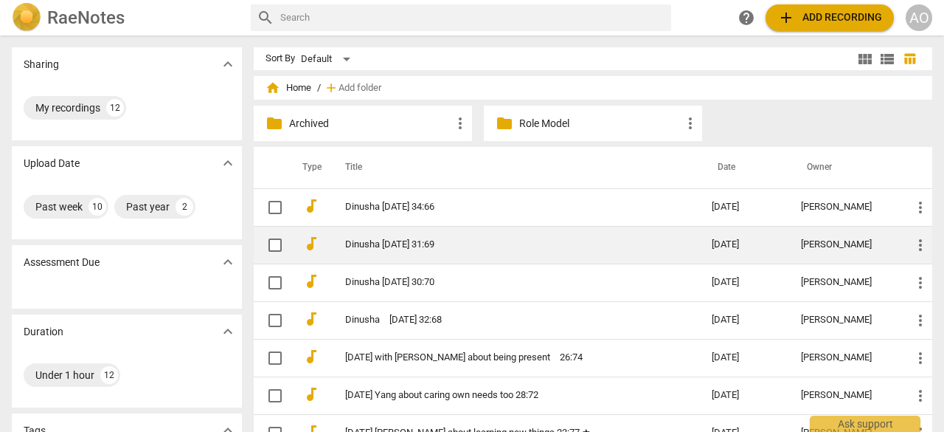
click at [490, 233] on td "Dinusha [DATE] 31:69" at bounding box center [514, 245] width 373 height 38
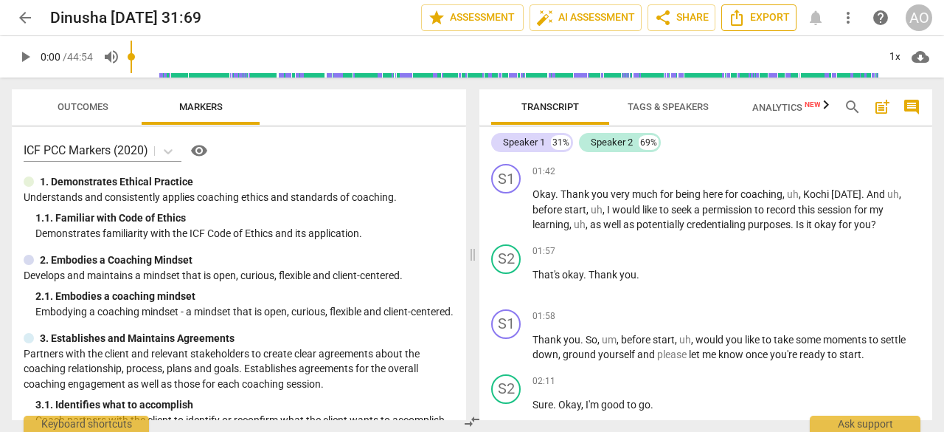
click at [774, 20] on span "Export" at bounding box center [759, 18] width 62 height 18
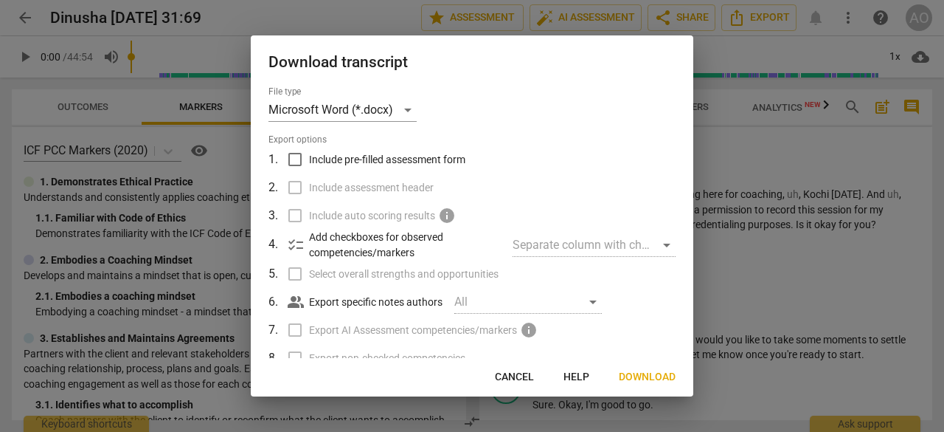
click at [636, 389] on button "Download" at bounding box center [647, 377] width 80 height 27
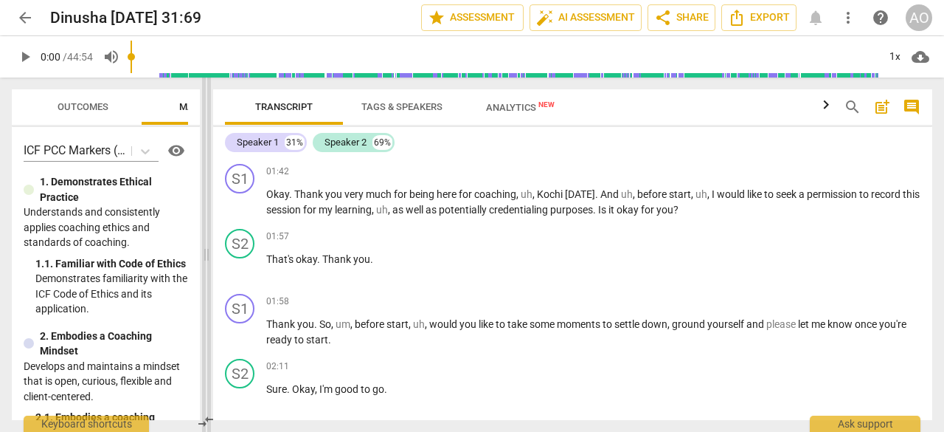
drag, startPoint x: 474, startPoint y: 117, endPoint x: 208, endPoint y: 145, distance: 267.8
click at [208, 145] on span at bounding box center [206, 254] width 9 height 354
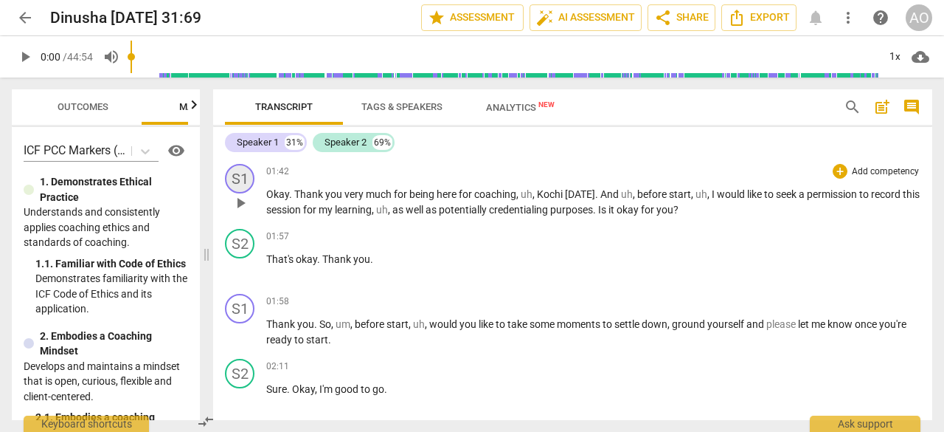
click at [245, 178] on div "S1" at bounding box center [240, 179] width 30 height 30
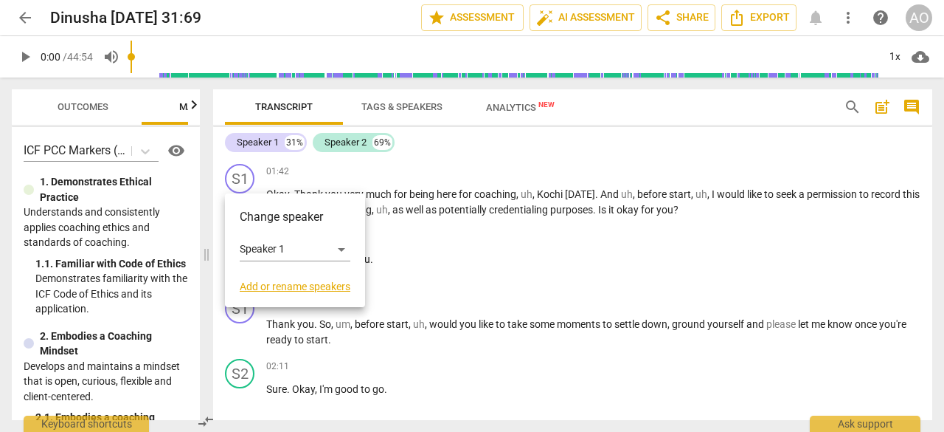
click at [267, 286] on link "Add or rename speakers" at bounding box center [295, 286] width 111 height 12
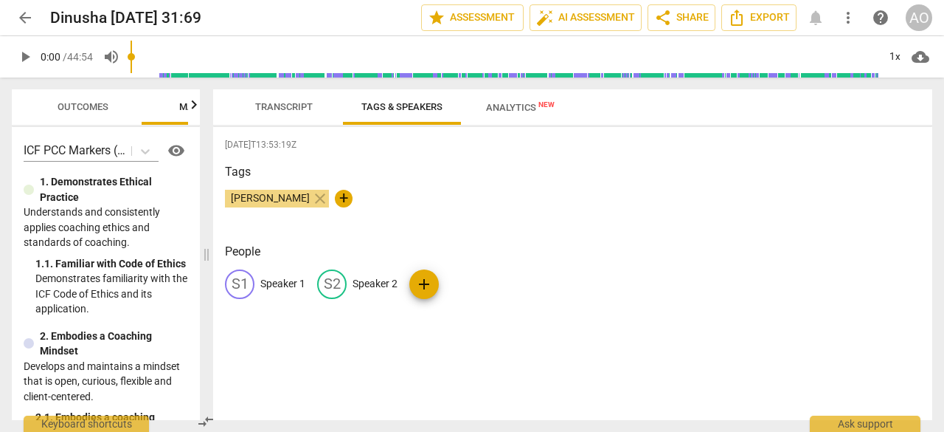
click at [267, 286] on p "Speaker 1" at bounding box center [282, 283] width 45 height 15
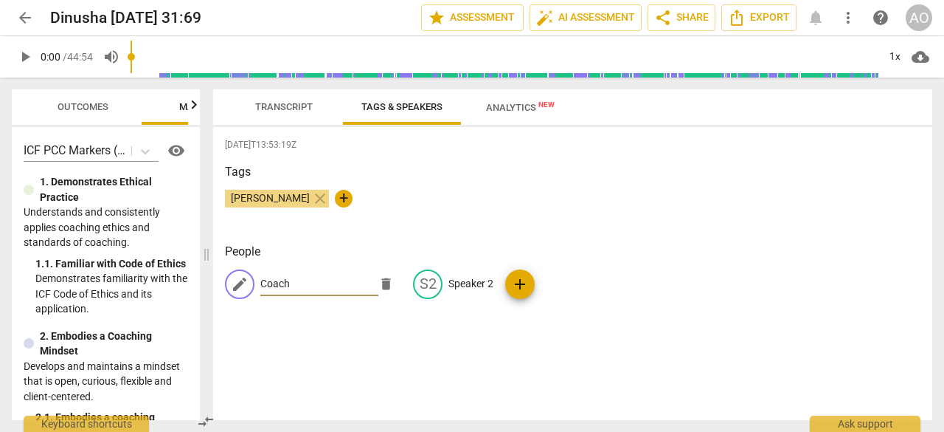
type input "Coach"
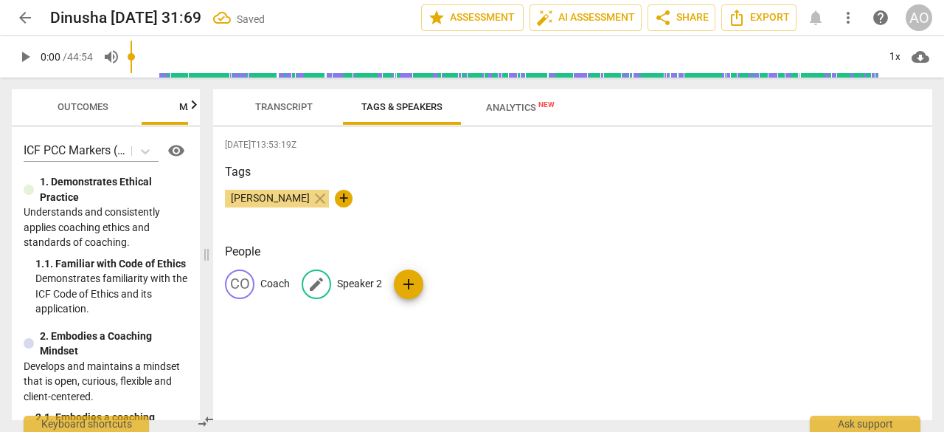
click at [366, 281] on p "Speaker 2" at bounding box center [359, 283] width 45 height 15
type input "Client"
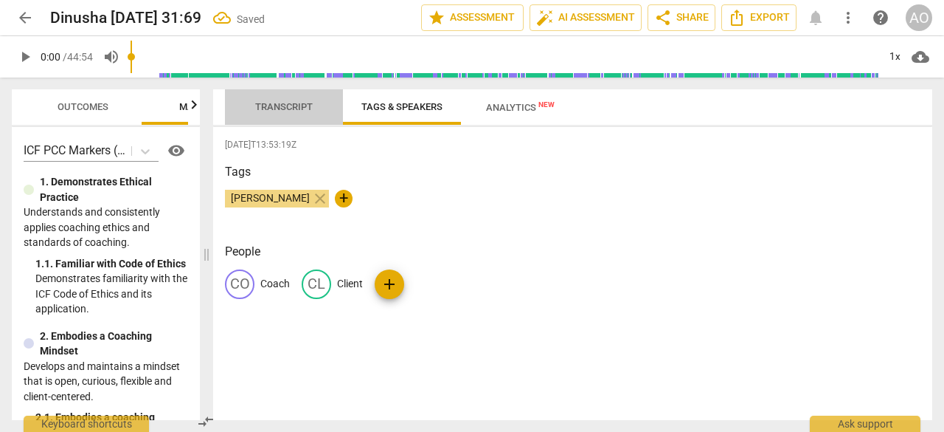
click at [265, 106] on span "Transcript" at bounding box center [284, 106] width 58 height 11
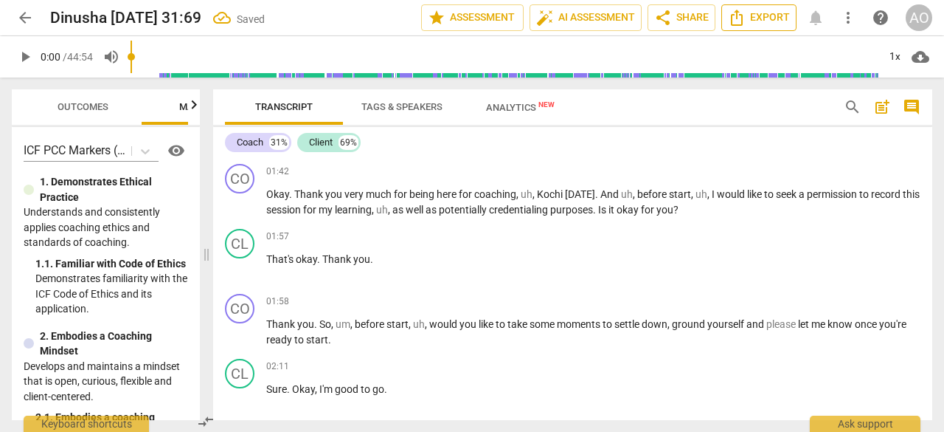
click at [767, 10] on span "Export" at bounding box center [759, 18] width 62 height 18
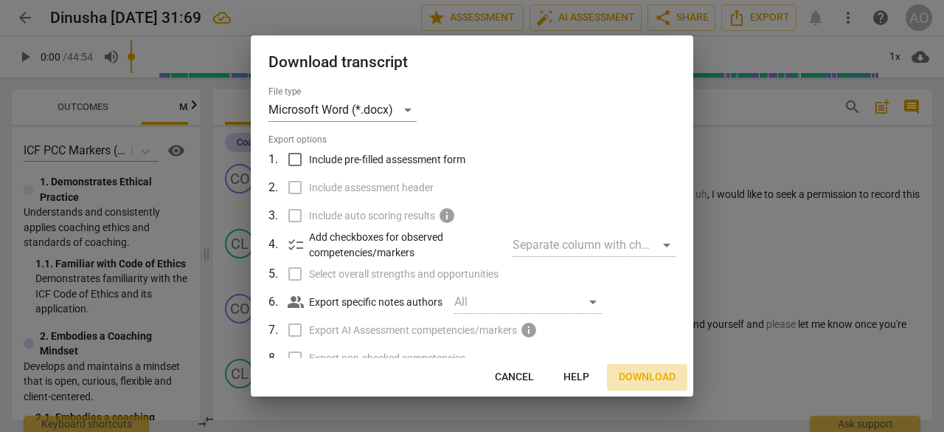
click at [655, 374] on span "Download" at bounding box center [647, 377] width 57 height 15
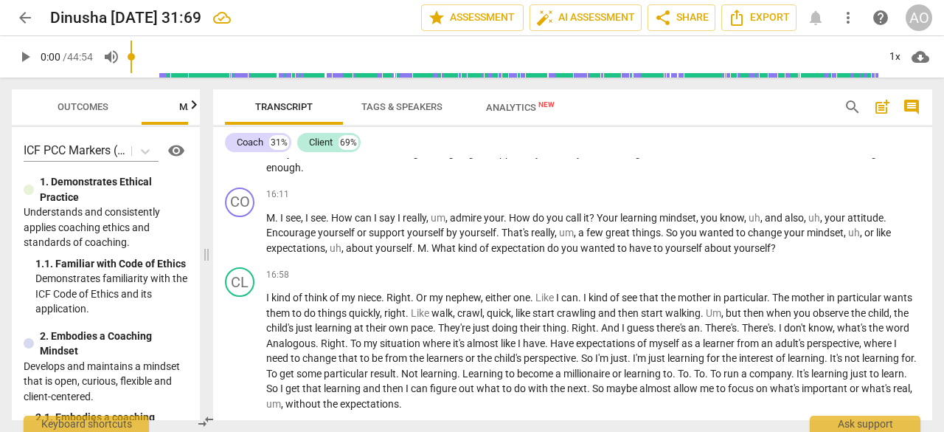
scroll to position [3524, 0]
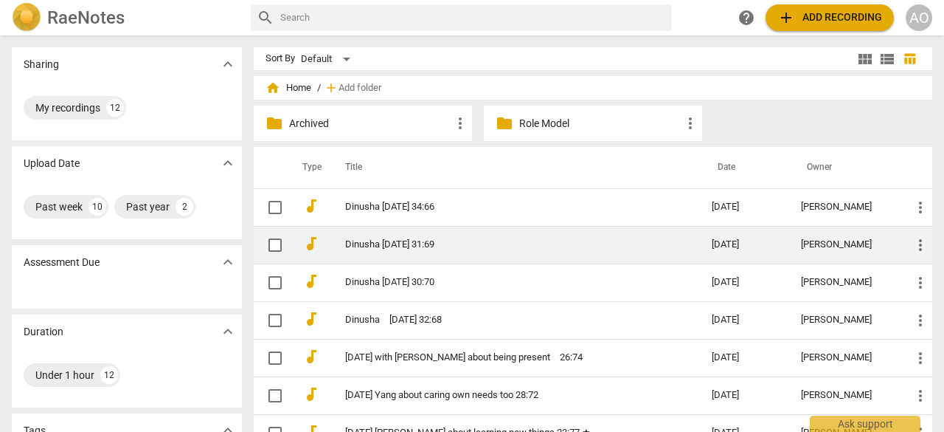
click at [406, 241] on link "Dinusha [DATE] 31:69" at bounding box center [502, 244] width 314 height 11
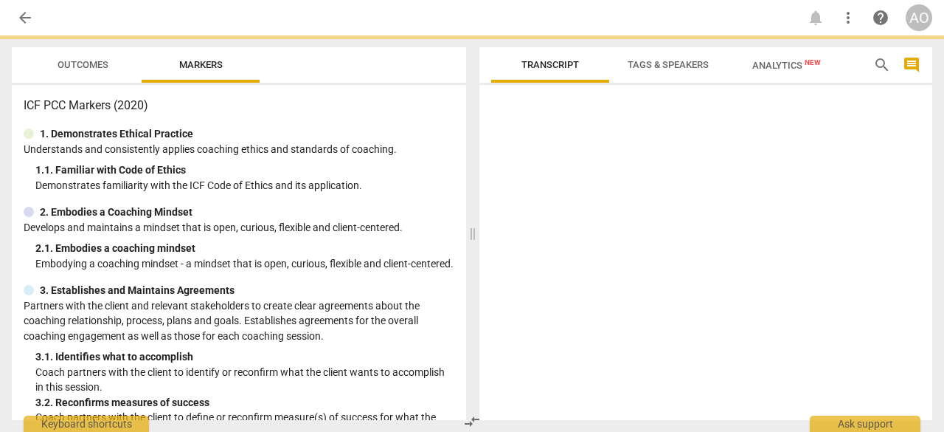
click at [406, 241] on div "2. 1. Embodies a coaching mindset" at bounding box center [244, 248] width 419 height 15
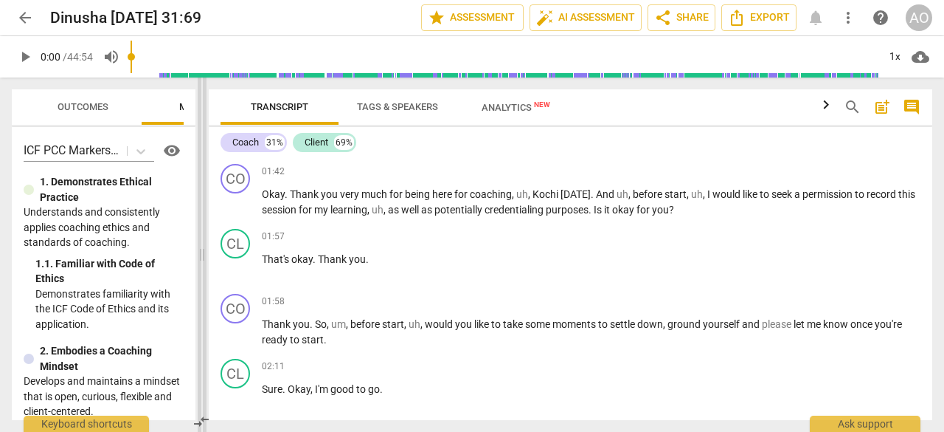
drag, startPoint x: 471, startPoint y: 136, endPoint x: 193, endPoint y: 159, distance: 279.1
click at [198, 159] on span at bounding box center [202, 254] width 9 height 354
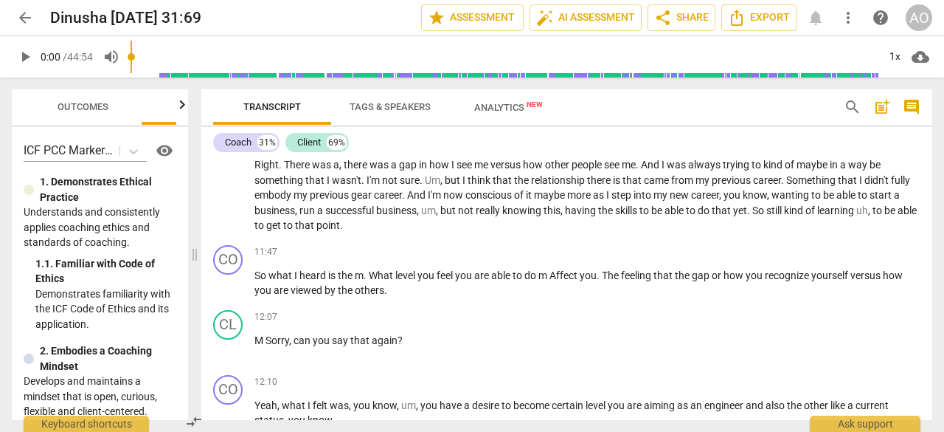
scroll to position [2277, 0]
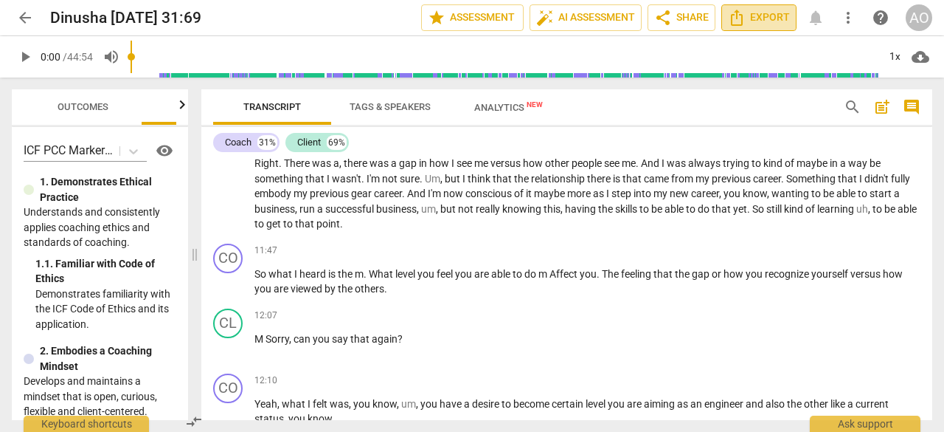
click at [746, 7] on button "Export" at bounding box center [759, 17] width 75 height 27
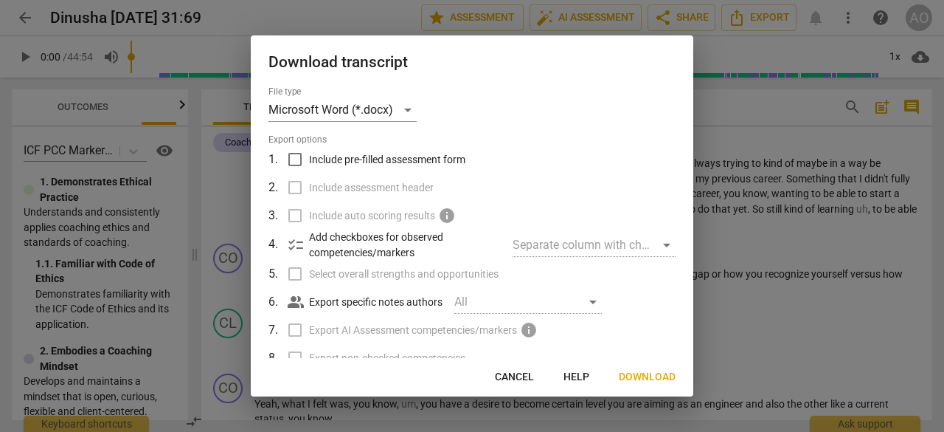
click at [647, 379] on span "Download" at bounding box center [647, 377] width 57 height 15
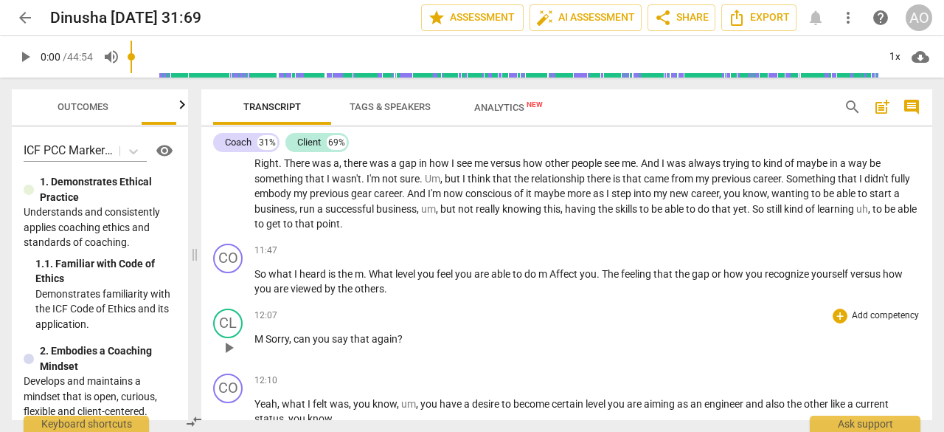
click at [506, 323] on div "12:07 + Add competency keyboard_arrow_right" at bounding box center [588, 315] width 666 height 15
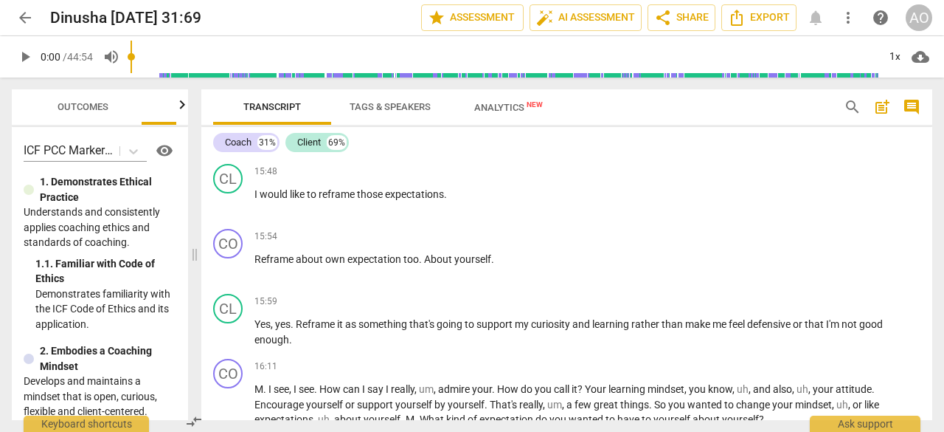
scroll to position [3564, 0]
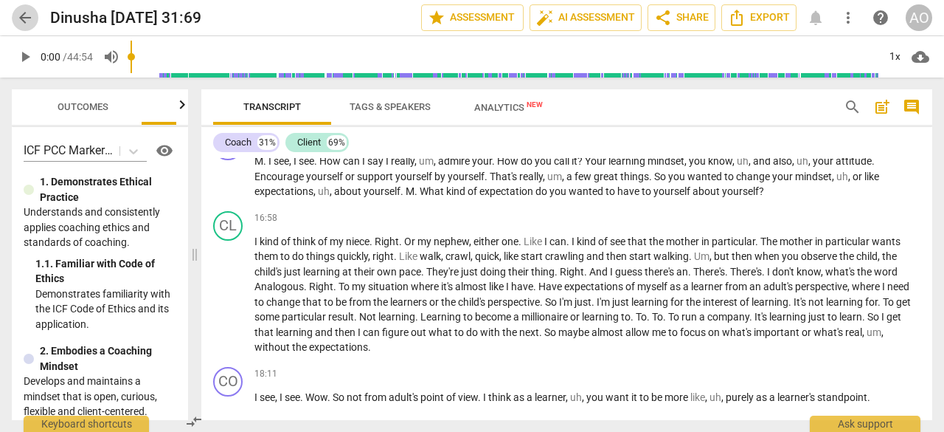
click at [13, 22] on span "arrow_back" at bounding box center [25, 18] width 27 height 18
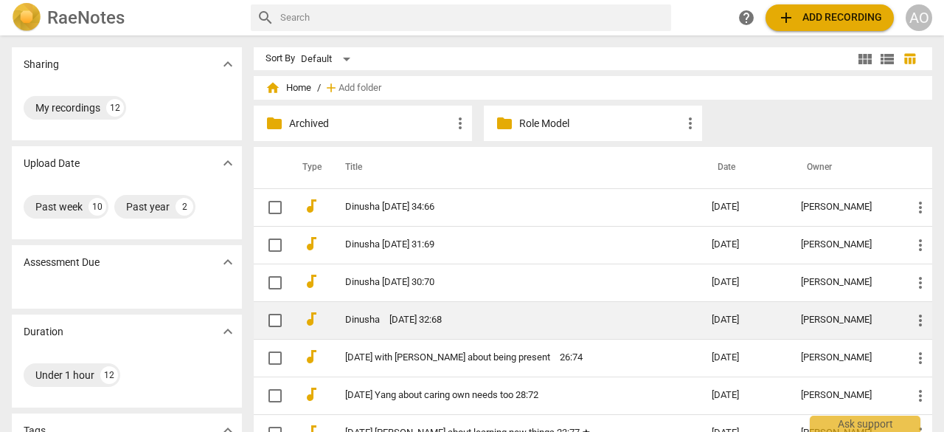
click at [473, 314] on link "Dinusha　[DATE] 32:68" at bounding box center [502, 319] width 314 height 11
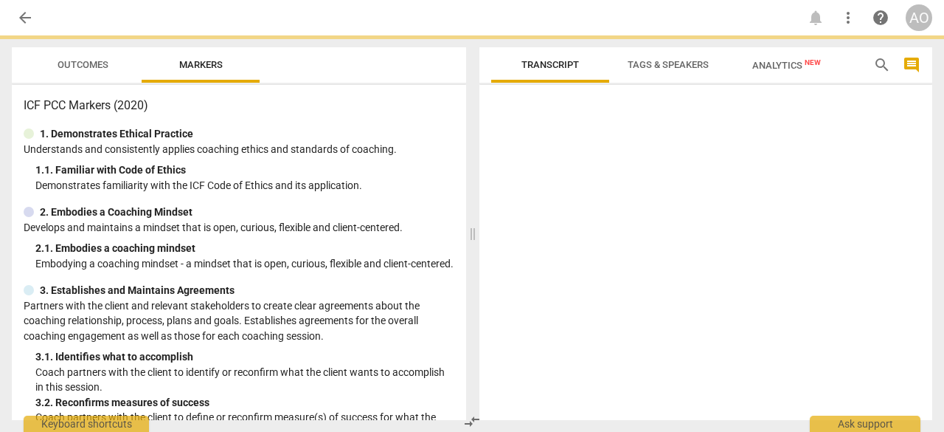
click at [473, 313] on span at bounding box center [473, 233] width 9 height 396
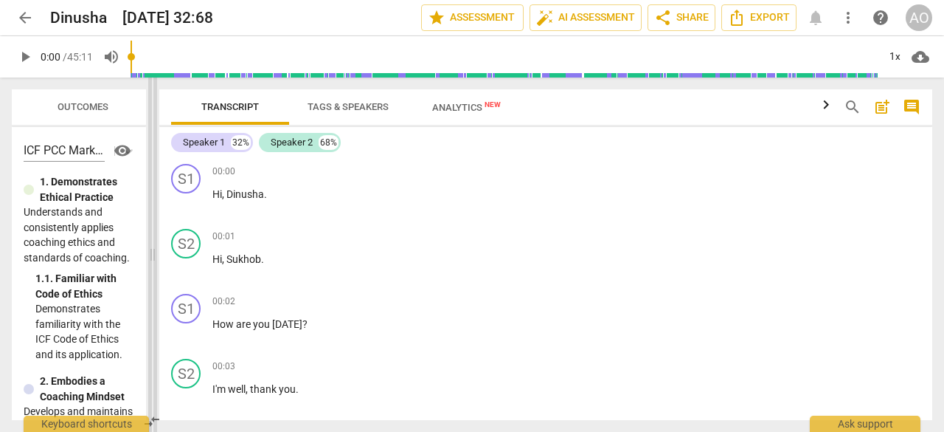
drag, startPoint x: 474, startPoint y: 235, endPoint x: 150, endPoint y: 322, distance: 335.4
click at [150, 322] on span at bounding box center [152, 254] width 9 height 354
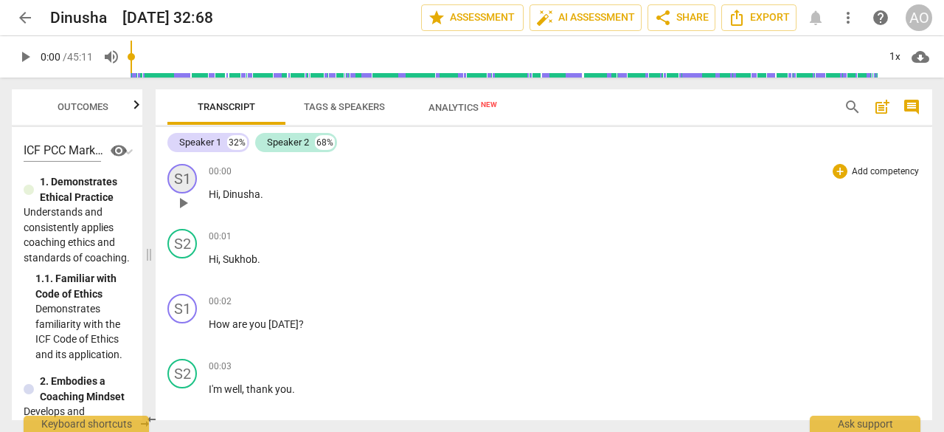
click at [184, 182] on div "S1" at bounding box center [182, 179] width 30 height 30
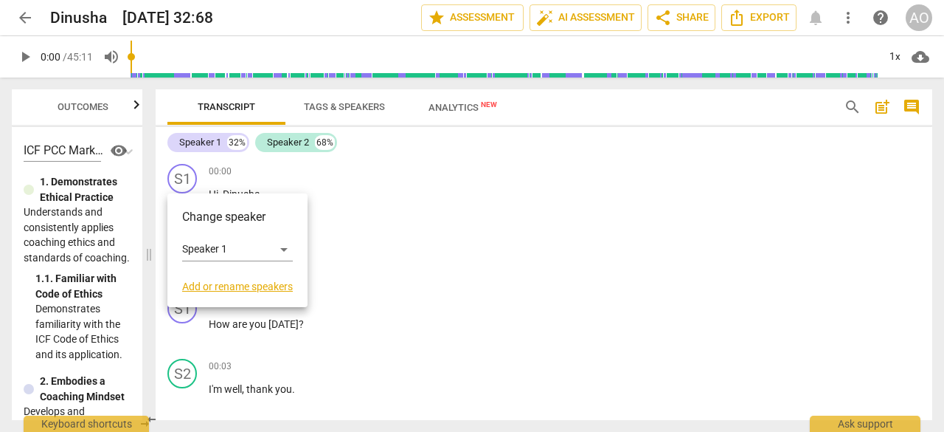
click at [218, 289] on link "Add or rename speakers" at bounding box center [237, 286] width 111 height 12
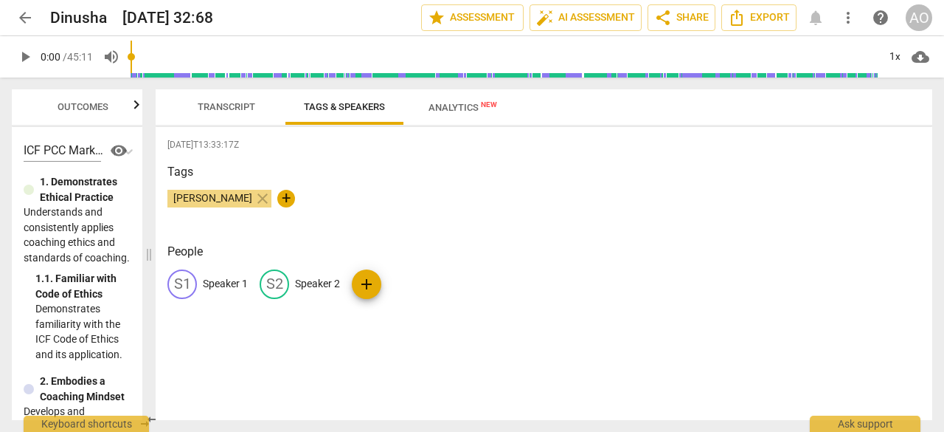
click at [221, 287] on p "Speaker 1" at bounding box center [225, 283] width 45 height 15
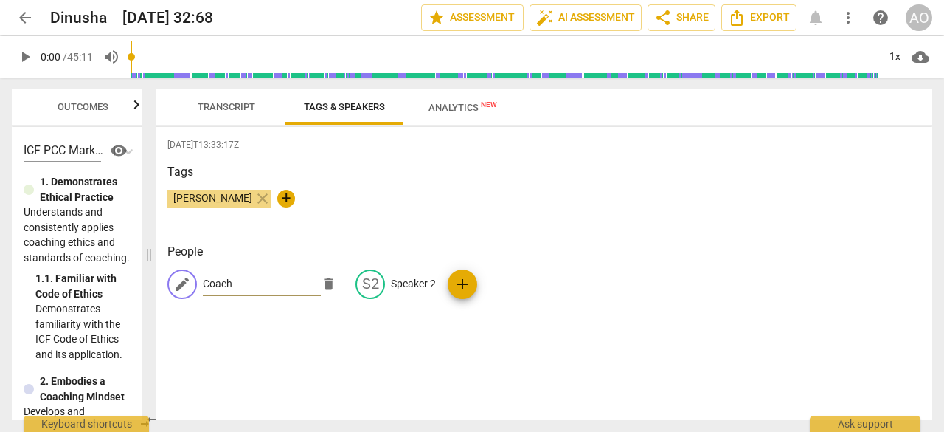
type input "Coach"
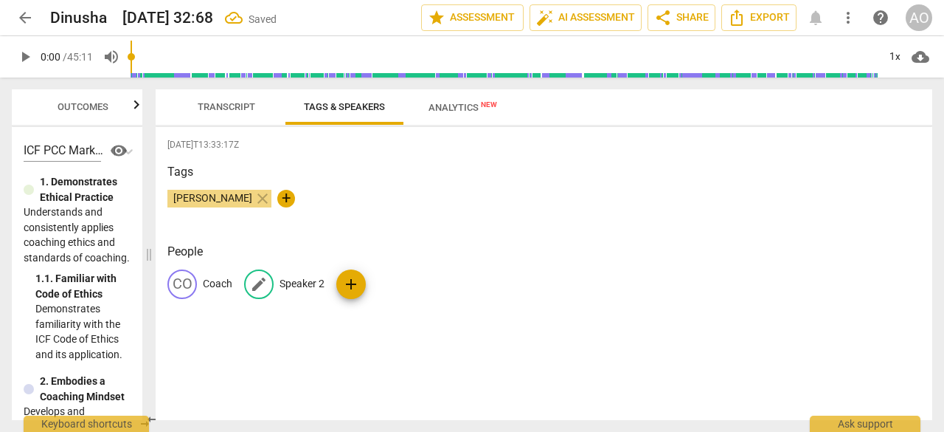
click at [312, 283] on p "Speaker 2" at bounding box center [302, 283] width 45 height 15
type input "Client"
click at [231, 111] on span "Transcript" at bounding box center [227, 106] width 58 height 11
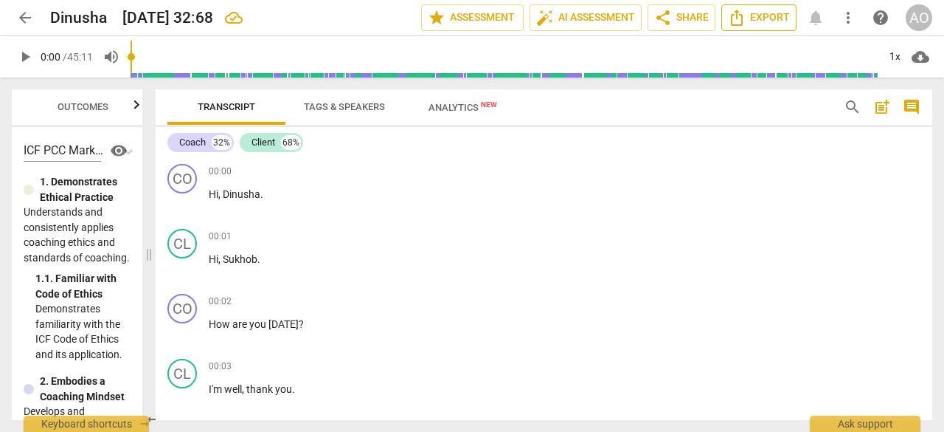
click at [763, 14] on span "Export" at bounding box center [759, 18] width 62 height 18
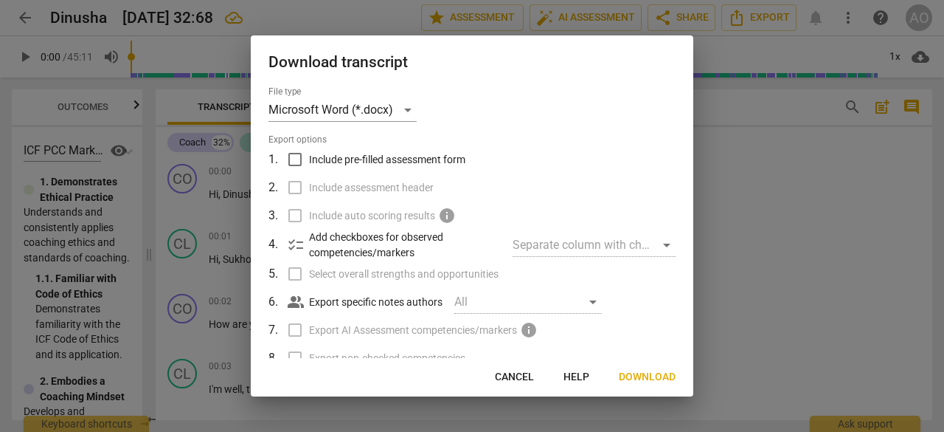
click at [639, 376] on span "Download" at bounding box center [647, 377] width 57 height 15
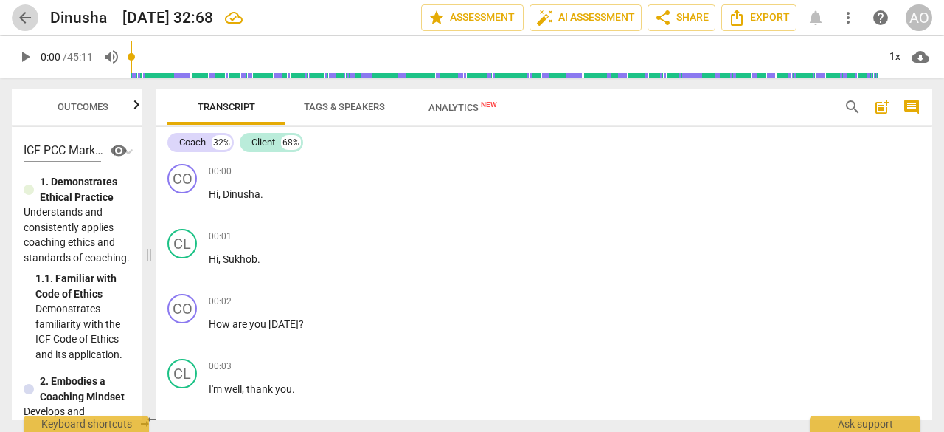
click at [27, 21] on span "arrow_back" at bounding box center [25, 18] width 18 height 18
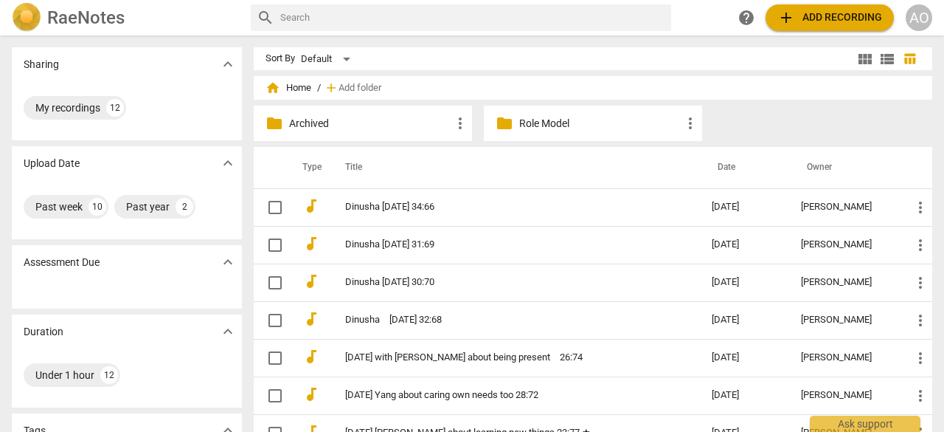
click at [553, 125] on p "Role Model" at bounding box center [600, 123] width 162 height 15
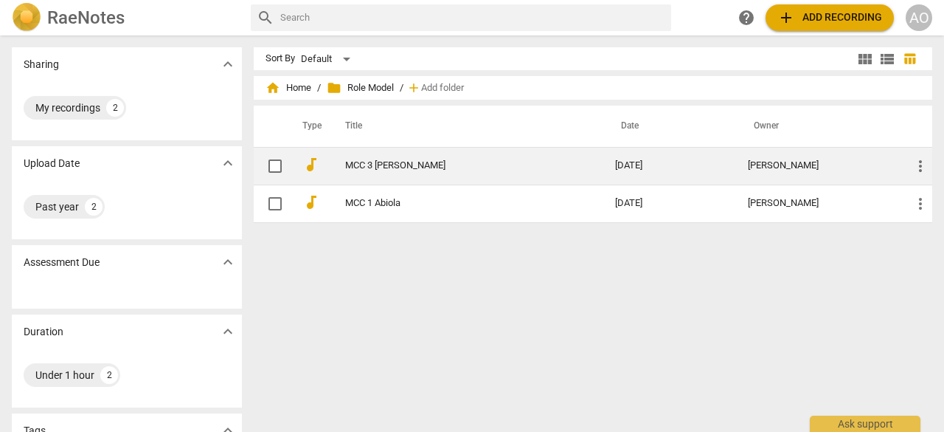
click at [413, 166] on link "MCC 3 [PERSON_NAME]" at bounding box center [453, 165] width 217 height 11
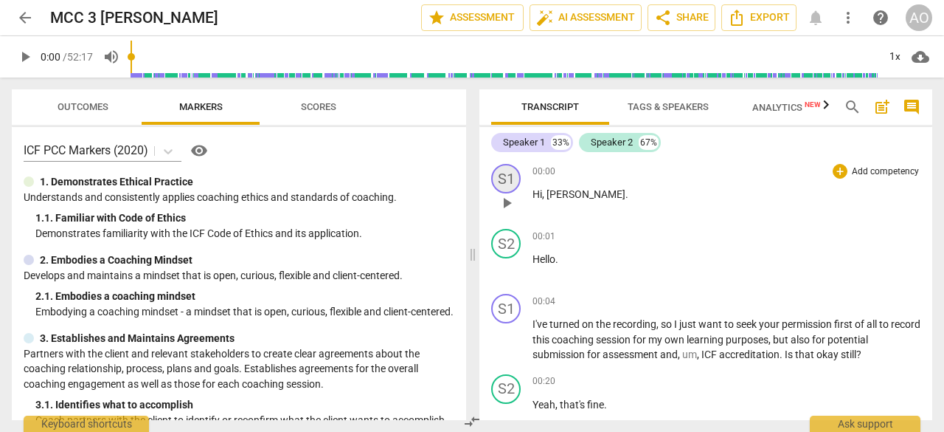
click at [505, 181] on div "S1" at bounding box center [506, 179] width 30 height 30
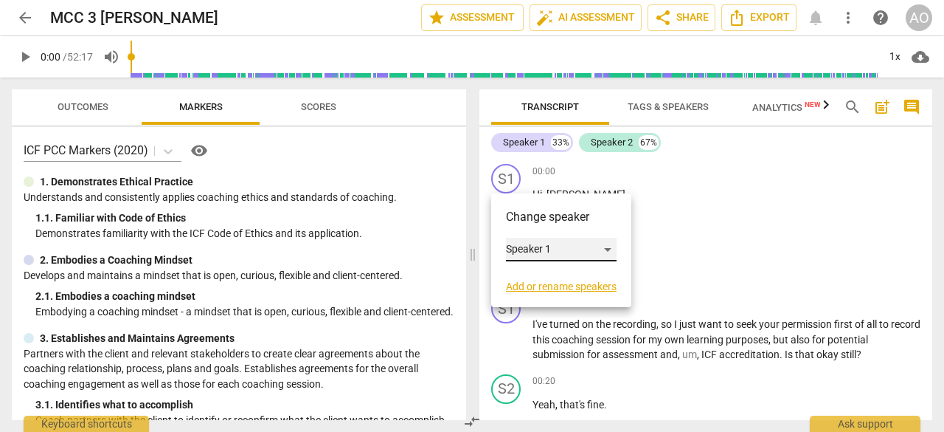
click at [553, 242] on div "Speaker 1" at bounding box center [561, 250] width 111 height 24
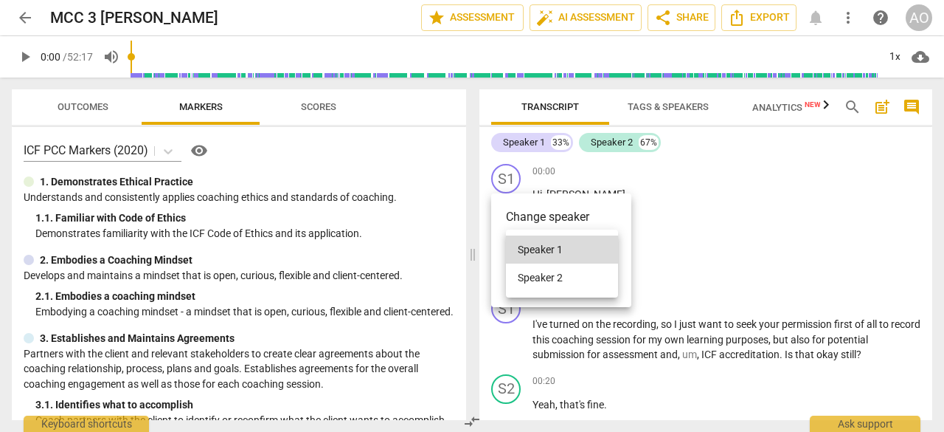
click at [497, 187] on div at bounding box center [472, 216] width 944 height 432
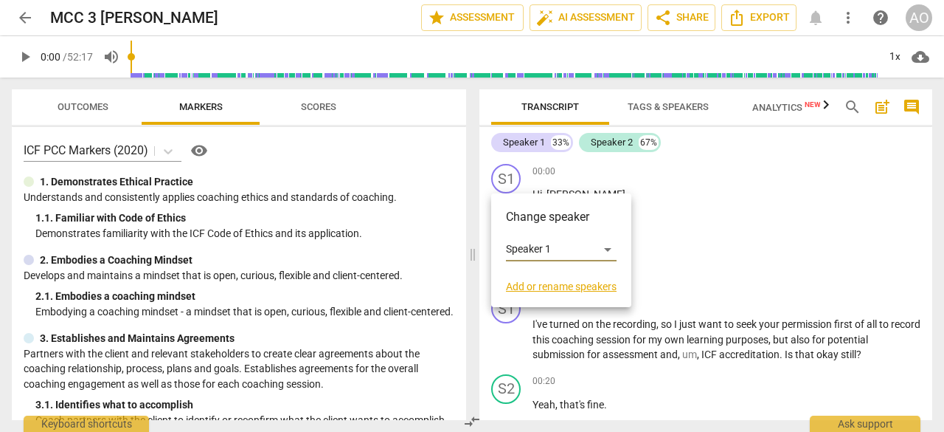
click at [529, 294] on div "Change speaker Speaker 1 Add or rename speakers" at bounding box center [561, 250] width 140 height 114
click at [561, 284] on link "Add or rename speakers" at bounding box center [561, 286] width 111 height 12
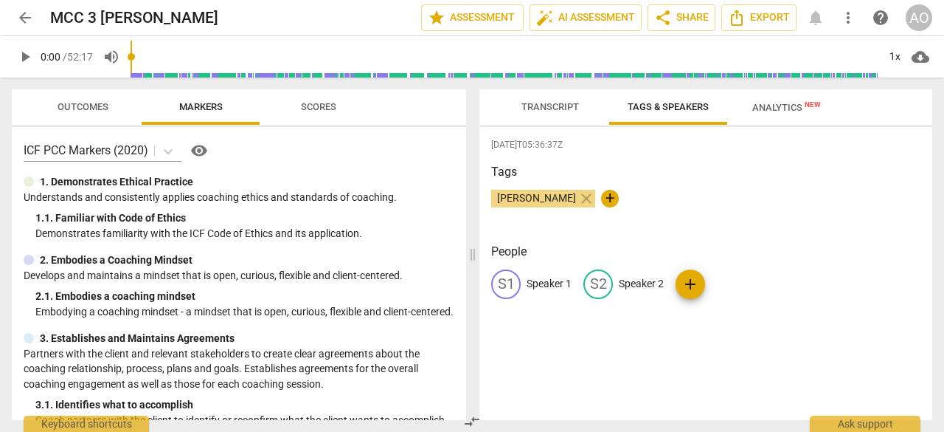
click at [548, 285] on p "Speaker 1" at bounding box center [549, 283] width 45 height 15
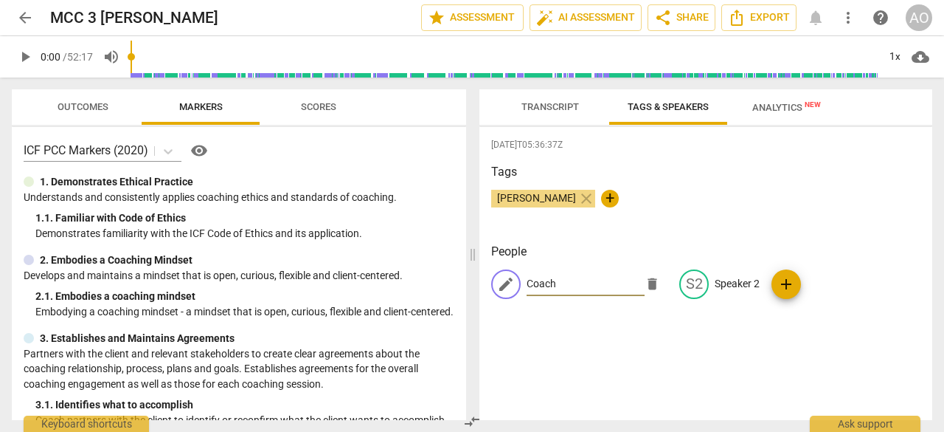
type input "Coach"
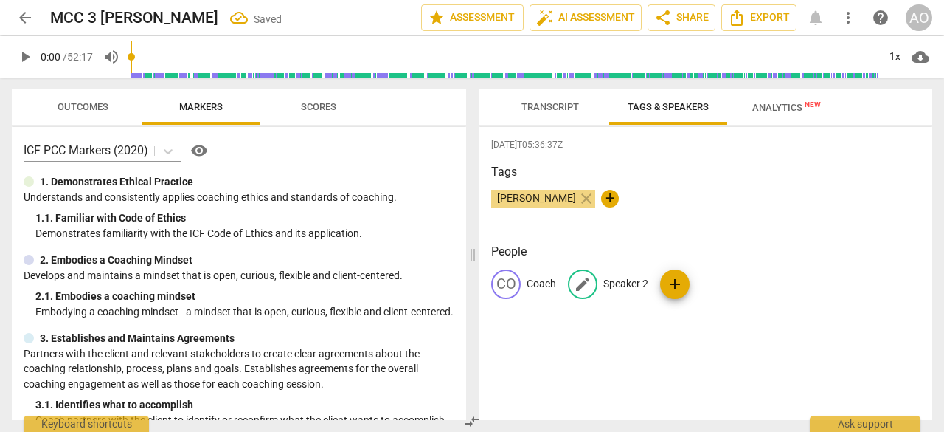
click at [636, 285] on p "Speaker 2" at bounding box center [626, 283] width 45 height 15
click at [636, 285] on input "Speaker 2" at bounding box center [663, 284] width 118 height 24
type input "Client"
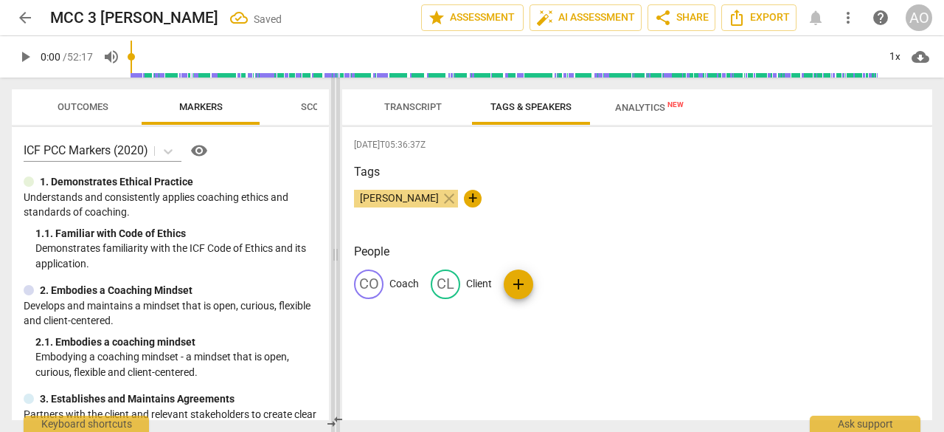
drag, startPoint x: 474, startPoint y: 250, endPoint x: 335, endPoint y: 238, distance: 139.3
click at [335, 238] on span at bounding box center [335, 254] width 9 height 354
click at [401, 112] on span "Transcript" at bounding box center [412, 106] width 58 height 11
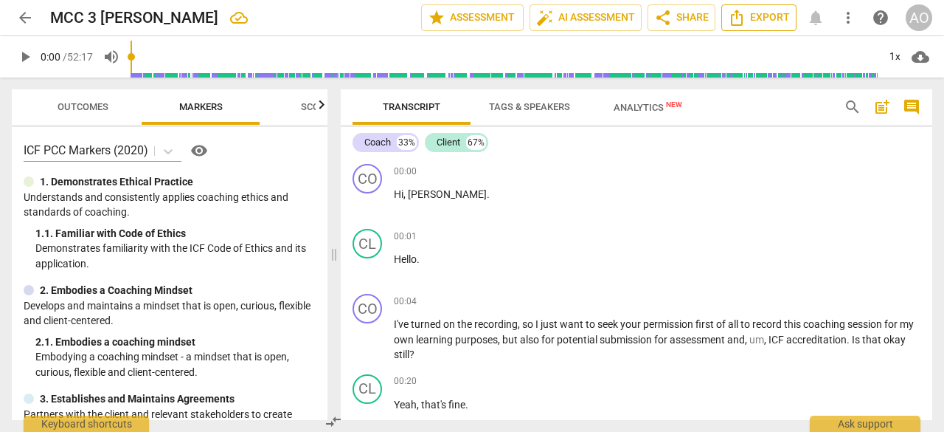
click at [764, 15] on span "Export" at bounding box center [759, 18] width 62 height 18
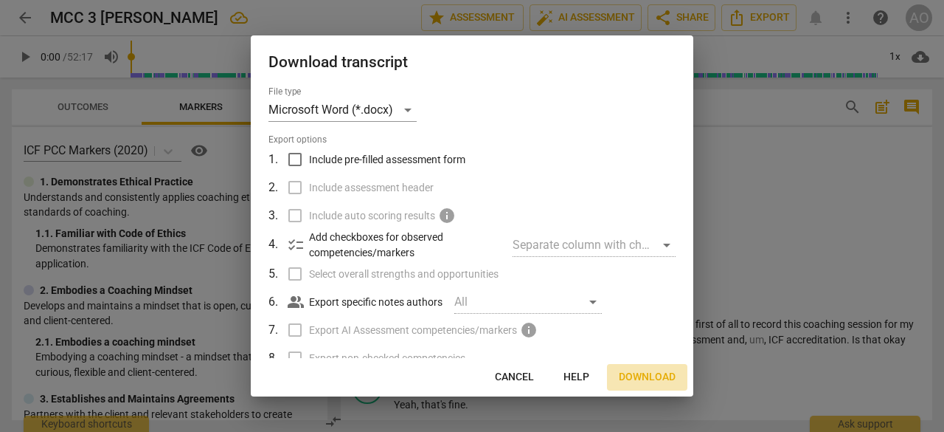
click at [648, 368] on button "Download" at bounding box center [647, 377] width 80 height 27
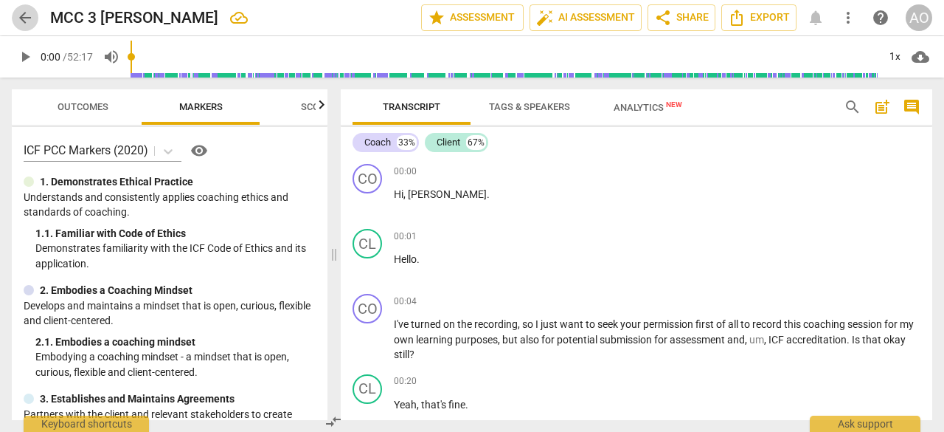
click at [29, 11] on span "arrow_back" at bounding box center [25, 18] width 18 height 18
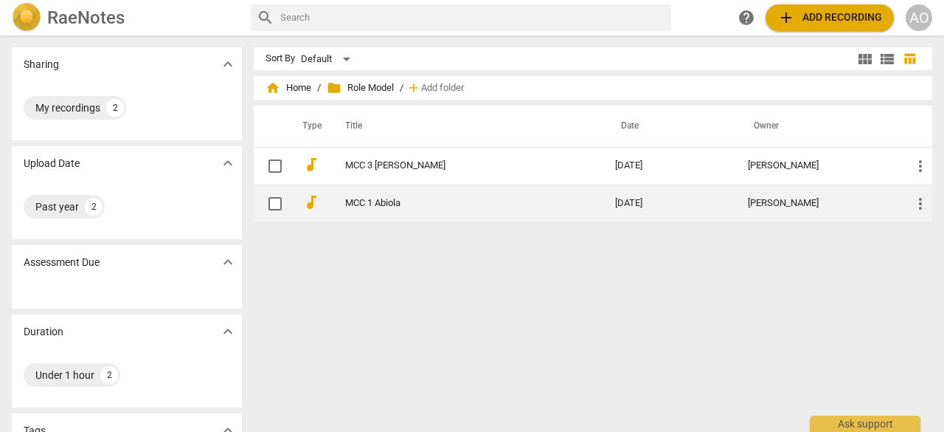
click at [409, 198] on link "MCC 1 Abiola" at bounding box center [453, 203] width 217 height 11
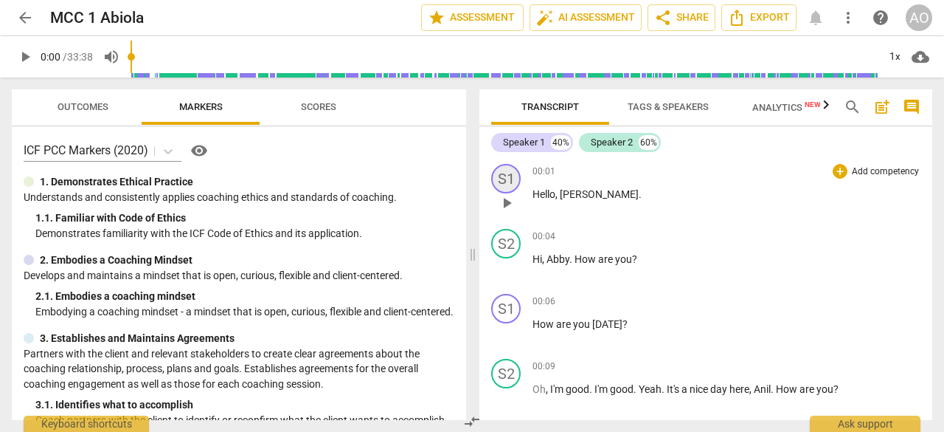
click at [506, 170] on div "S1" at bounding box center [506, 179] width 30 height 30
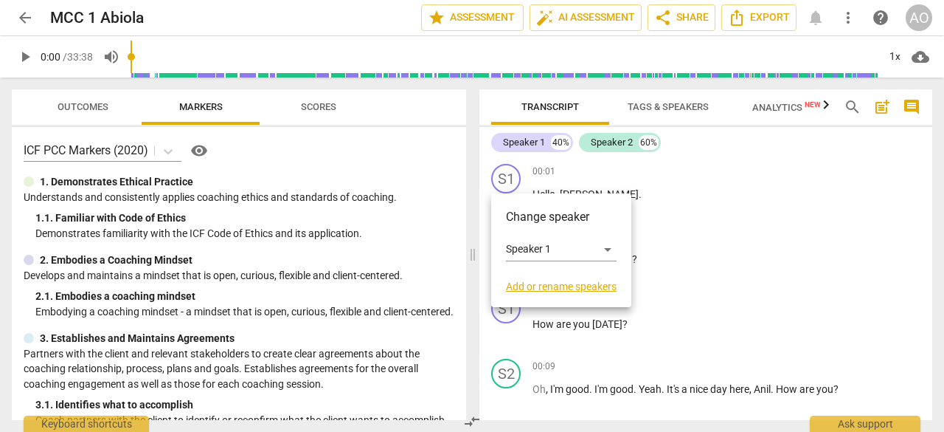
click at [528, 289] on link "Add or rename speakers" at bounding box center [561, 286] width 111 height 12
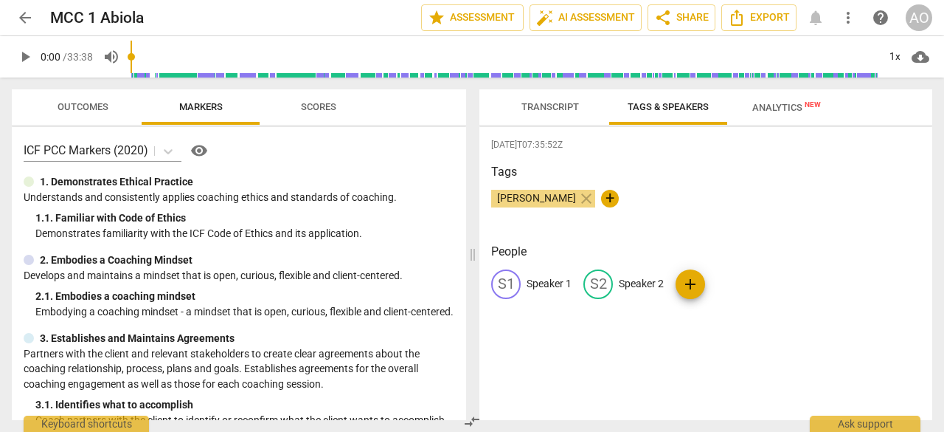
click at [550, 279] on p "Speaker 1" at bounding box center [549, 283] width 45 height 15
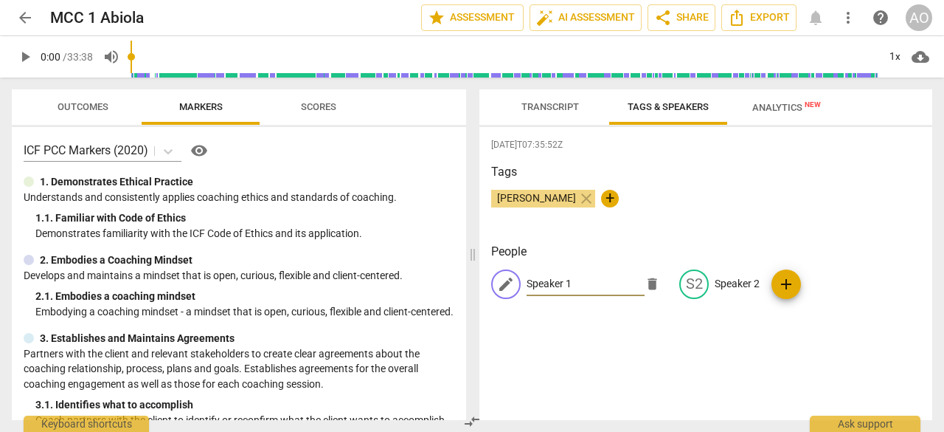
click at [550, 279] on input "Speaker 1" at bounding box center [586, 284] width 118 height 24
type input "Coach"
click at [715, 280] on p "Speaker 2" at bounding box center [737, 283] width 45 height 15
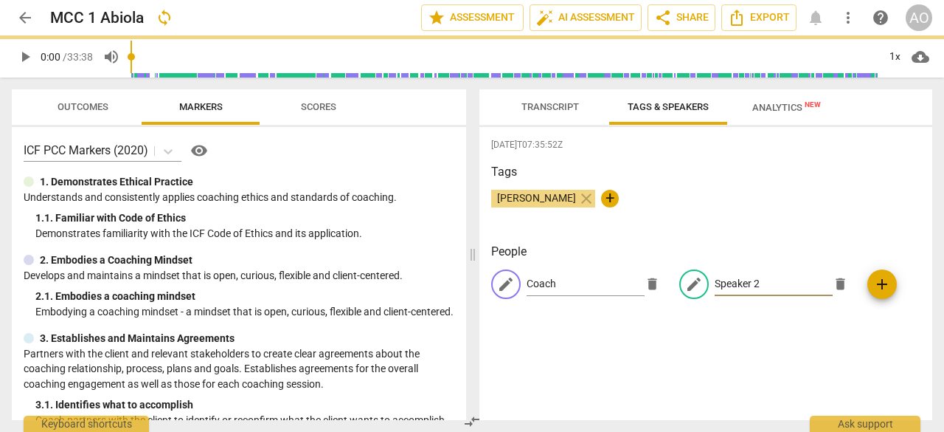
click at [715, 280] on input "Speaker 2" at bounding box center [774, 284] width 118 height 24
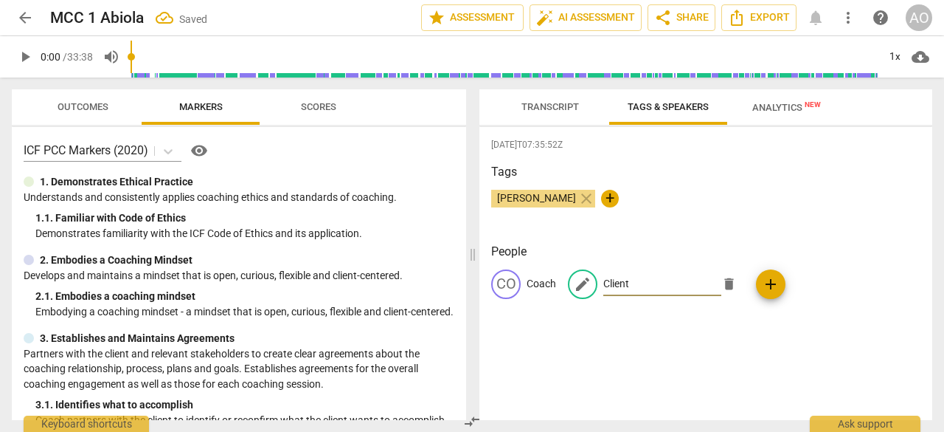
type input "Client"
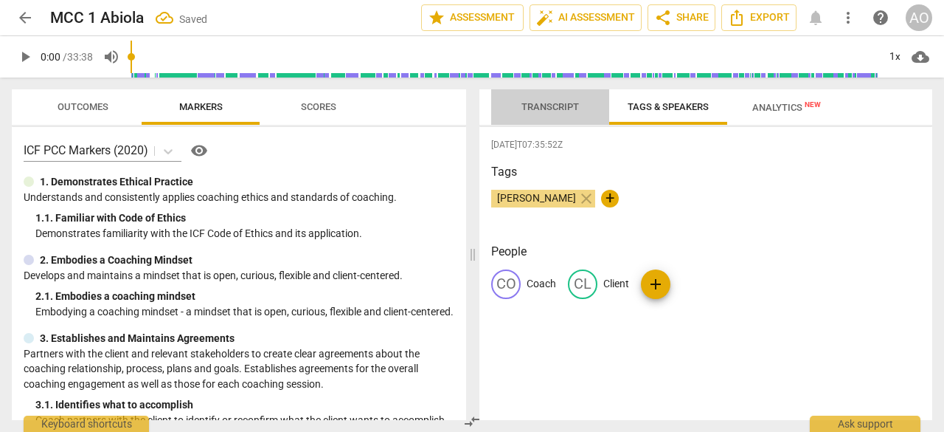
click at [532, 102] on span "Transcript" at bounding box center [551, 106] width 58 height 11
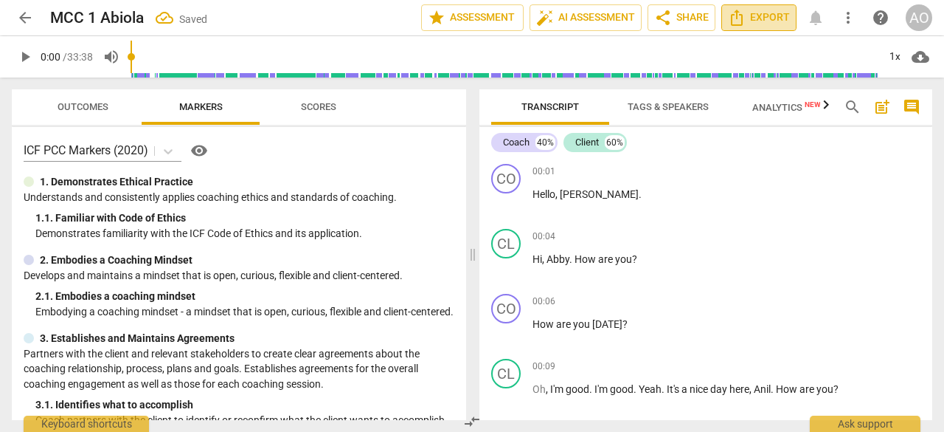
click at [743, 24] on icon "Export" at bounding box center [737, 18] width 12 height 16
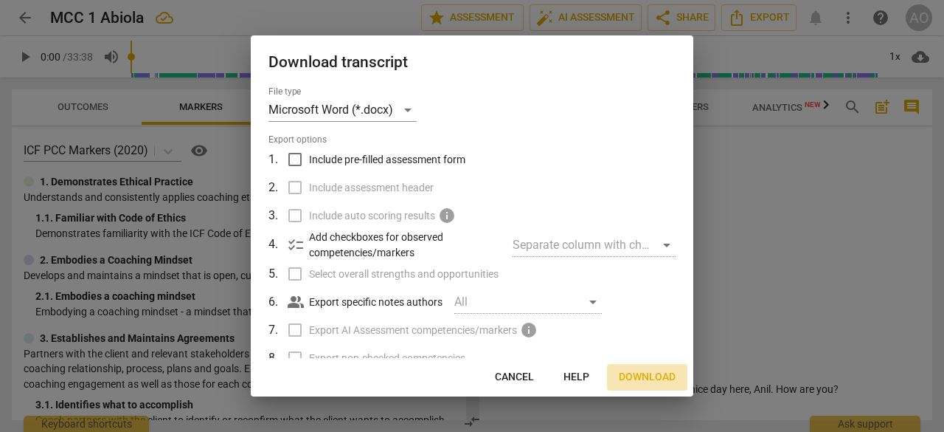
click at [626, 376] on span "Download" at bounding box center [647, 377] width 57 height 15
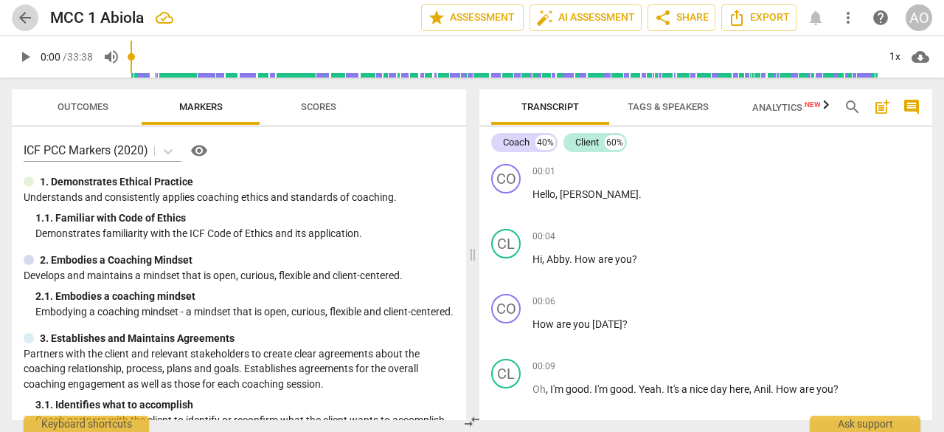
click at [24, 17] on span "arrow_back" at bounding box center [25, 18] width 18 height 18
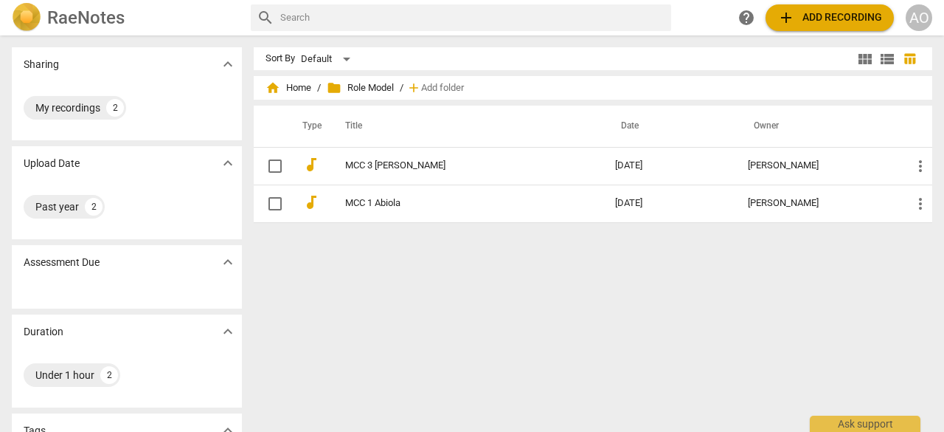
click at [93, 26] on h2 "RaeNotes" at bounding box center [85, 17] width 77 height 21
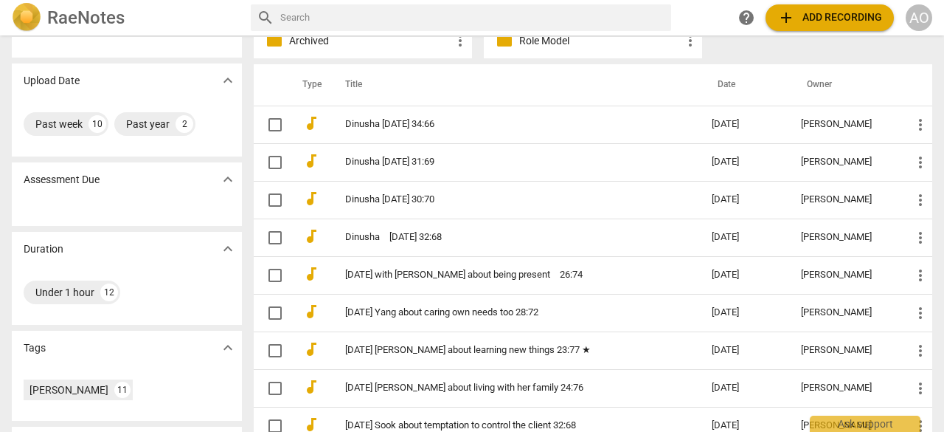
scroll to position [8, 0]
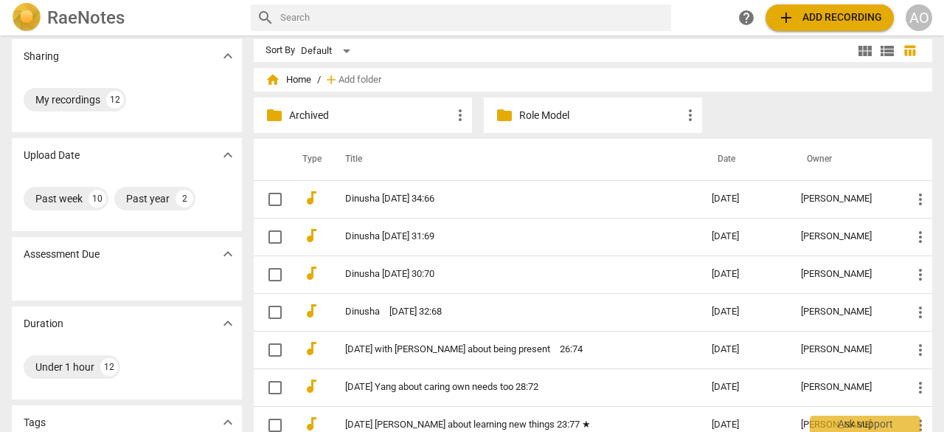
click at [363, 119] on p "Archived" at bounding box center [370, 115] width 162 height 15
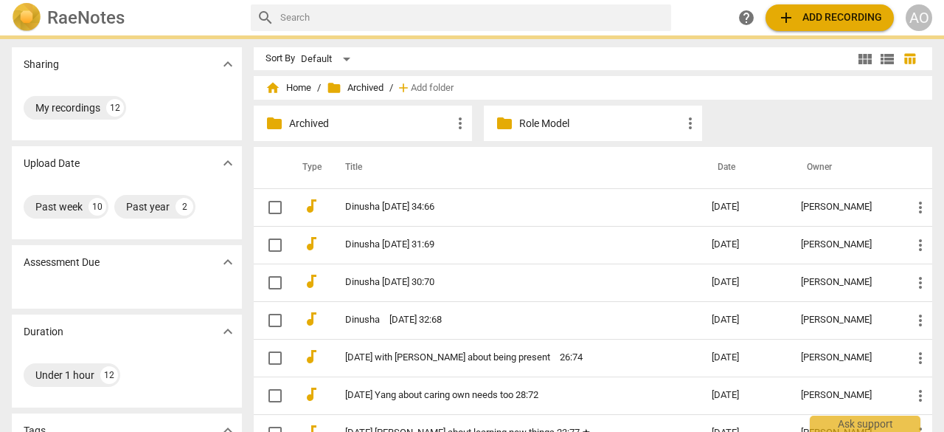
click at [363, 119] on p "Archived" at bounding box center [370, 123] width 162 height 15
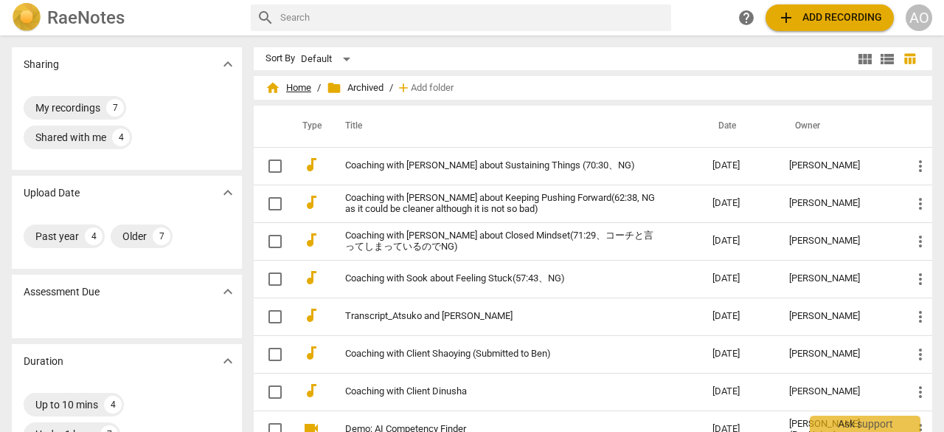
click at [301, 87] on span "home Home" at bounding box center [289, 87] width 46 height 15
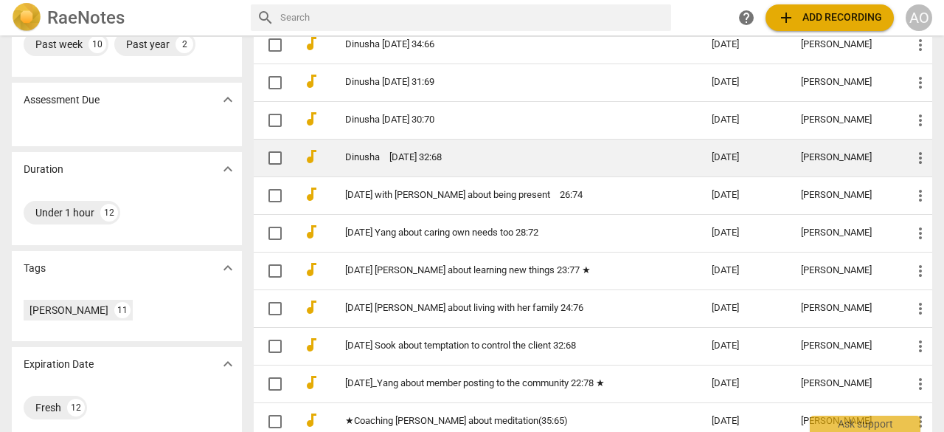
scroll to position [217, 0]
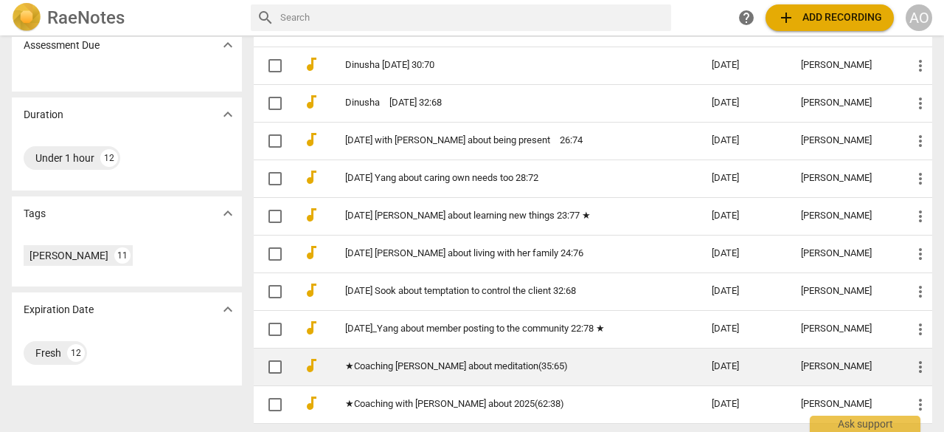
click at [415, 361] on link "★Coaching [PERSON_NAME] about meditation(35:65)" at bounding box center [502, 366] width 314 height 11
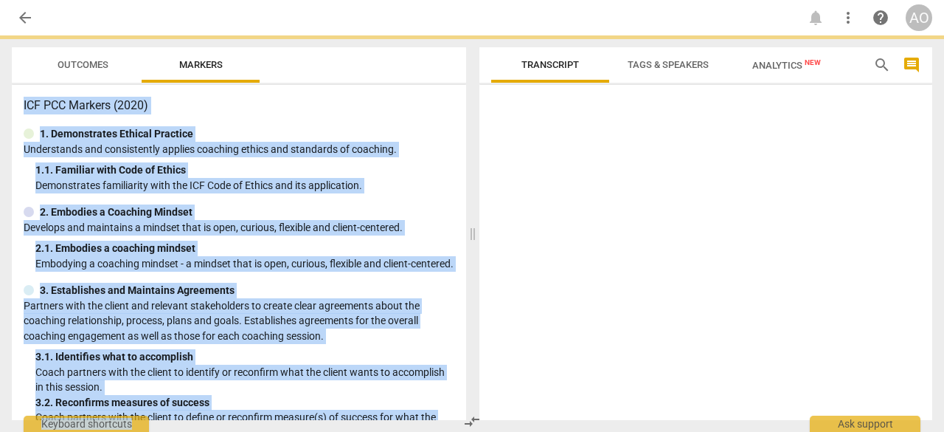
click at [415, 359] on div "3. Establishes and Maintains Agreements Partners with the client and relevant s…" at bounding box center [239, 407] width 431 height 248
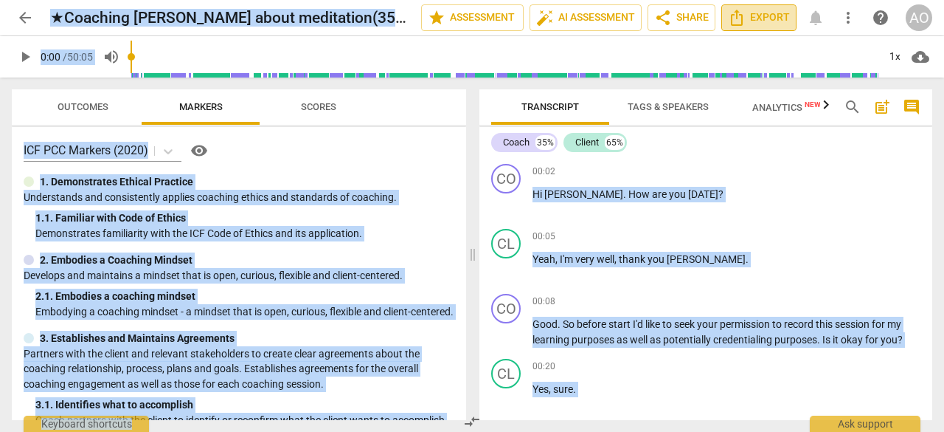
click at [770, 23] on span "Export" at bounding box center [759, 18] width 62 height 18
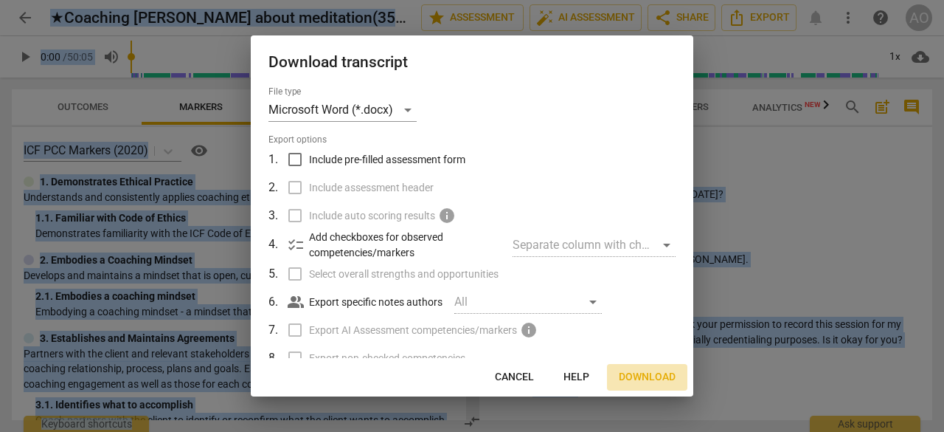
click at [652, 376] on span "Download" at bounding box center [647, 377] width 57 height 15
